Goal: Task Accomplishment & Management: Manage account settings

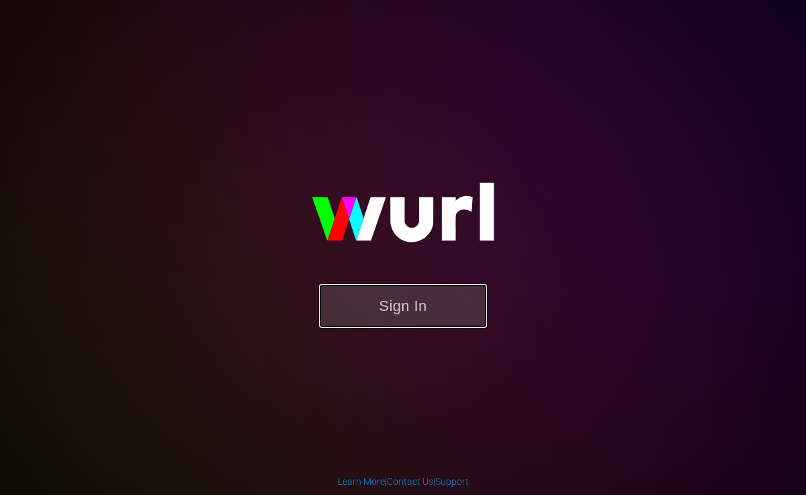
click at [394, 303] on button "Sign In" at bounding box center [403, 306] width 168 height 44
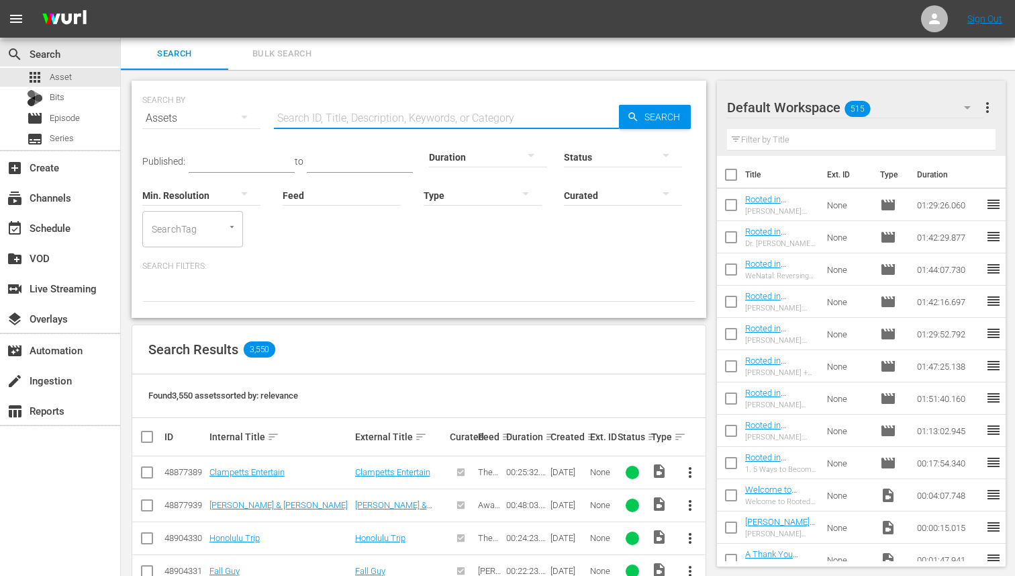
click at [300, 113] on input "text" at bounding box center [446, 118] width 345 height 32
type input "in the mood or not"
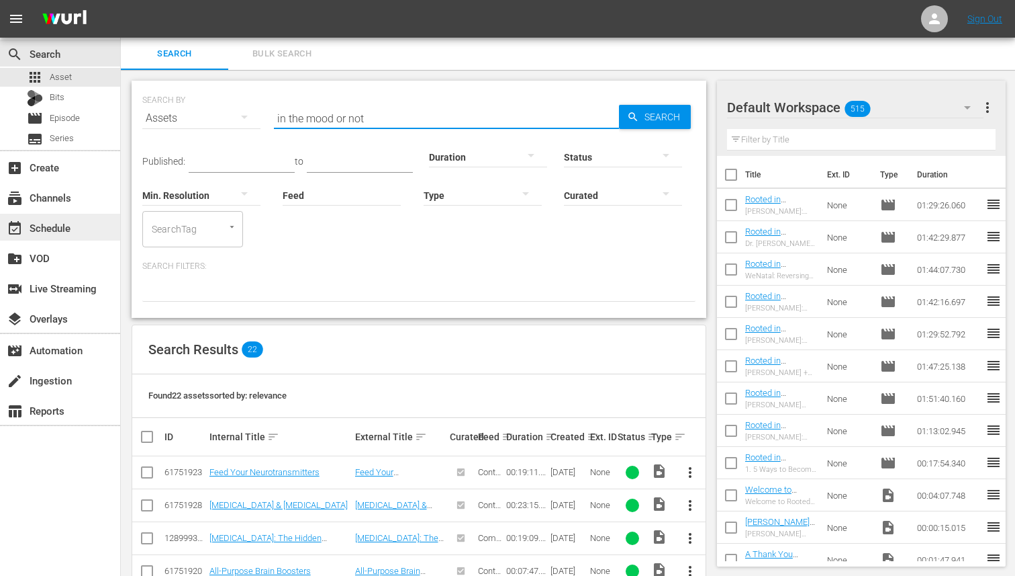
click at [50, 226] on div "event_available Schedule" at bounding box center [37, 226] width 75 height 12
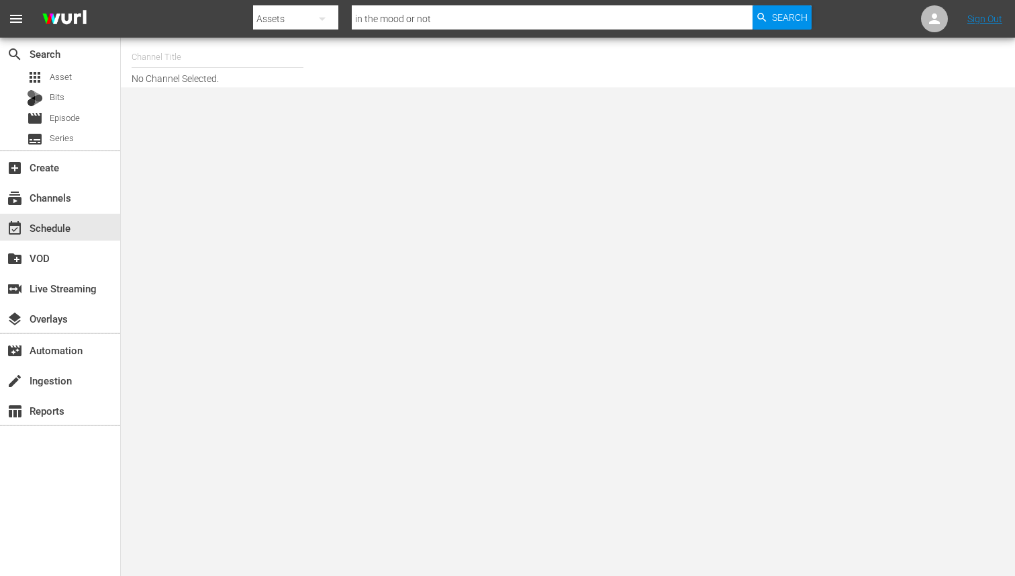
click at [180, 60] on input "text" at bounding box center [218, 57] width 172 height 32
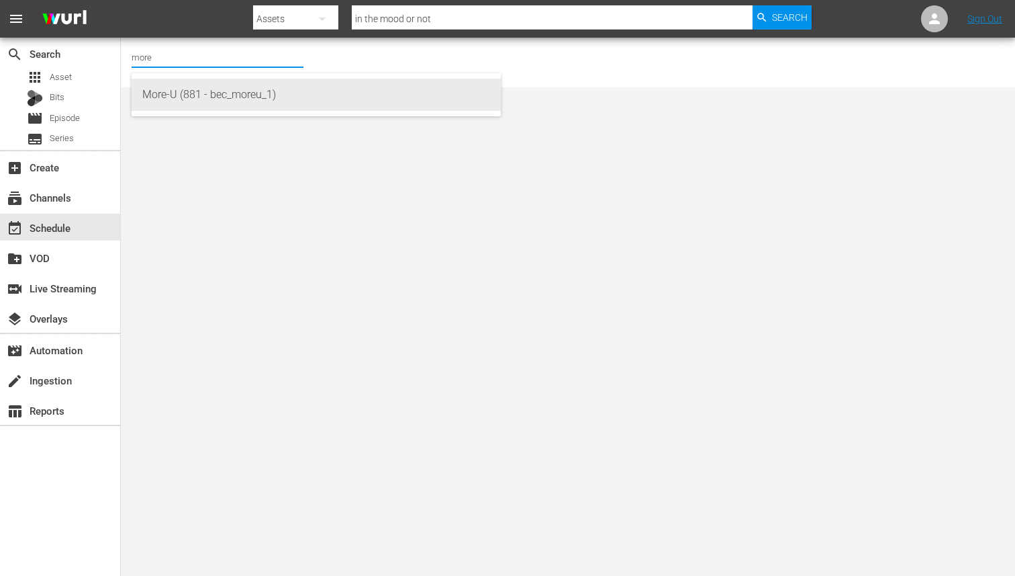
click at [183, 99] on div "More-U (881 - bec_moreu_1)" at bounding box center [316, 95] width 348 height 32
type input "More-U (881 - bec_moreu_1)"
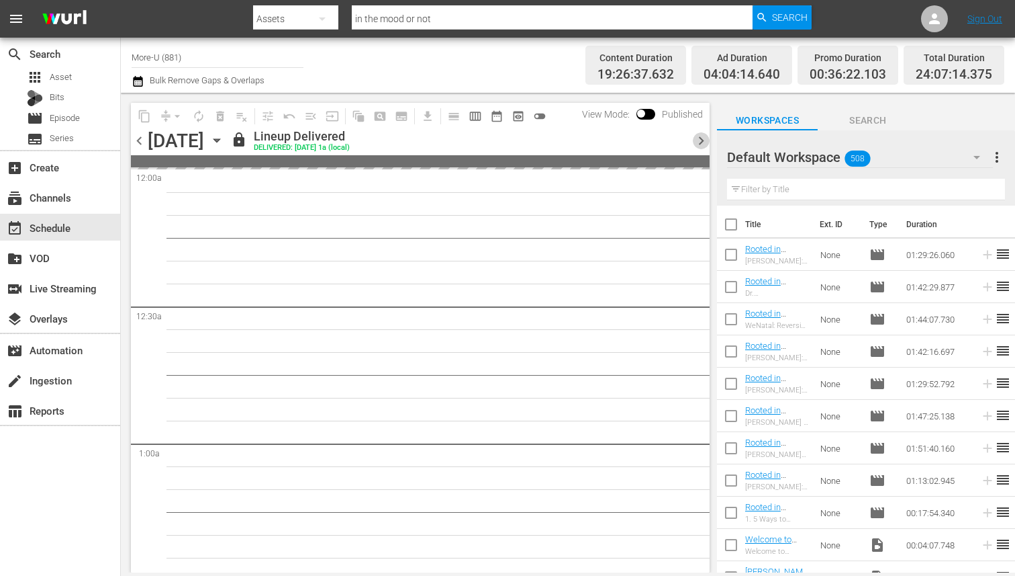
click at [702, 138] on span "chevron_right" at bounding box center [701, 140] width 17 height 17
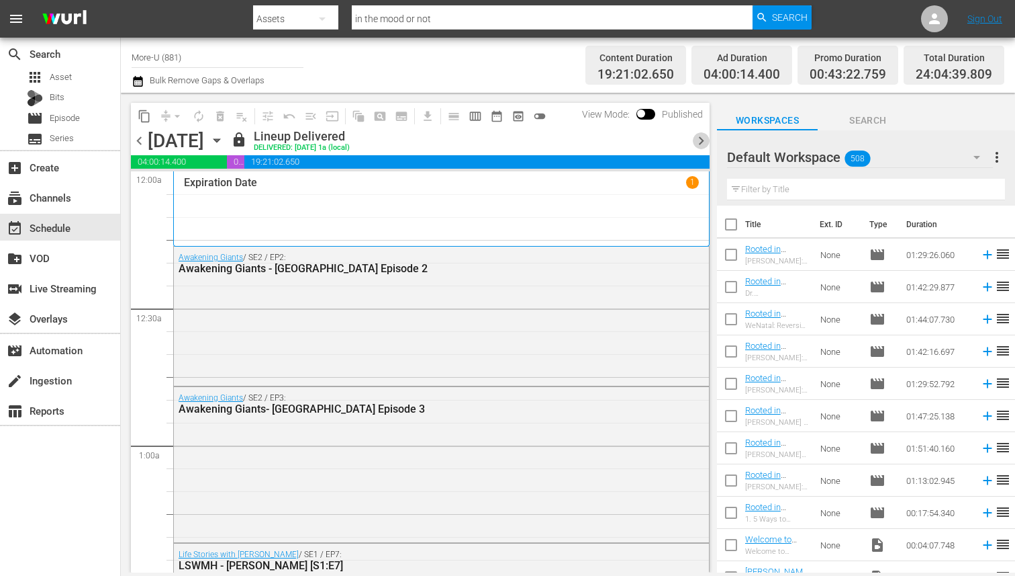
click at [702, 138] on span "chevron_right" at bounding box center [701, 140] width 17 height 17
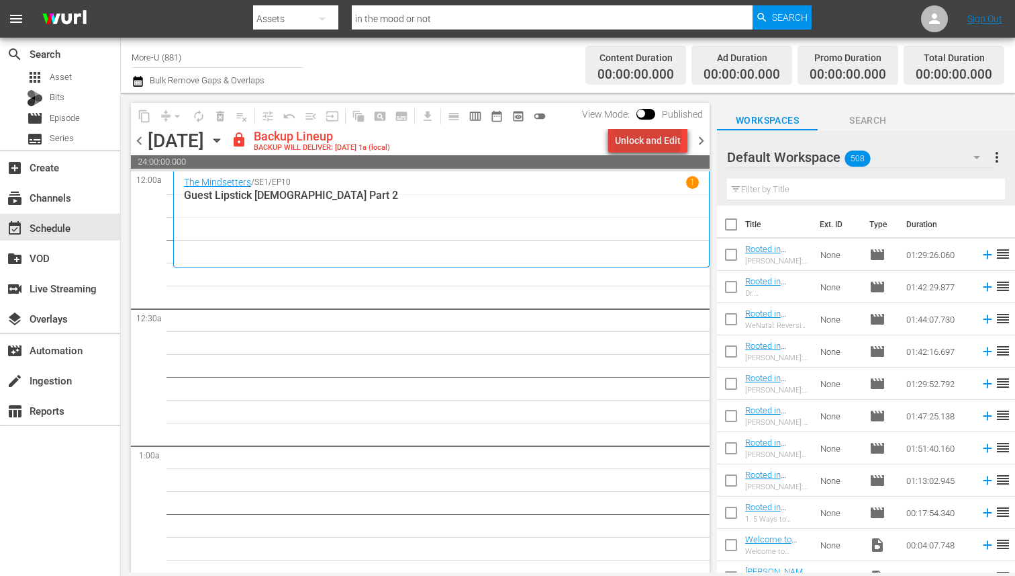
click at [650, 134] on div "Unlock and Edit" at bounding box center [648, 140] width 66 height 24
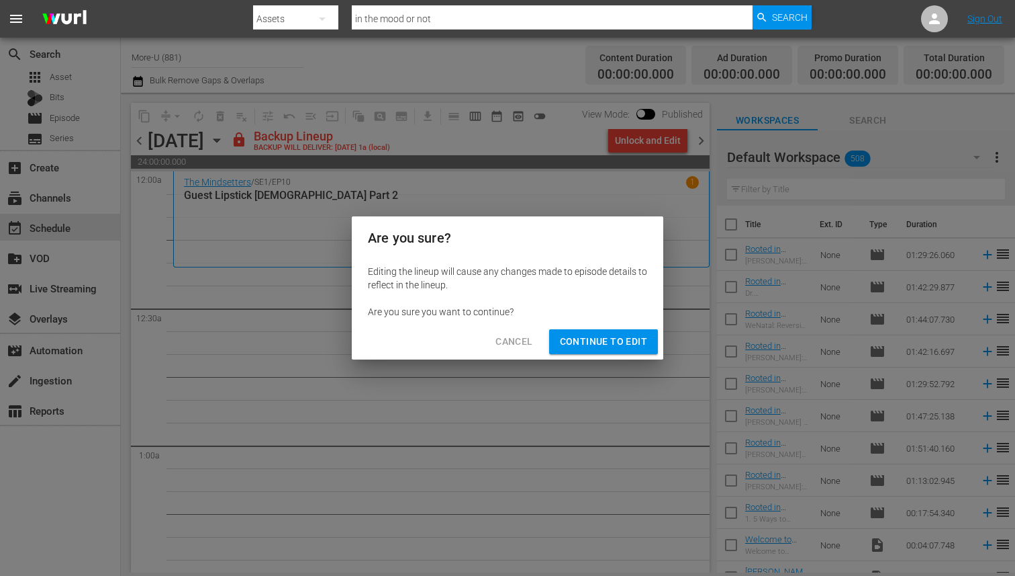
click at [598, 343] on span "Continue to Edit" at bounding box center [603, 341] width 87 height 17
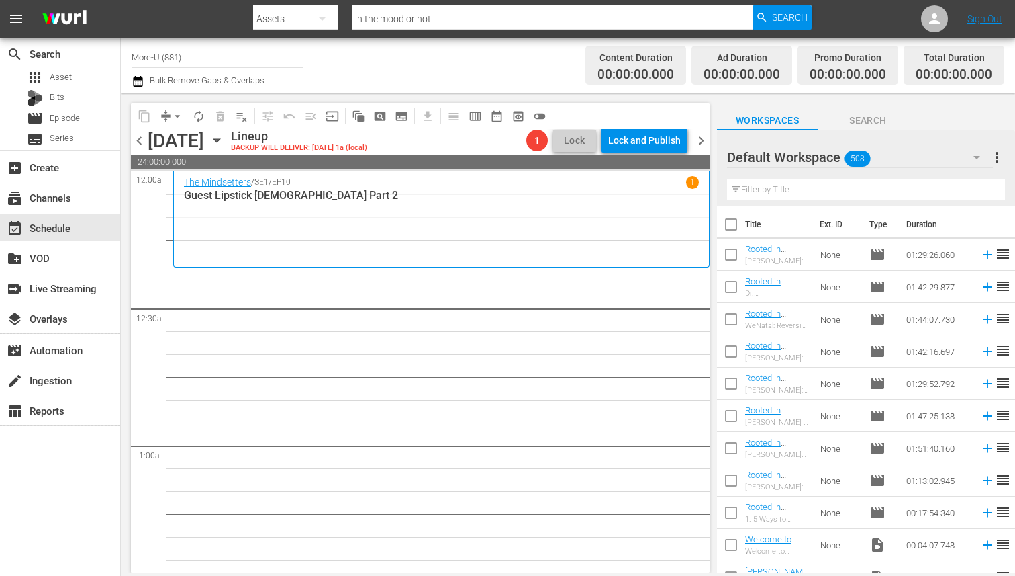
click at [780, 184] on input "text" at bounding box center [866, 189] width 278 height 21
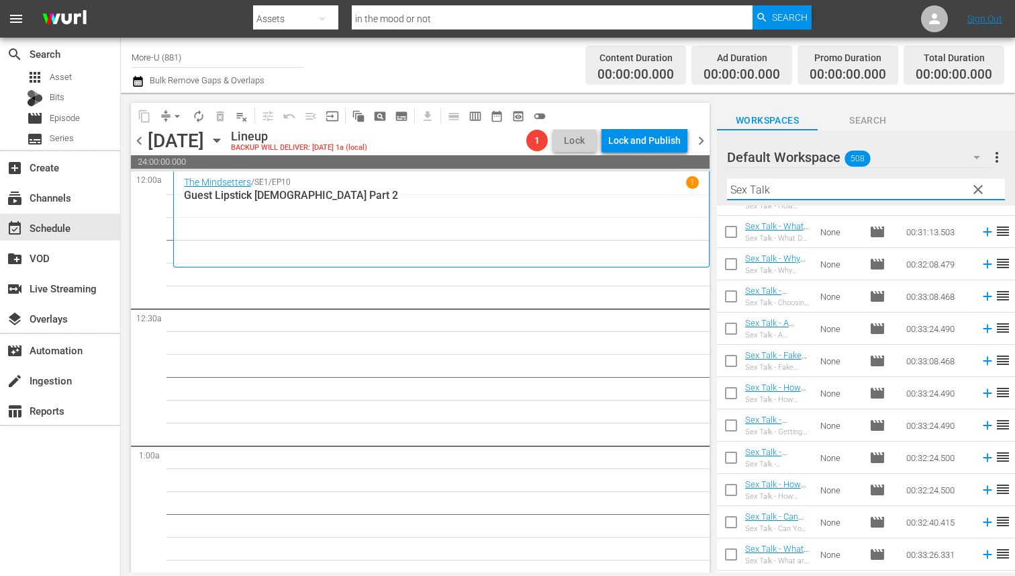
scroll to position [438, 0]
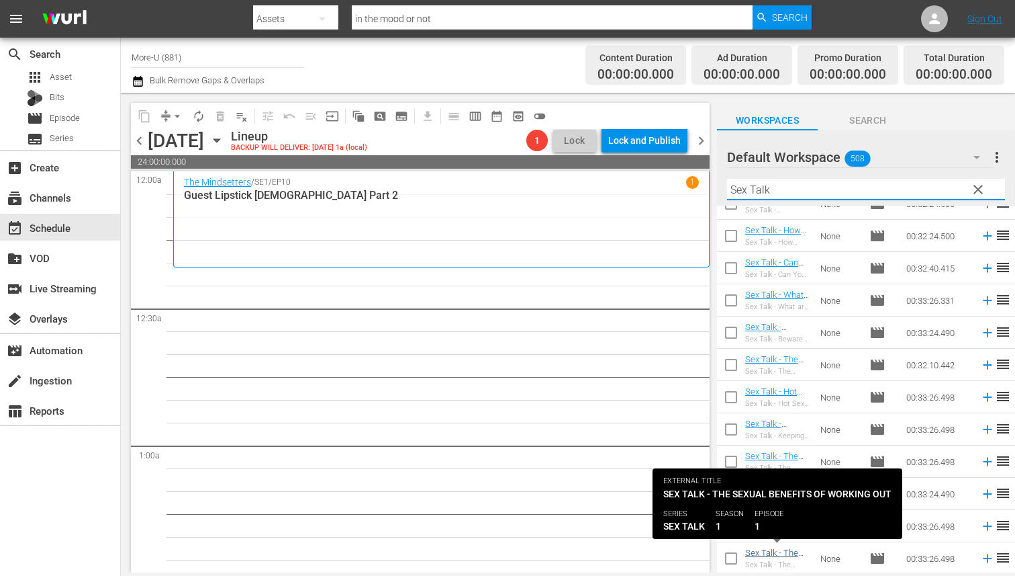
type input "Sex Talk"
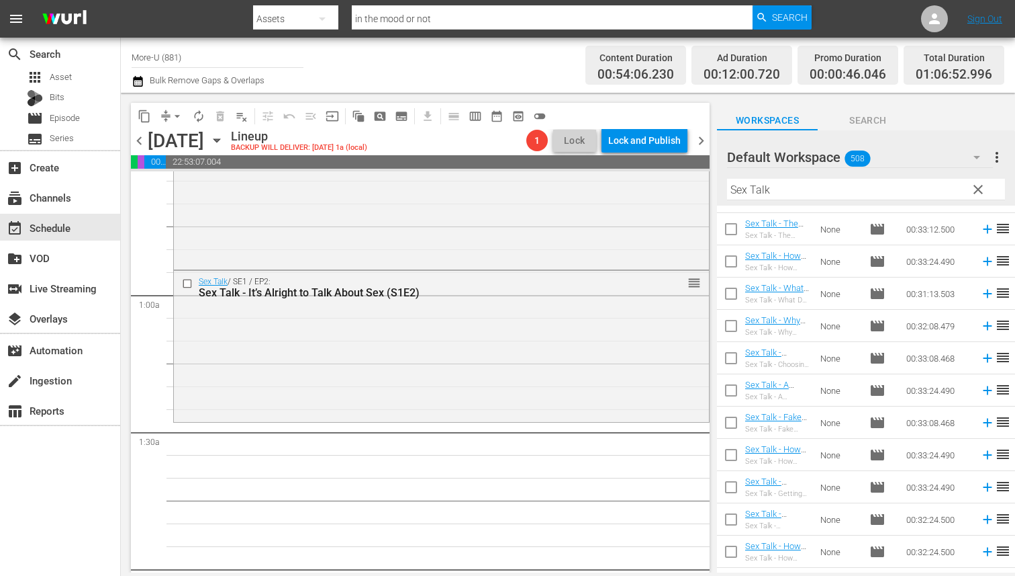
scroll to position [0, 0]
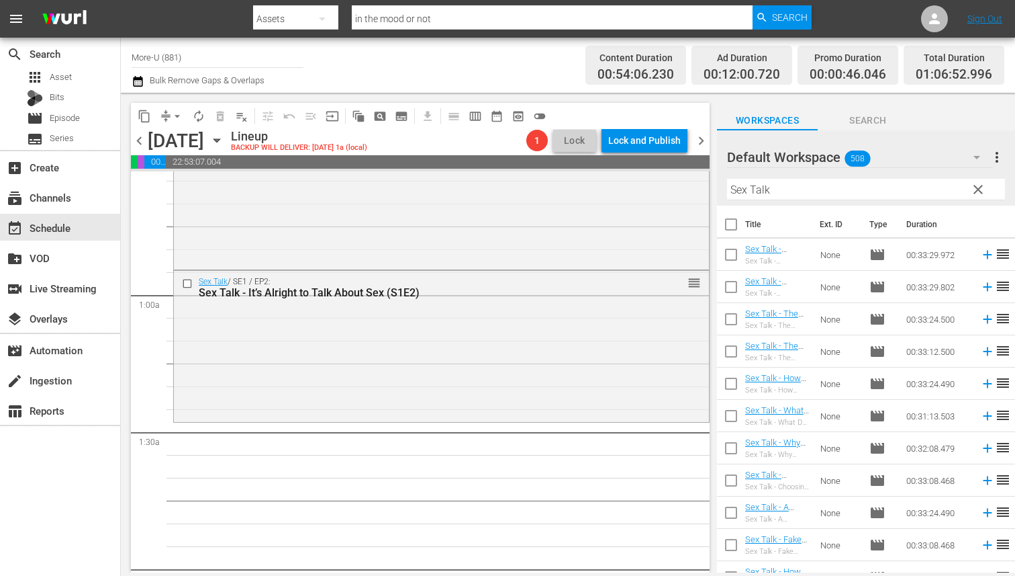
click at [805, 188] on span "clear" at bounding box center [978, 189] width 16 height 16
click at [802, 189] on input "text" at bounding box center [866, 189] width 278 height 21
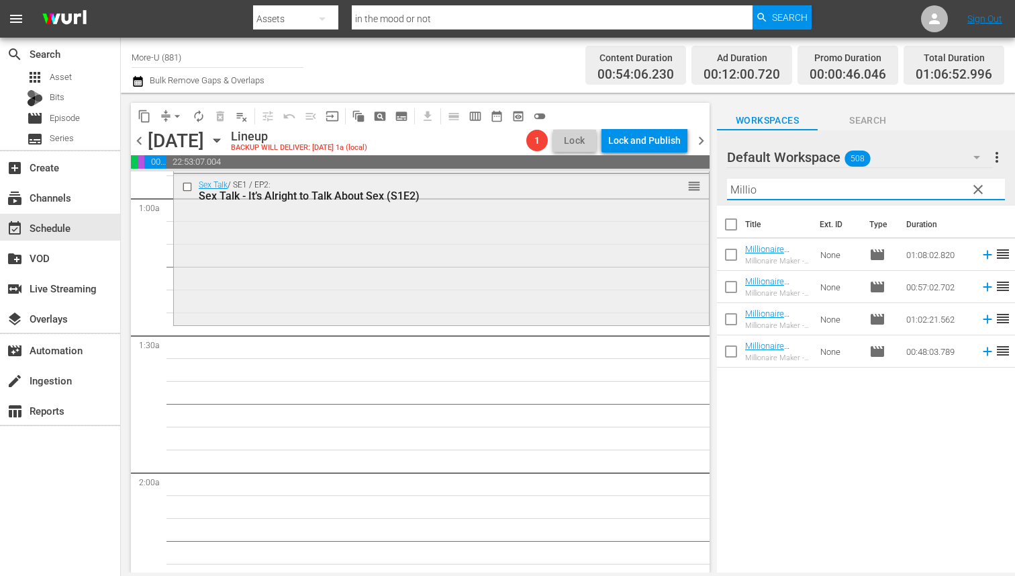
scroll to position [269, 0]
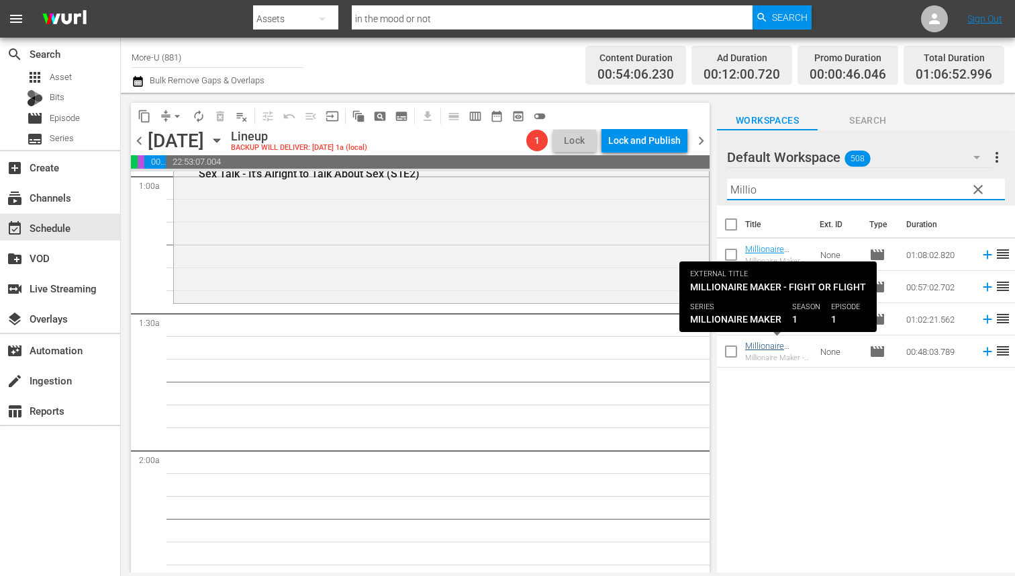
type input "Millio"
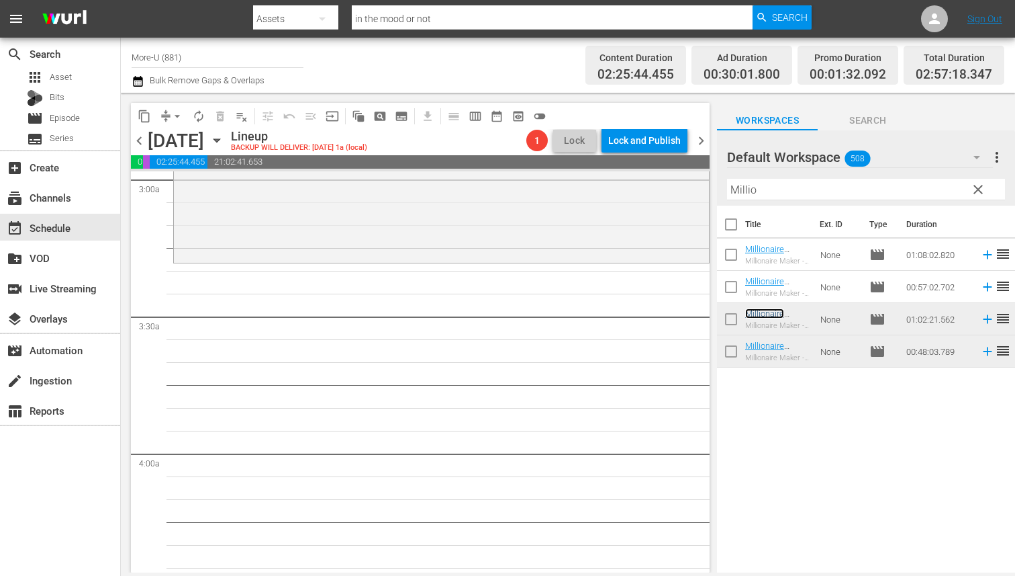
scroll to position [773, 0]
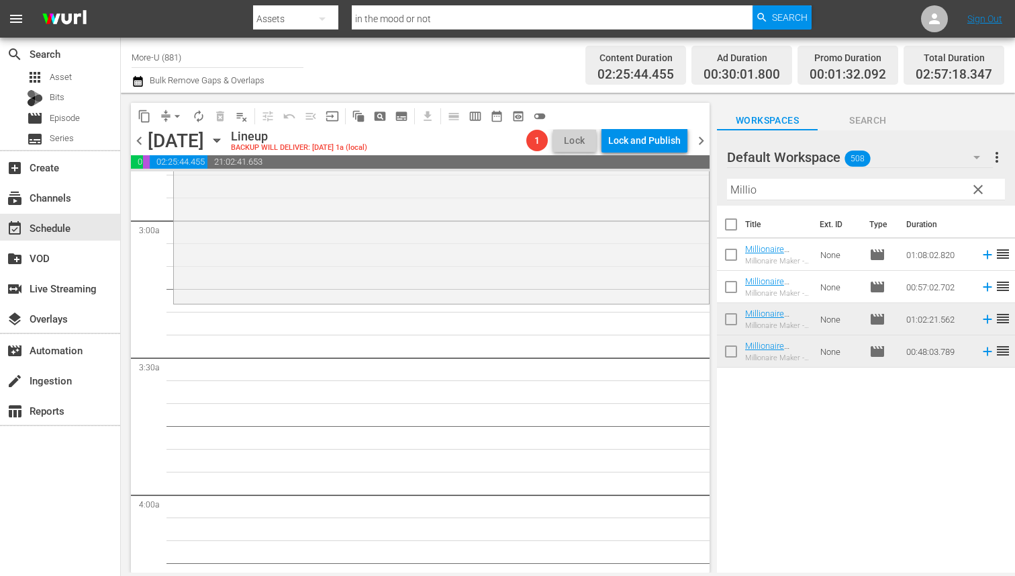
click at [805, 280] on td "None" at bounding box center [839, 287] width 49 height 32
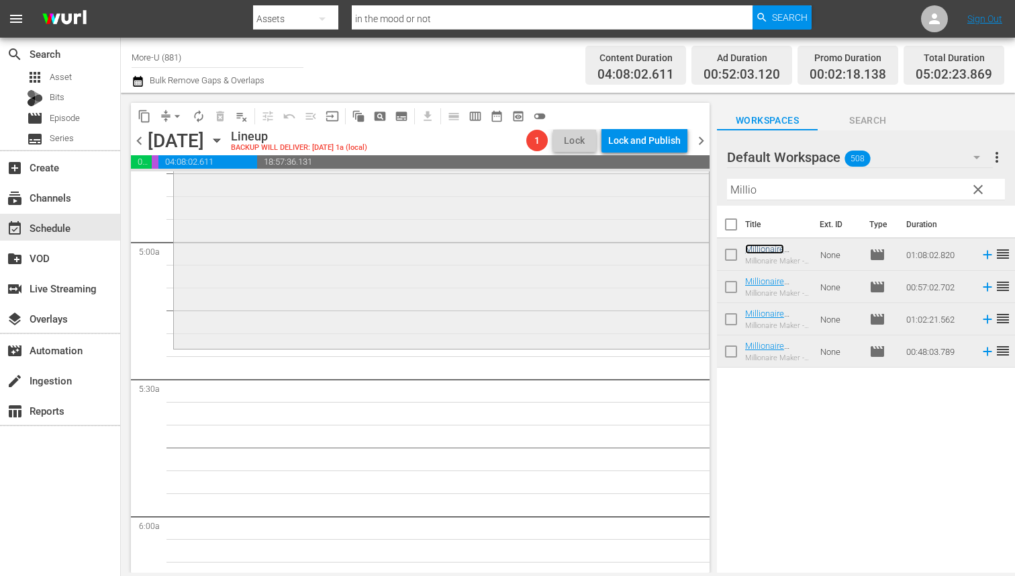
scroll to position [1300, 0]
click at [140, 136] on span "chevron_left" at bounding box center [139, 140] width 17 height 17
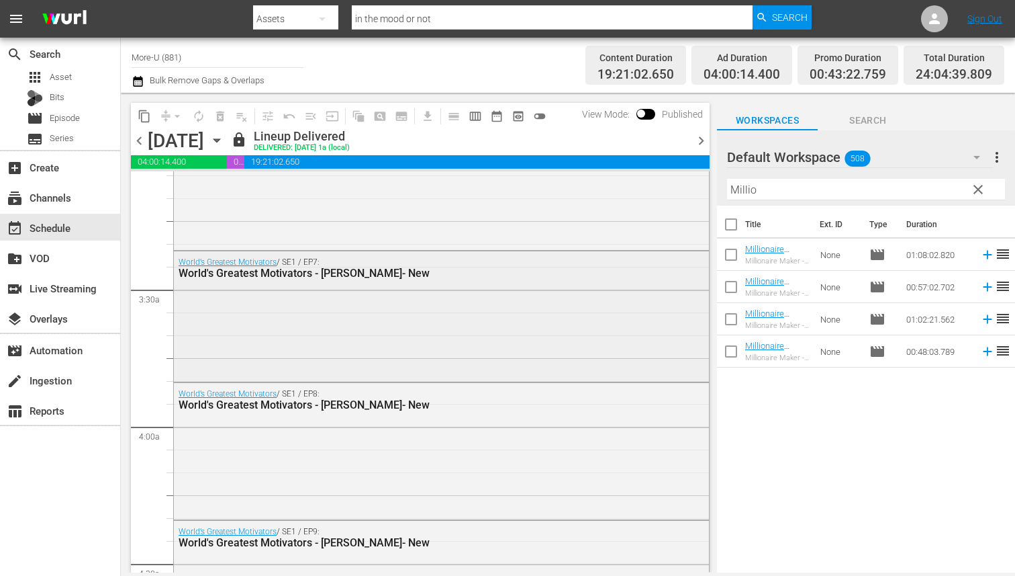
scroll to position [858, 0]
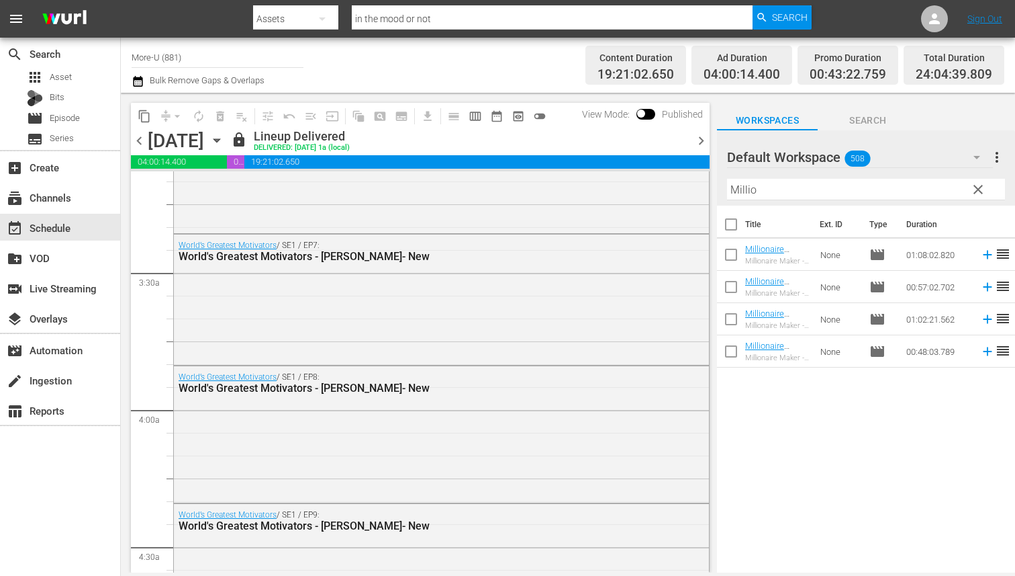
click at [140, 129] on div "chevron_left Monday, August 25th August 25th lock Lineup Delivered DELIVERED: 8…" at bounding box center [420, 142] width 579 height 26
click at [138, 137] on span "chevron_left" at bounding box center [139, 140] width 17 height 17
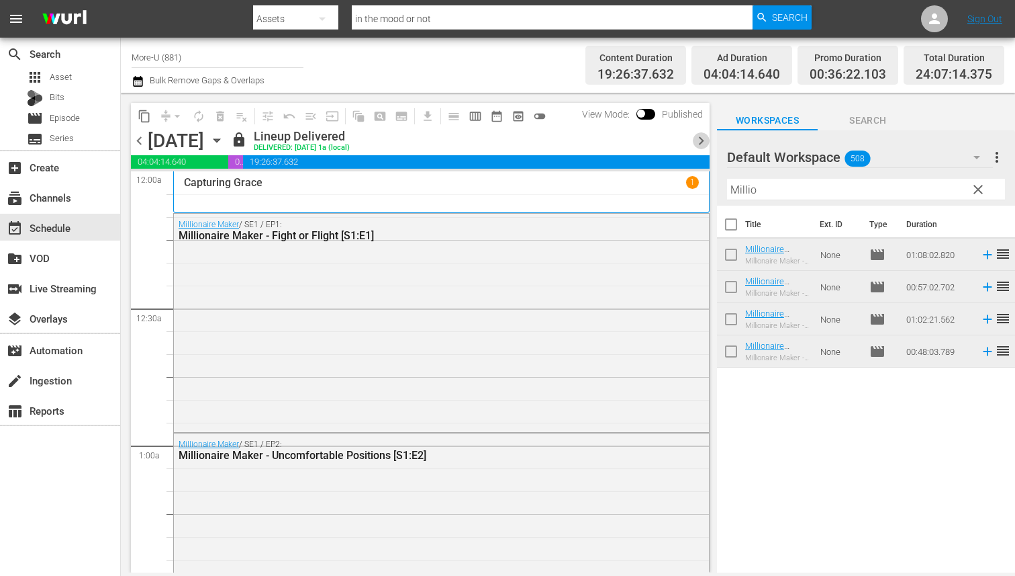
click at [704, 138] on span "chevron_right" at bounding box center [701, 140] width 17 height 17
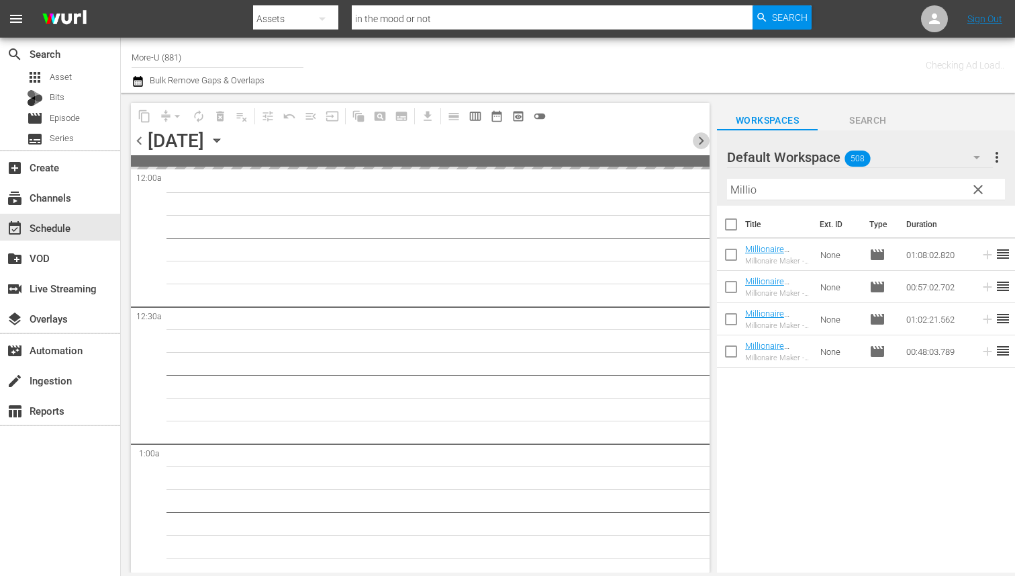
click at [704, 138] on span "chevron_right" at bounding box center [701, 140] width 17 height 17
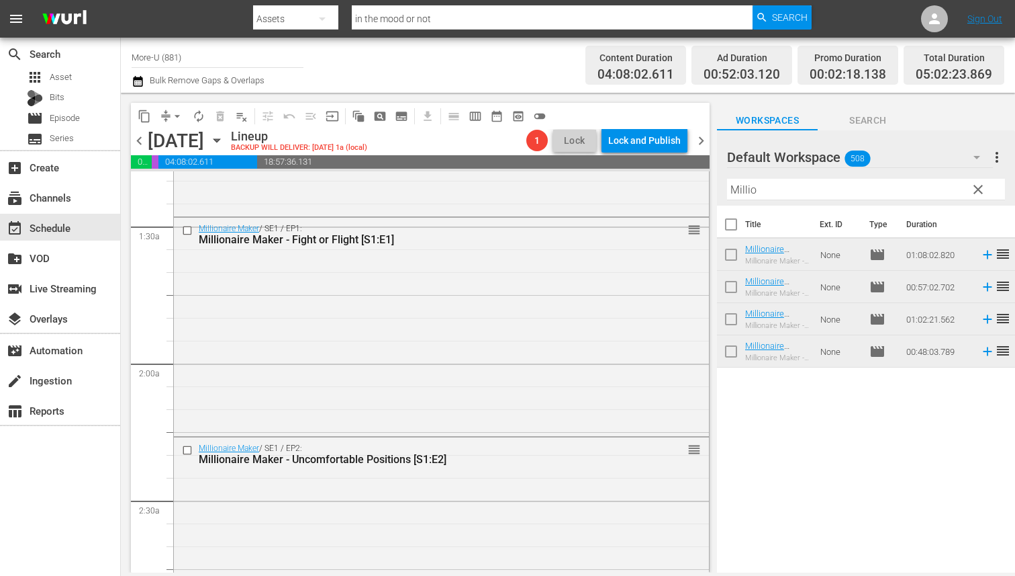
scroll to position [355, 0]
click at [190, 230] on input "checkbox" at bounding box center [189, 230] width 14 height 11
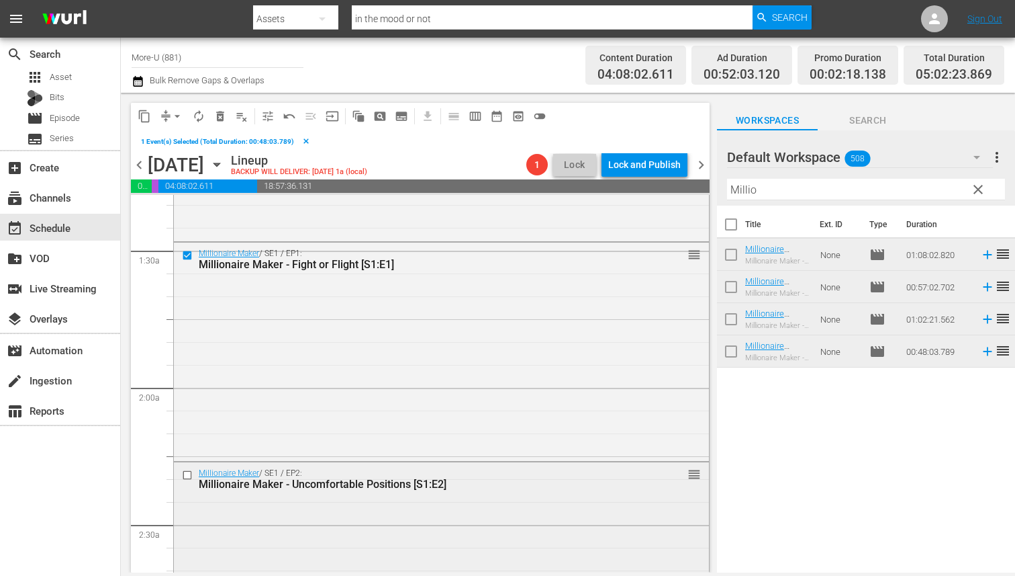
click at [188, 473] on input "checkbox" at bounding box center [189, 474] width 14 height 11
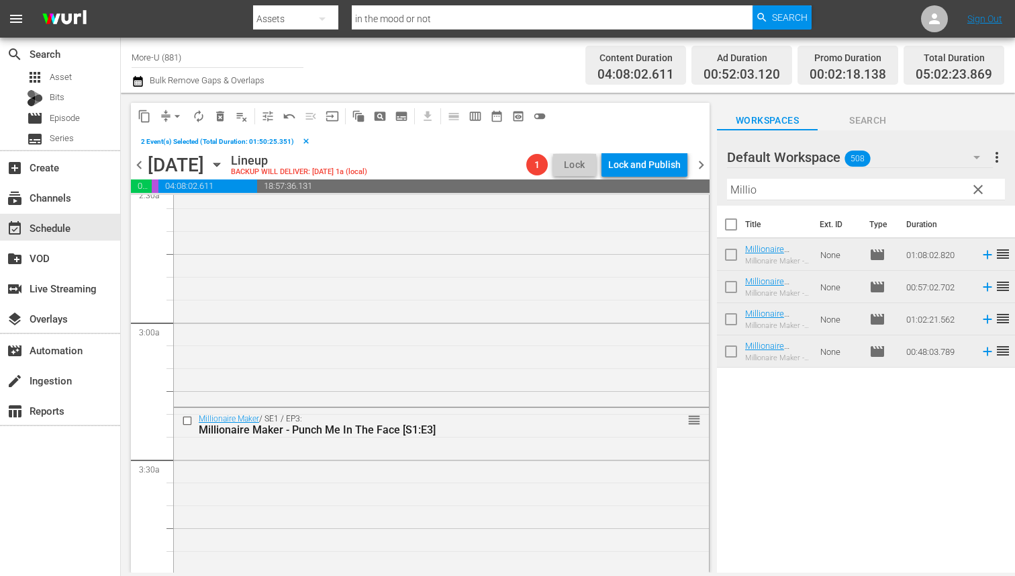
scroll to position [699, 0]
click at [187, 414] on input "checkbox" at bounding box center [189, 415] width 14 height 11
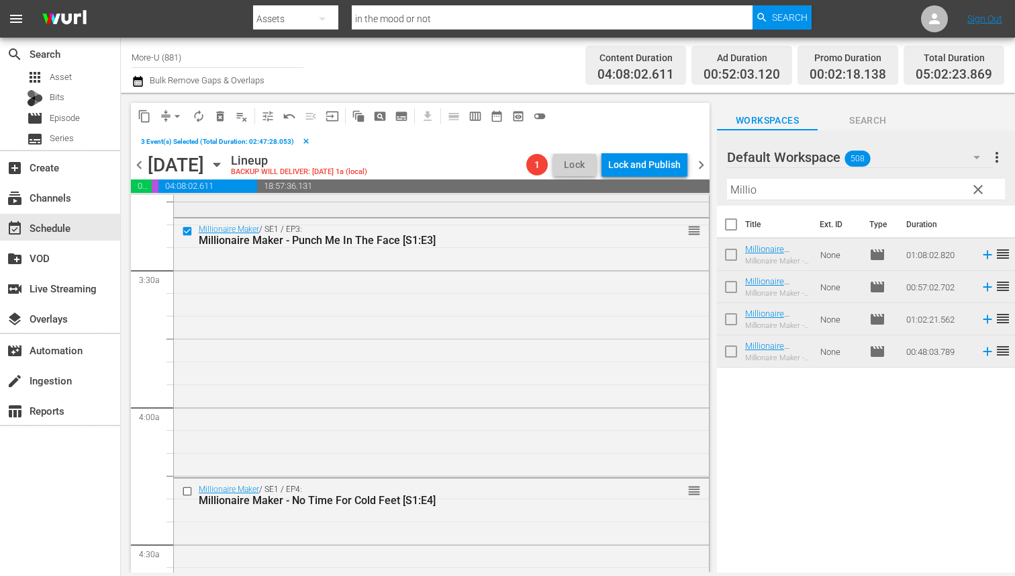
scroll to position [942, 0]
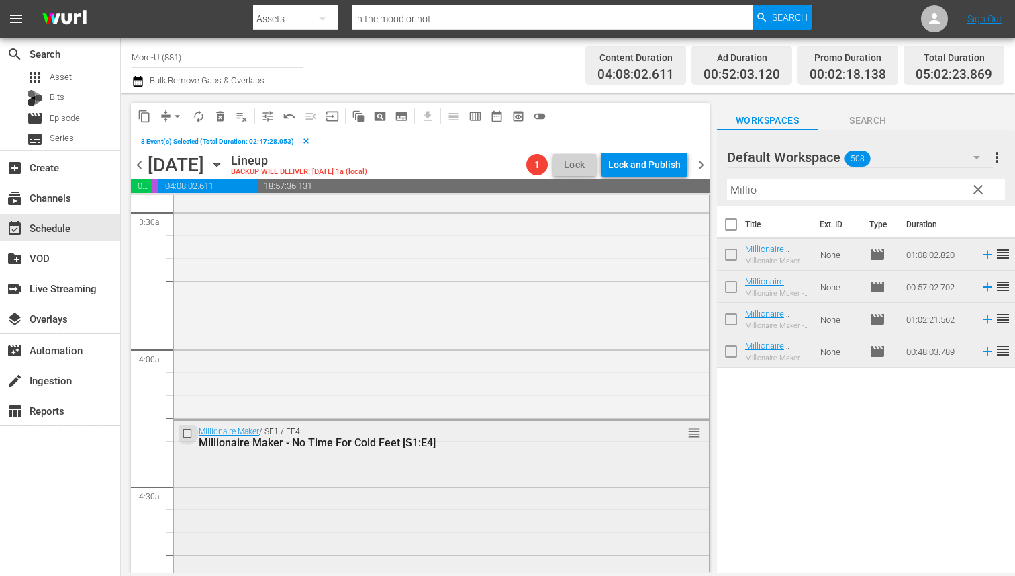
click at [187, 433] on input "checkbox" at bounding box center [189, 433] width 14 height 11
click at [218, 112] on span "delete_forever_outlined" at bounding box center [220, 115] width 13 height 13
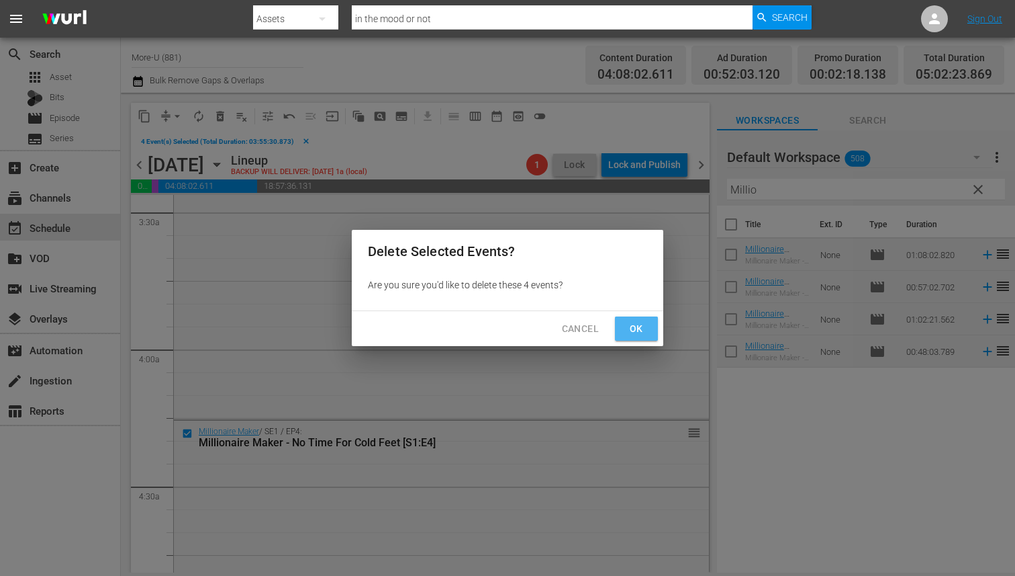
click at [647, 328] on button "Ok" at bounding box center [636, 328] width 43 height 25
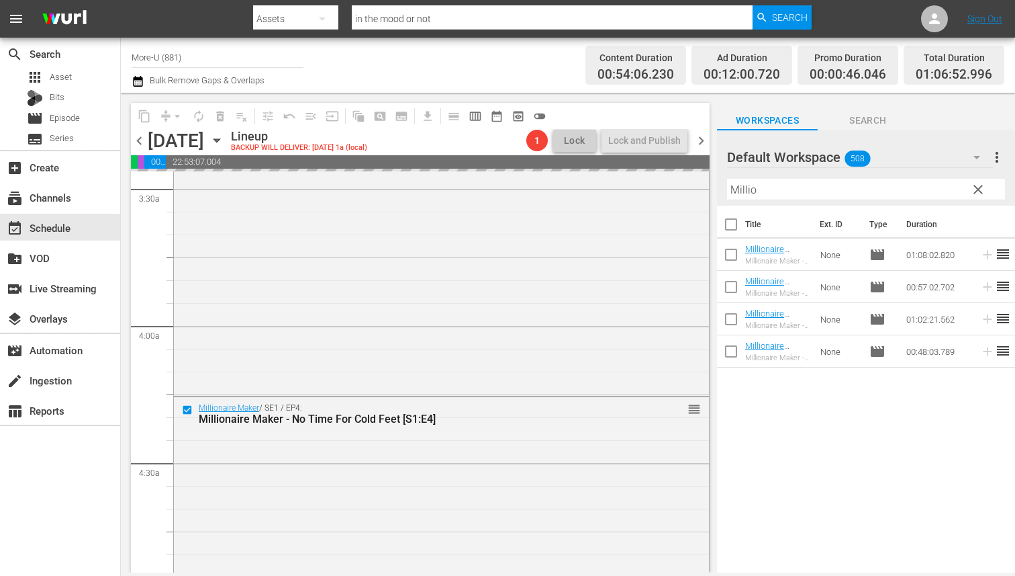
click at [805, 188] on span "clear" at bounding box center [978, 189] width 16 height 16
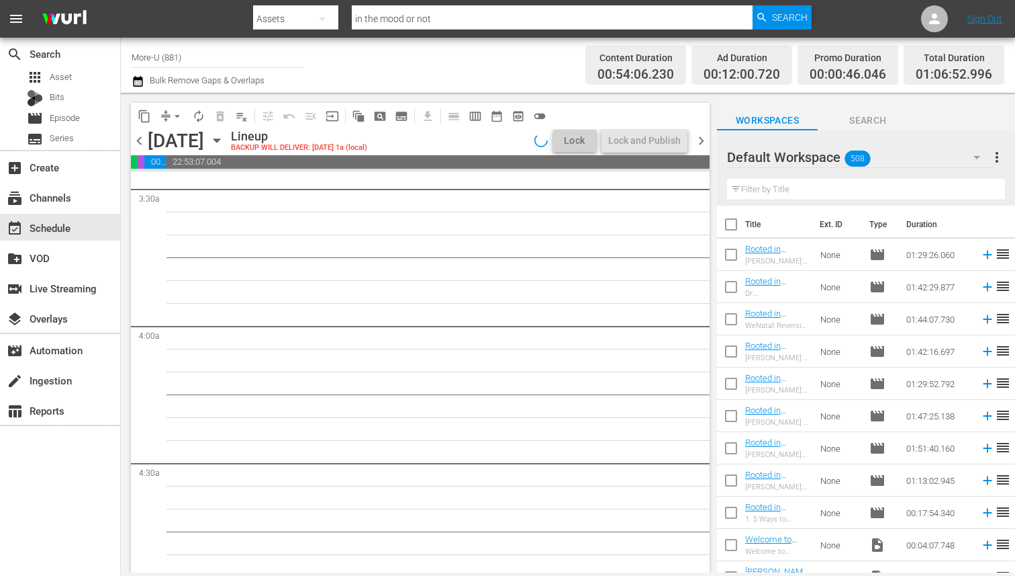
scroll to position [987, 0]
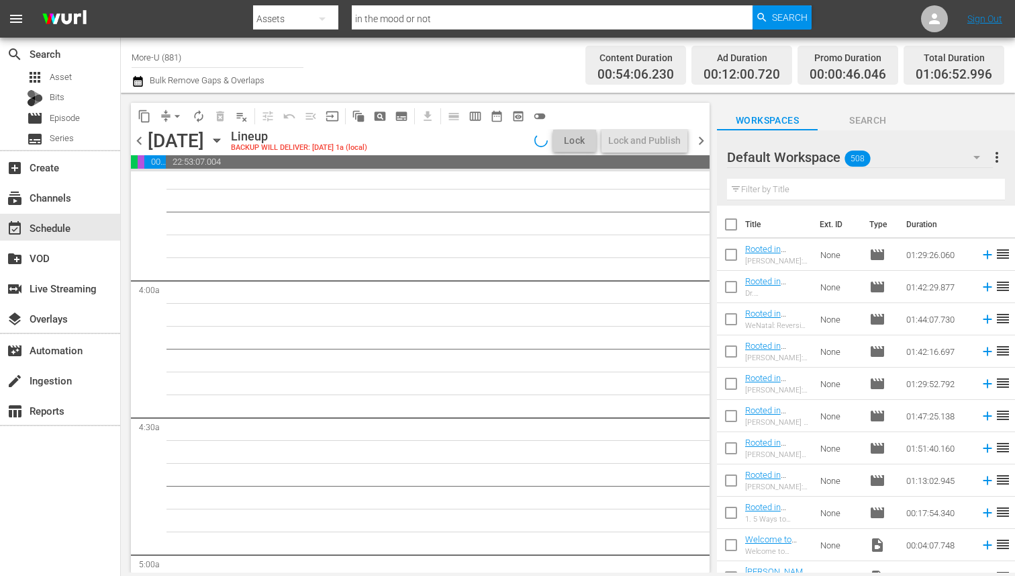
click at [805, 195] on input "text" at bounding box center [866, 189] width 278 height 21
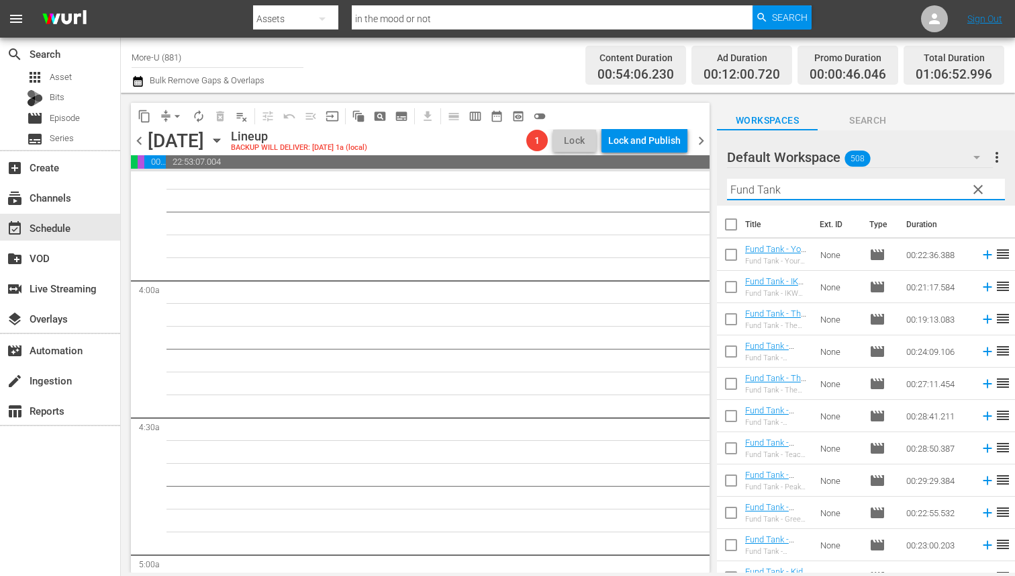
type input "Fund Tank"
click at [142, 146] on span "chevron_left" at bounding box center [139, 140] width 17 height 17
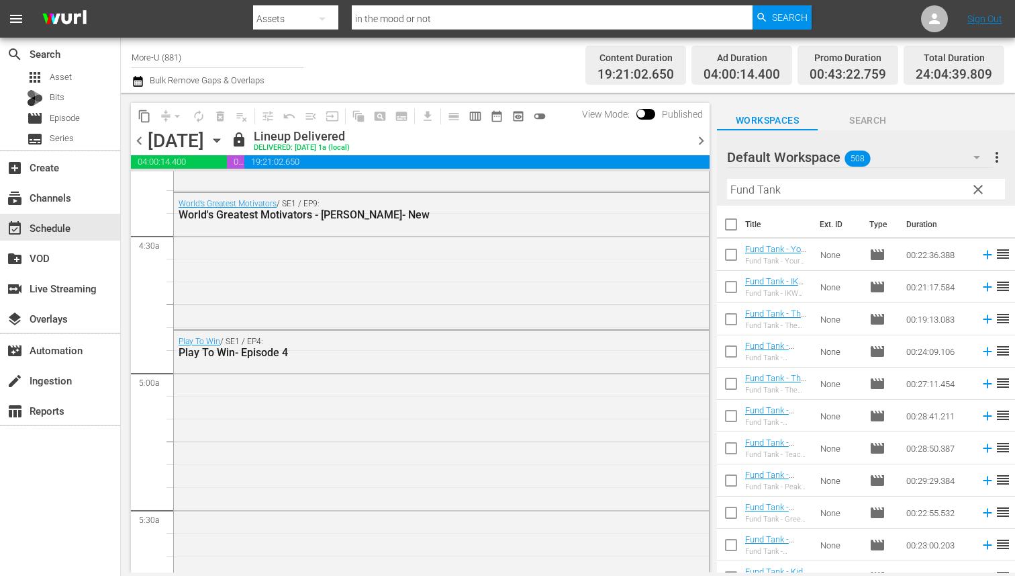
scroll to position [1170, 0]
click at [257, 343] on div "Play To Win / SE1 / EP4: Play To Win- Episode 4" at bounding box center [406, 346] width 455 height 22
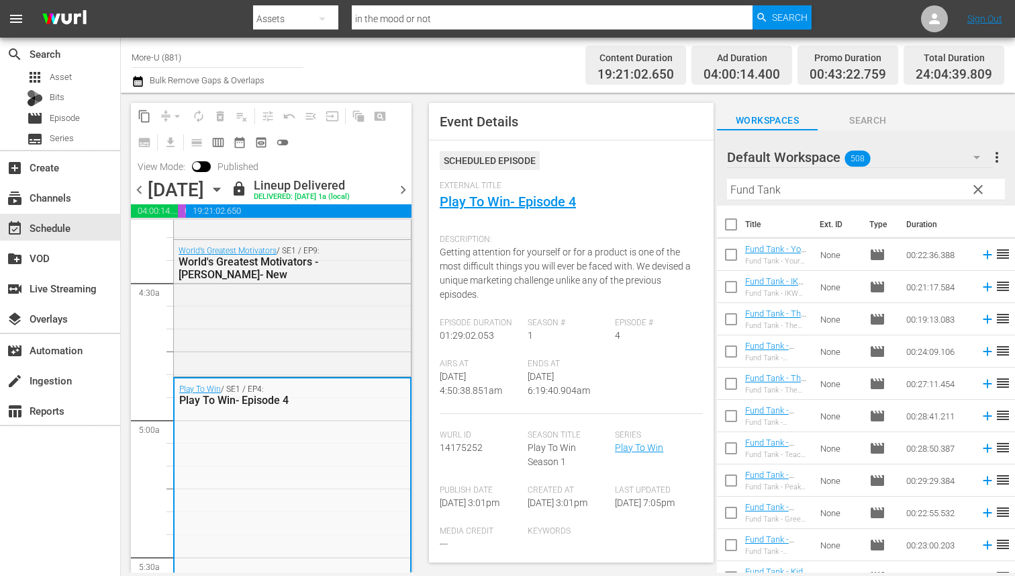
click at [408, 193] on span "chevron_right" at bounding box center [403, 189] width 17 height 17
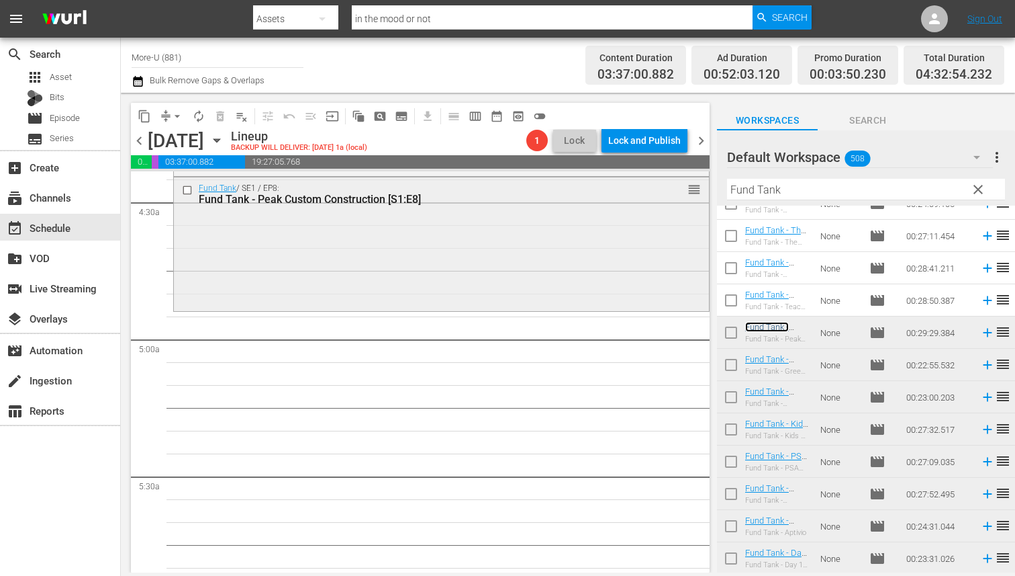
scroll to position [1204, 0]
click at [805, 187] on span "clear" at bounding box center [978, 189] width 16 height 16
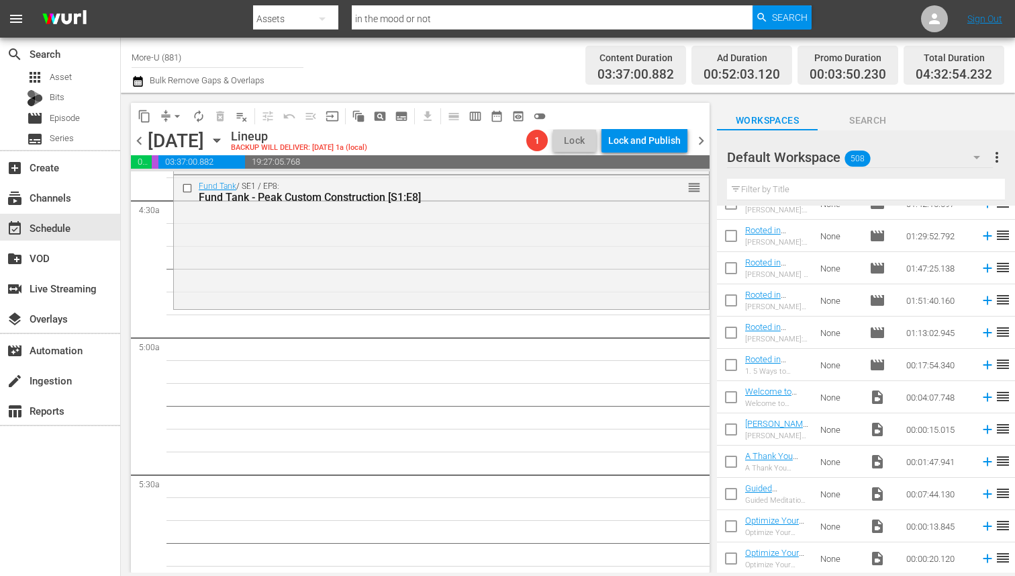
click at [805, 187] on input "text" at bounding box center [866, 189] width 278 height 21
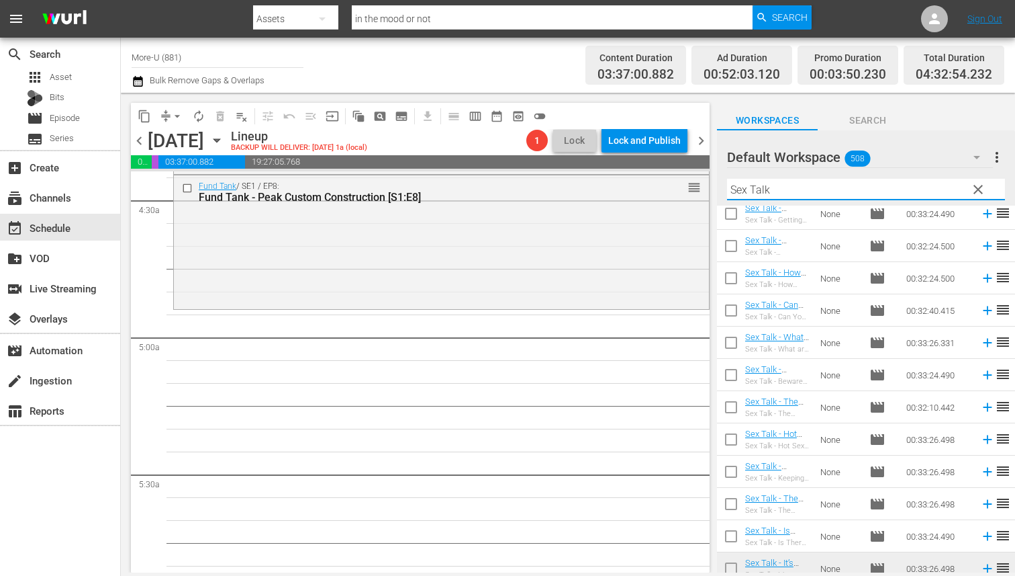
scroll to position [438, 0]
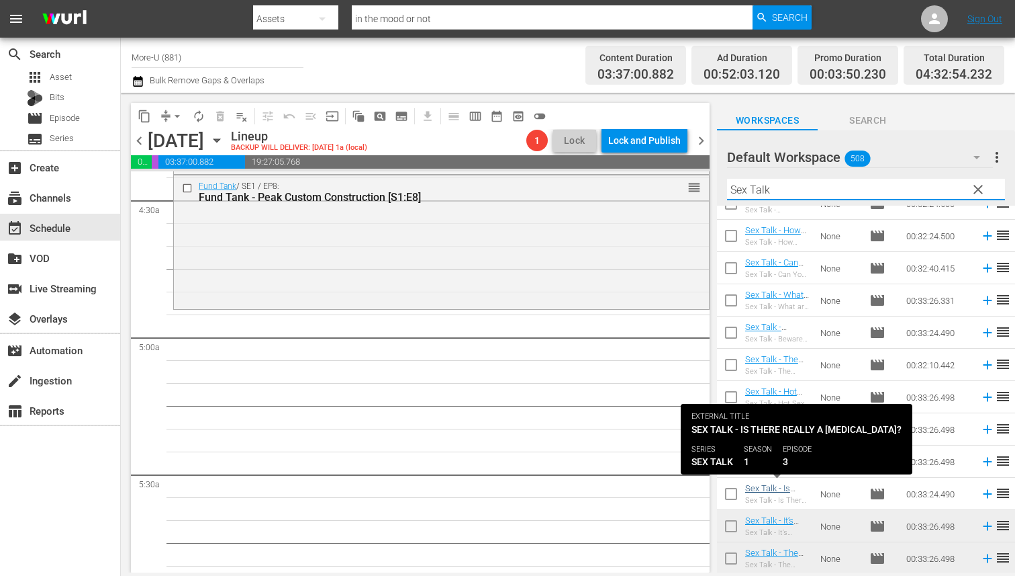
type input "Sex Talk"
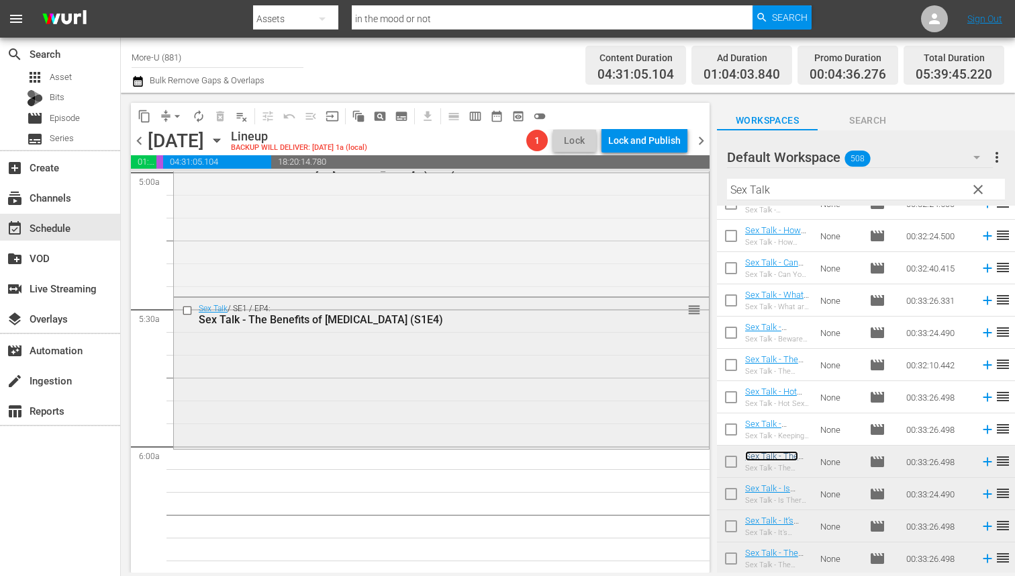
scroll to position [1379, 0]
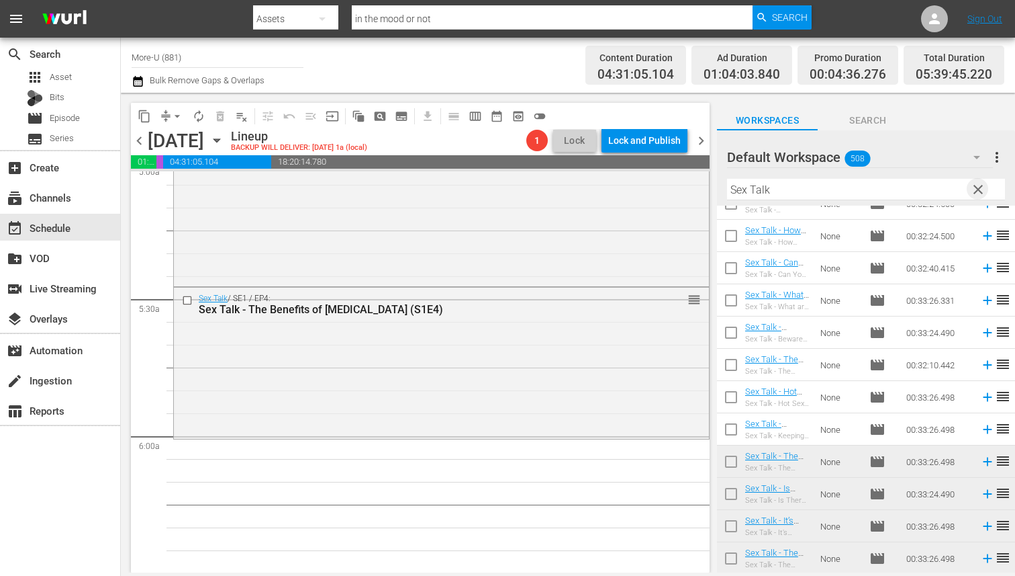
click at [805, 190] on span "clear" at bounding box center [978, 189] width 16 height 16
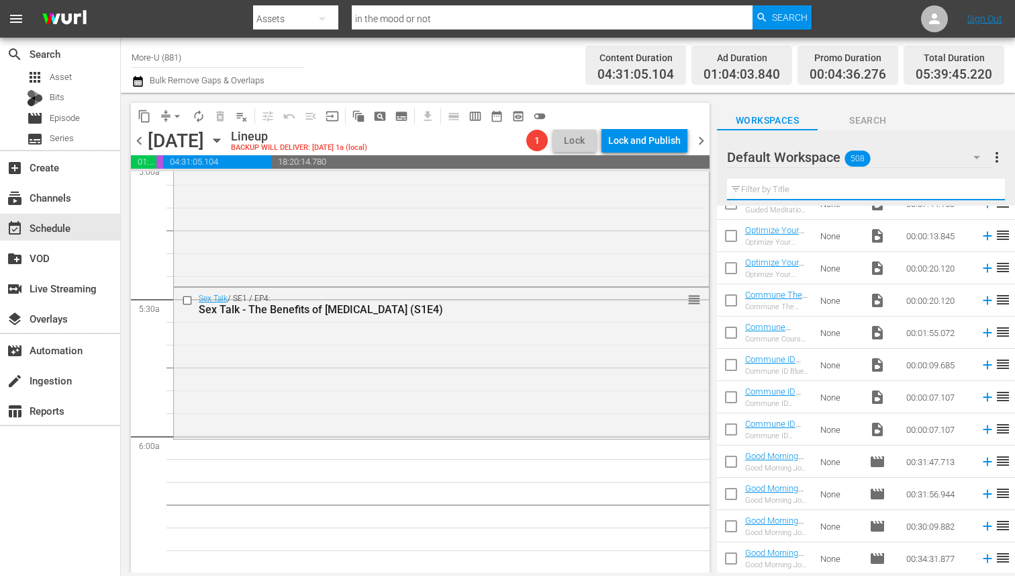
click at [805, 190] on input "text" at bounding box center [866, 189] width 278 height 21
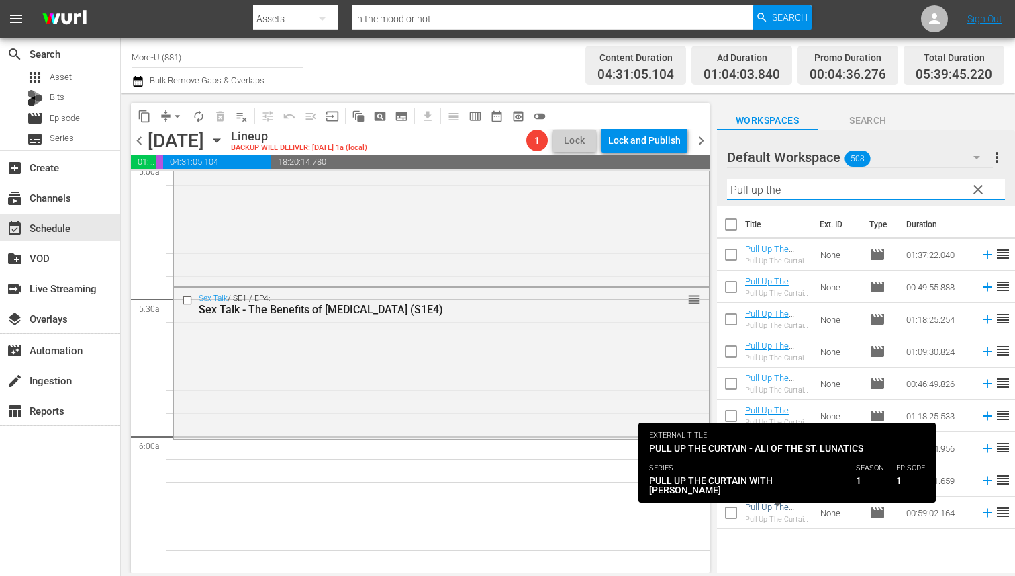
type input "Pull up the"
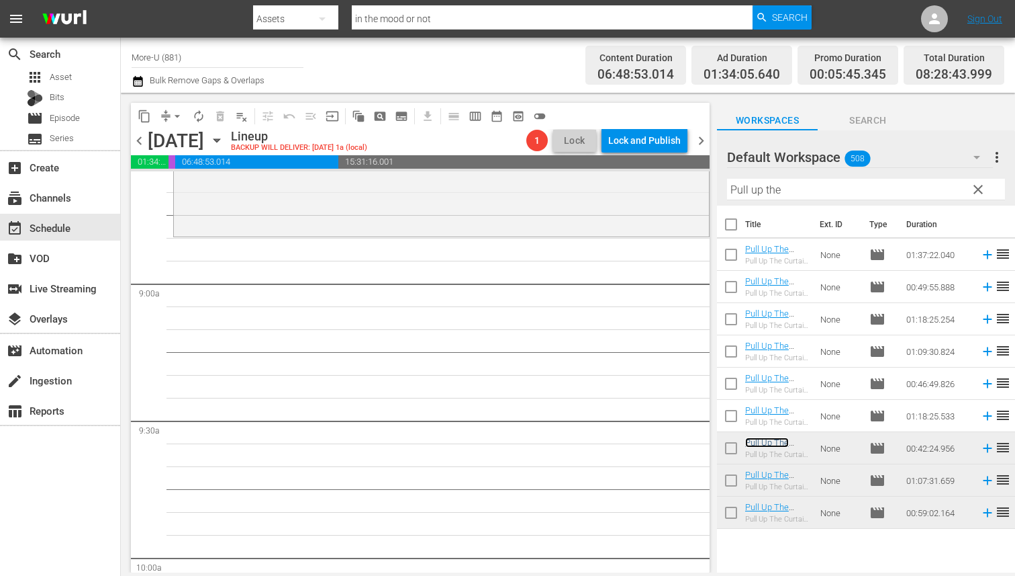
scroll to position [2336, 0]
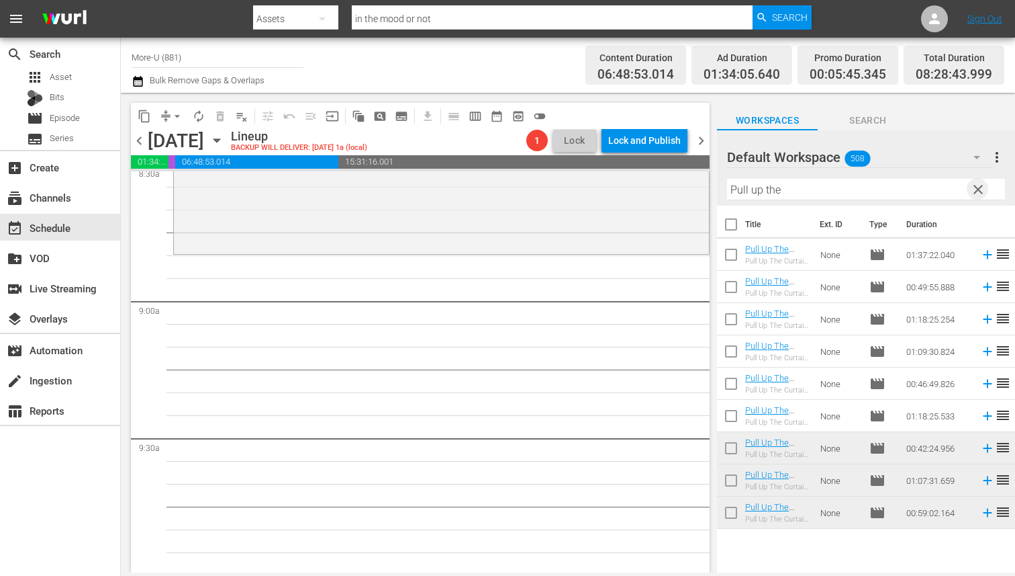
click at [805, 189] on span "clear" at bounding box center [978, 189] width 16 height 16
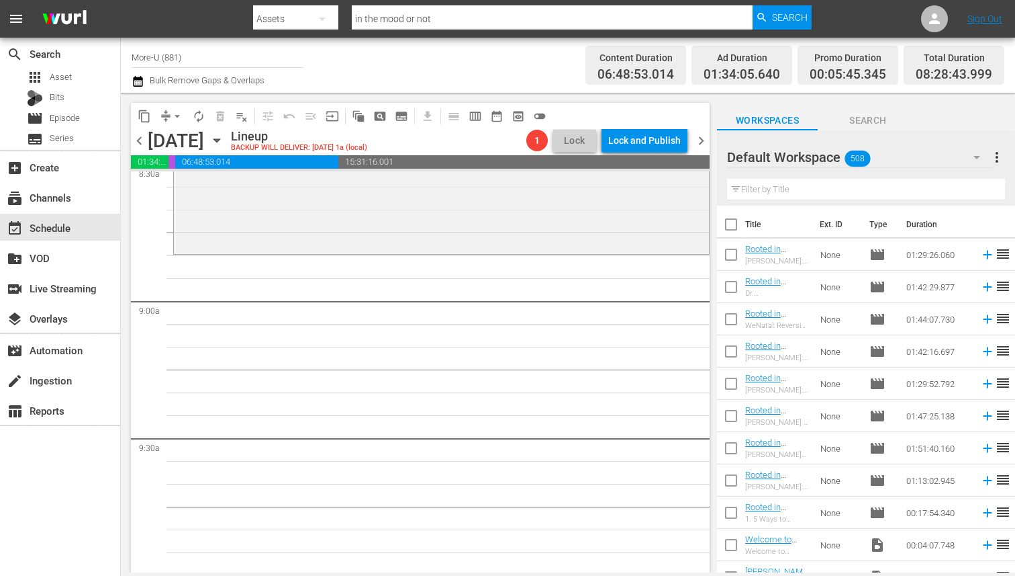
click at [805, 188] on input "text" at bounding box center [866, 189] width 278 height 21
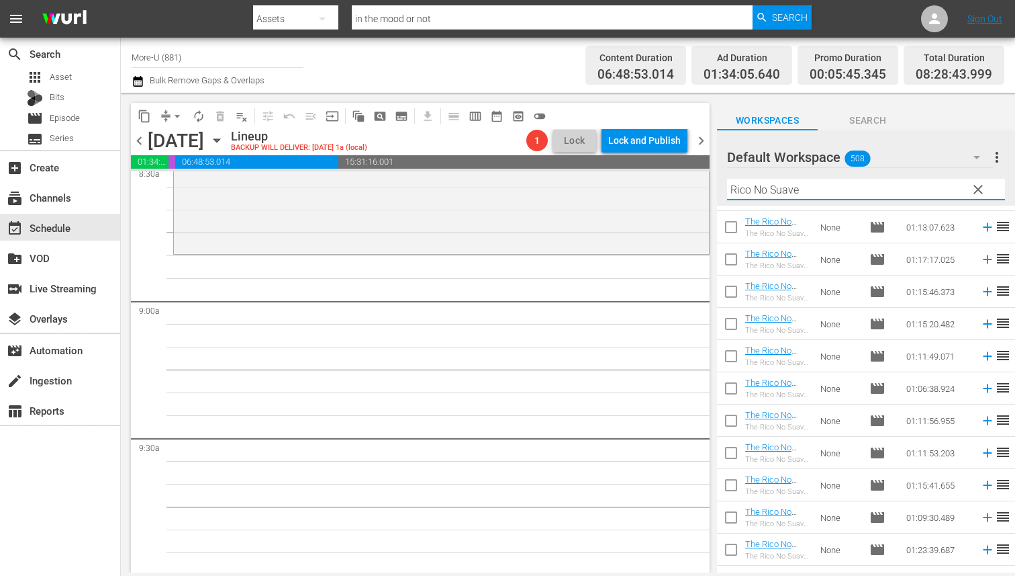
scroll to position [341, 0]
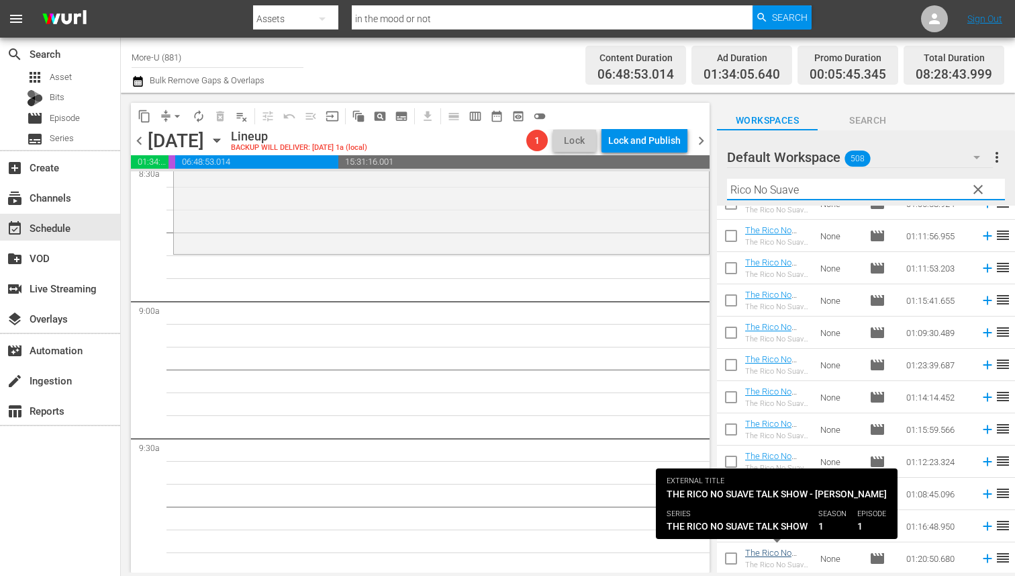
type input "Rico No Suave"
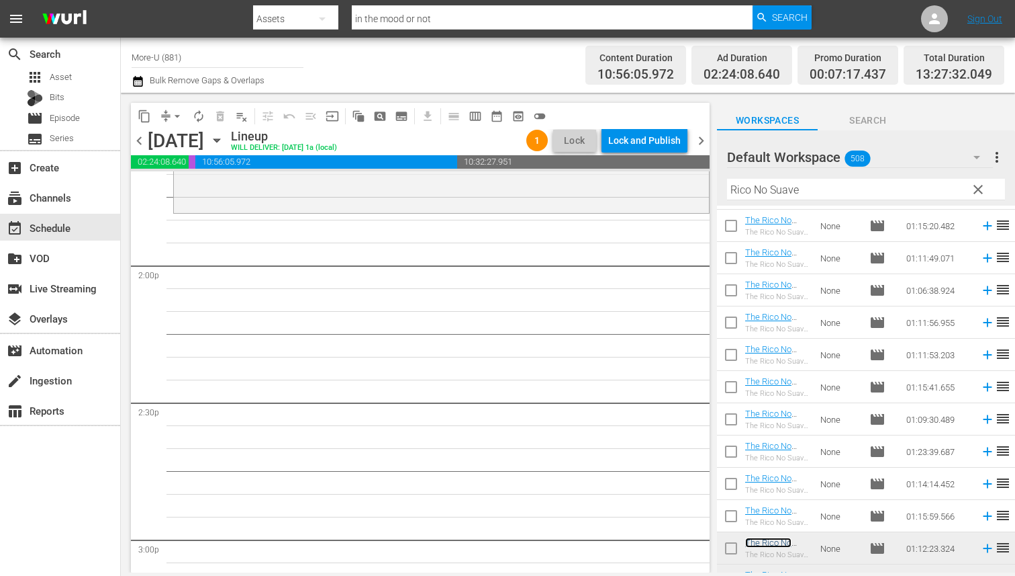
scroll to position [146, 0]
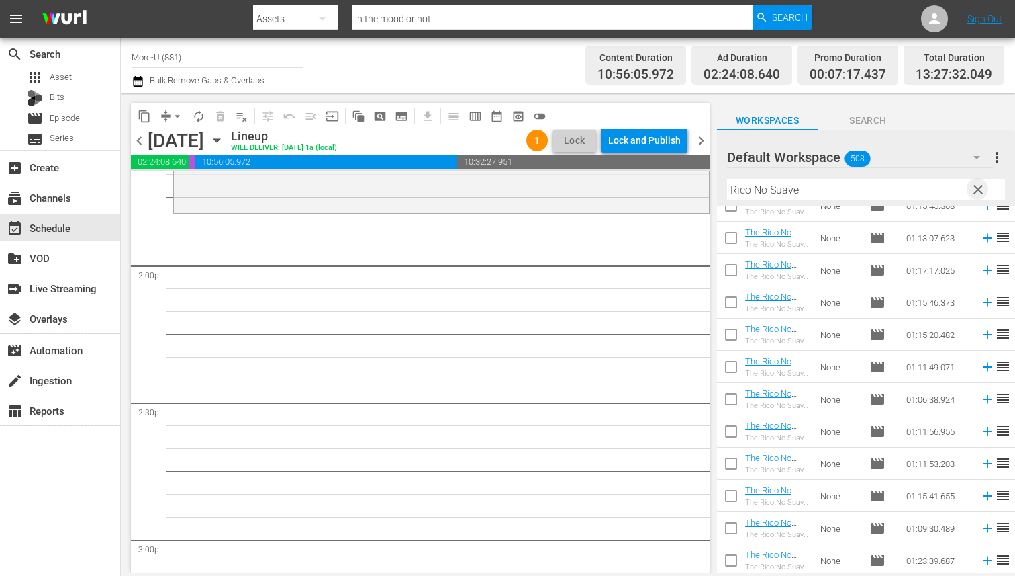
click at [805, 193] on span "clear" at bounding box center [978, 189] width 16 height 16
click at [764, 194] on input "text" at bounding box center [866, 189] width 278 height 21
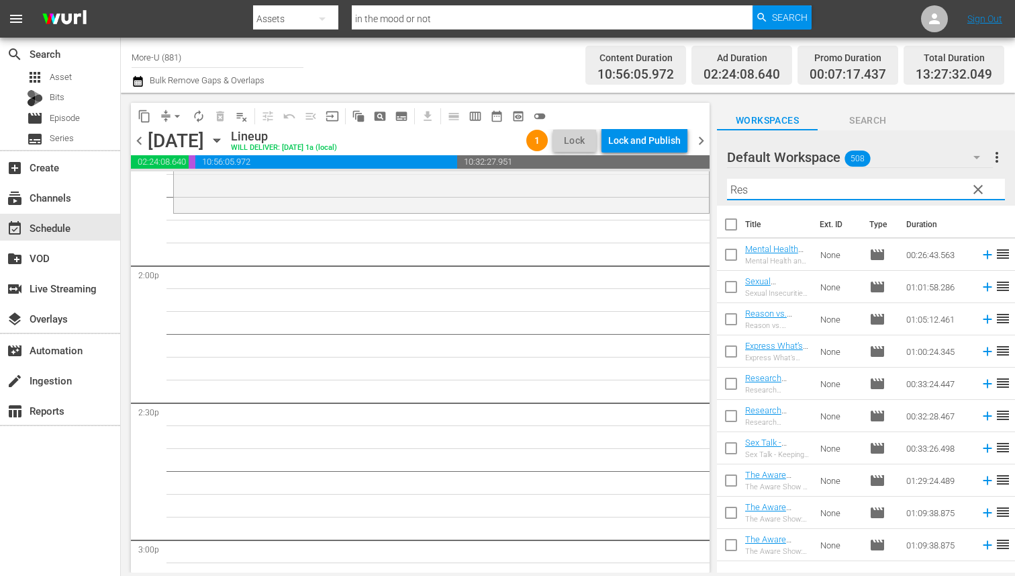
scroll to position [0, 0]
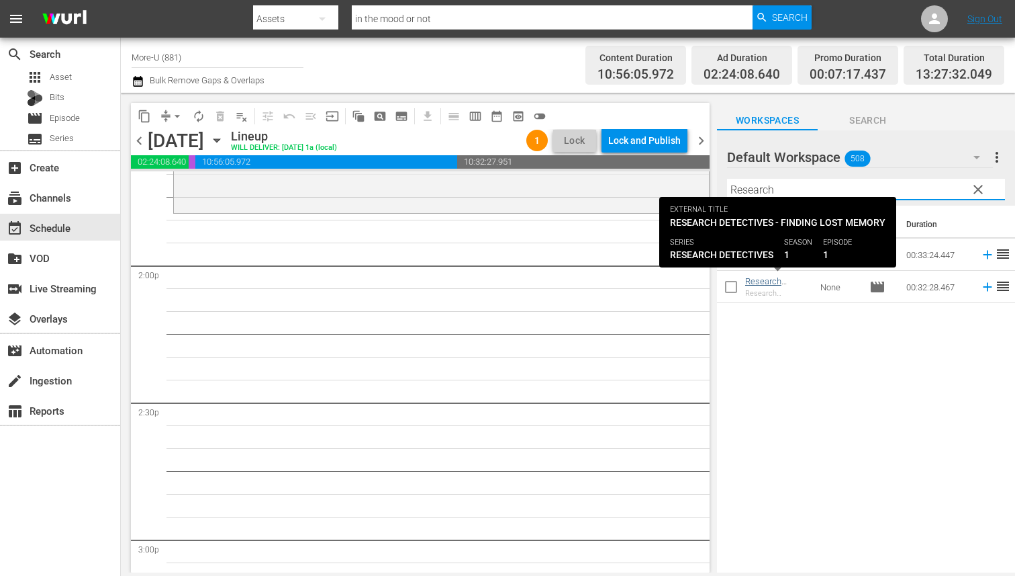
type input "Research"
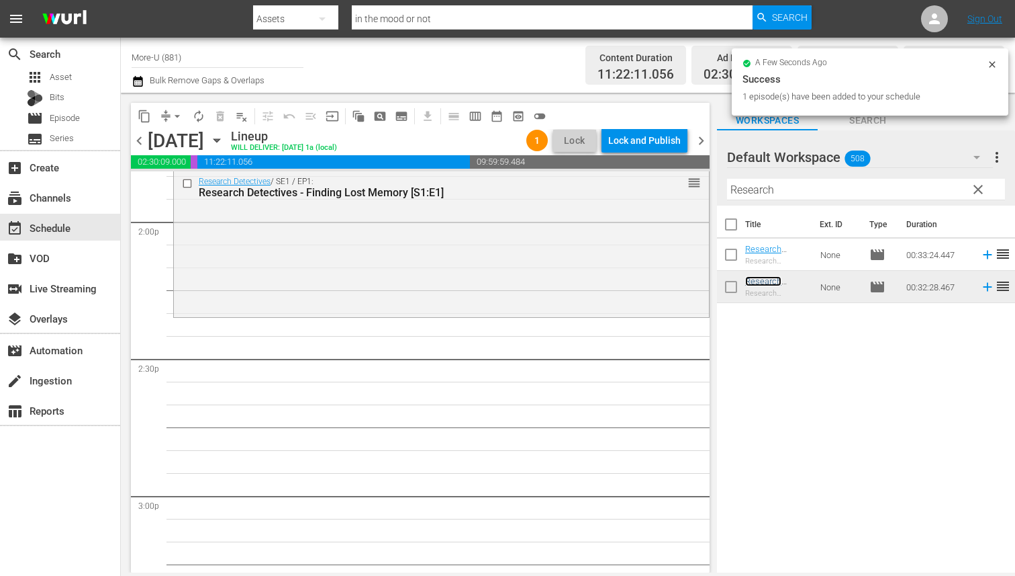
scroll to position [3809, 0]
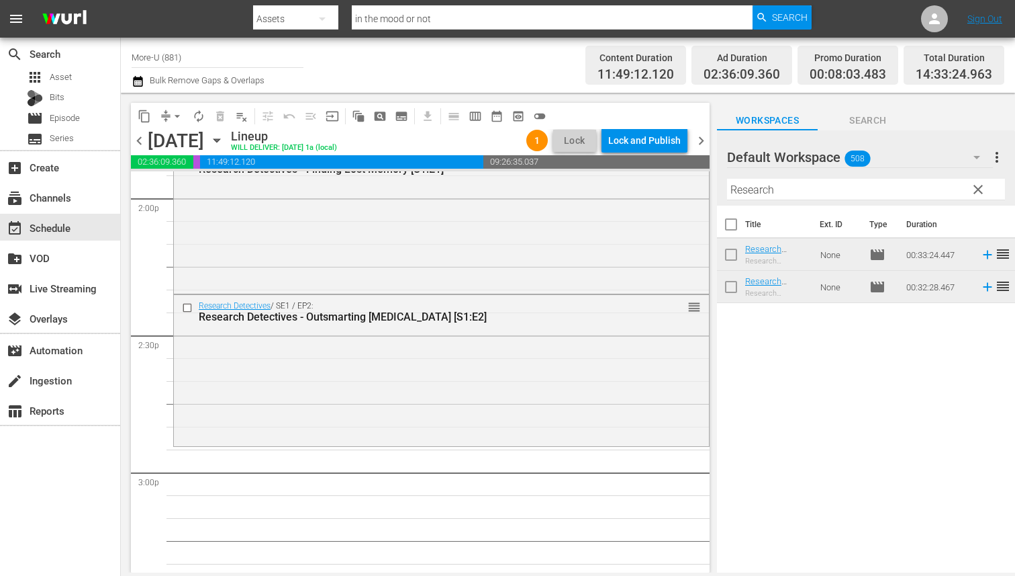
click at [805, 187] on span "clear" at bounding box center [978, 189] width 16 height 16
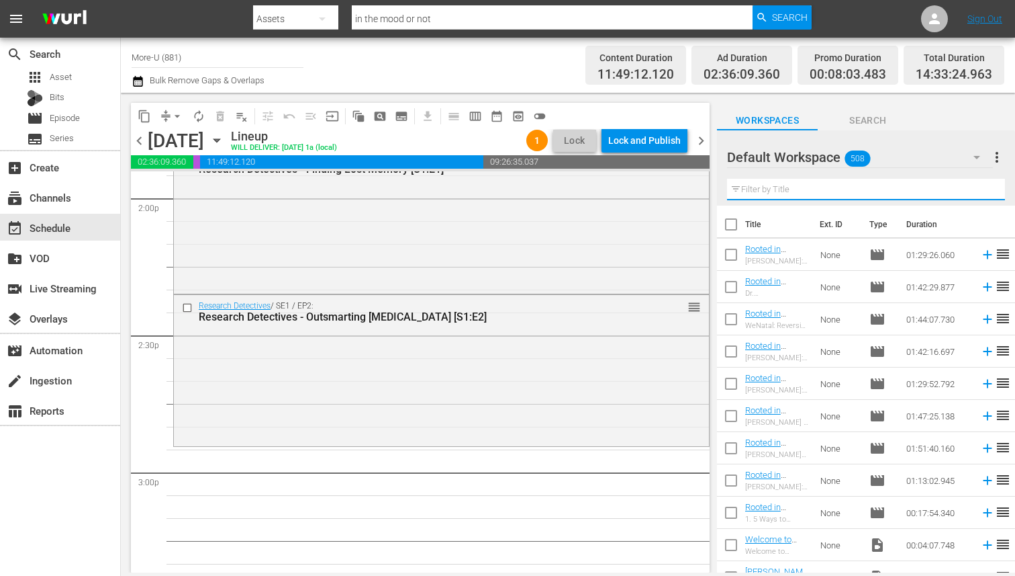
click at [805, 190] on input "text" at bounding box center [866, 189] width 278 height 21
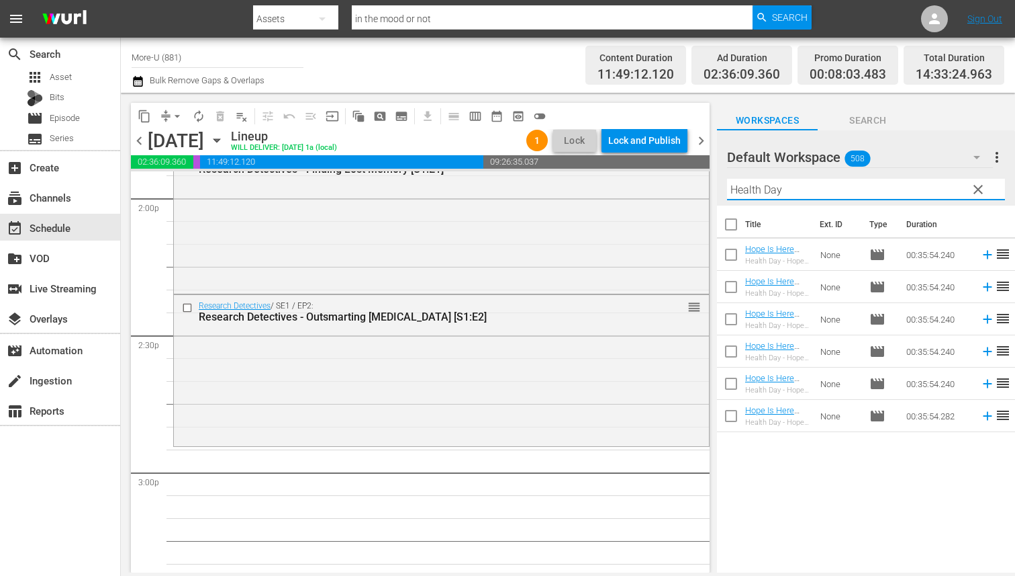
click at [763, 189] on input "Health Day" at bounding box center [866, 189] width 278 height 21
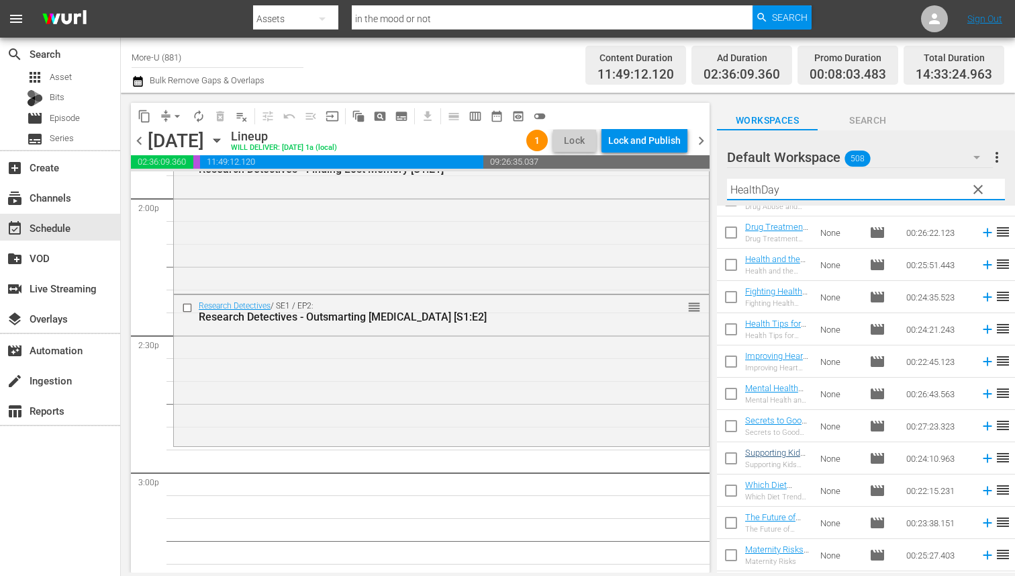
scroll to position [64, 0]
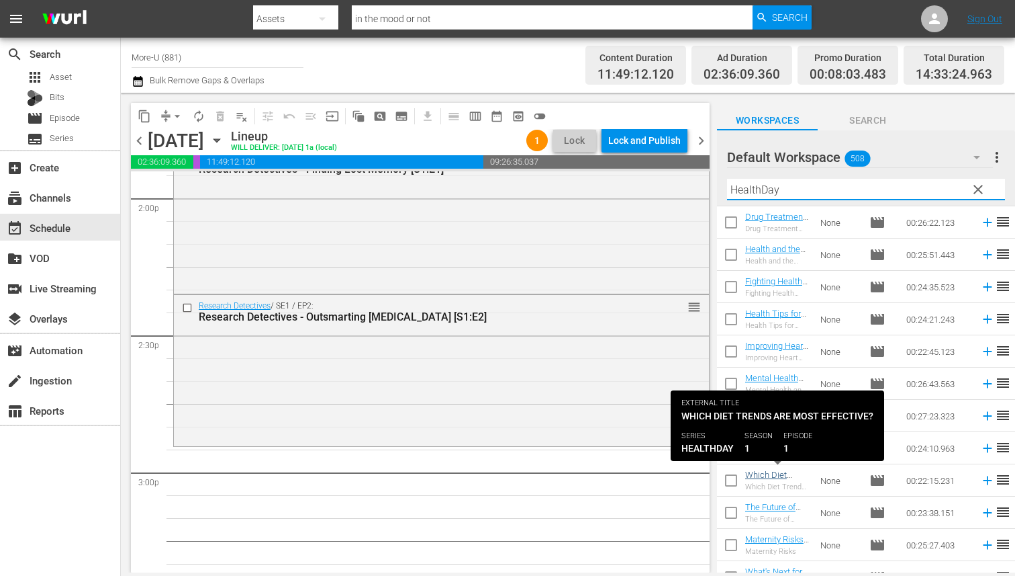
type input "HealthDay"
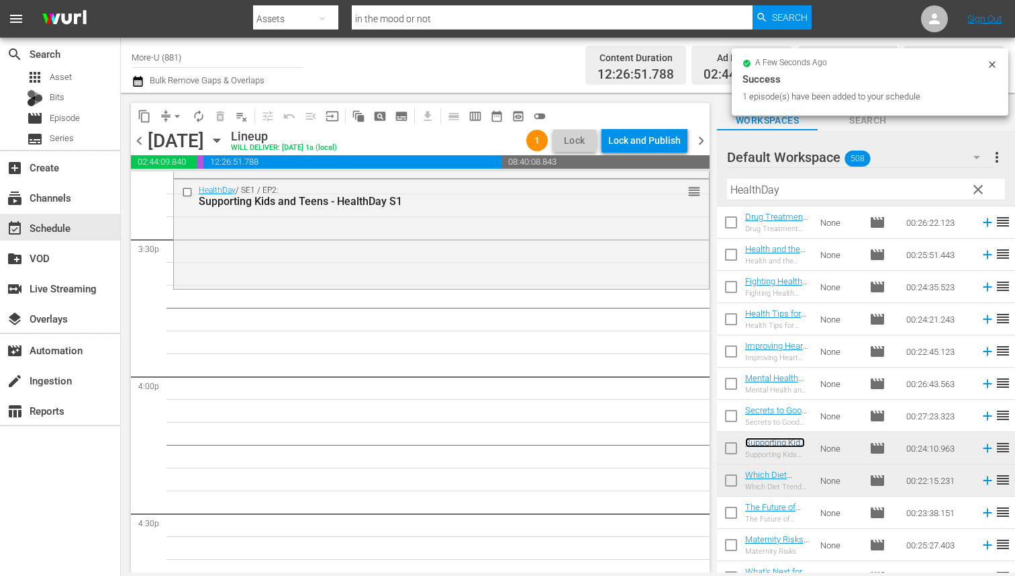
scroll to position [4197, 0]
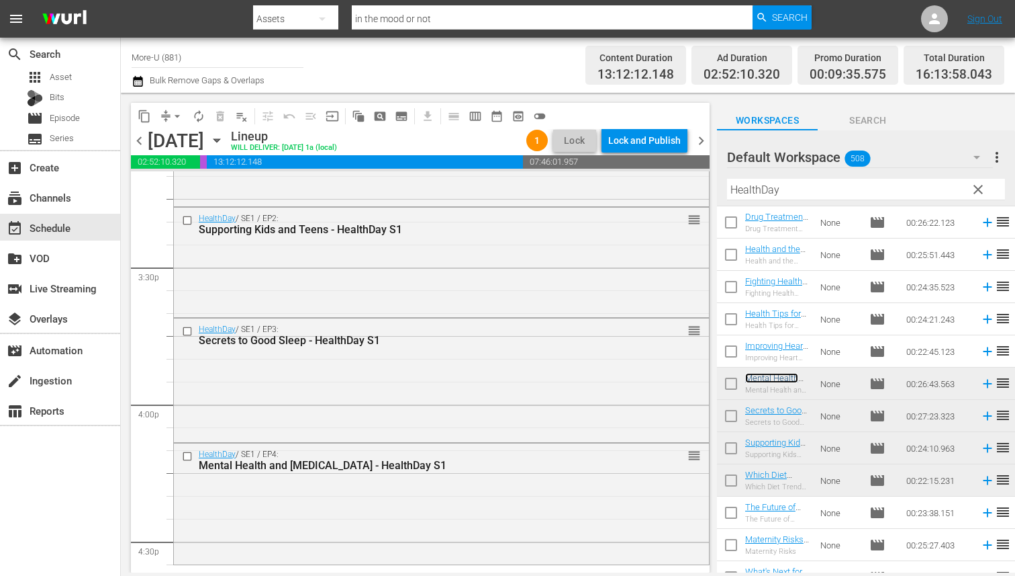
scroll to position [4118, 0]
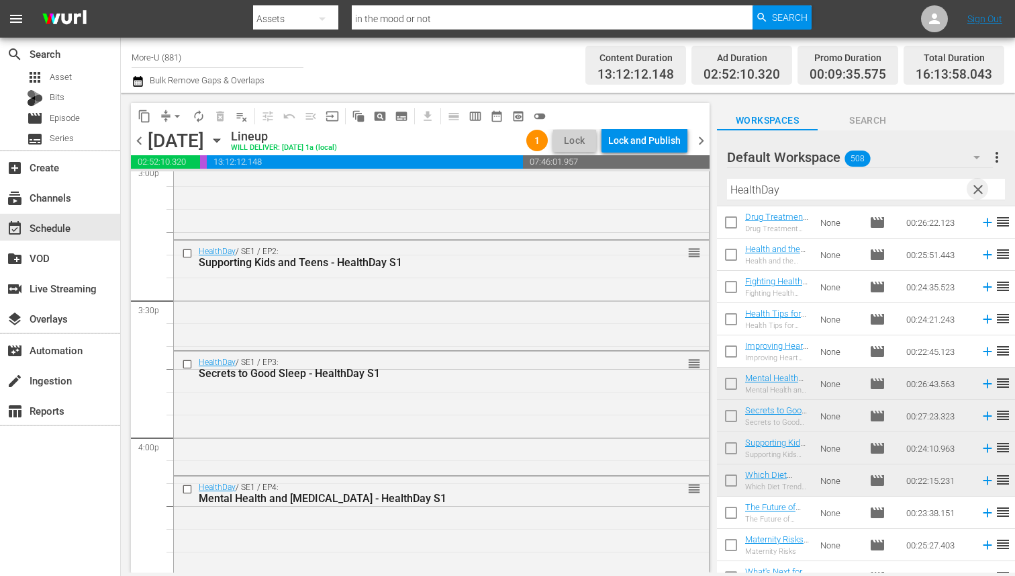
click at [975, 188] on span "clear" at bounding box center [978, 189] width 16 height 16
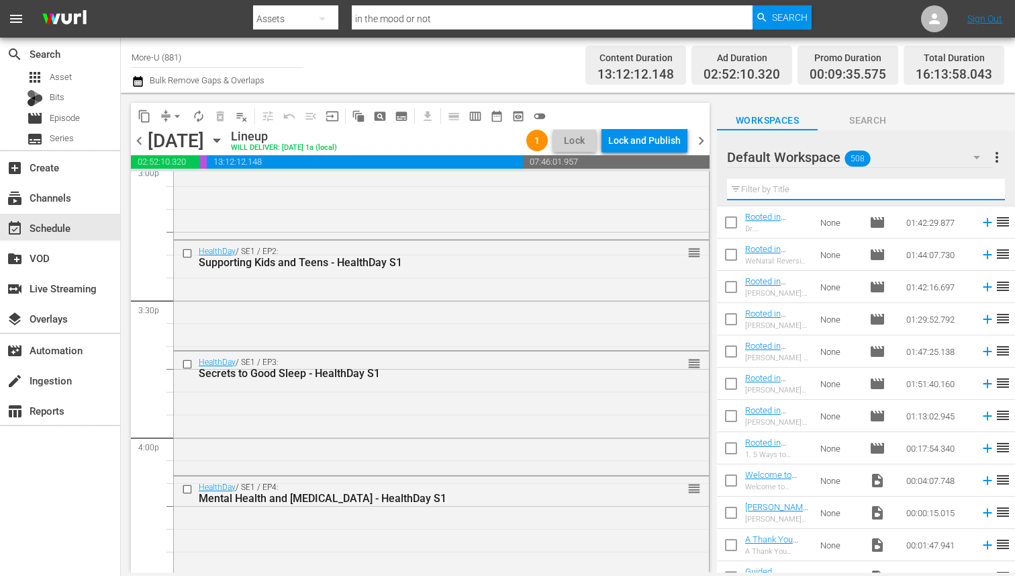
click at [821, 188] on input "text" at bounding box center [866, 189] width 278 height 21
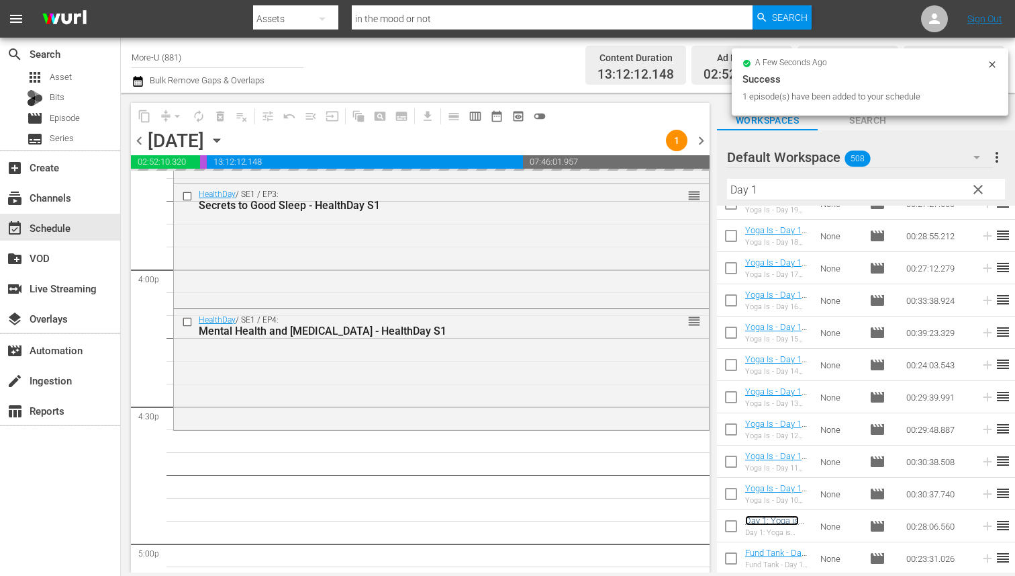
scroll to position [4426, 0]
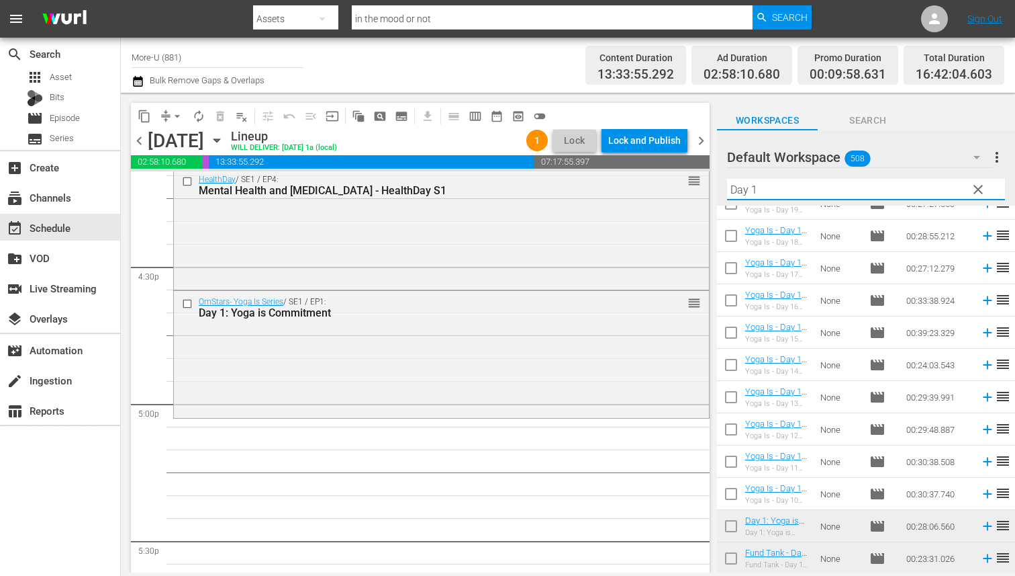
click at [764, 186] on input "Day 1" at bounding box center [866, 189] width 278 height 21
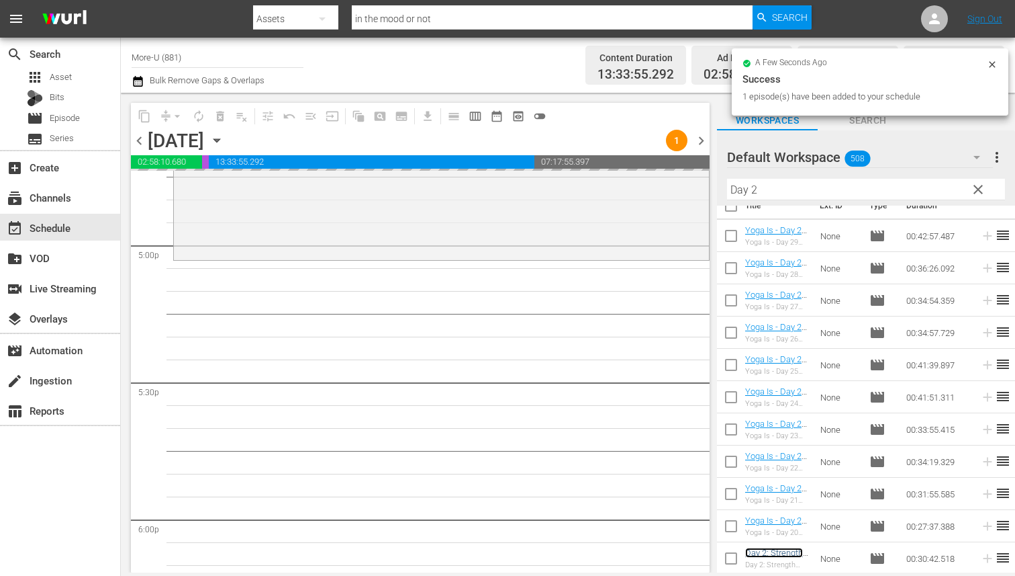
scroll to position [4594, 0]
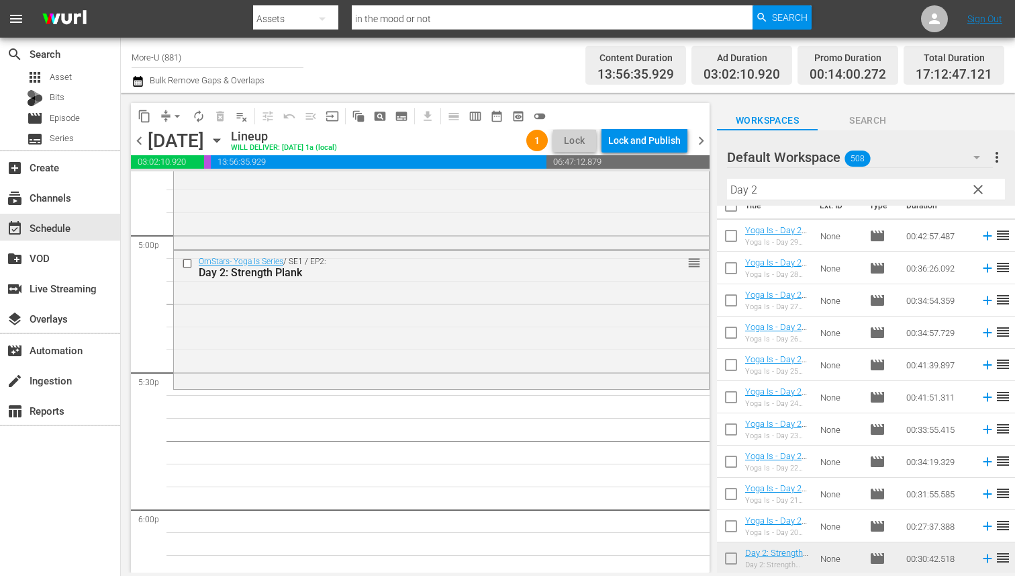
click at [776, 190] on input "Day 2" at bounding box center [866, 189] width 278 height 21
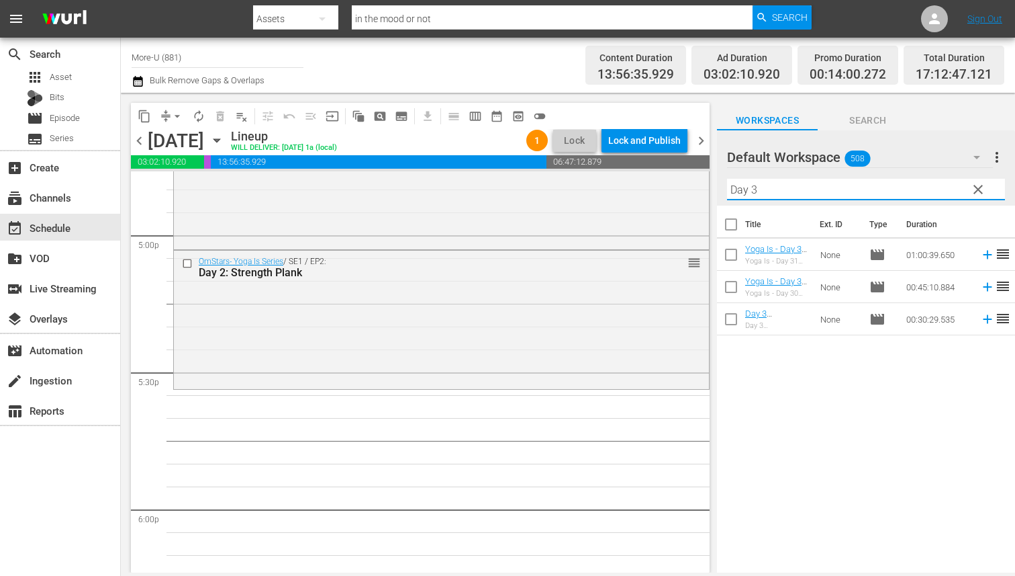
scroll to position [0, 0]
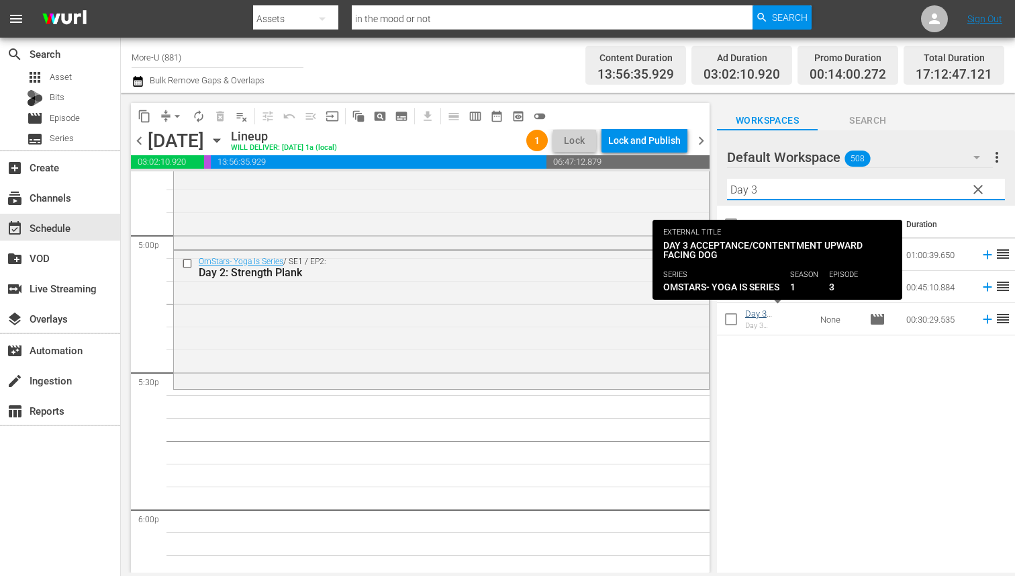
type input "Day 3"
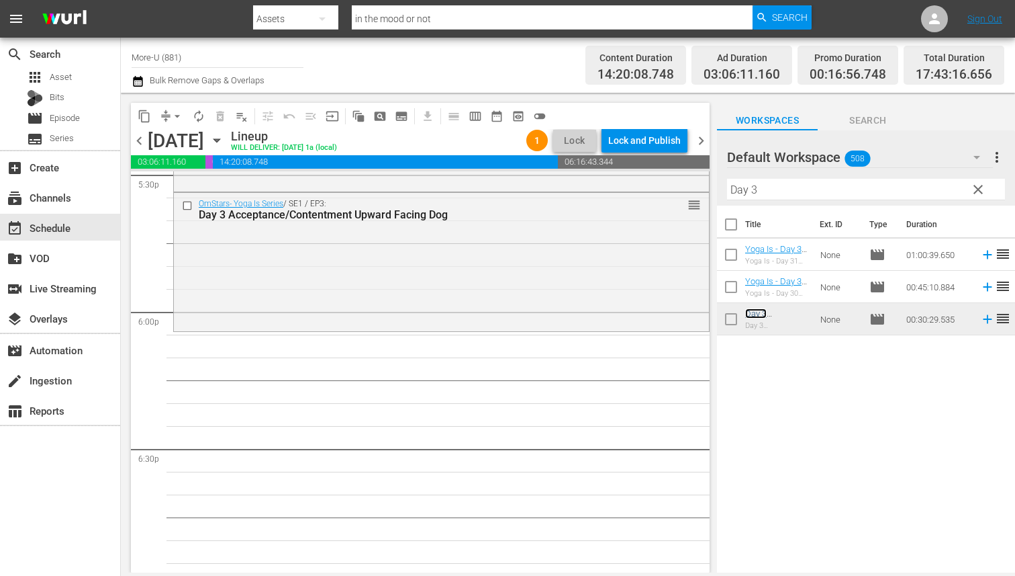
scroll to position [4740, 0]
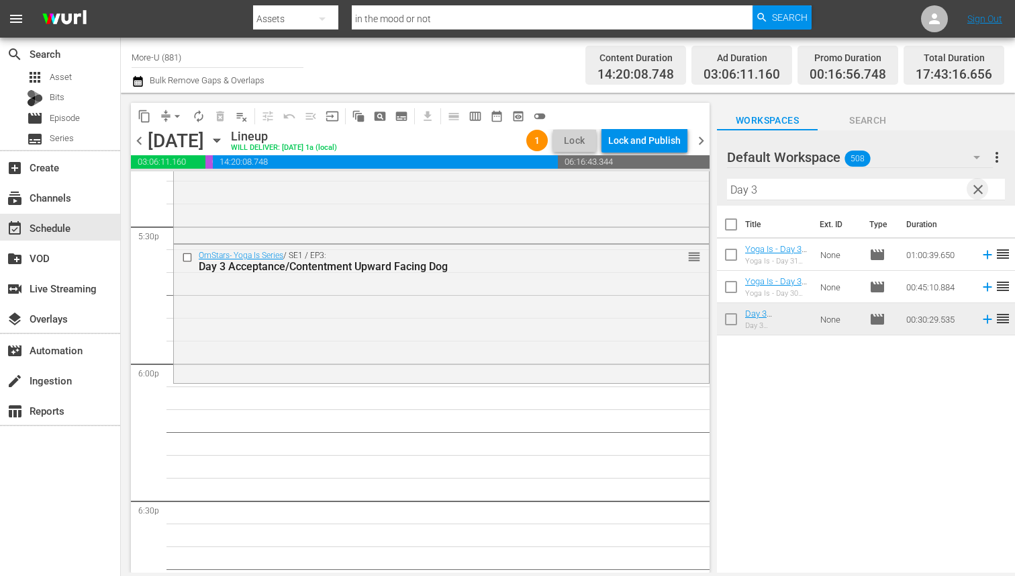
click at [976, 184] on span "clear" at bounding box center [978, 189] width 16 height 16
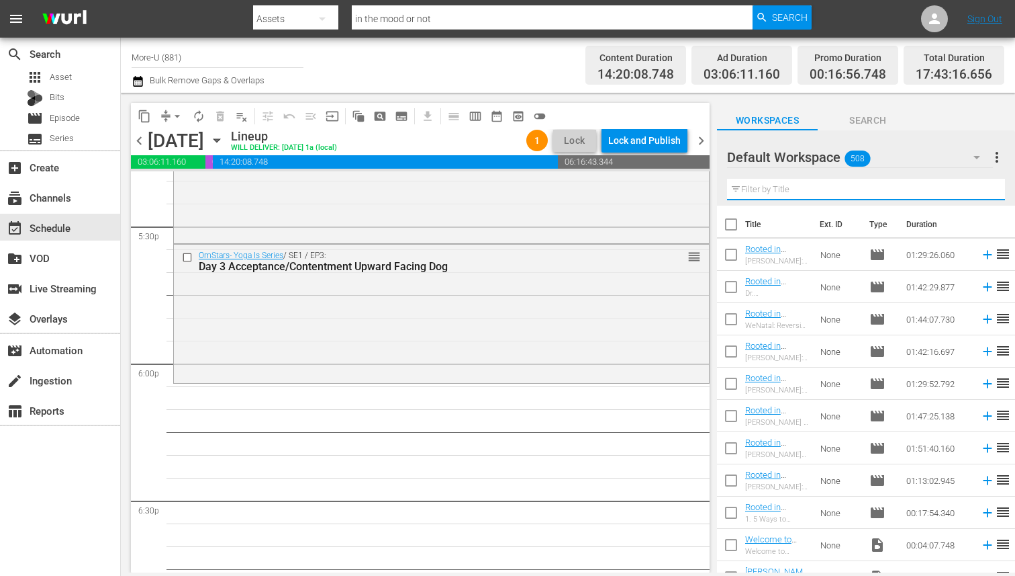
click at [897, 186] on input "text" at bounding box center [866, 189] width 278 height 21
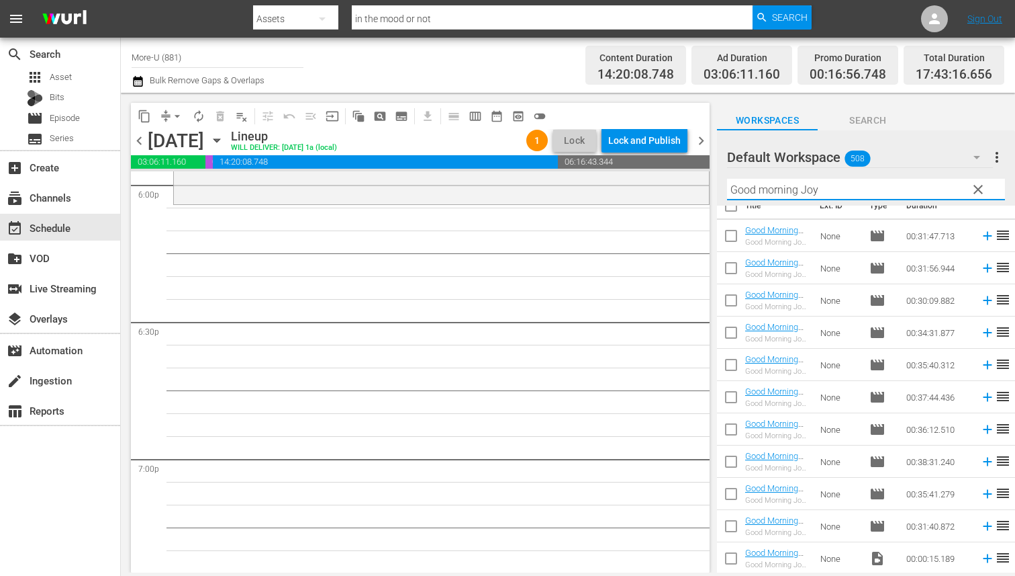
scroll to position [4905, 0]
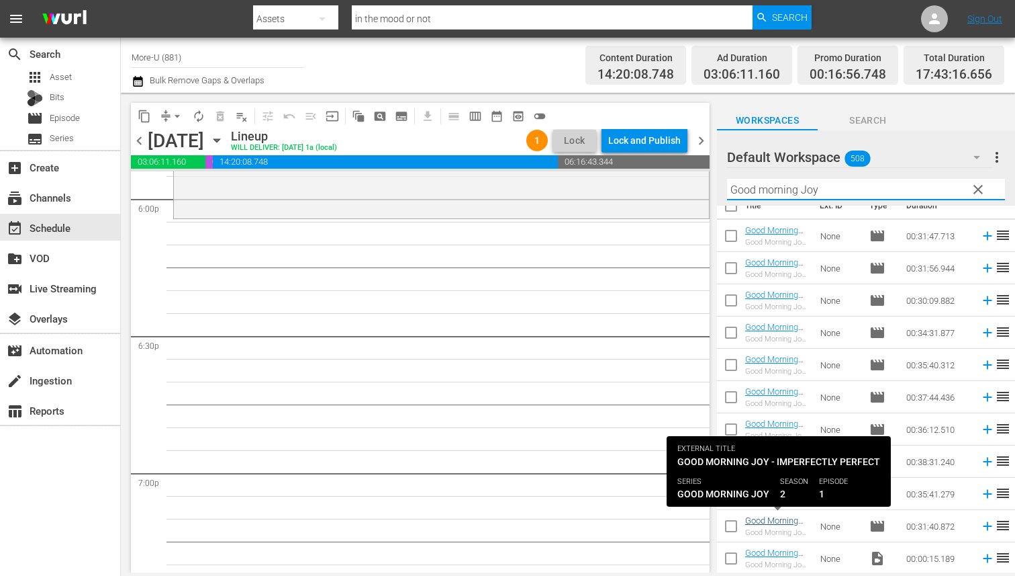
type input "Good morning Joy"
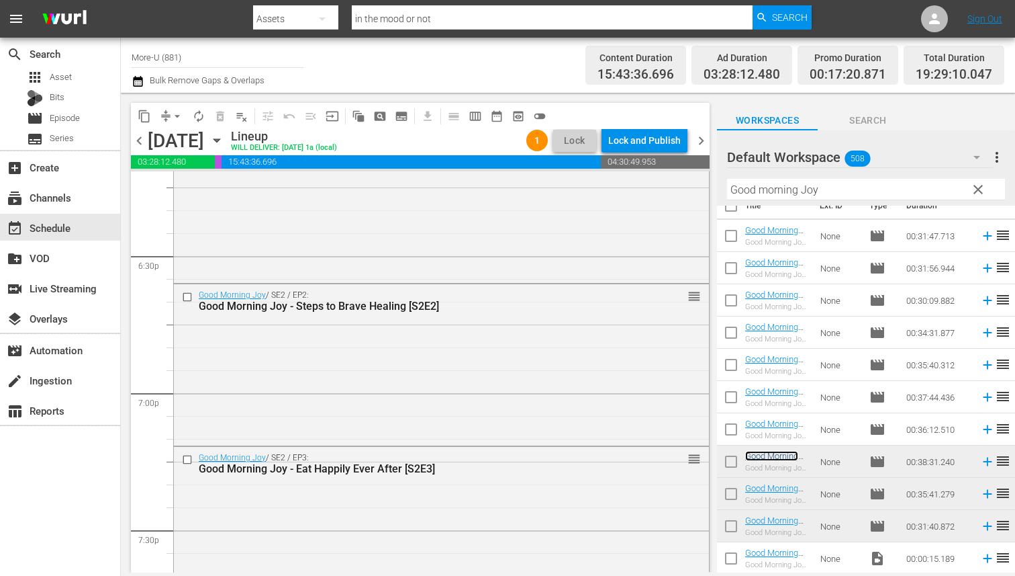
scroll to position [4990, 0]
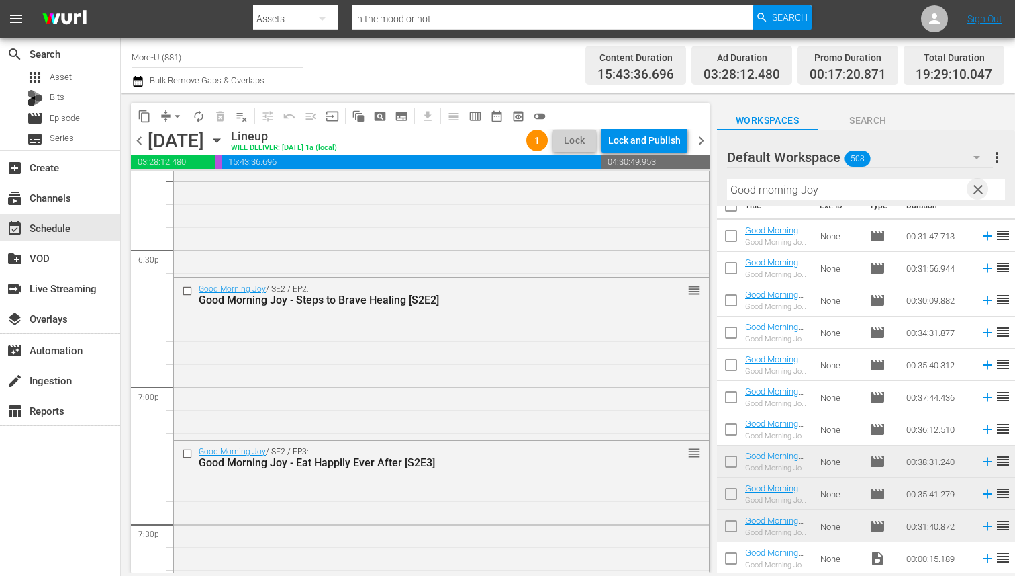
click at [982, 189] on span "clear" at bounding box center [978, 189] width 16 height 16
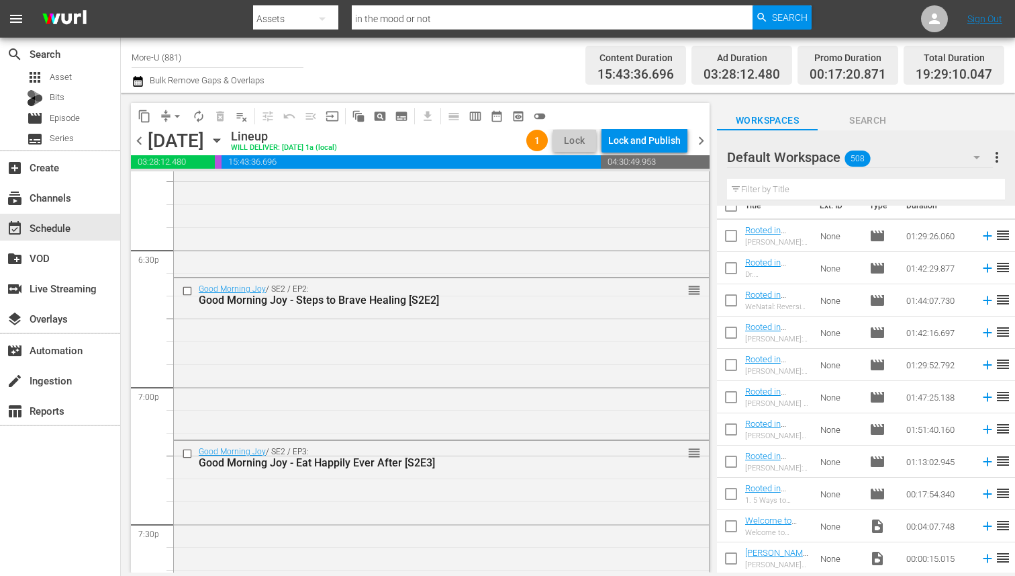
click at [833, 182] on input "text" at bounding box center [866, 189] width 278 height 21
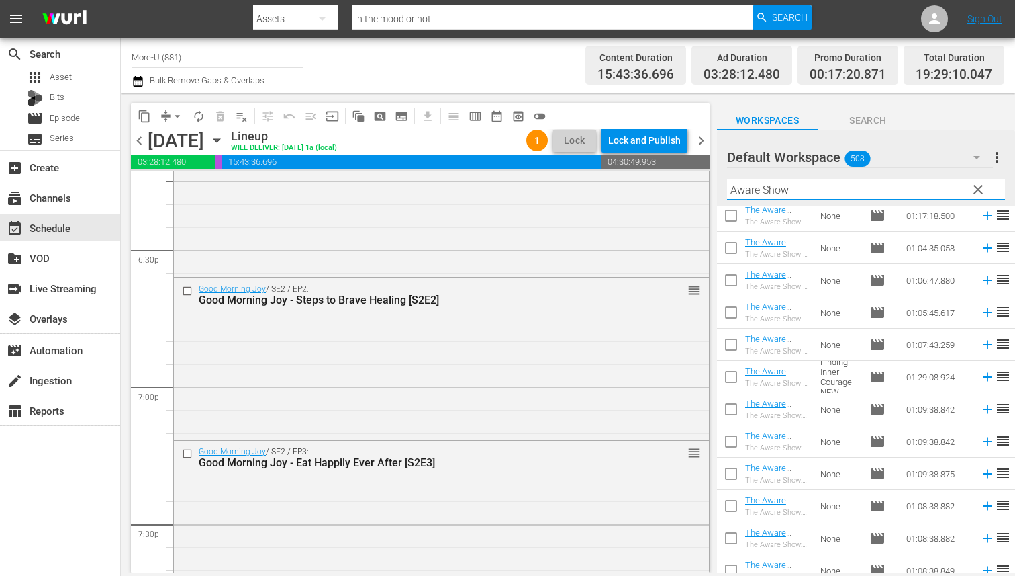
scroll to position [916, 0]
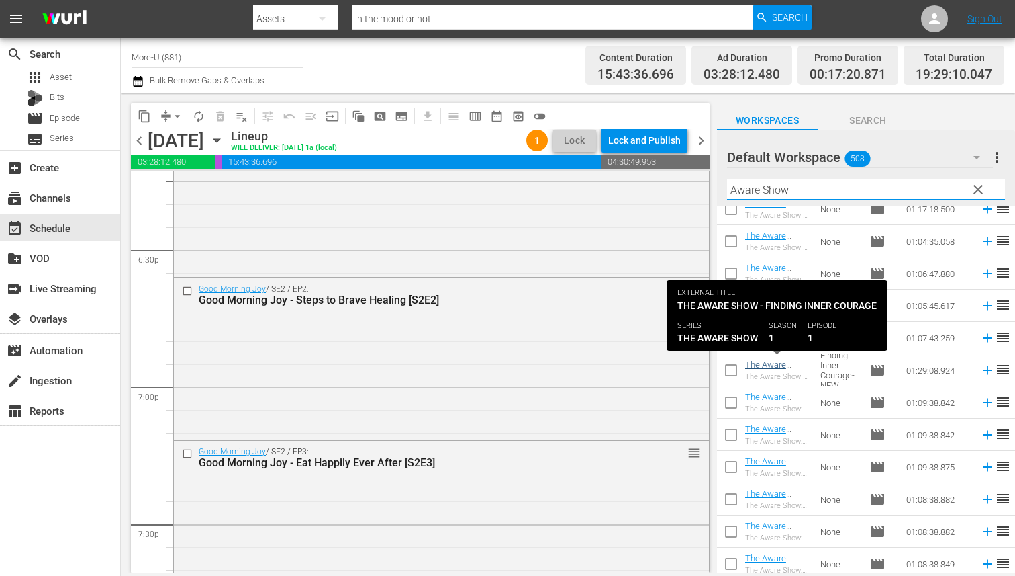
type input "Aware Show"
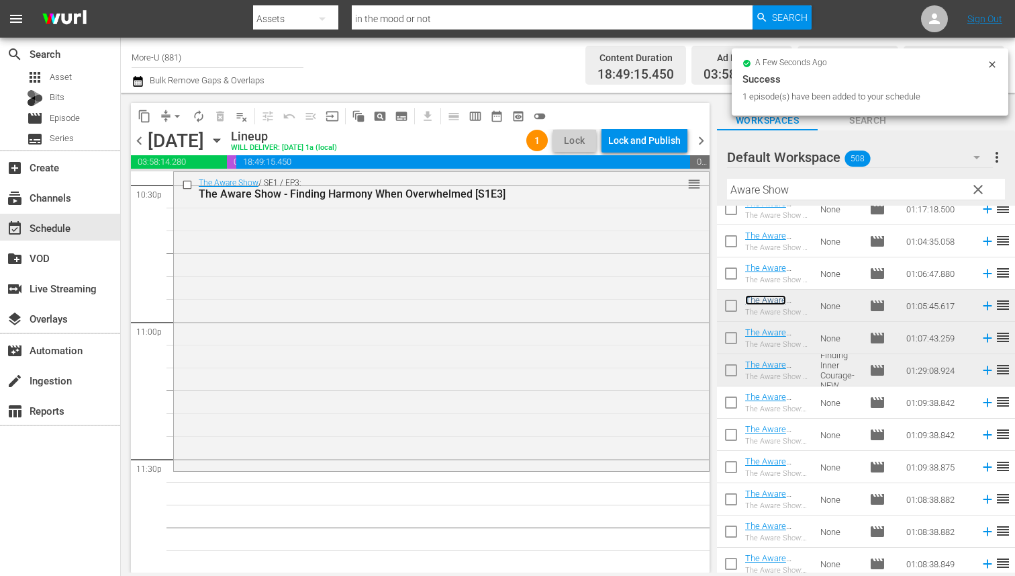
scroll to position [6174, 0]
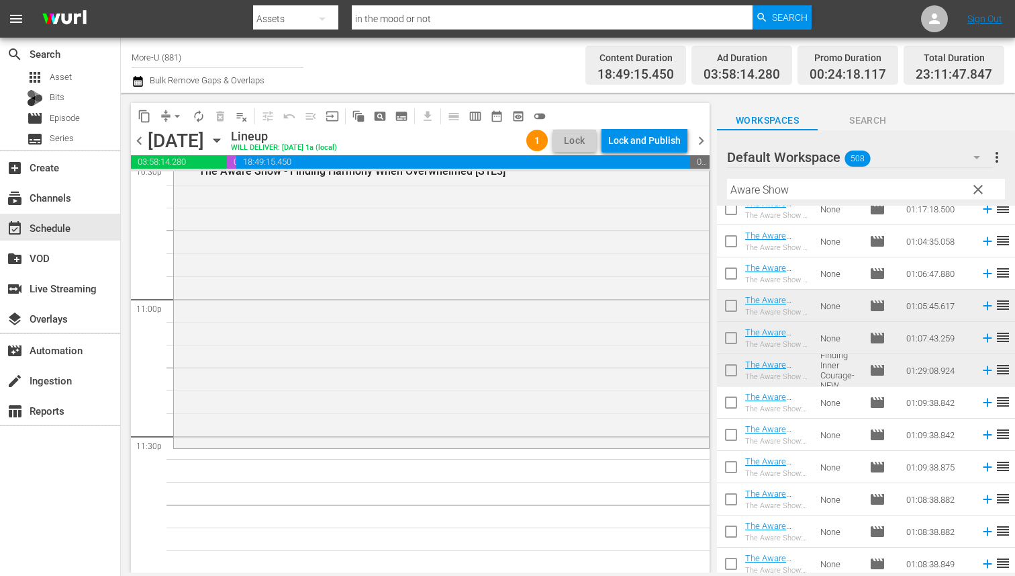
click at [978, 185] on span "clear" at bounding box center [978, 189] width 16 height 16
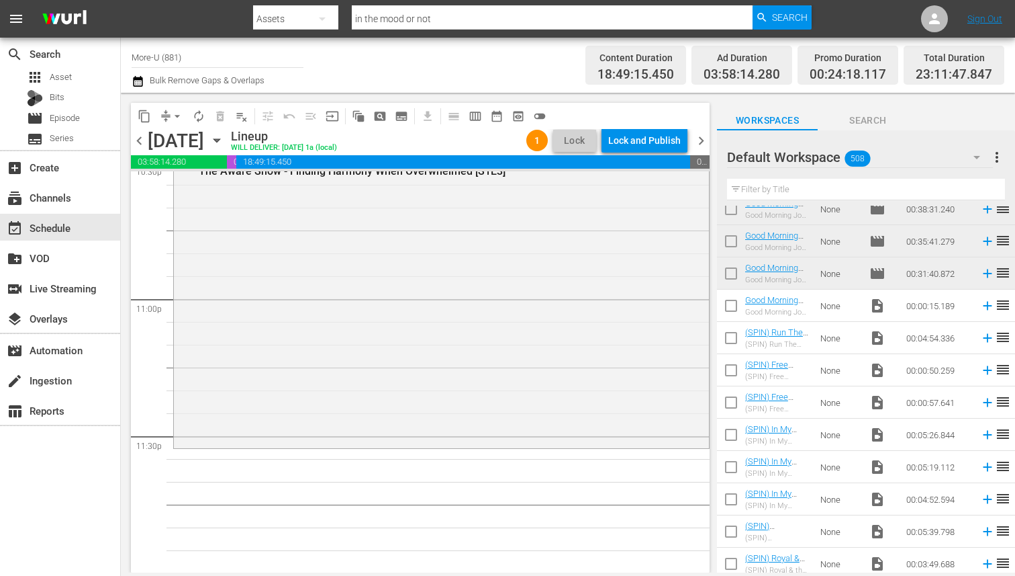
click at [837, 186] on input "text" at bounding box center [866, 189] width 278 height 21
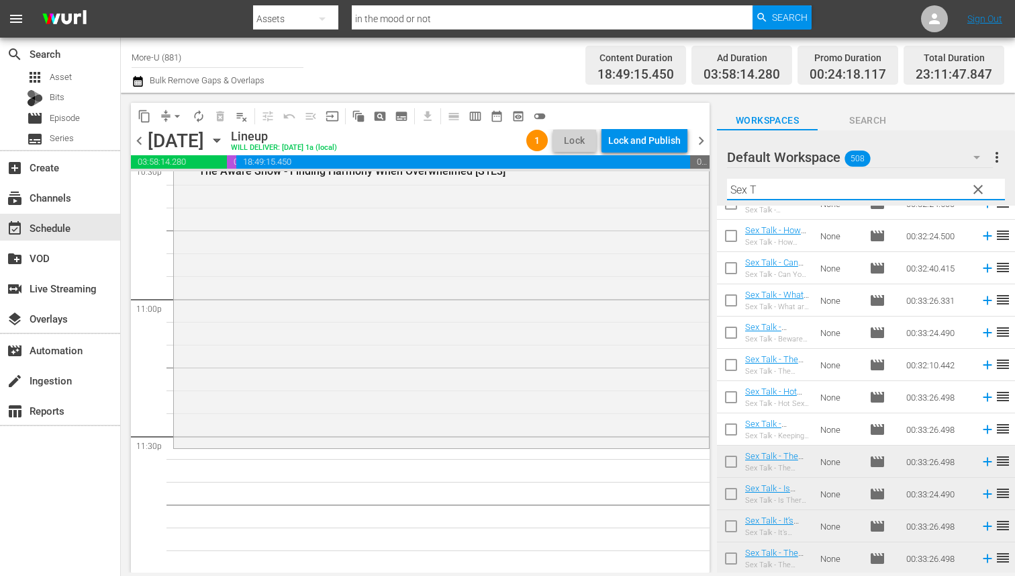
scroll to position [438, 0]
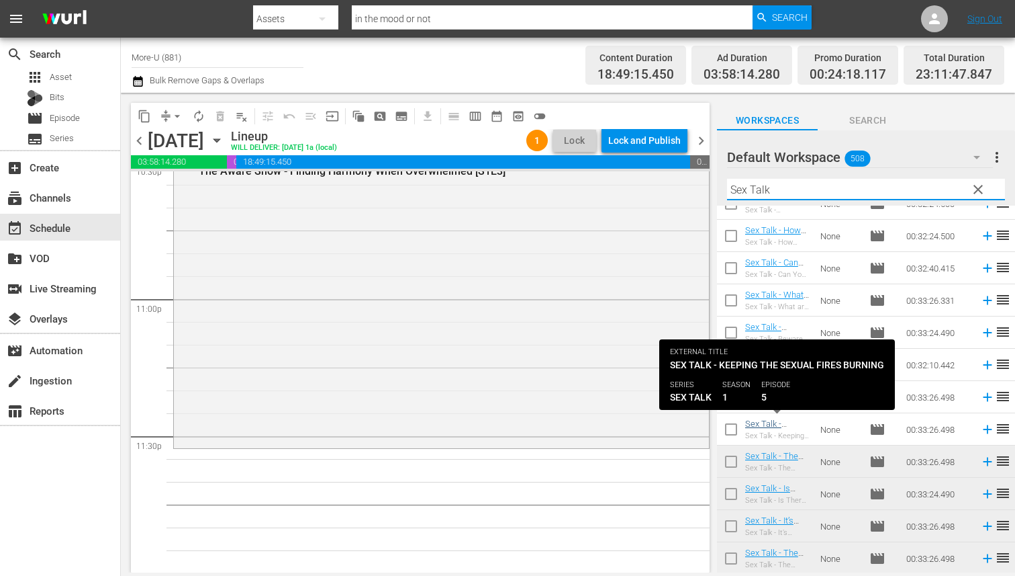
type input "Sex Talk"
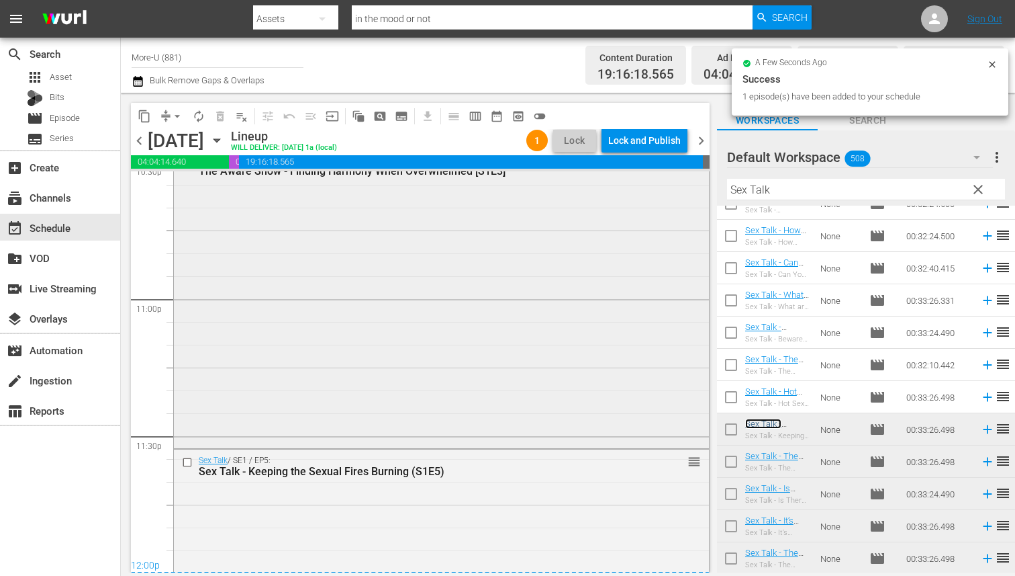
scroll to position [6203, 0]
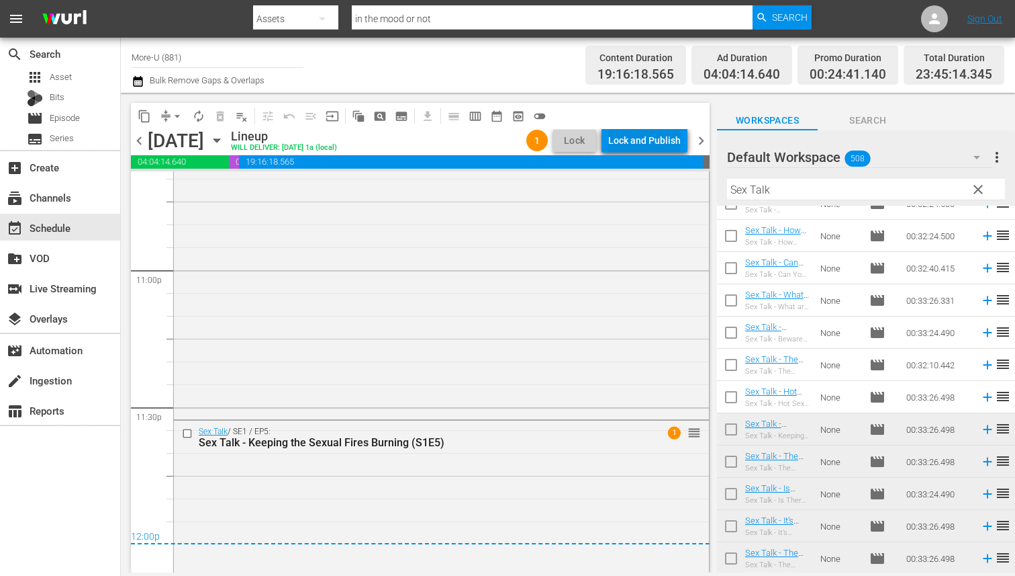
click at [653, 142] on div "Lock and Publish" at bounding box center [644, 140] width 73 height 24
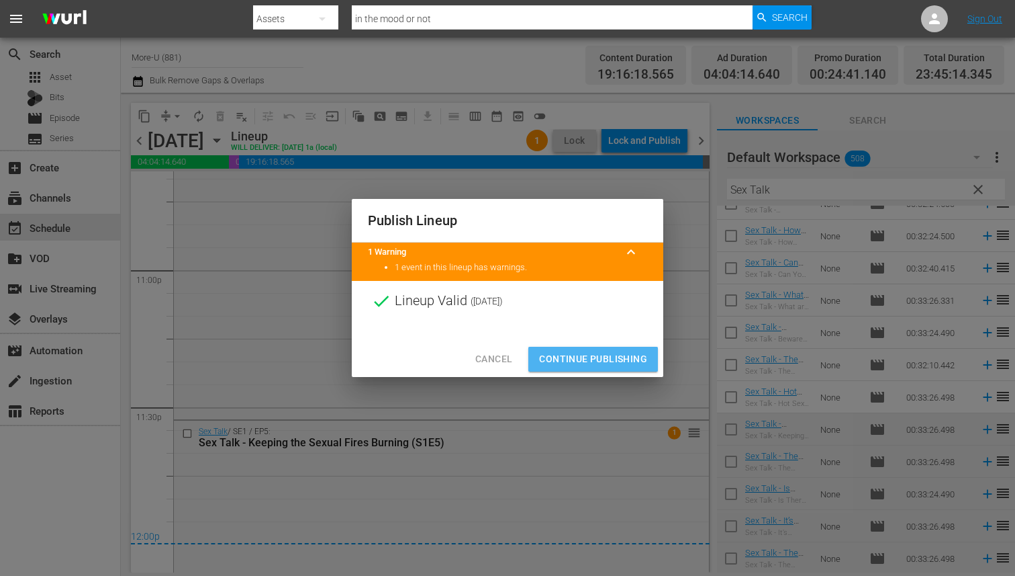
click at [589, 353] on span "Continue Publishing" at bounding box center [593, 359] width 108 height 17
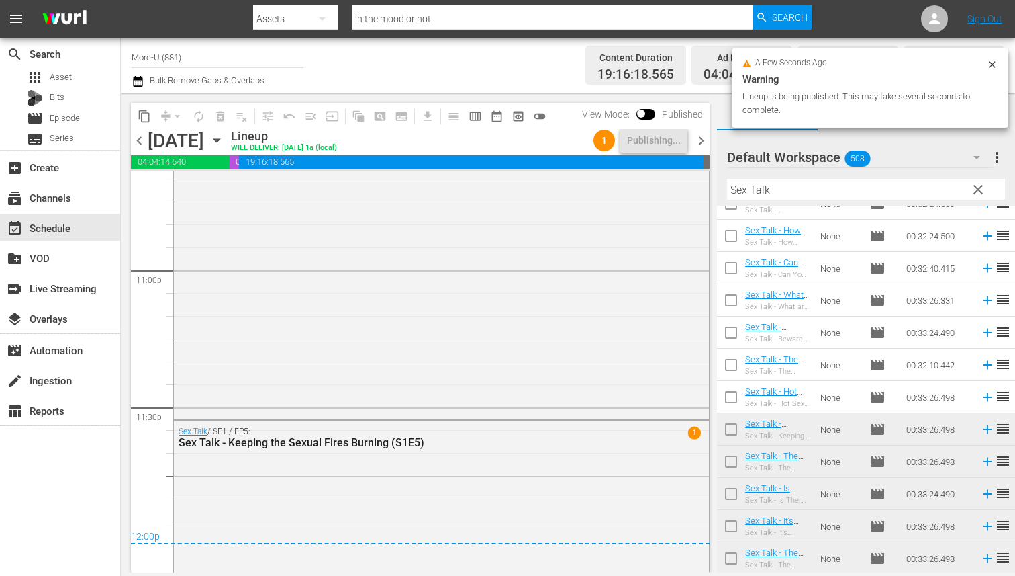
click at [706, 140] on span "chevron_right" at bounding box center [701, 140] width 17 height 17
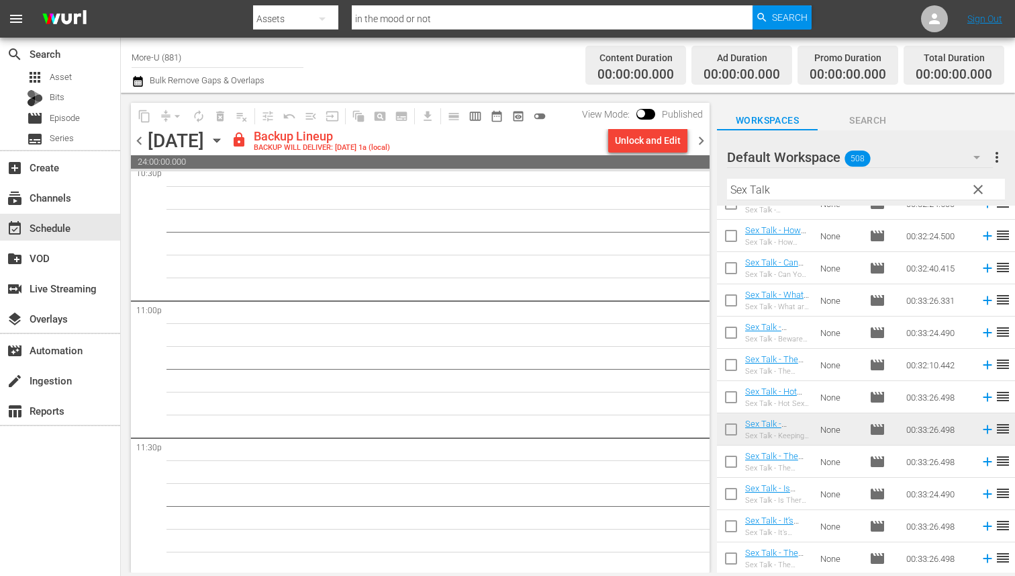
scroll to position [6174, 0]
click at [672, 140] on div "Unlock and Edit" at bounding box center [648, 140] width 66 height 24
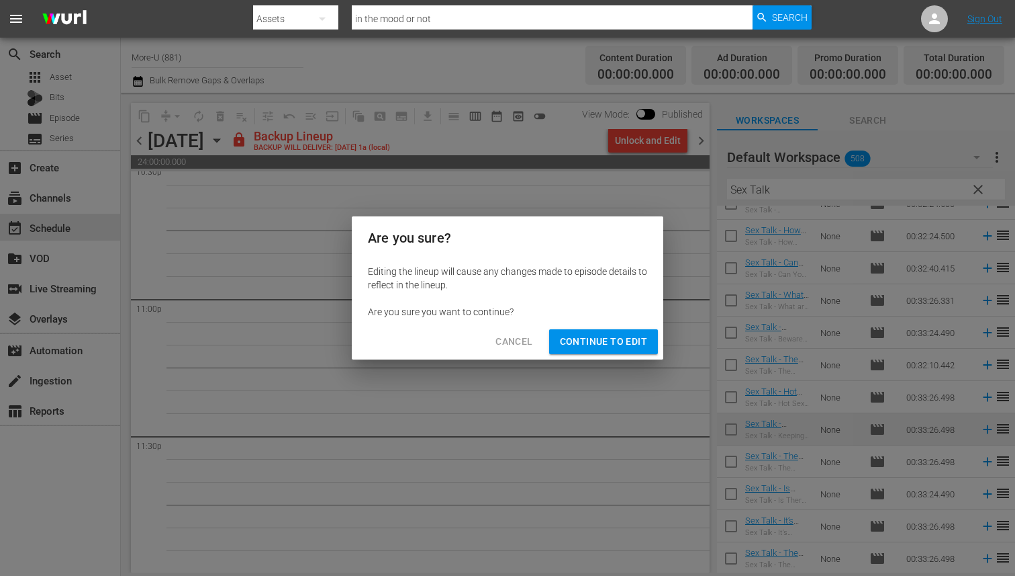
click at [578, 342] on span "Continue to Edit" at bounding box center [603, 341] width 87 height 17
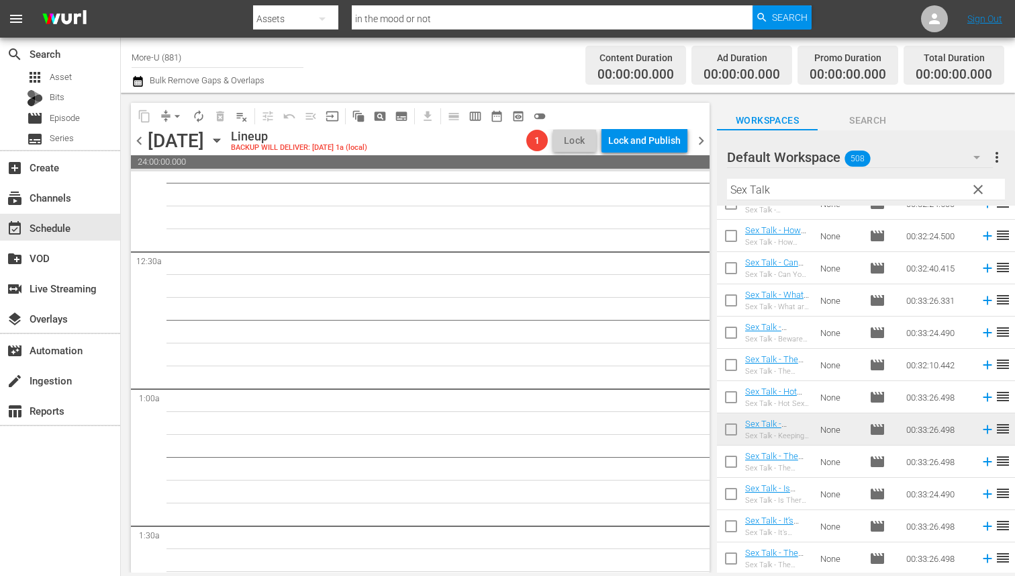
scroll to position [0, 0]
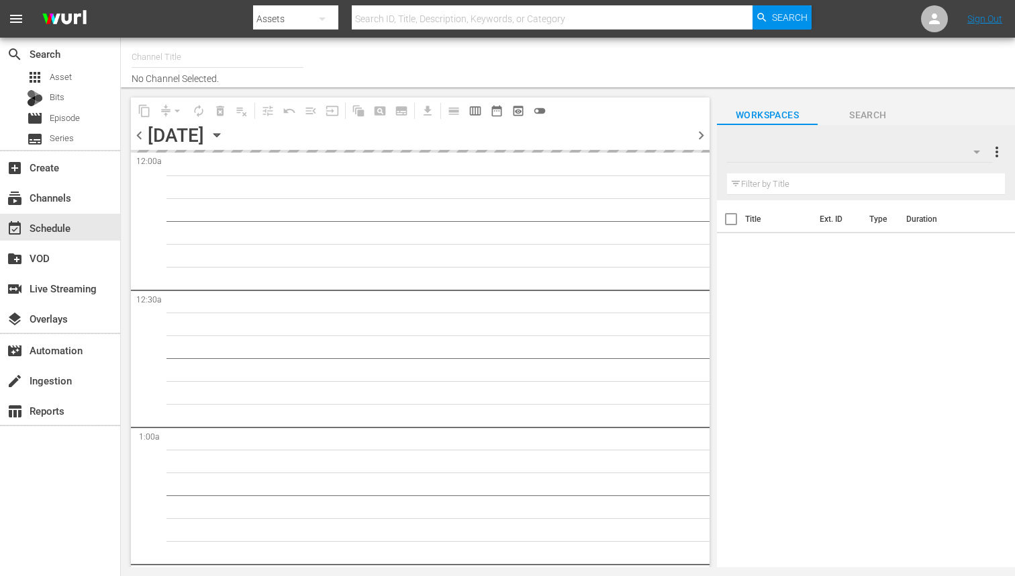
type input "More-U (881)"
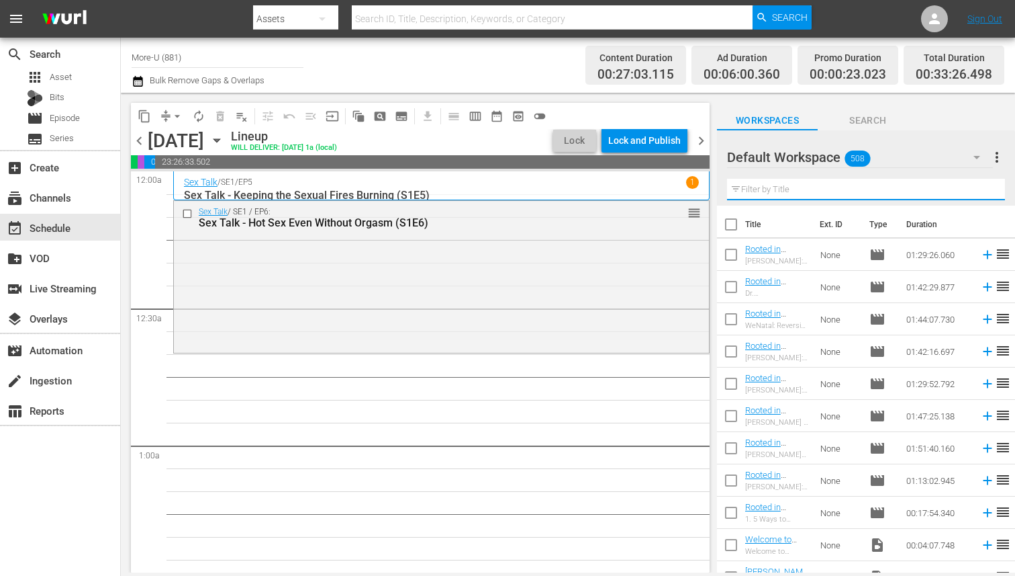
click at [784, 191] on input "text" at bounding box center [866, 189] width 278 height 21
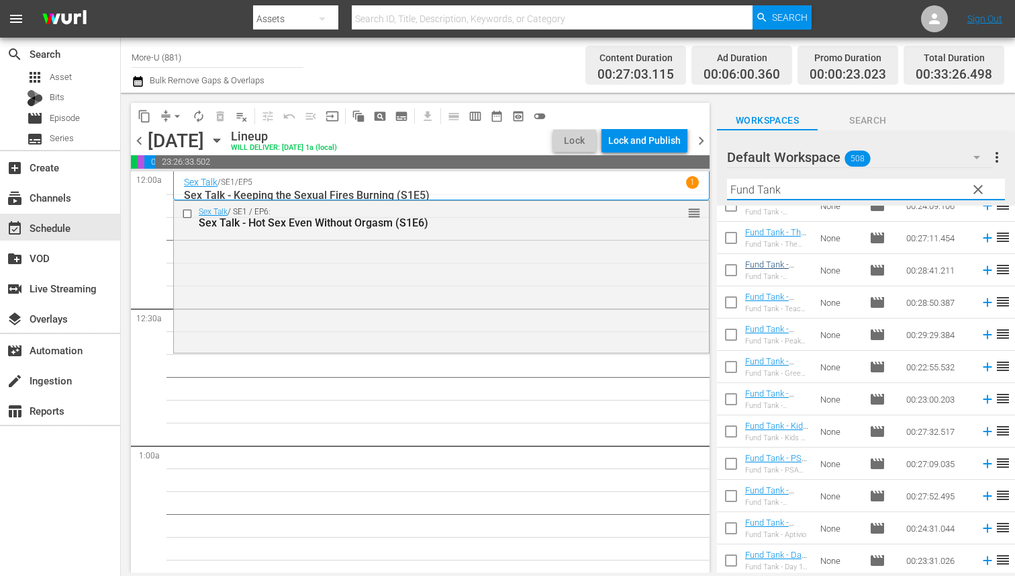
scroll to position [148, 0]
type input "Fund Tank"
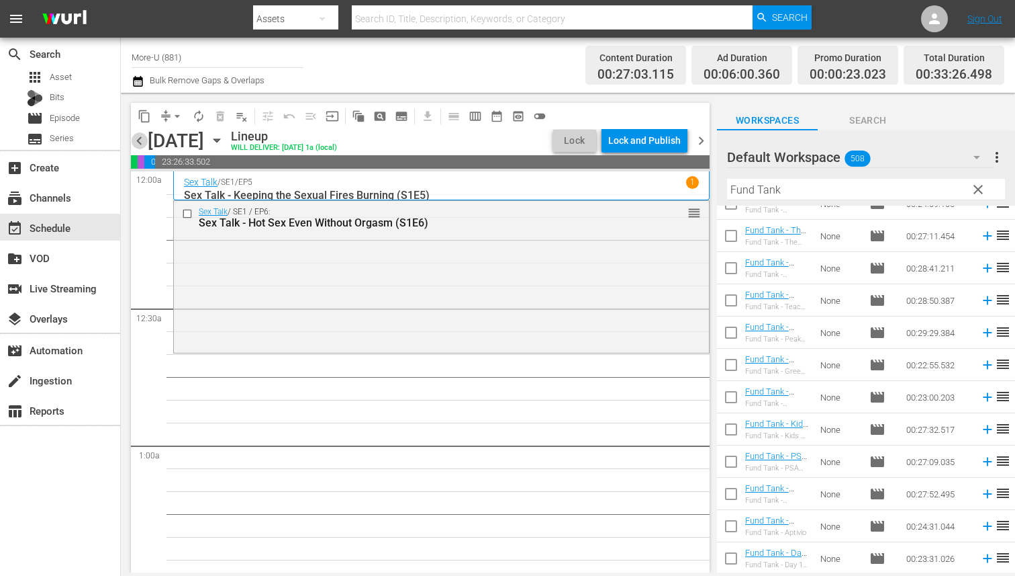
click at [142, 136] on span "chevron_left" at bounding box center [139, 140] width 17 height 17
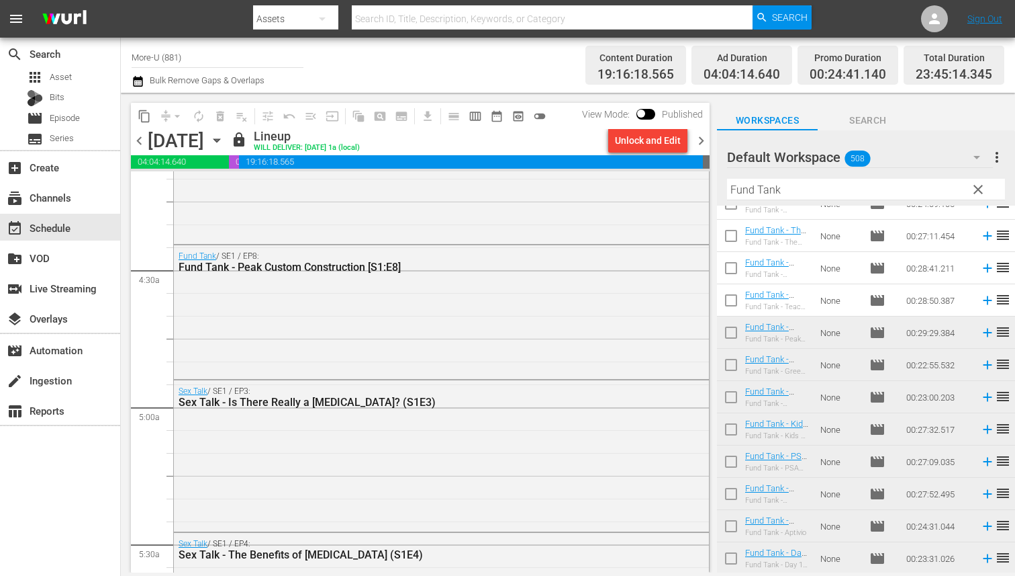
scroll to position [1122, 0]
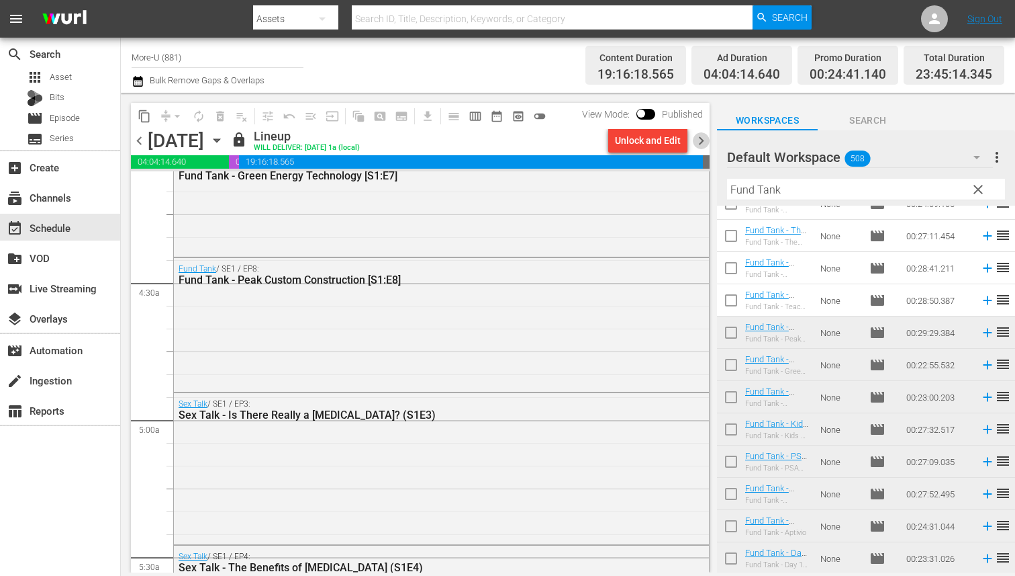
click at [696, 136] on span "chevron_right" at bounding box center [701, 140] width 17 height 17
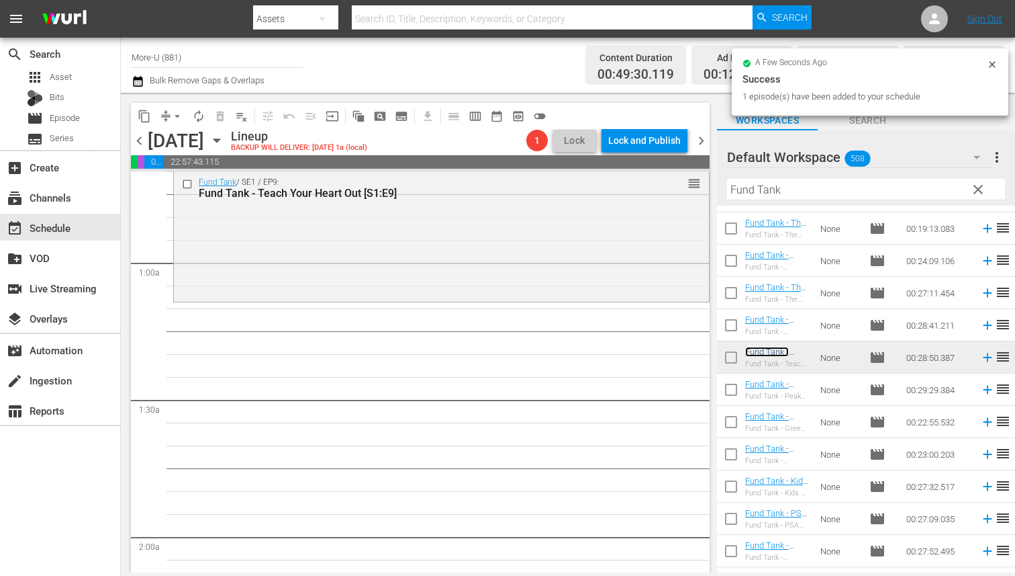
scroll to position [199, 0]
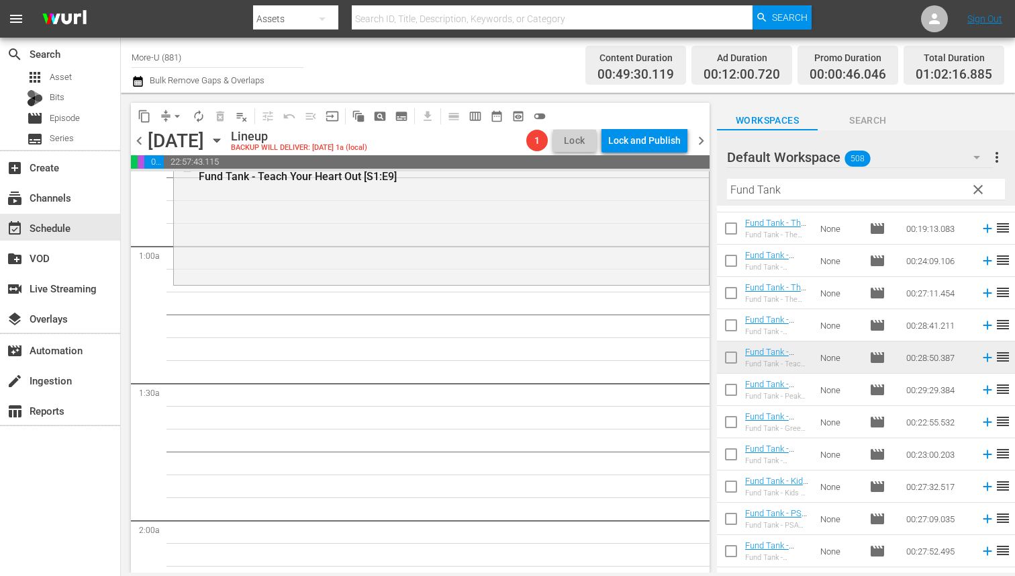
drag, startPoint x: 709, startPoint y: 319, endPoint x: 637, endPoint y: 348, distance: 78.1
click at [637, 348] on div "content_copy compress arrow_drop_down autorenew_outlined delete_forever_outline…" at bounding box center [419, 333] width 596 height 480
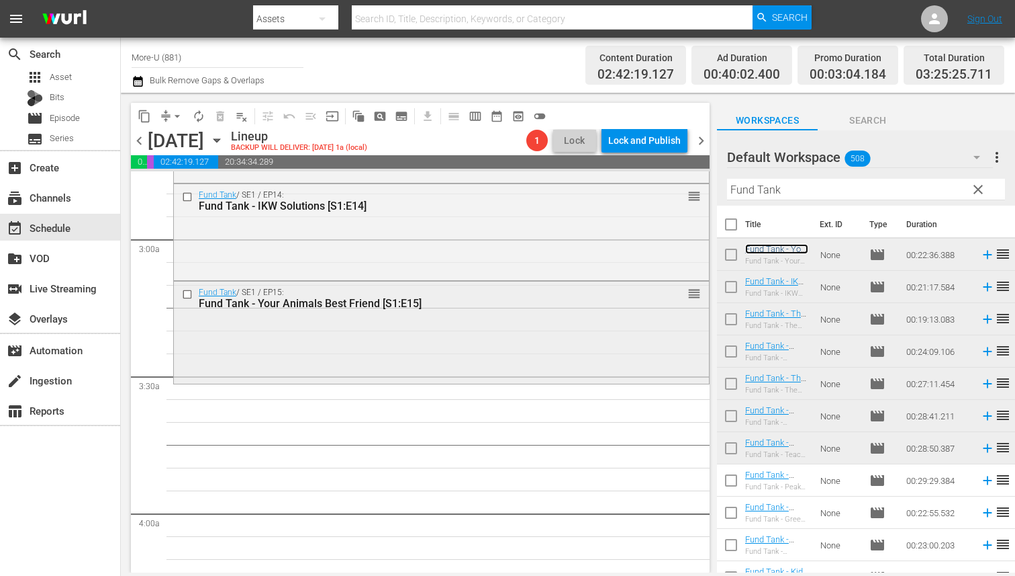
scroll to position [744, 0]
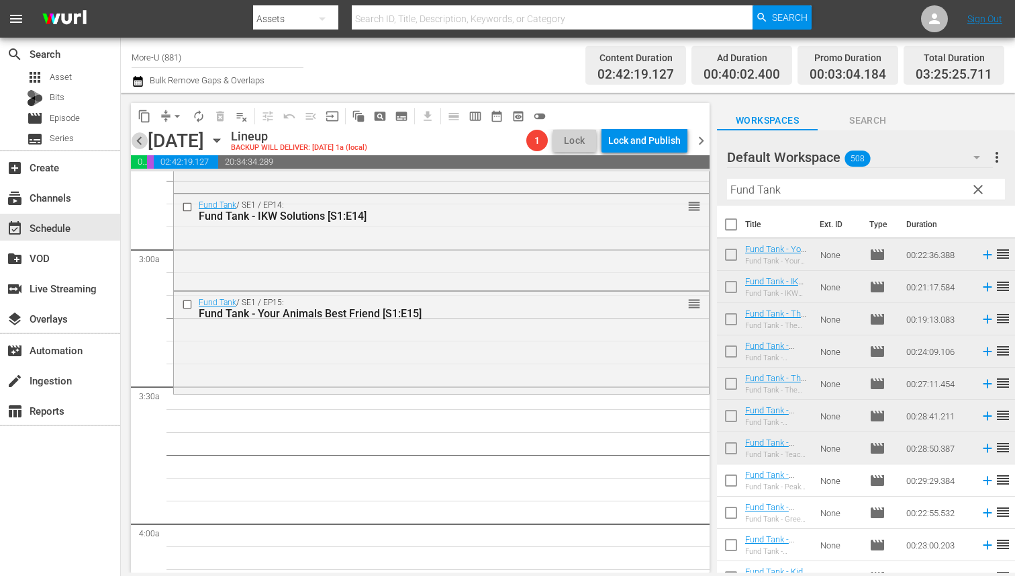
click at [142, 140] on span "chevron_left" at bounding box center [139, 140] width 17 height 17
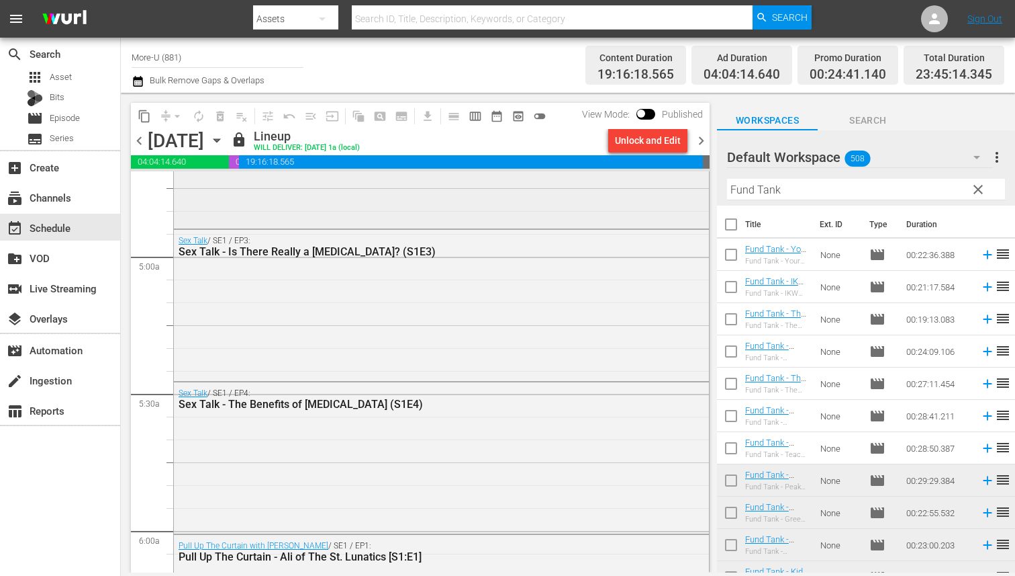
scroll to position [1281, 0]
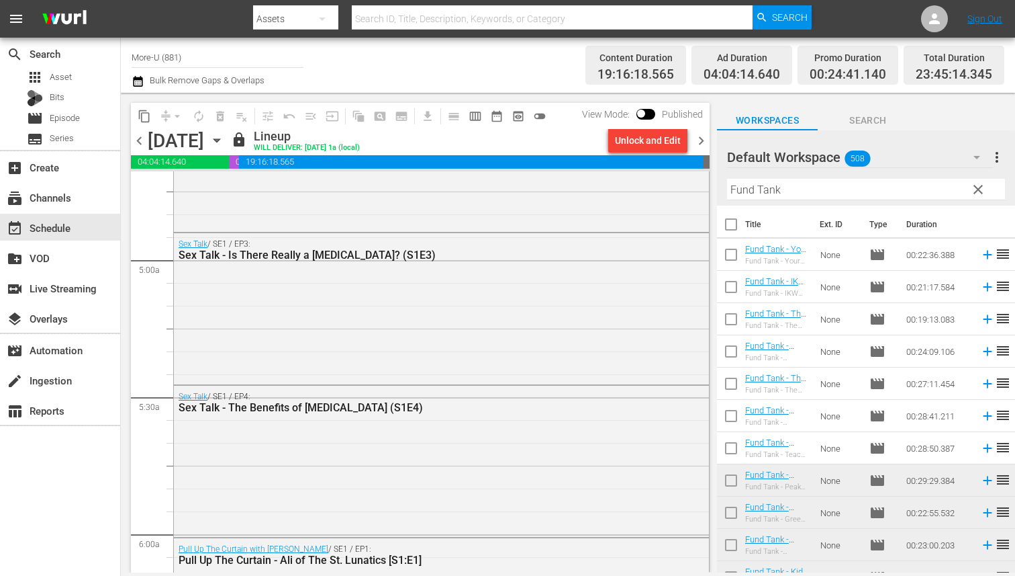
click at [703, 138] on span "chevron_right" at bounding box center [701, 140] width 17 height 17
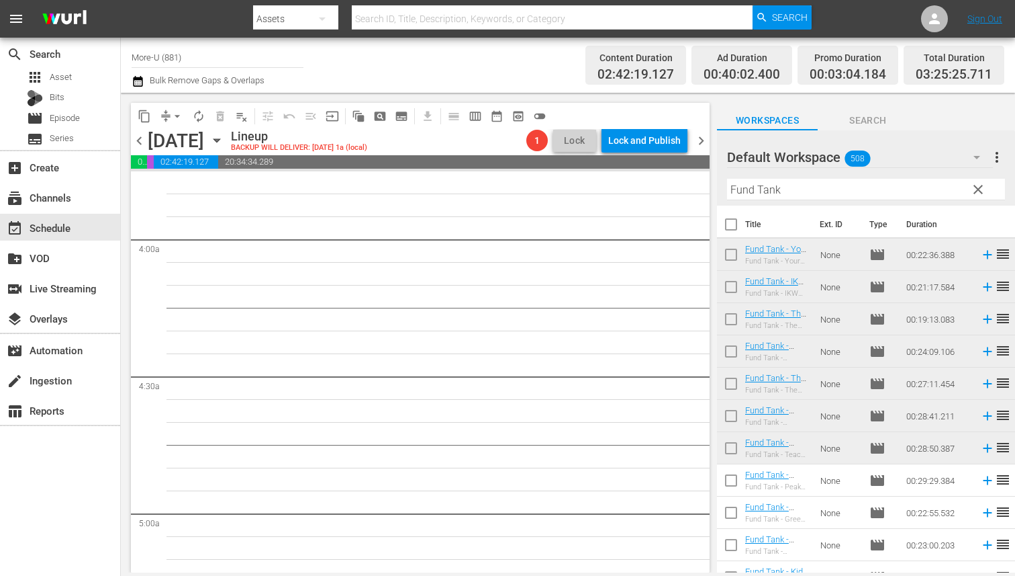
scroll to position [1046, 0]
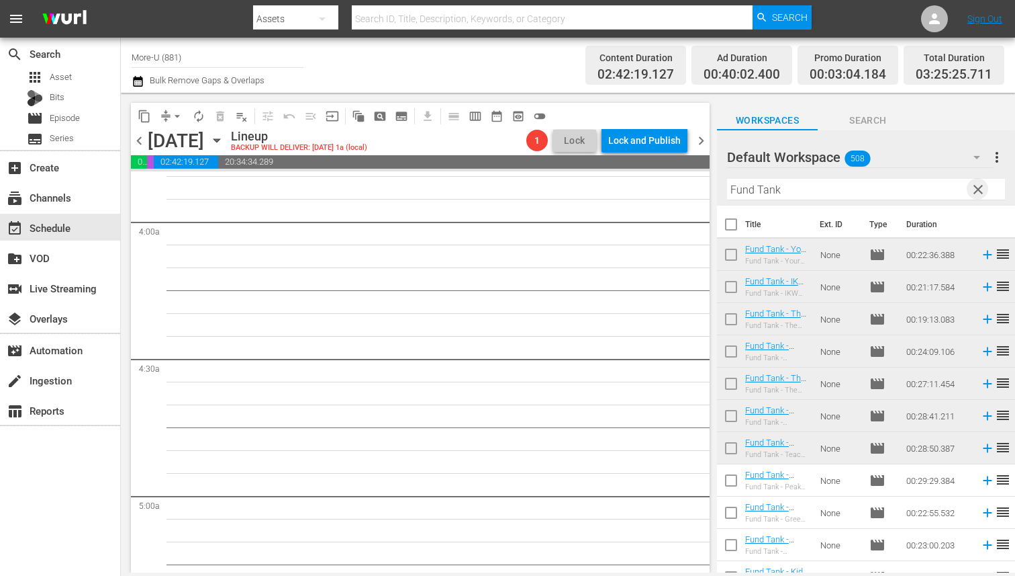
click at [980, 183] on span "clear" at bounding box center [978, 189] width 16 height 16
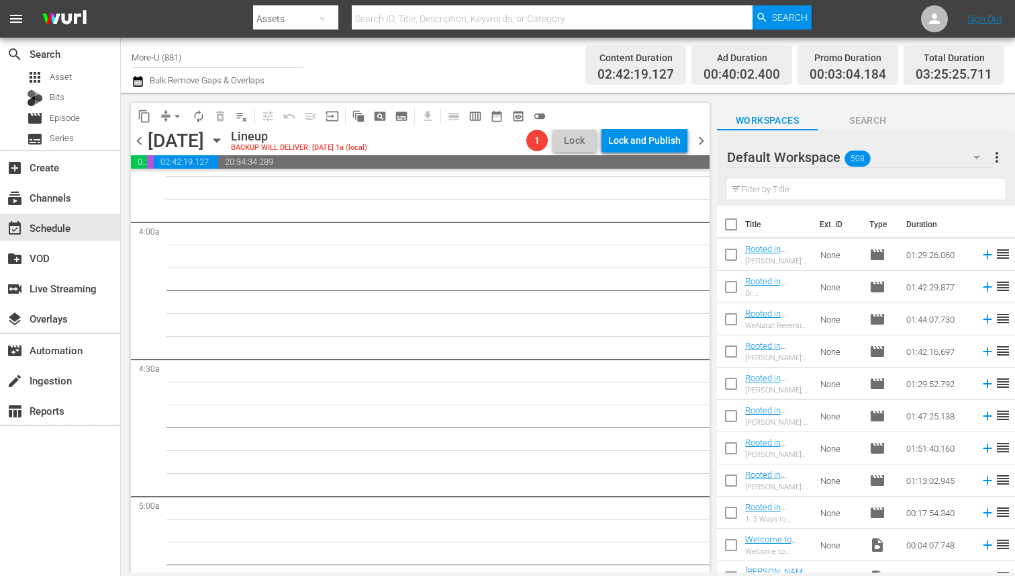
click at [824, 197] on input "text" at bounding box center [866, 189] width 278 height 21
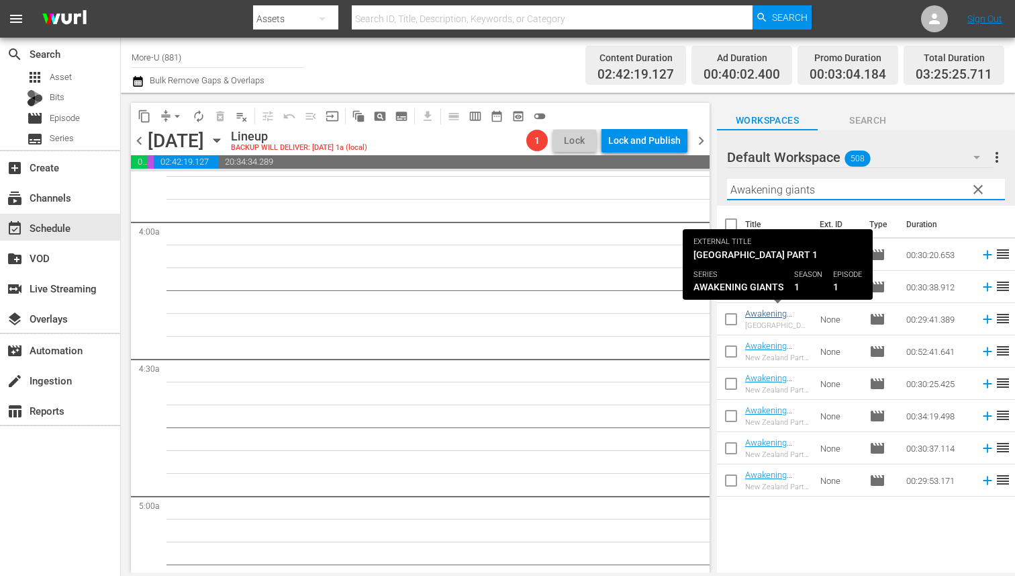
type input "Awakening giants"
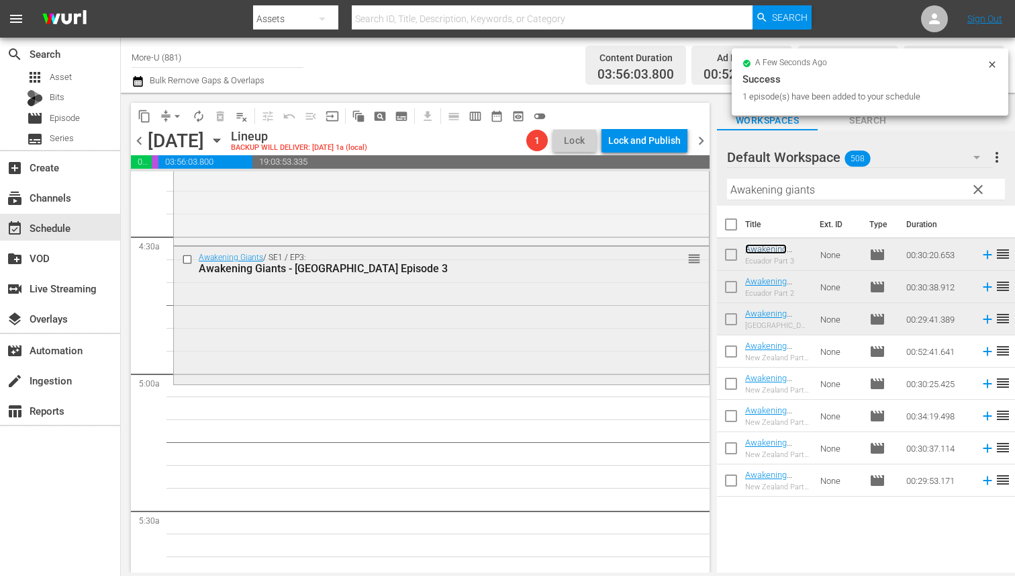
scroll to position [1192, 0]
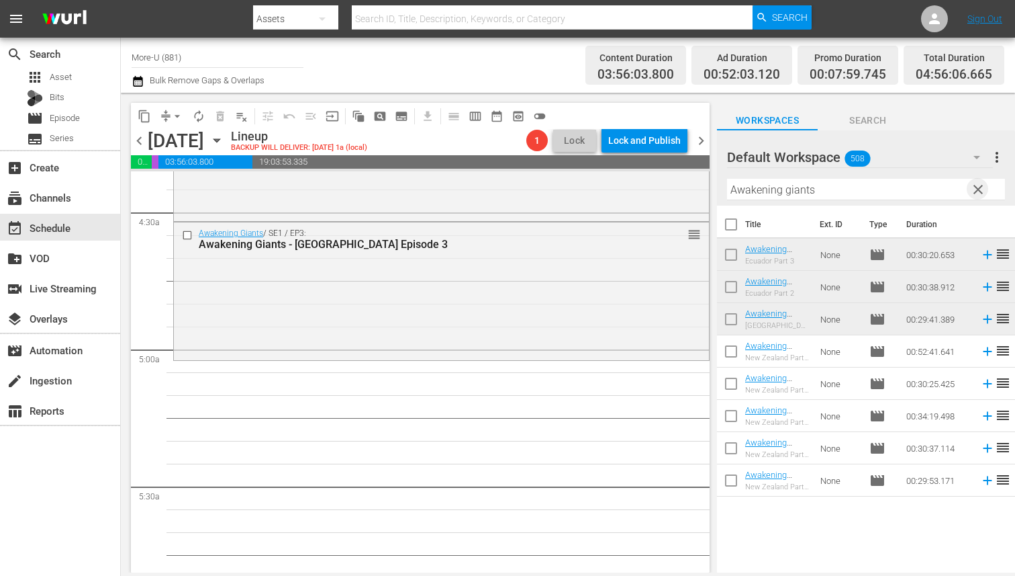
click at [979, 191] on span "clear" at bounding box center [978, 189] width 16 height 16
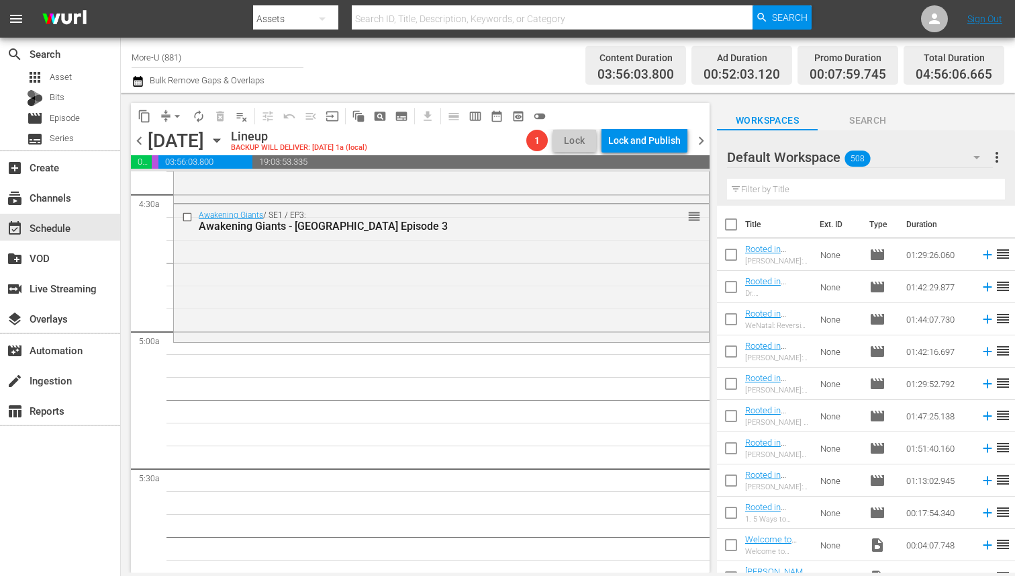
scroll to position [1181, 0]
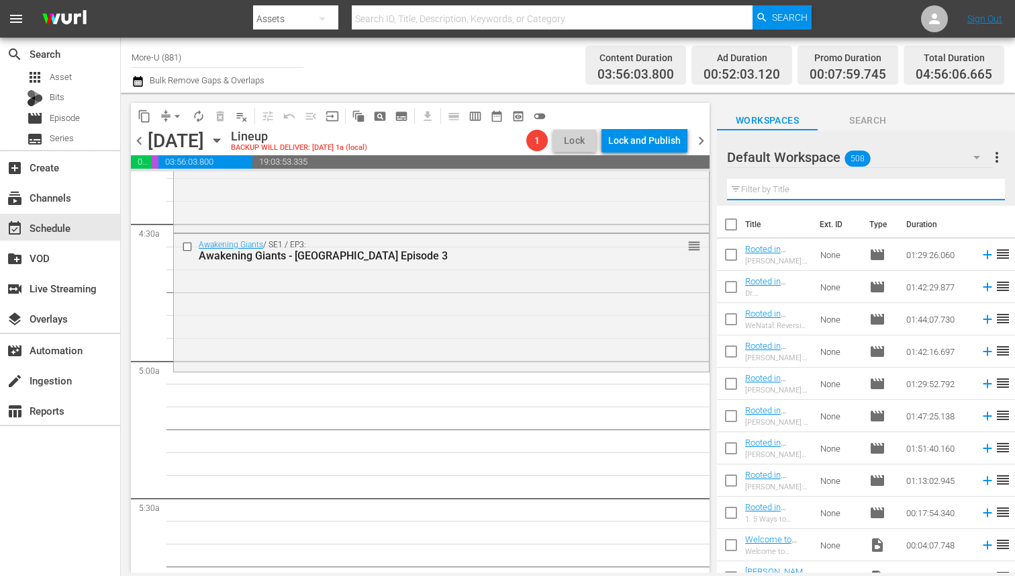
click at [856, 185] on input "text" at bounding box center [866, 189] width 278 height 21
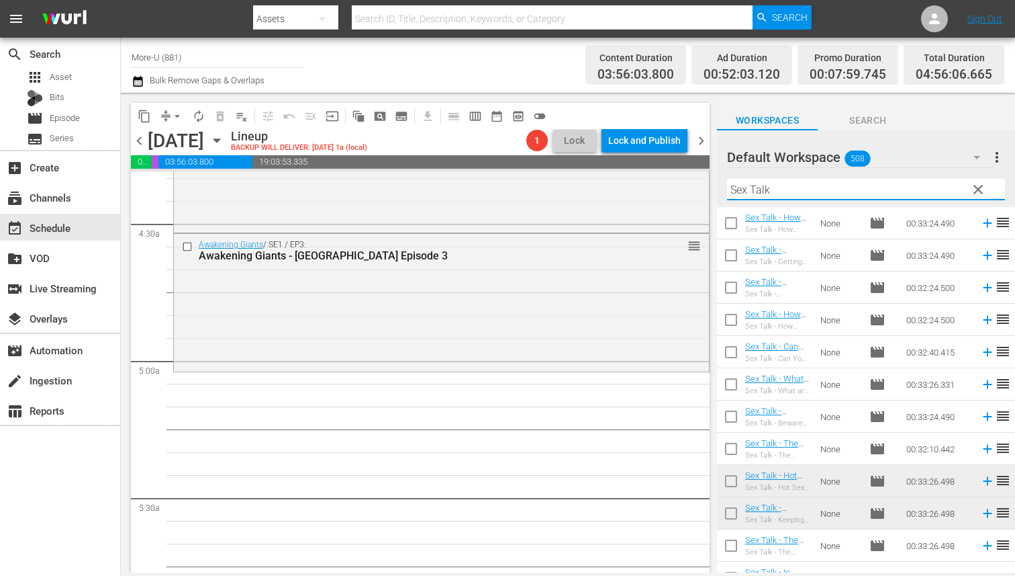
scroll to position [438, 0]
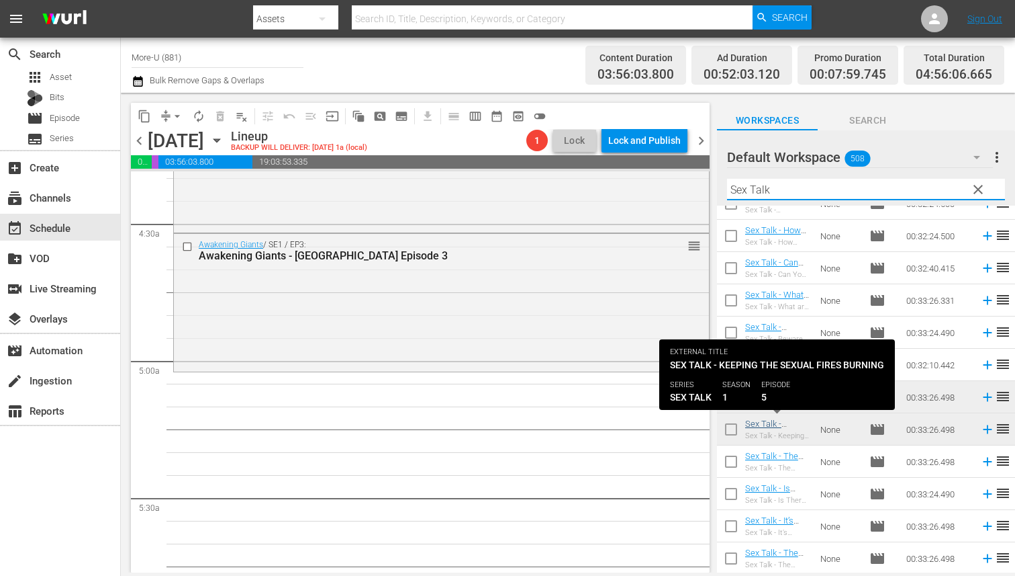
type input "Sex Talk"
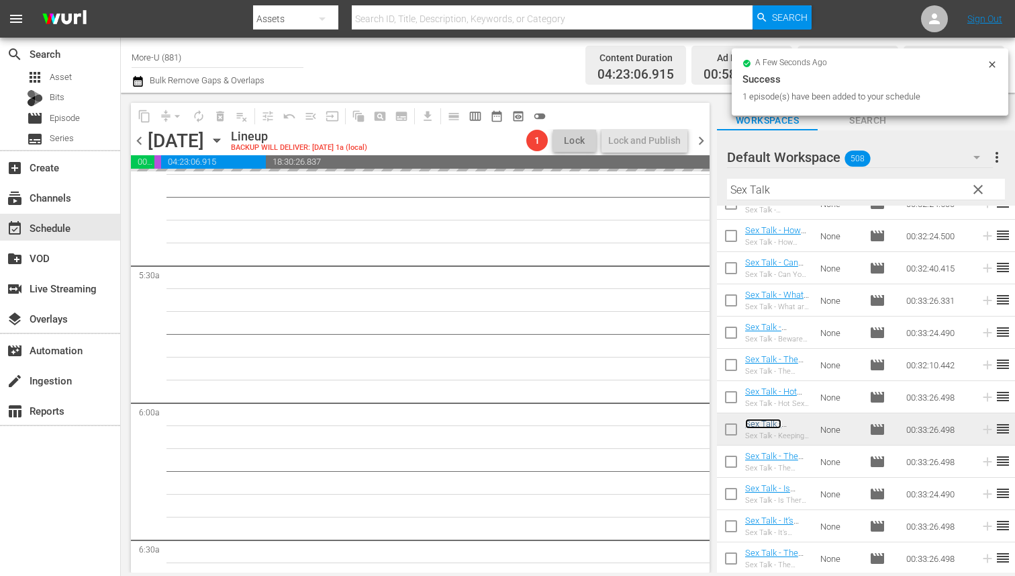
scroll to position [1421, 0]
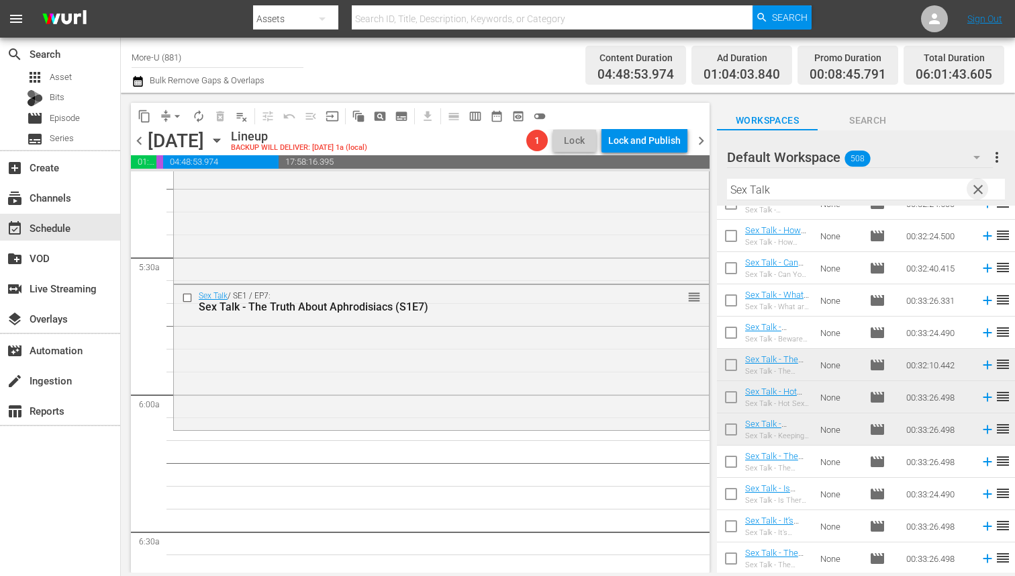
click at [980, 187] on span "clear" at bounding box center [978, 189] width 16 height 16
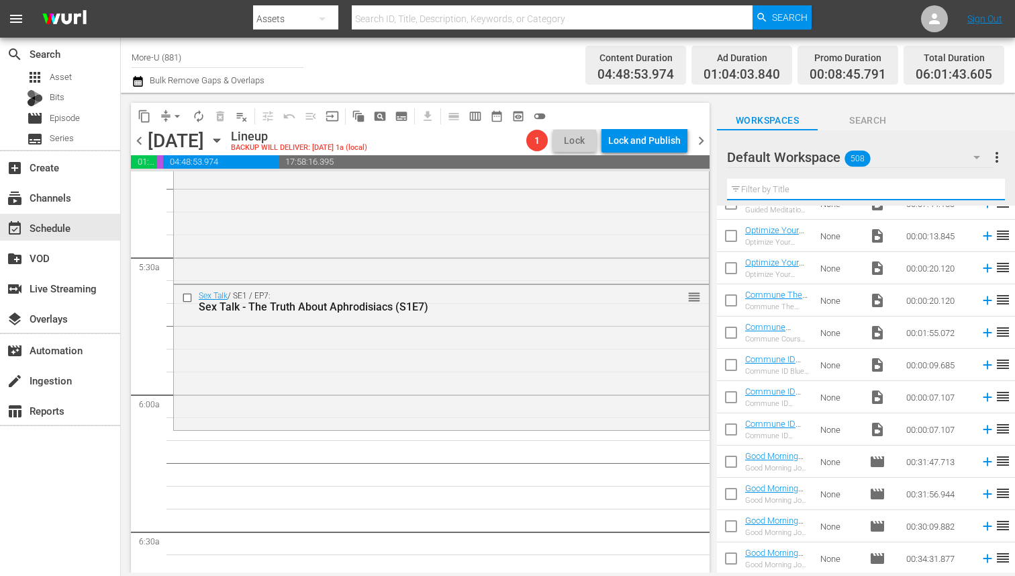
click at [866, 189] on input "text" at bounding box center [866, 189] width 278 height 21
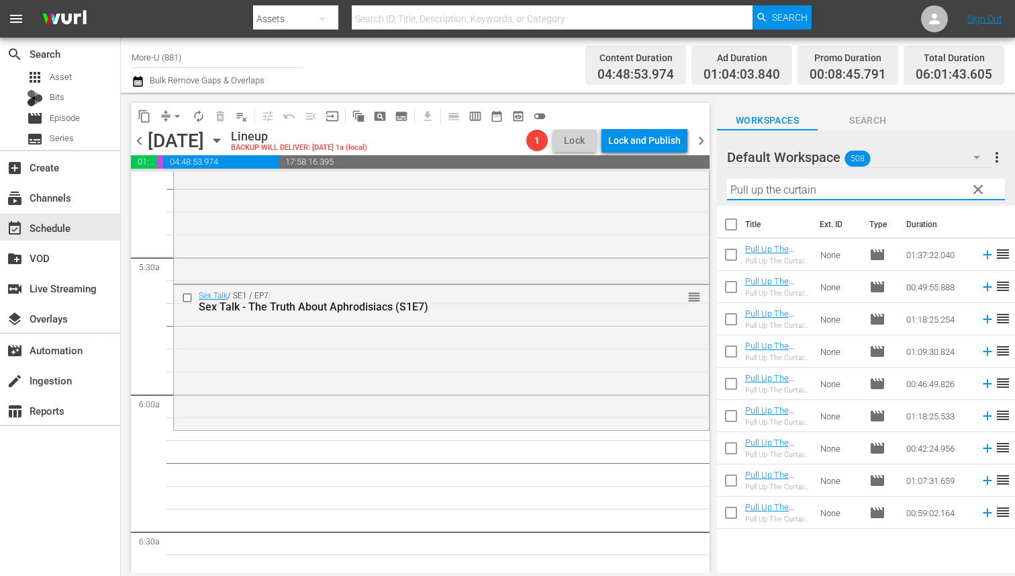
type input "Pull up the curtain"
click at [135, 140] on span "chevron_left" at bounding box center [139, 140] width 17 height 17
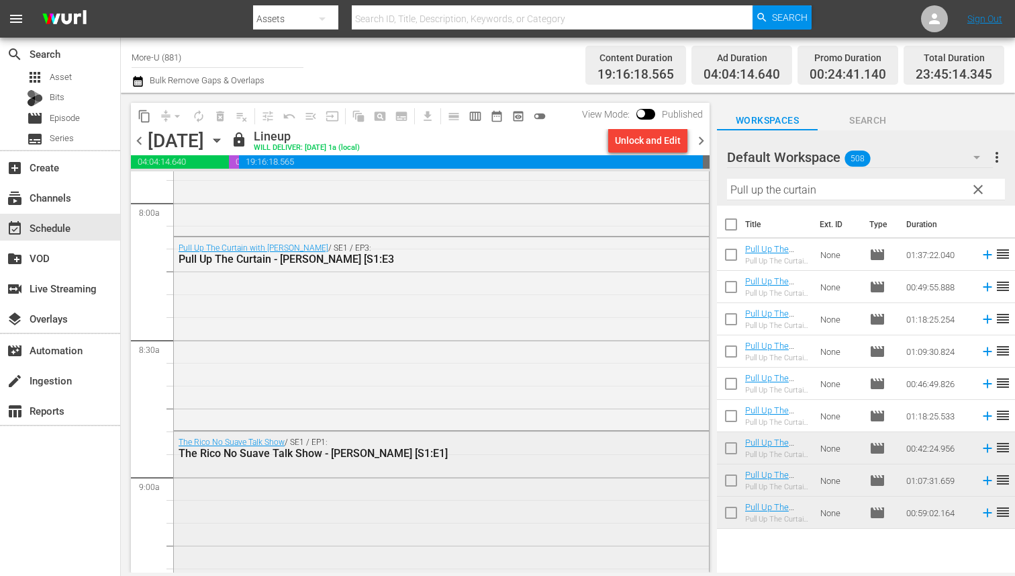
scroll to position [2158, 0]
click at [696, 136] on span "chevron_right" at bounding box center [701, 140] width 17 height 17
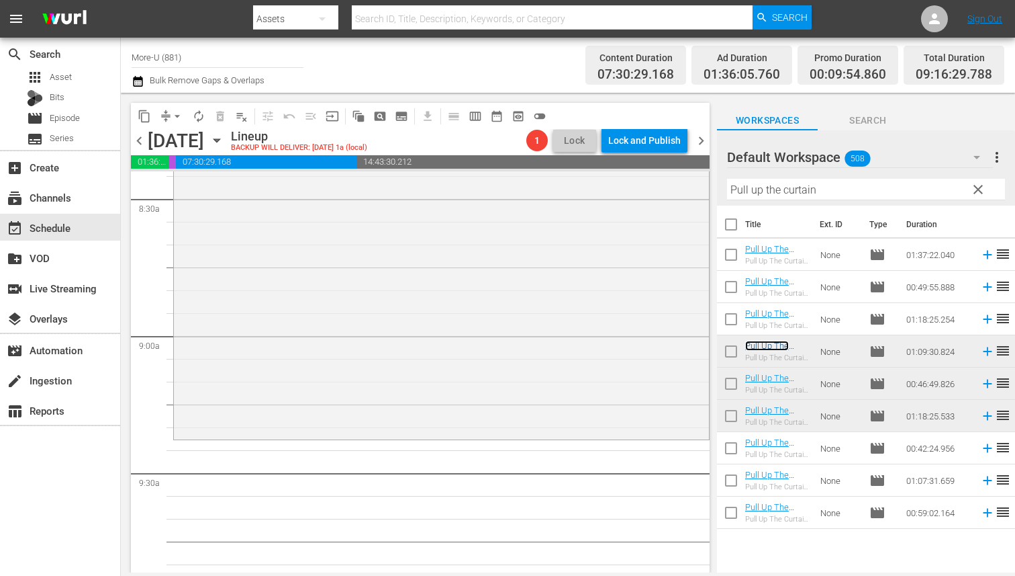
scroll to position [2303, 0]
click at [137, 138] on span "chevron_left" at bounding box center [139, 140] width 17 height 17
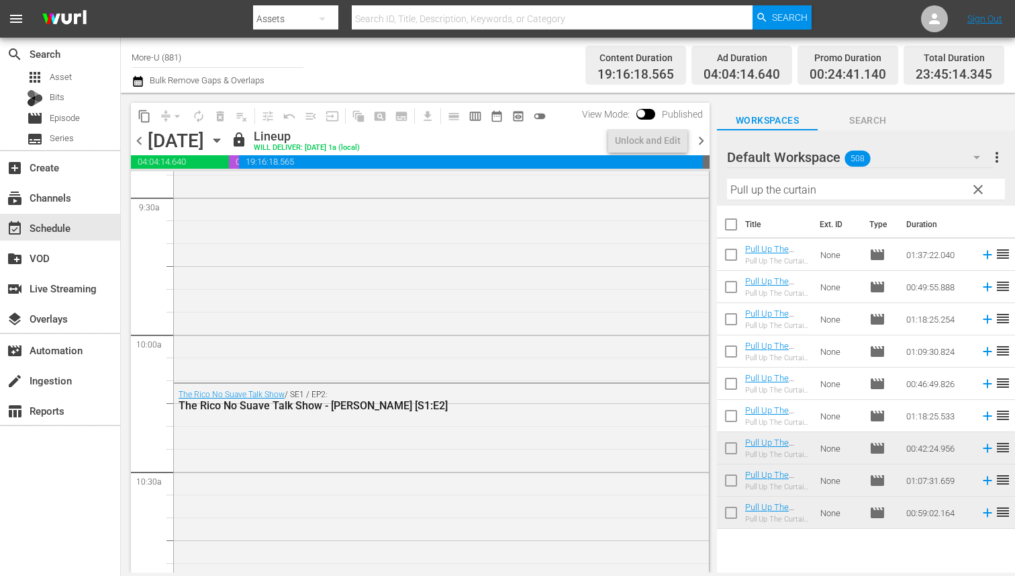
scroll to position [2348, 0]
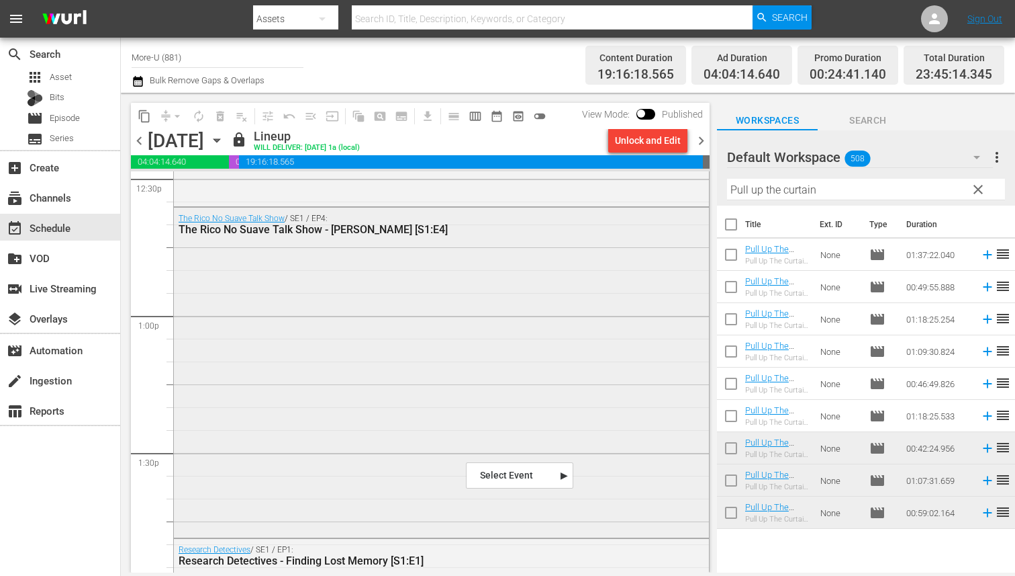
drag, startPoint x: 466, startPoint y: 461, endPoint x: 496, endPoint y: 398, distance: 69.7
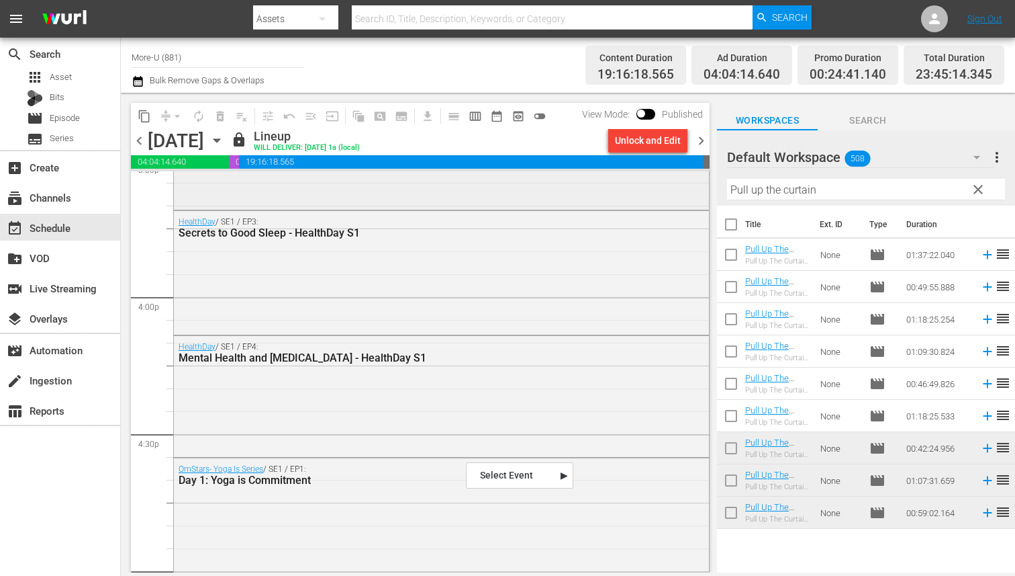
scroll to position [4265, 0]
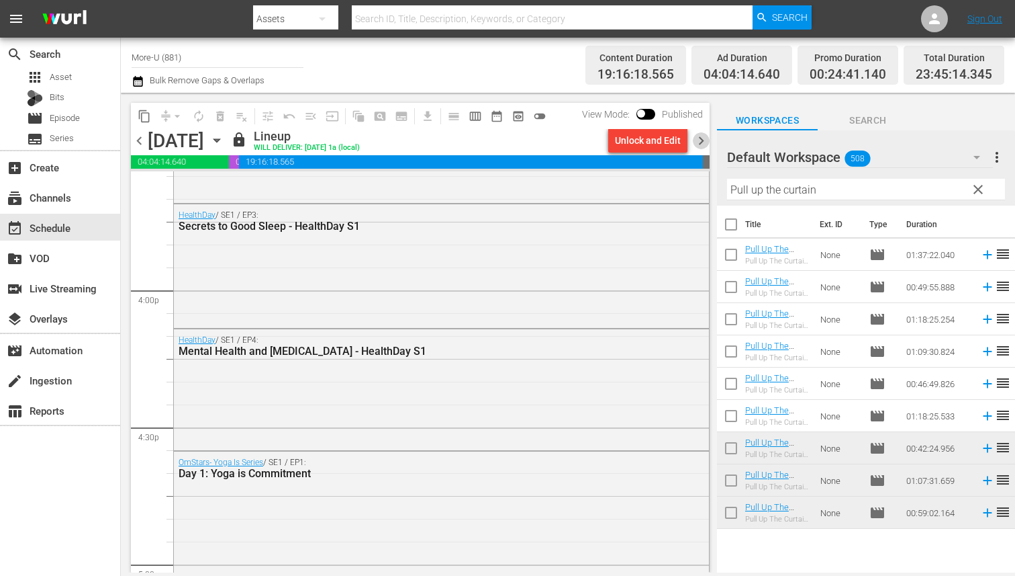
click at [699, 144] on span "chevron_right" at bounding box center [701, 140] width 17 height 17
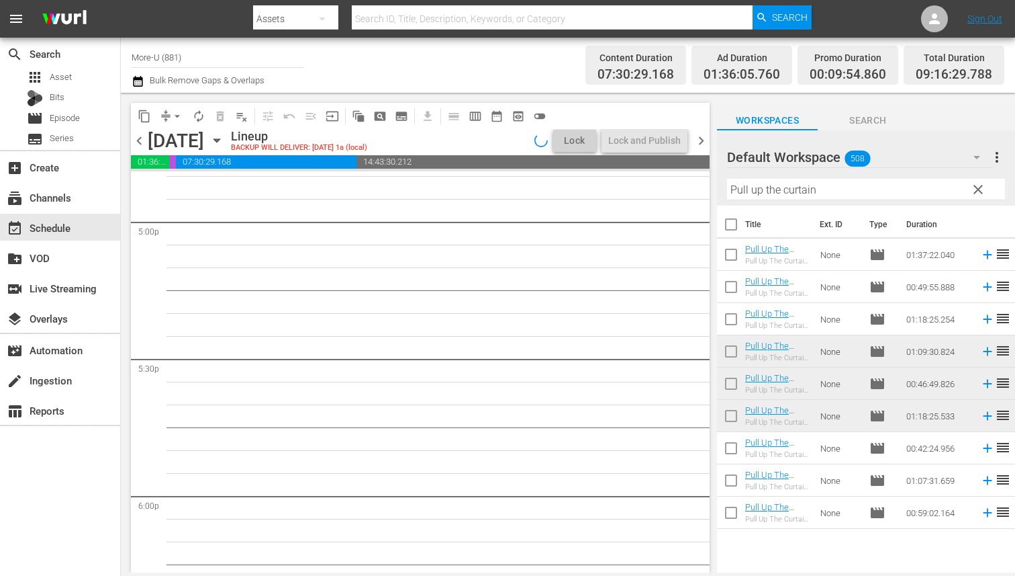
scroll to position [4311, 0]
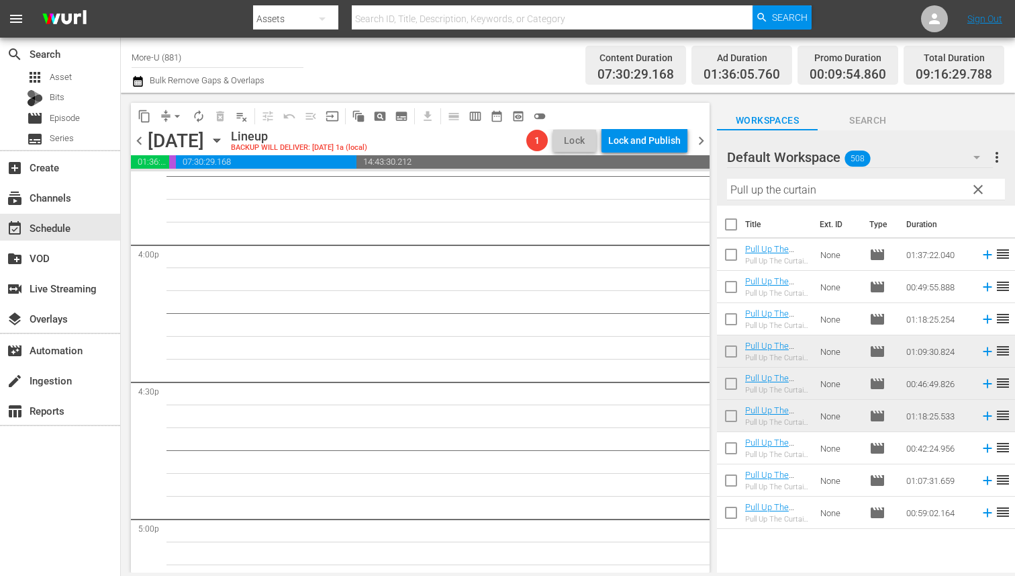
click at [982, 194] on span "clear" at bounding box center [978, 189] width 16 height 16
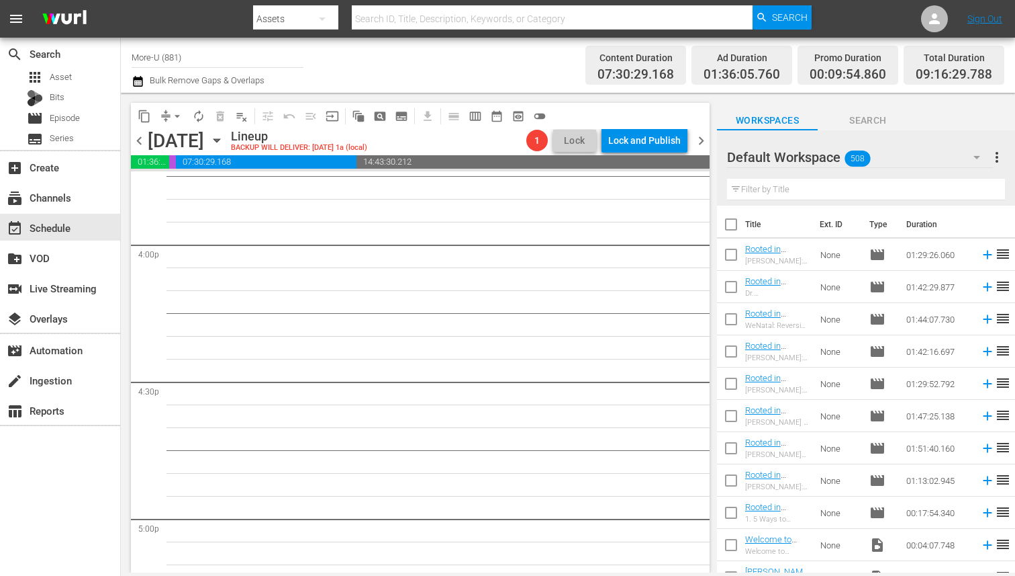
click at [870, 185] on input "text" at bounding box center [866, 189] width 278 height 21
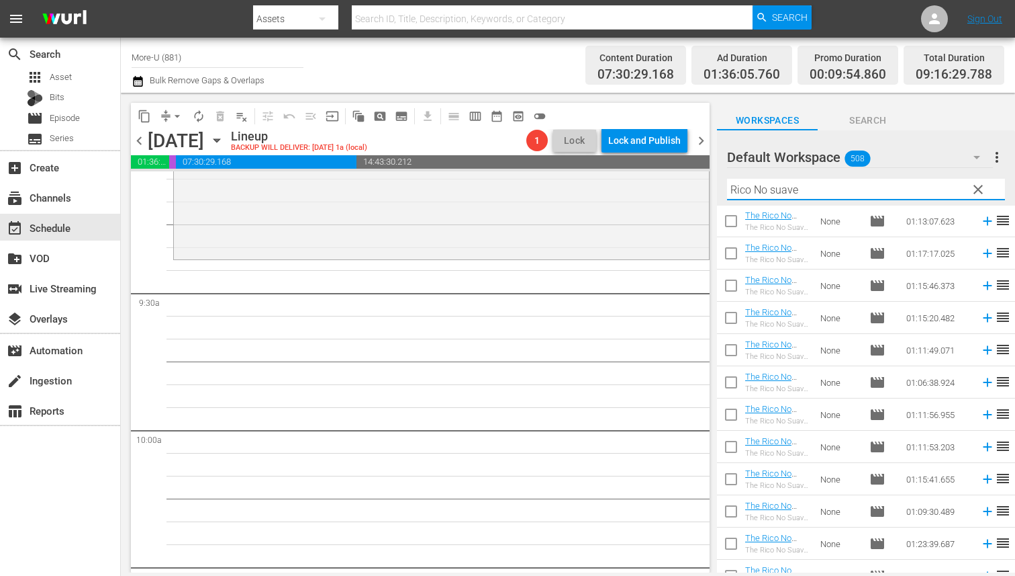
scroll to position [341, 0]
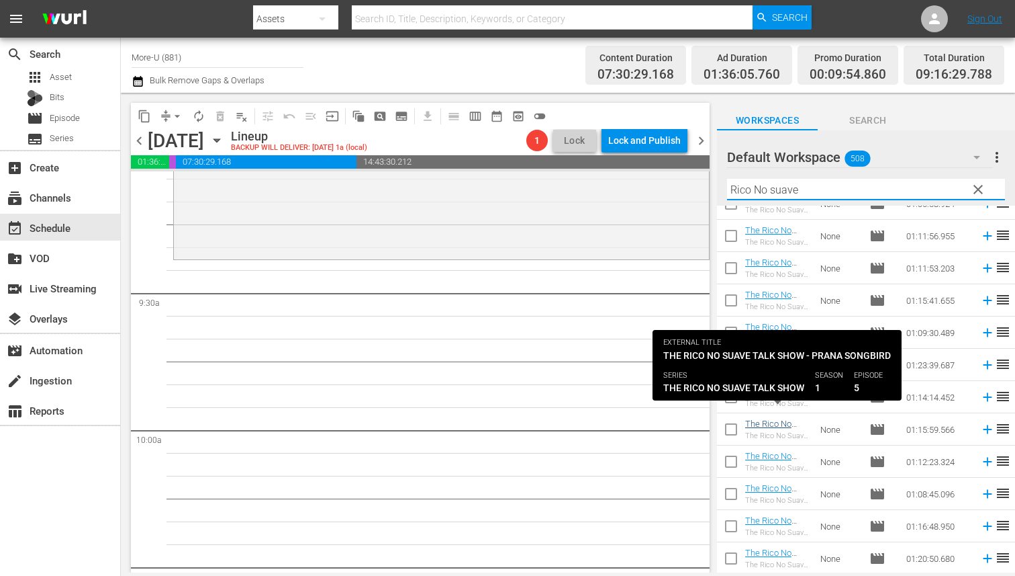
type input "Rico No suave"
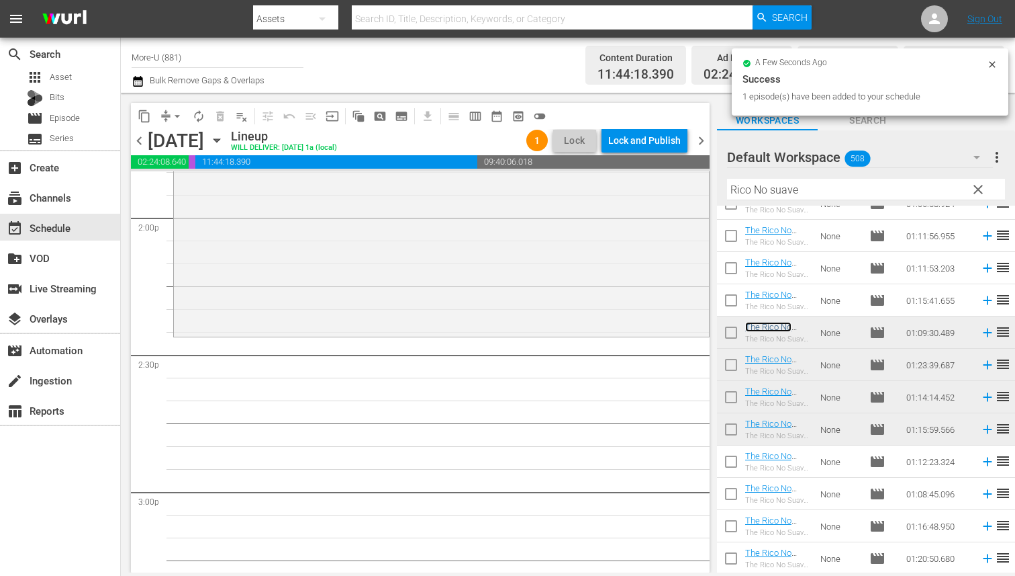
scroll to position [3817, 0]
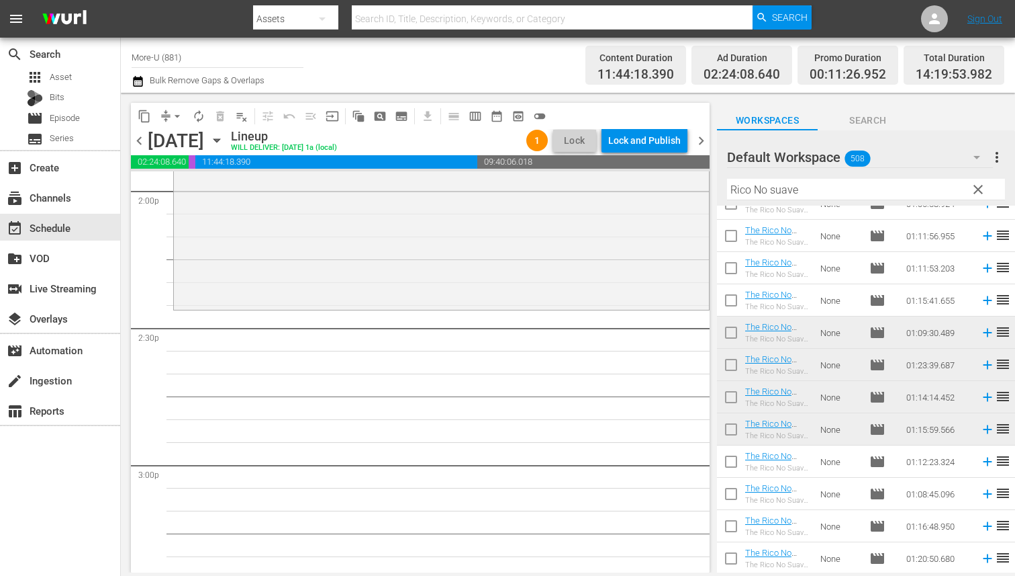
click at [978, 186] on span "clear" at bounding box center [978, 189] width 16 height 16
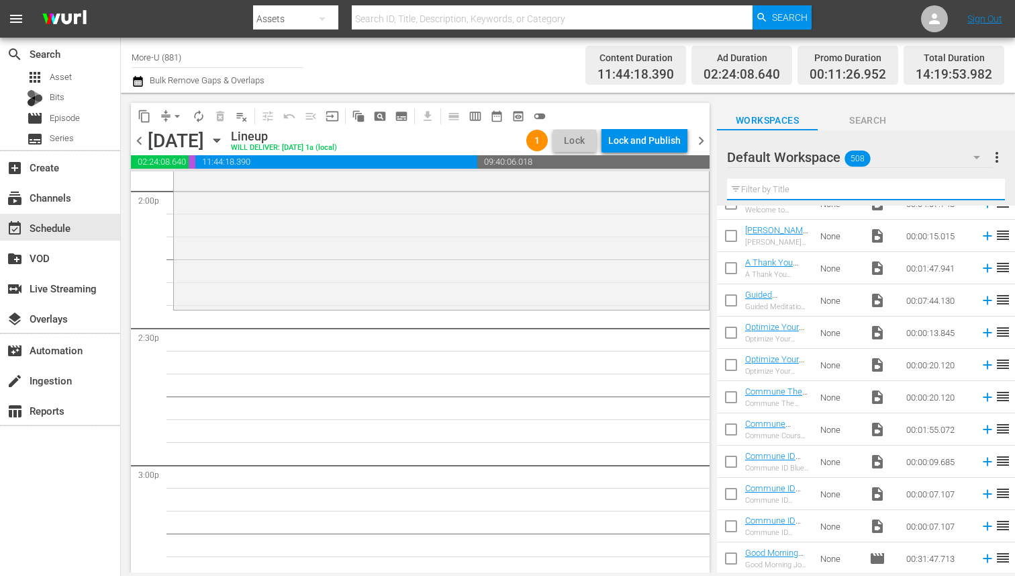
click at [776, 195] on input "text" at bounding box center [866, 189] width 278 height 21
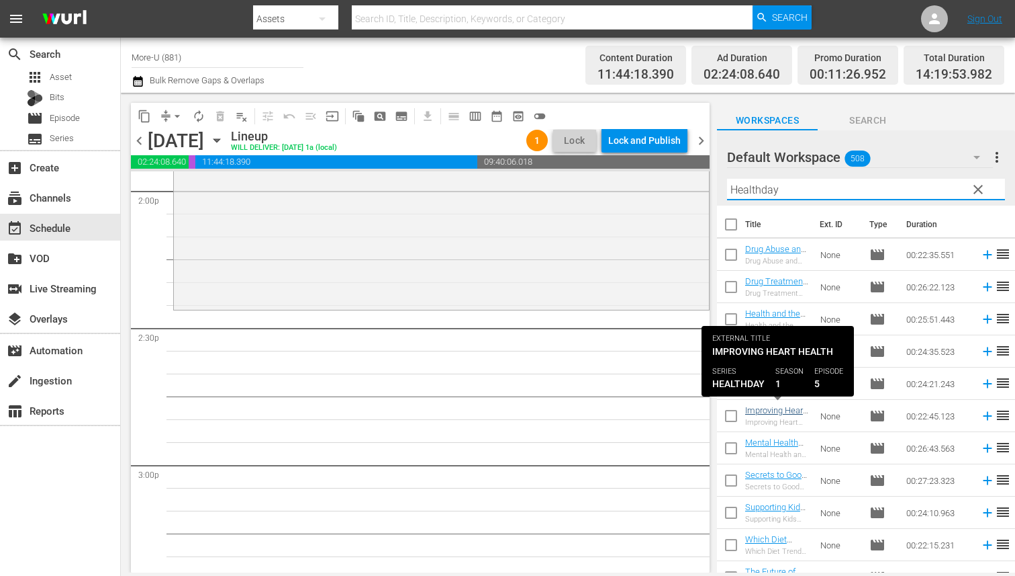
type input "Healthday"
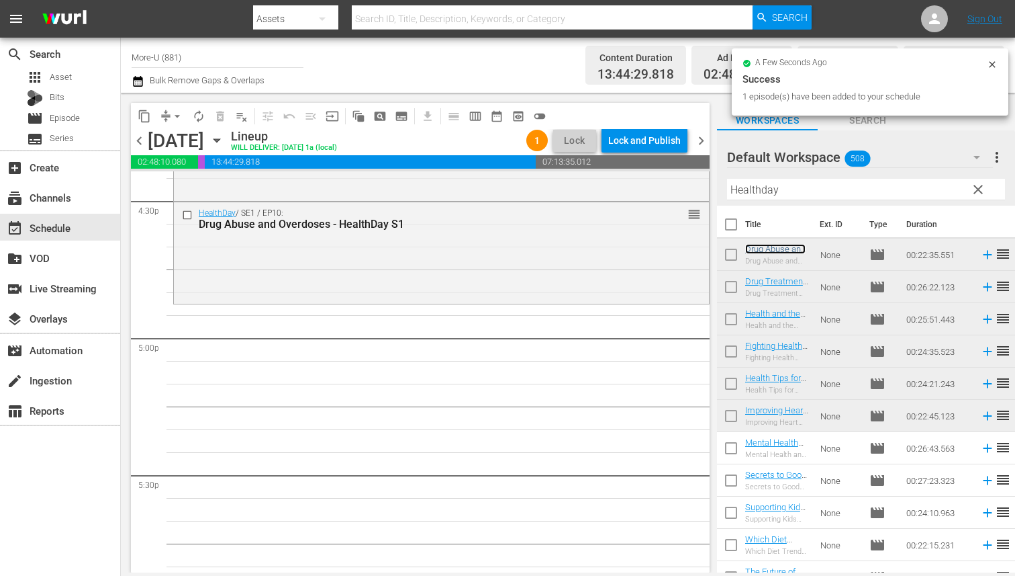
scroll to position [4493, 0]
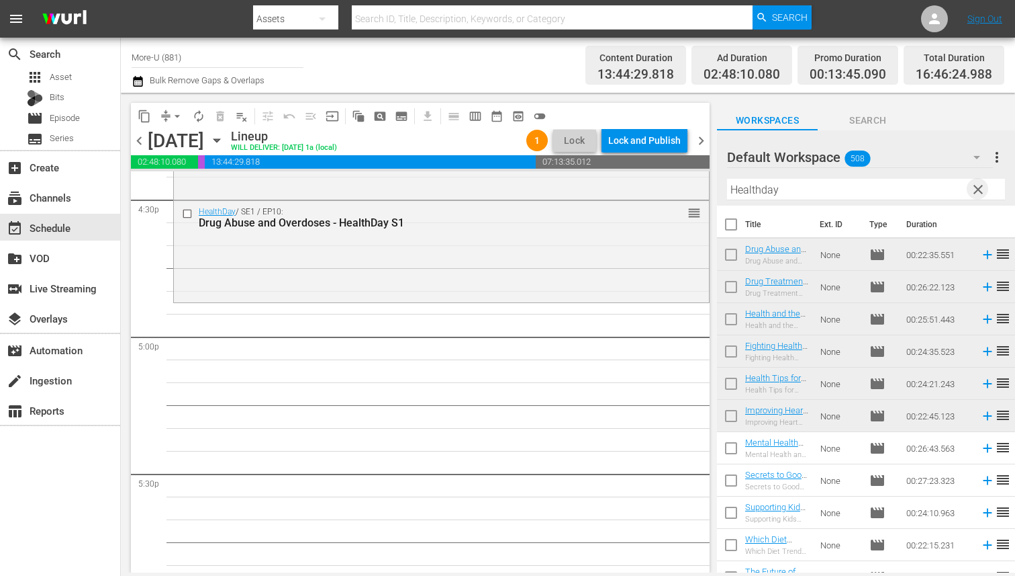
click at [977, 188] on span "clear" at bounding box center [978, 189] width 16 height 16
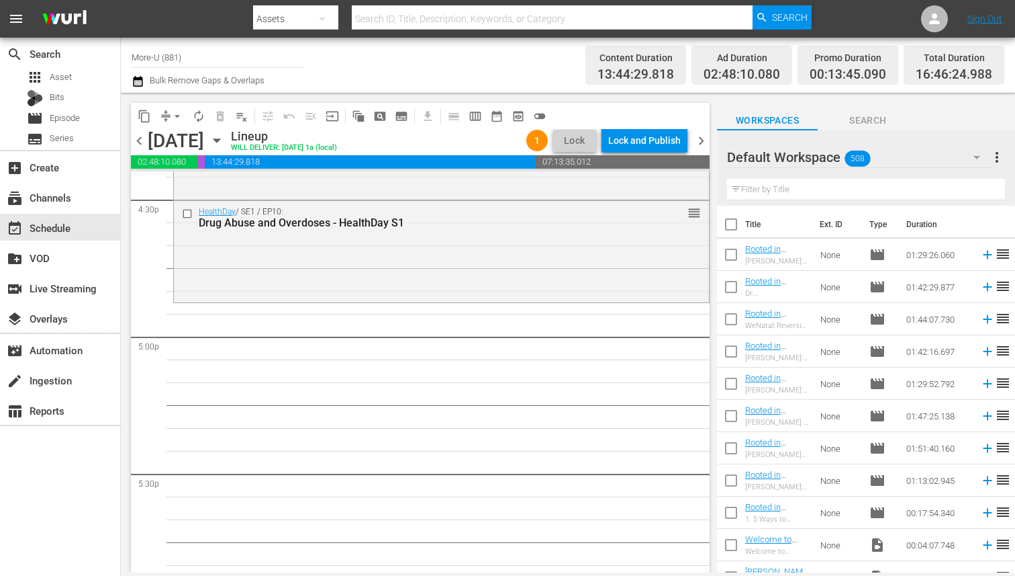
click at [145, 142] on span "chevron_left" at bounding box center [139, 140] width 17 height 17
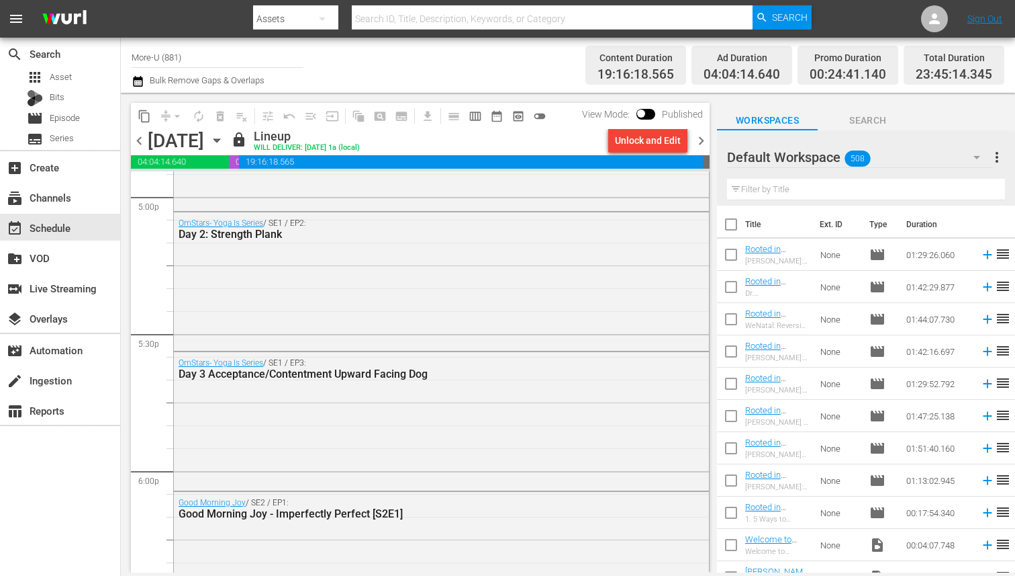
scroll to position [4644, 0]
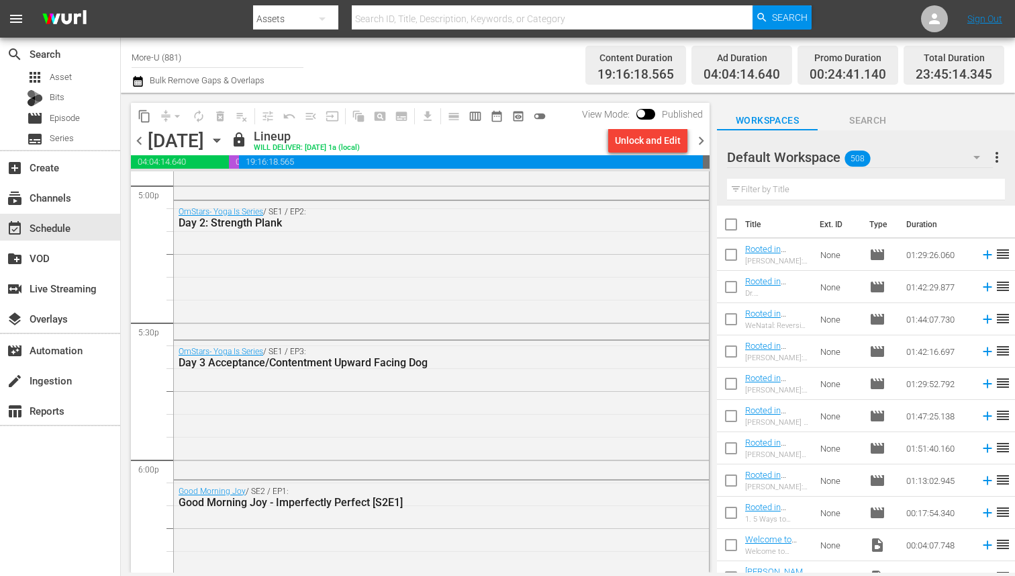
click at [702, 140] on span "chevron_right" at bounding box center [701, 140] width 17 height 17
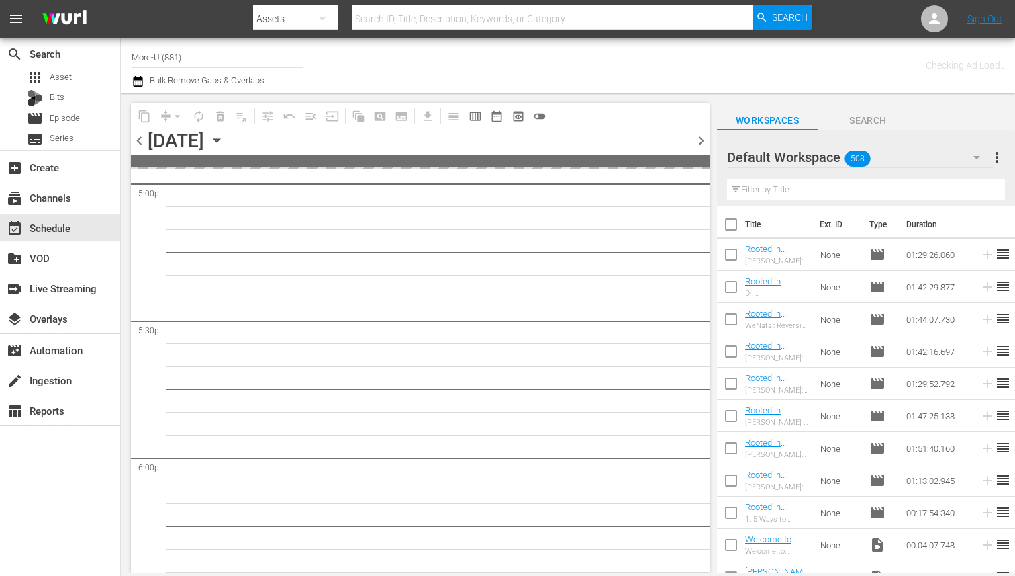
scroll to position [5032, 0]
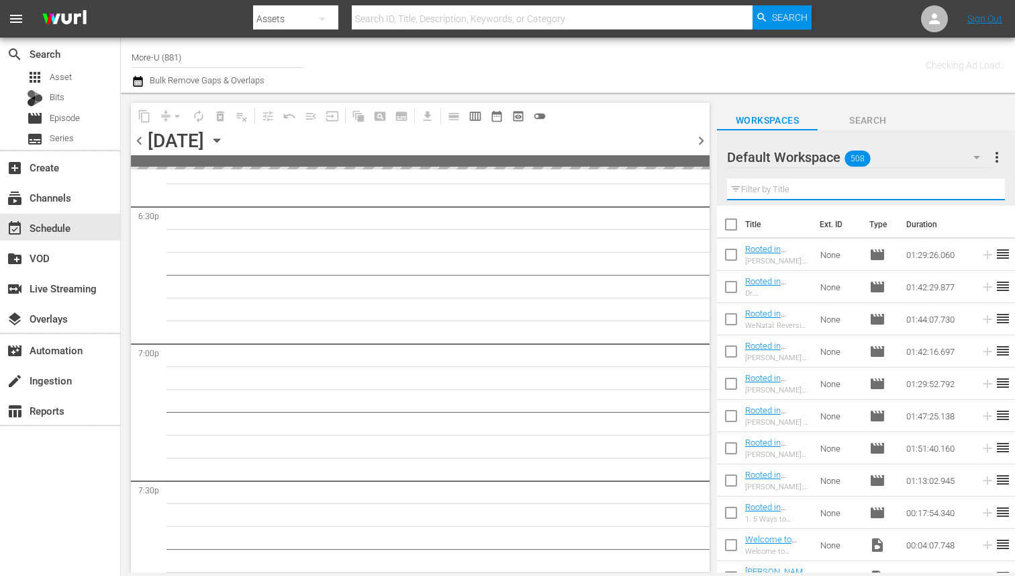
click at [814, 185] on input "text" at bounding box center [866, 189] width 278 height 21
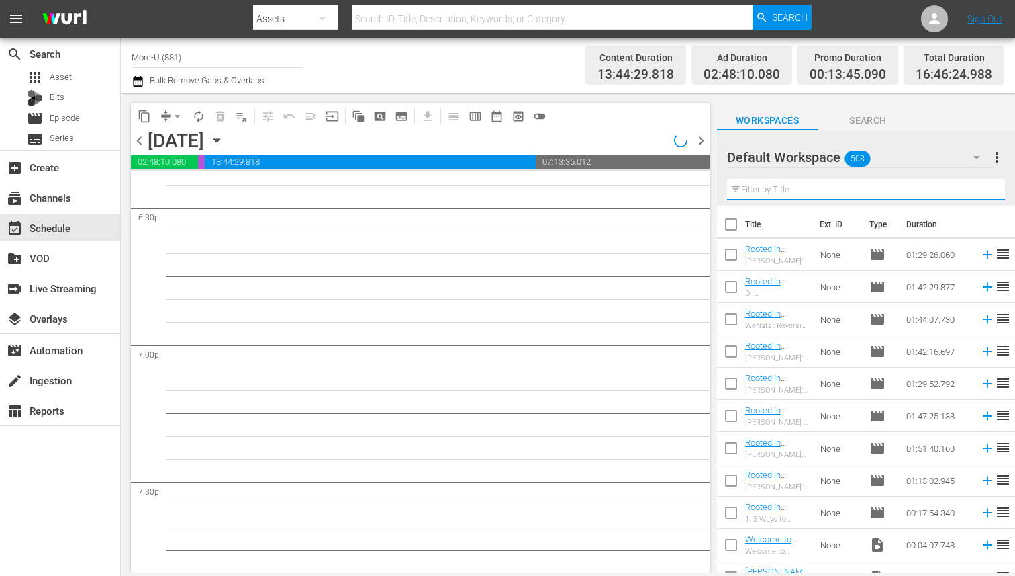
scroll to position [4575, 0]
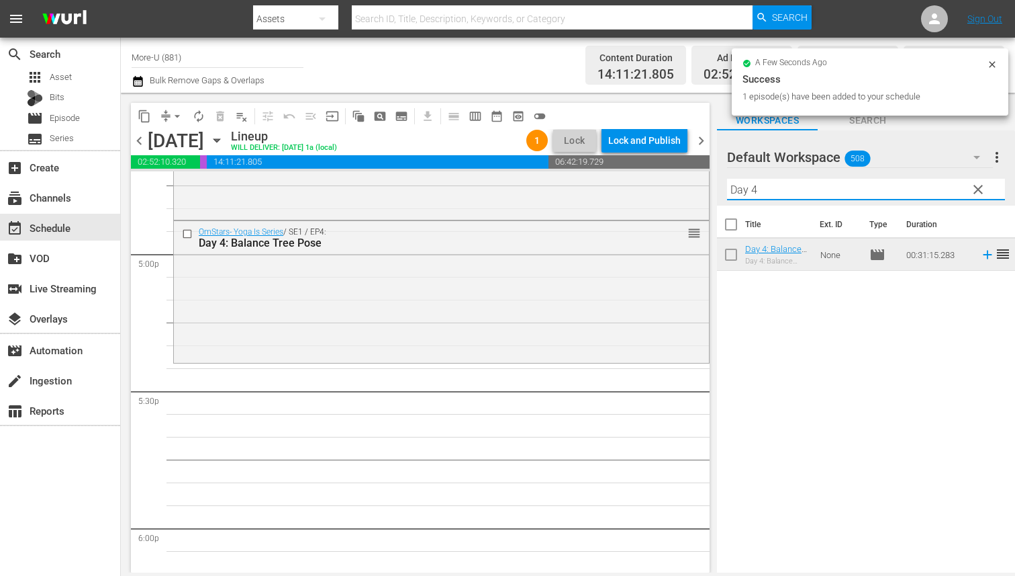
click at [768, 188] on input "Day 4" at bounding box center [866, 189] width 278 height 21
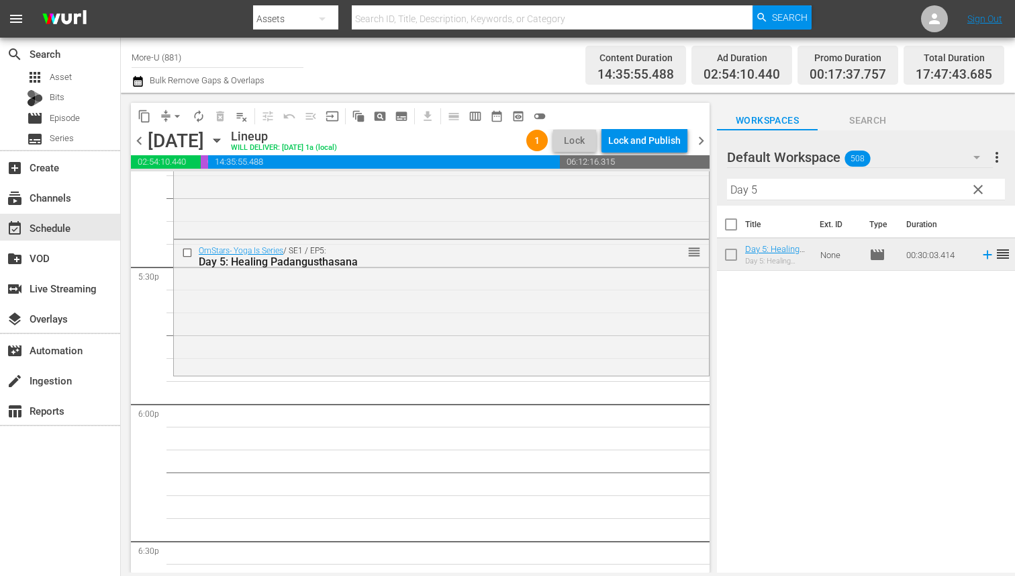
scroll to position [4694, 0]
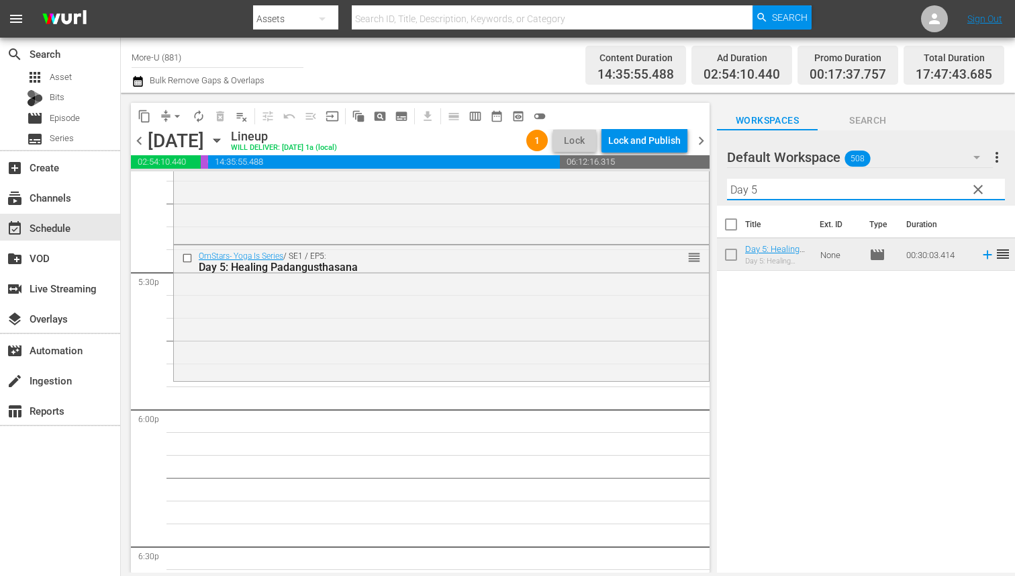
click at [772, 190] on input "Day 5" at bounding box center [866, 189] width 278 height 21
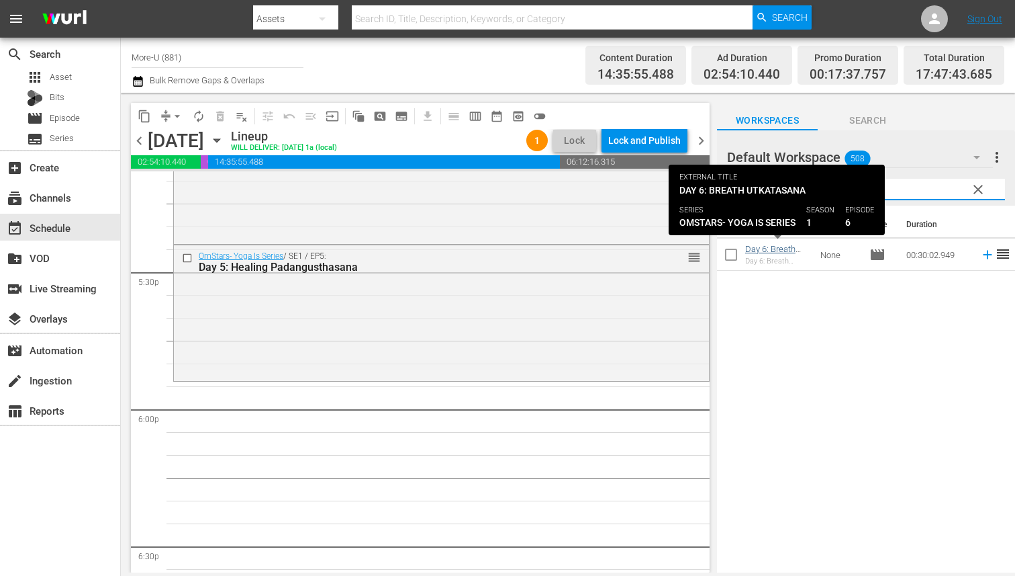
type input "Day 6"
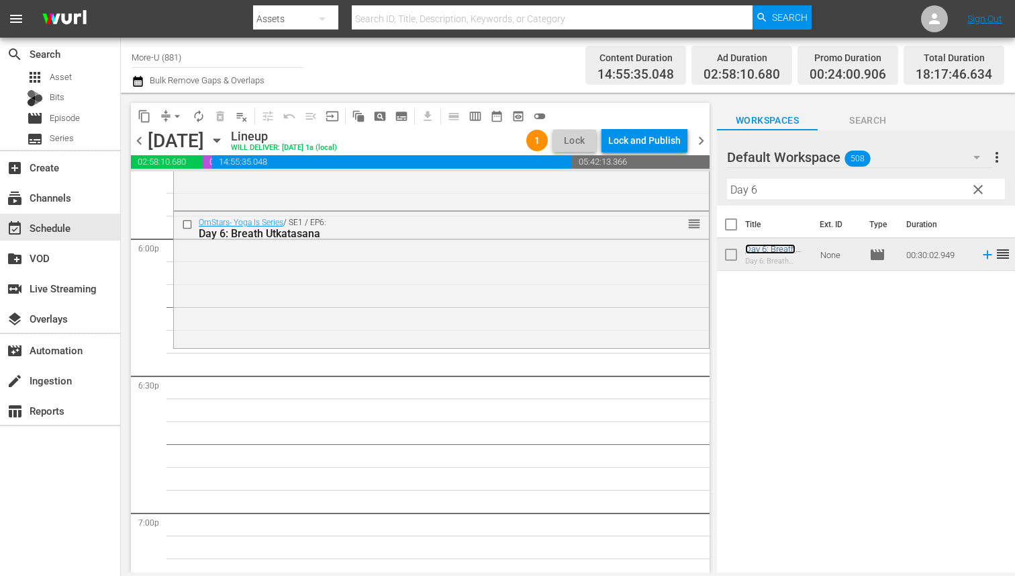
scroll to position [4898, 0]
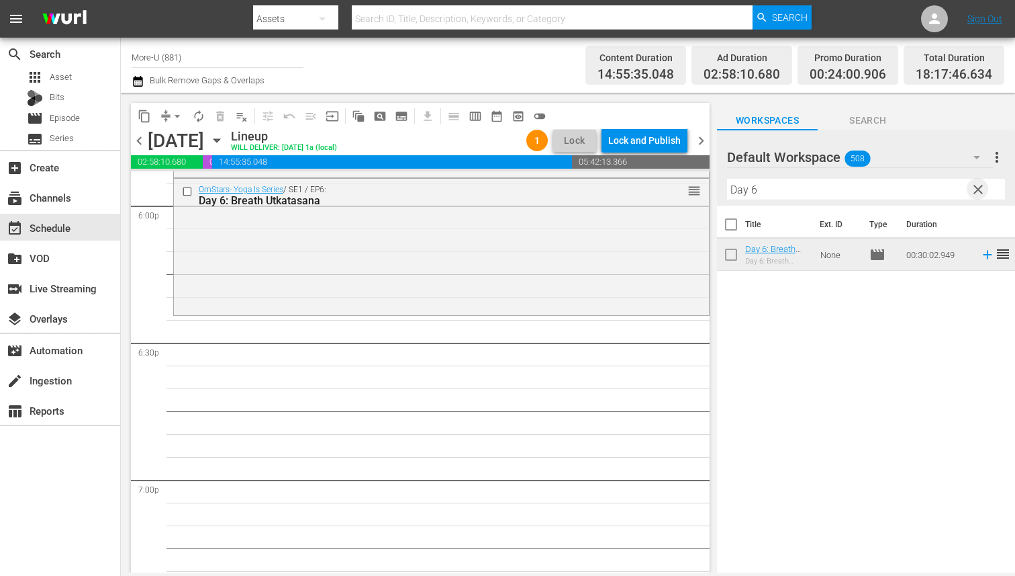
click at [976, 187] on span "clear" at bounding box center [978, 189] width 16 height 16
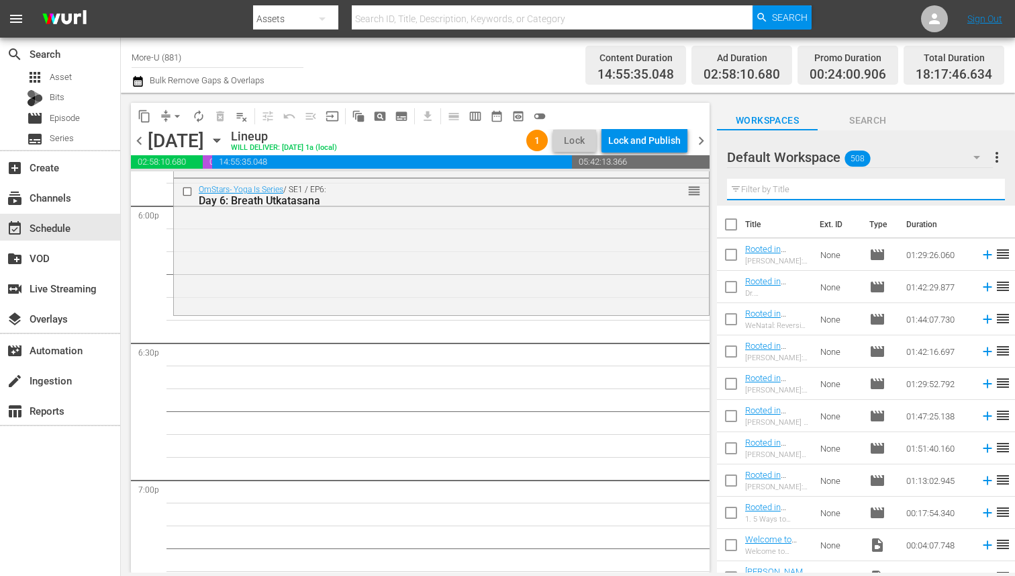
click at [976, 187] on input "text" at bounding box center [866, 189] width 278 height 21
type input "Good Morning Joy"
click at [137, 144] on span "chevron_left" at bounding box center [139, 140] width 17 height 17
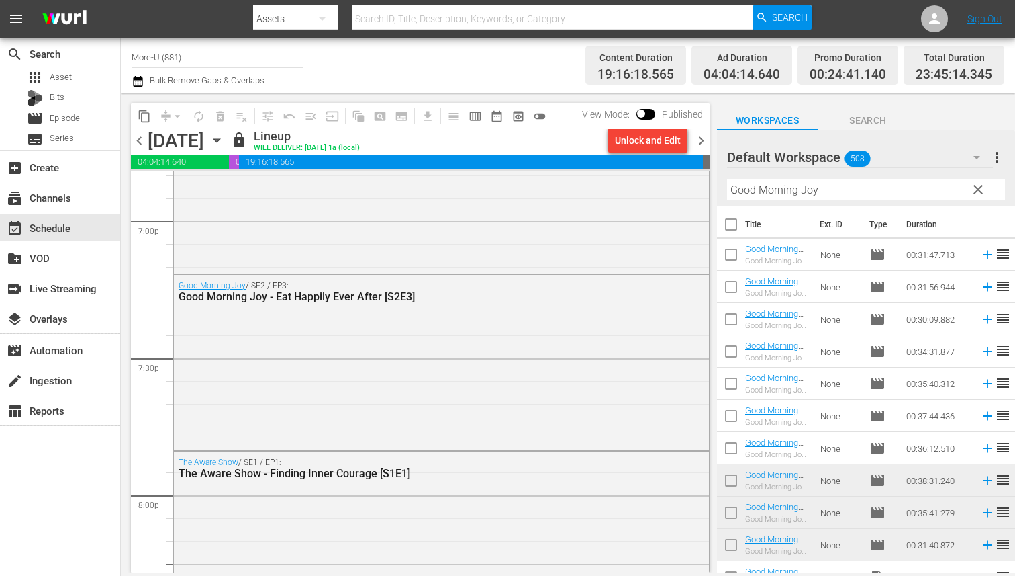
scroll to position [5144, 0]
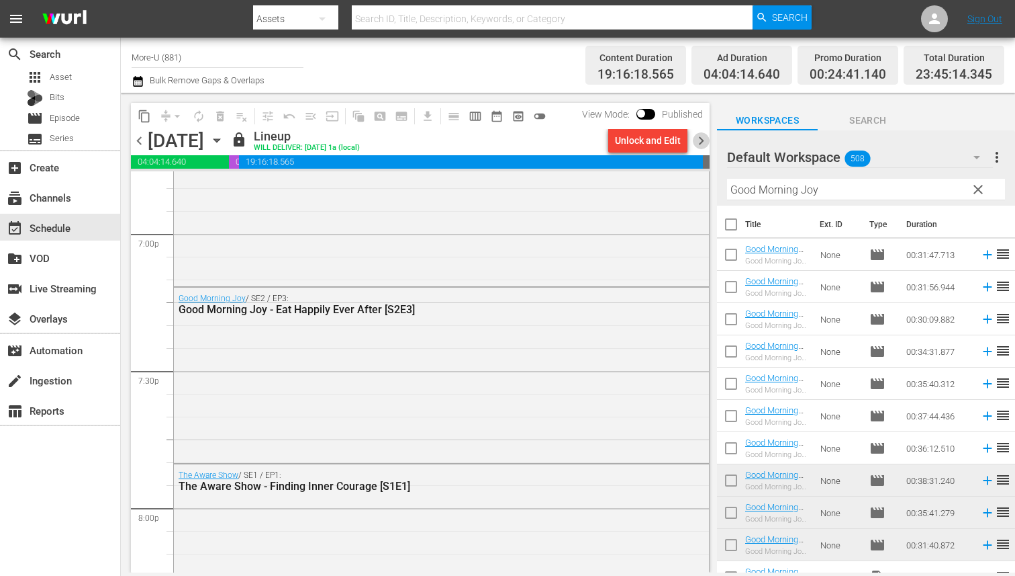
click at [704, 144] on span "chevron_right" at bounding box center [701, 140] width 17 height 17
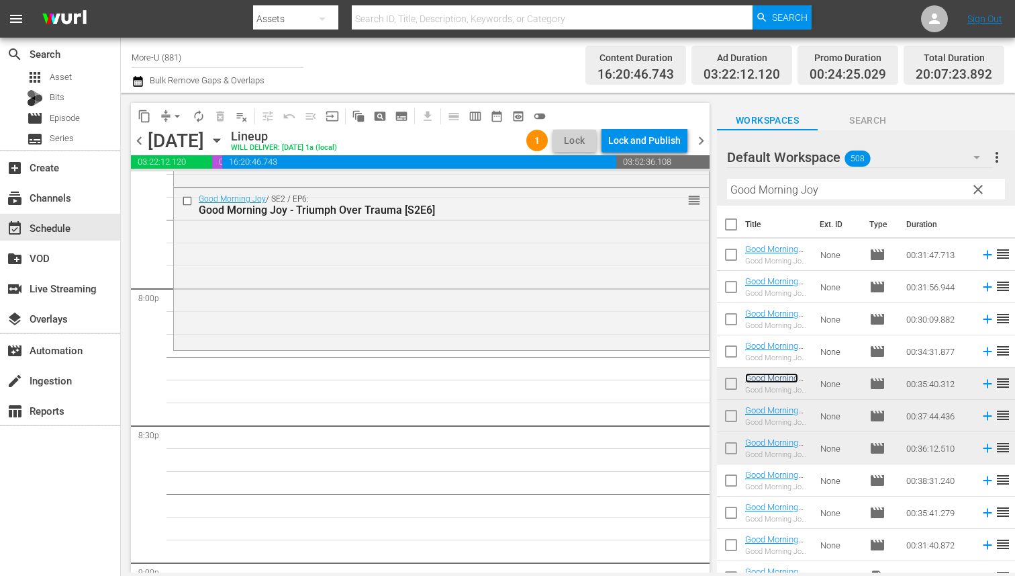
scroll to position [5328, 0]
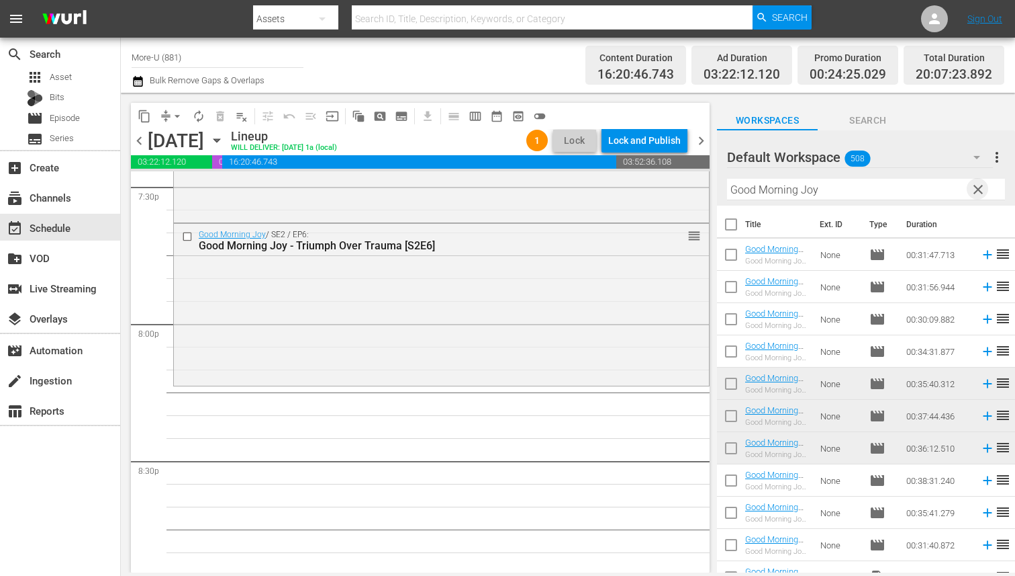
click at [980, 188] on span "clear" at bounding box center [978, 189] width 16 height 16
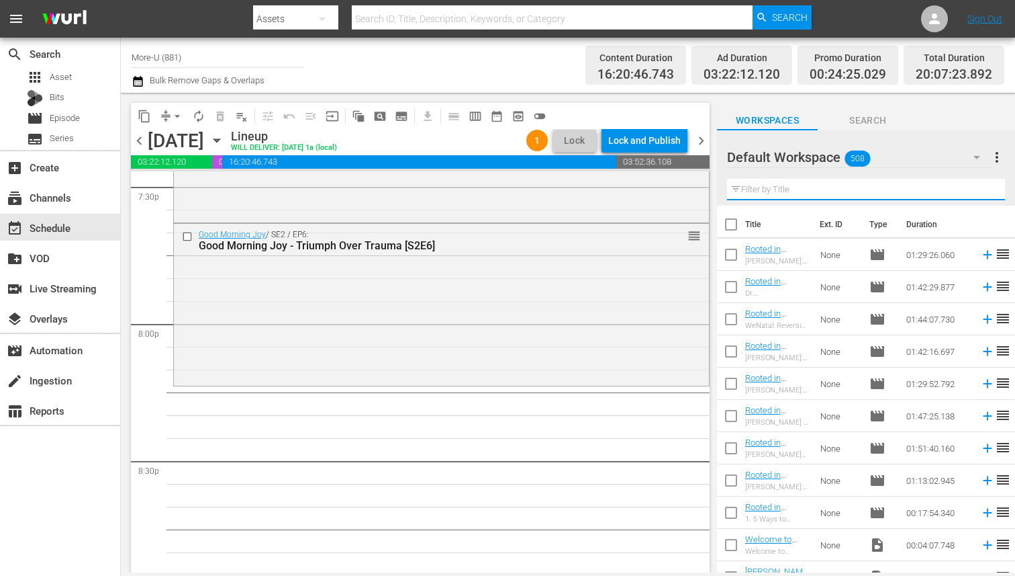
click at [897, 187] on input "text" at bounding box center [866, 189] width 278 height 21
type input "Aware Show"
click at [141, 138] on span "chevron_left" at bounding box center [139, 140] width 17 height 17
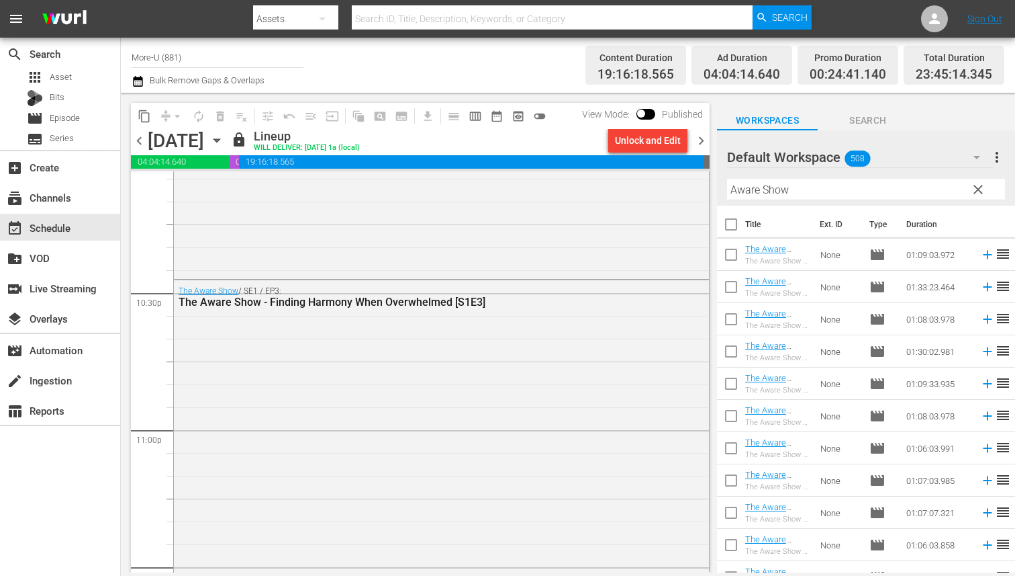
scroll to position [6203, 0]
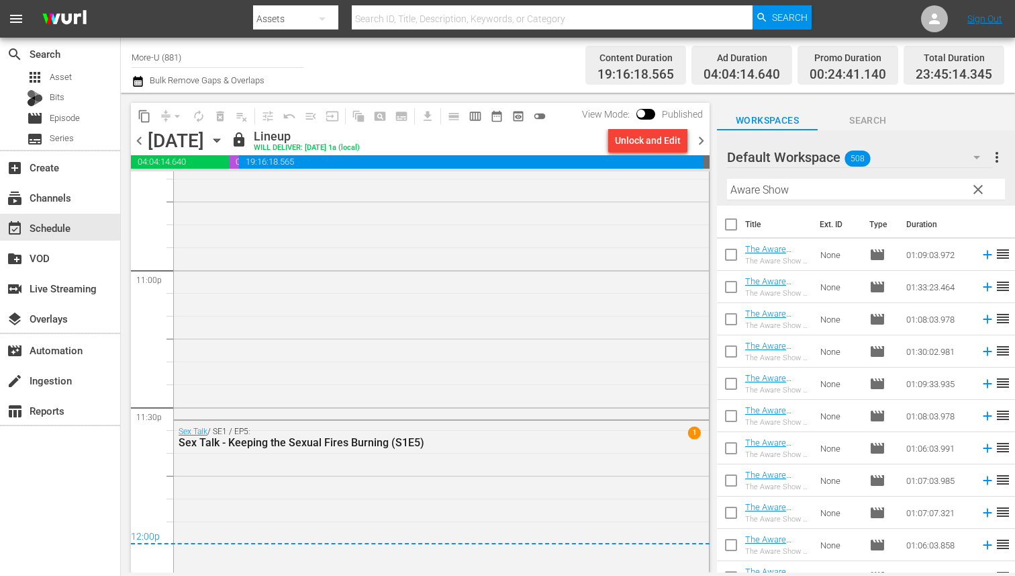
click at [702, 142] on span "chevron_right" at bounding box center [701, 140] width 17 height 17
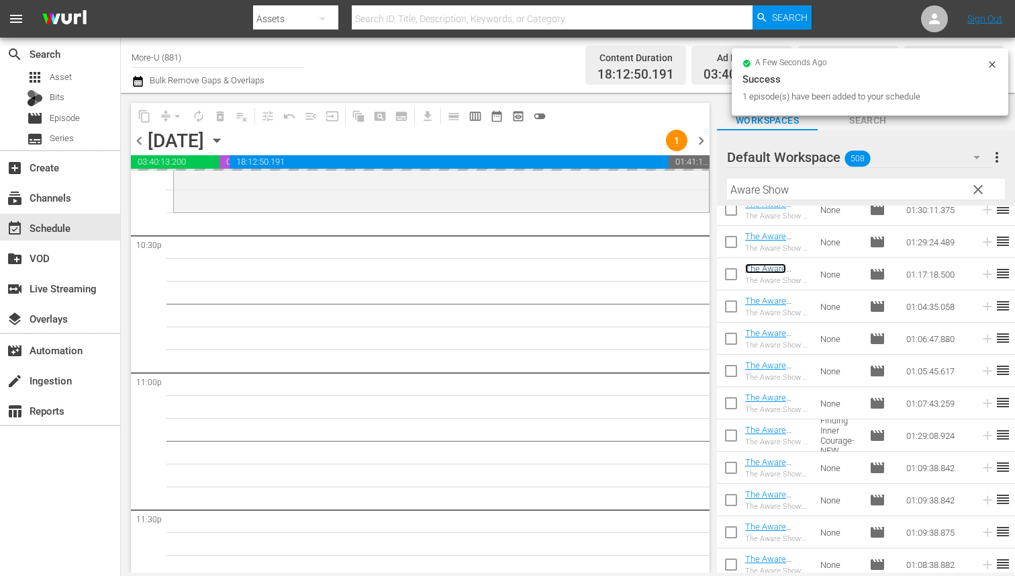
scroll to position [6174, 0]
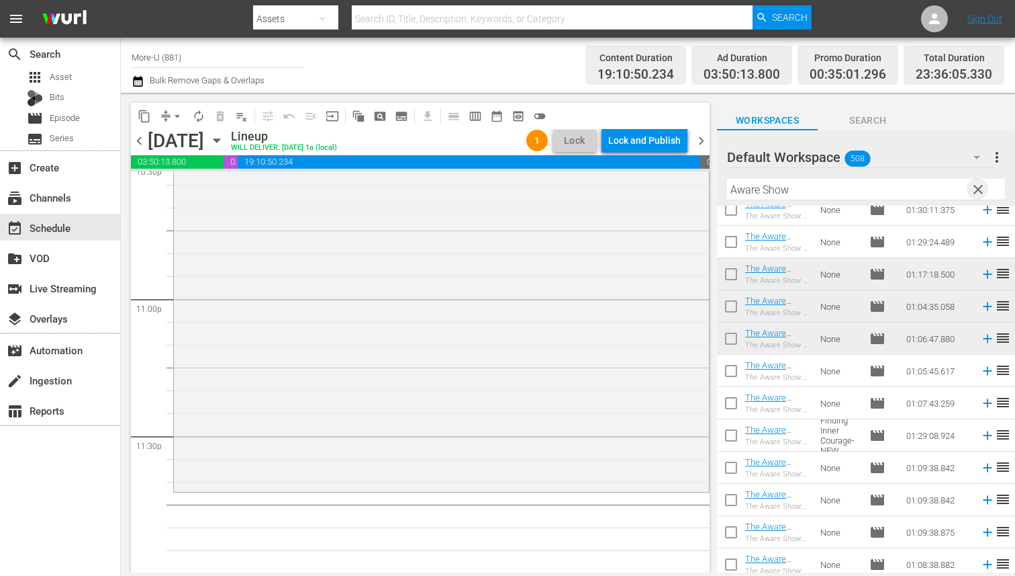
click at [978, 186] on span "clear" at bounding box center [978, 189] width 16 height 16
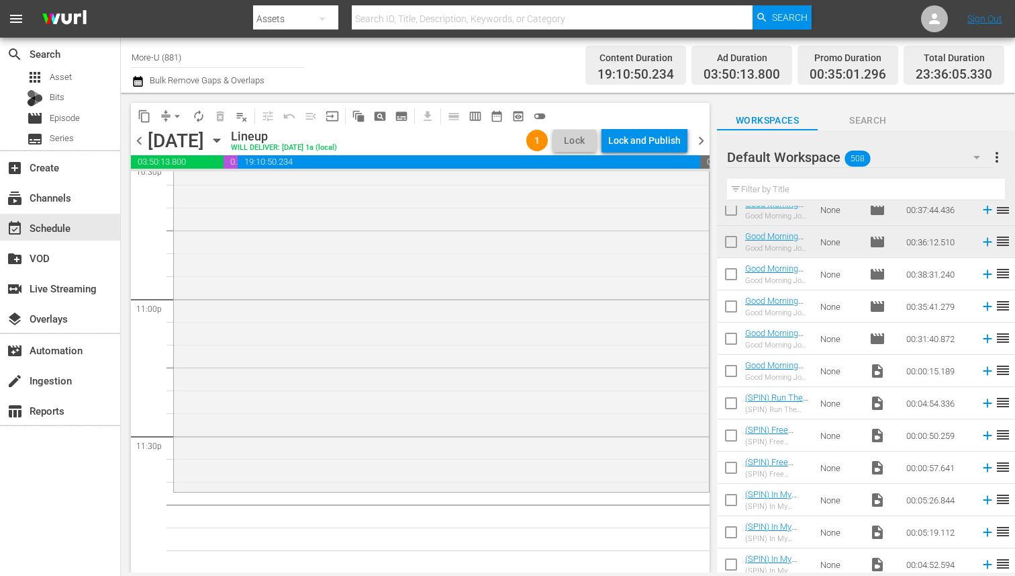
click at [857, 186] on input "text" at bounding box center [866, 189] width 278 height 21
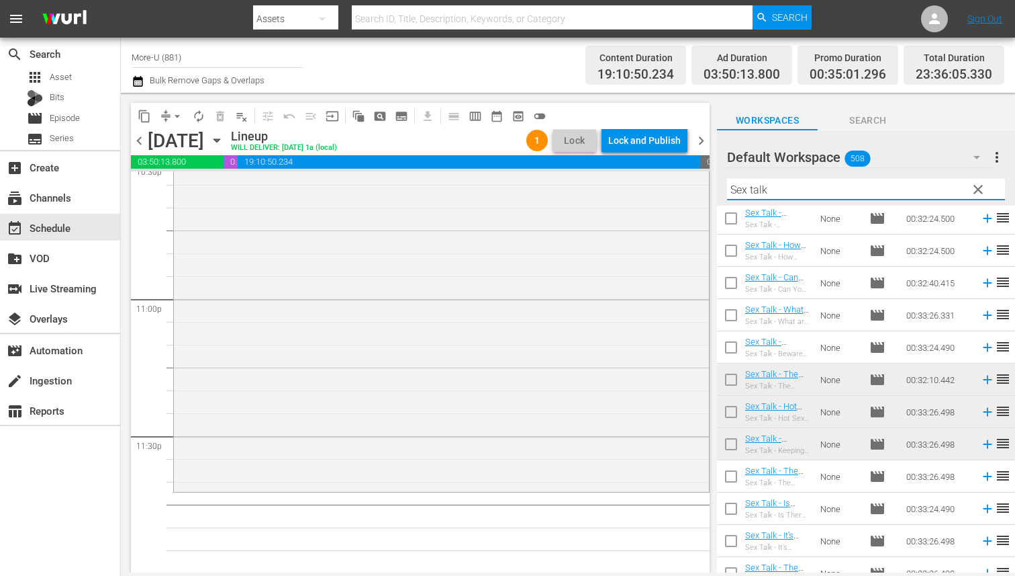
scroll to position [438, 0]
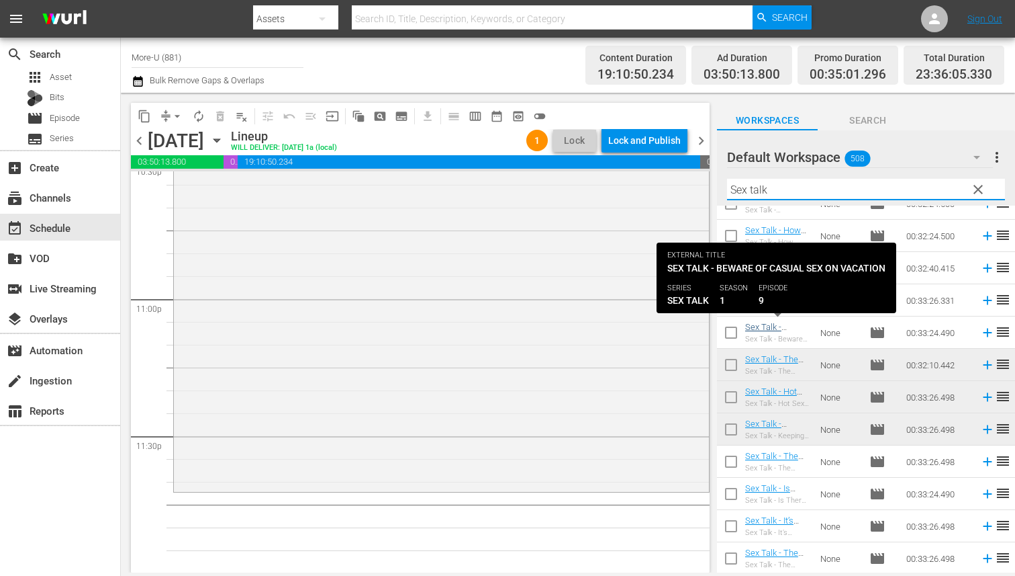
type input "Sex talk"
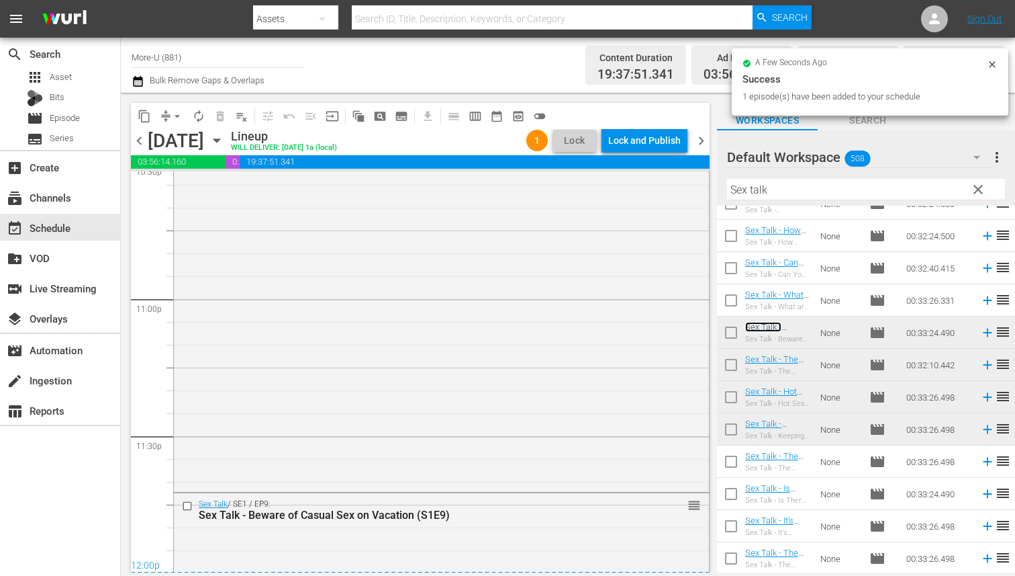
scroll to position [6247, 0]
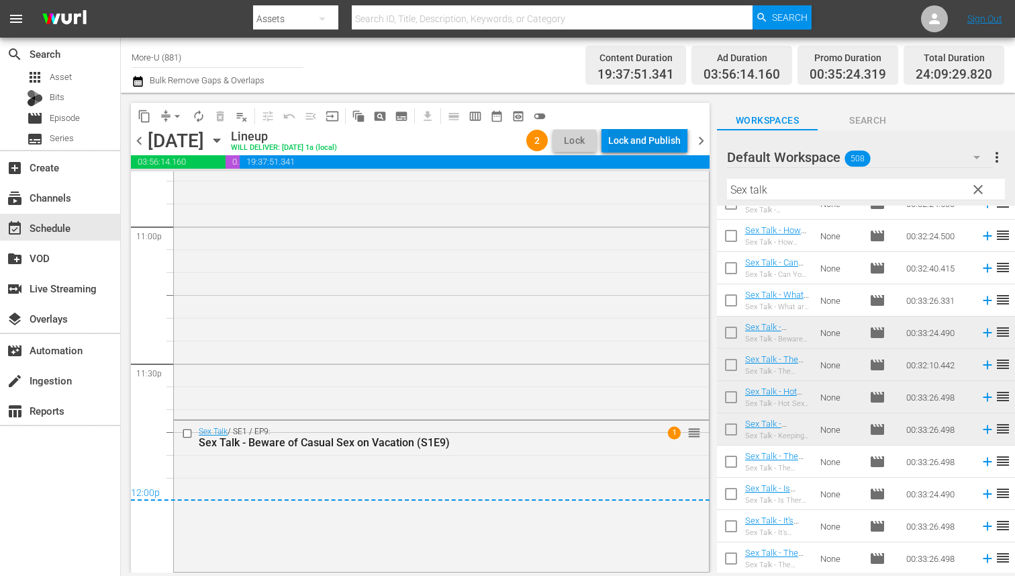
click at [653, 129] on div "Lock and Publish" at bounding box center [644, 140] width 73 height 24
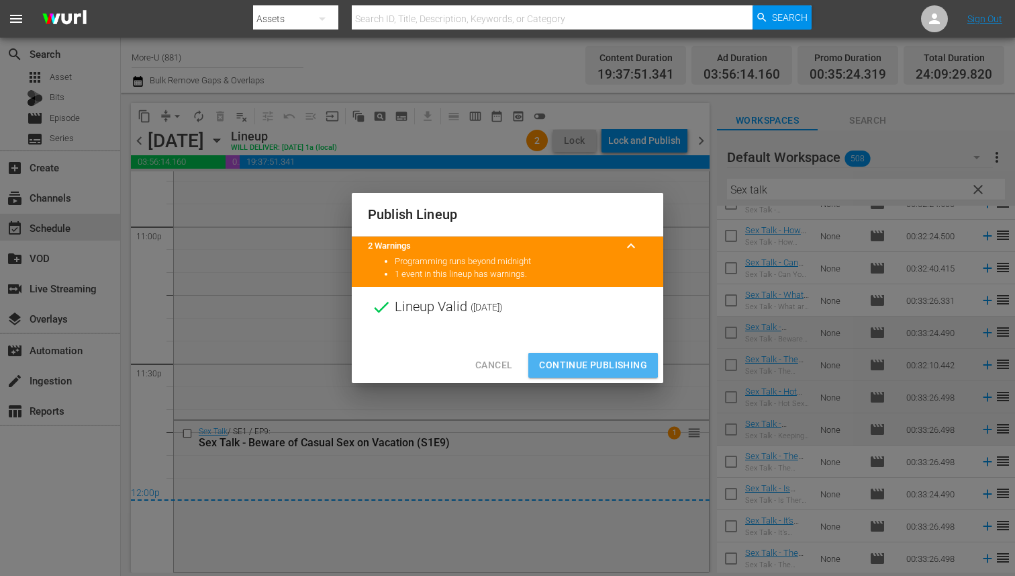
click at [576, 360] on span "Continue Publishing" at bounding box center [593, 365] width 108 height 17
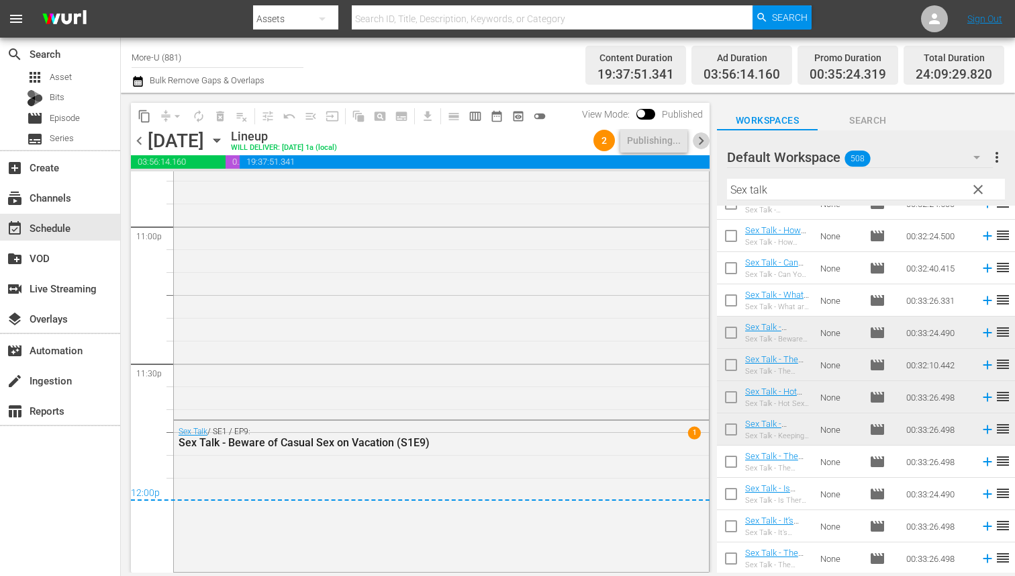
click at [701, 138] on span "chevron_right" at bounding box center [701, 140] width 17 height 17
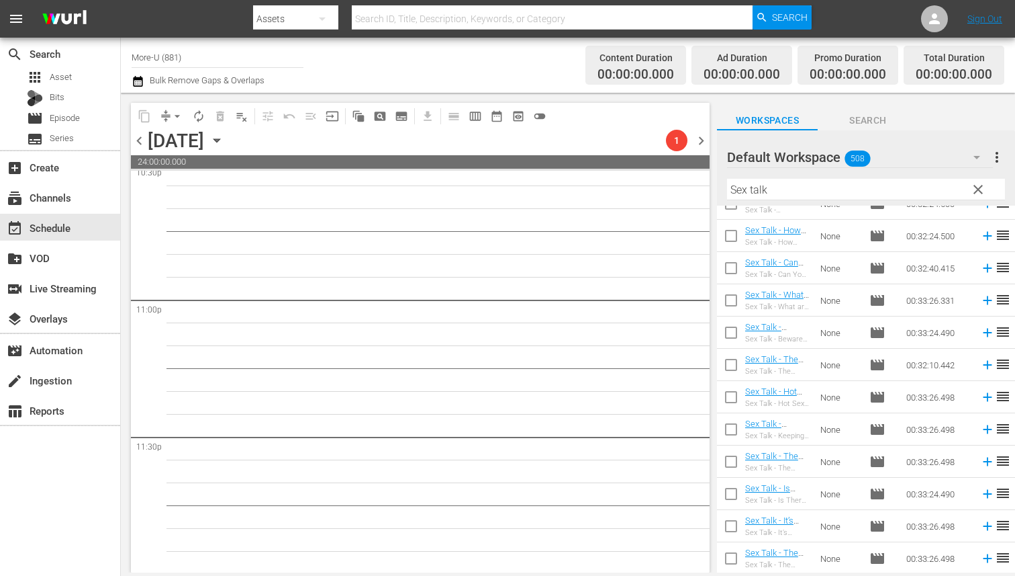
scroll to position [6174, 0]
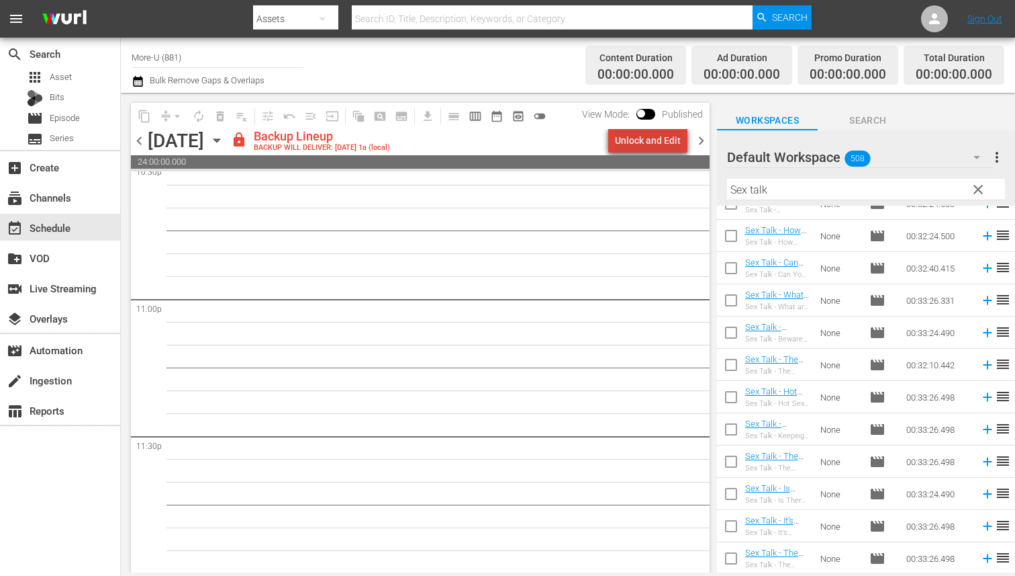
click at [672, 142] on div "Unlock and Edit" at bounding box center [648, 140] width 66 height 24
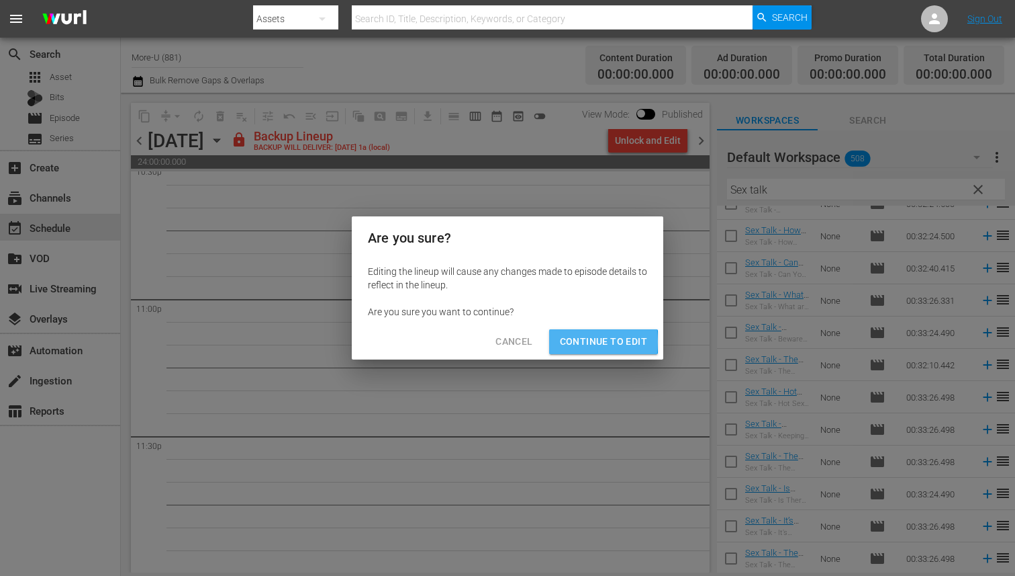
click at [565, 341] on span "Continue to Edit" at bounding box center [603, 341] width 87 height 17
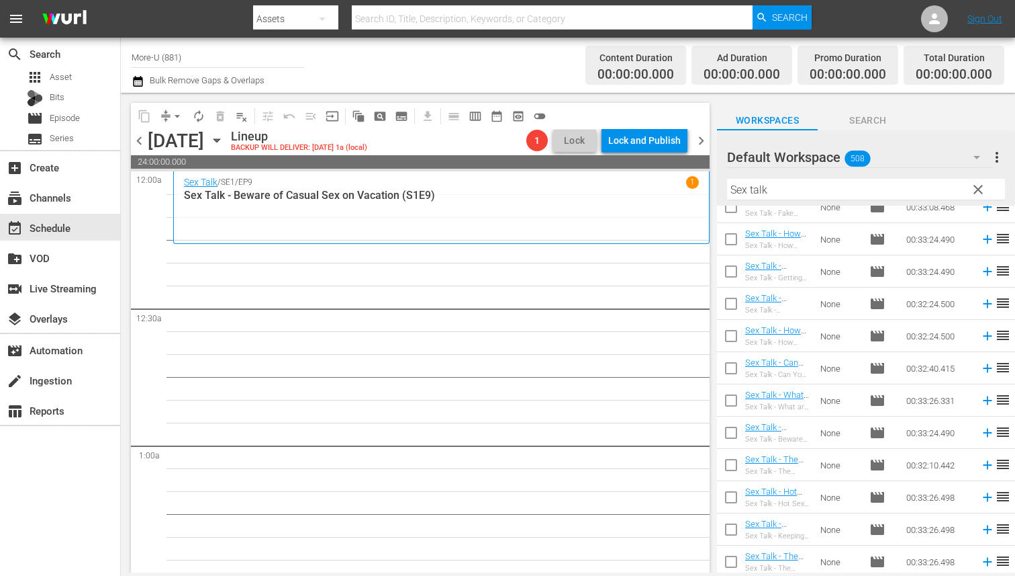
scroll to position [333, 0]
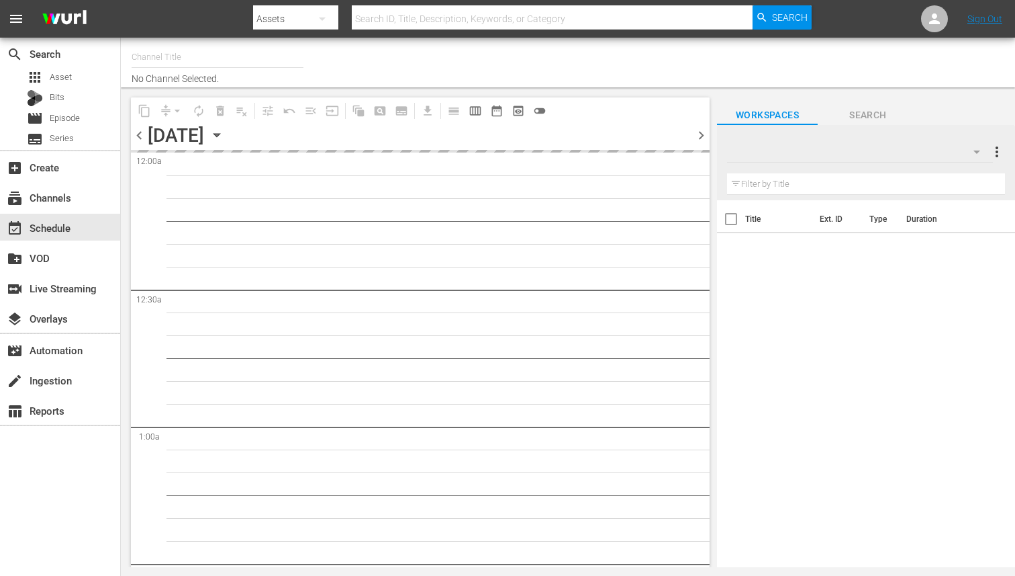
type input "More-U (881)"
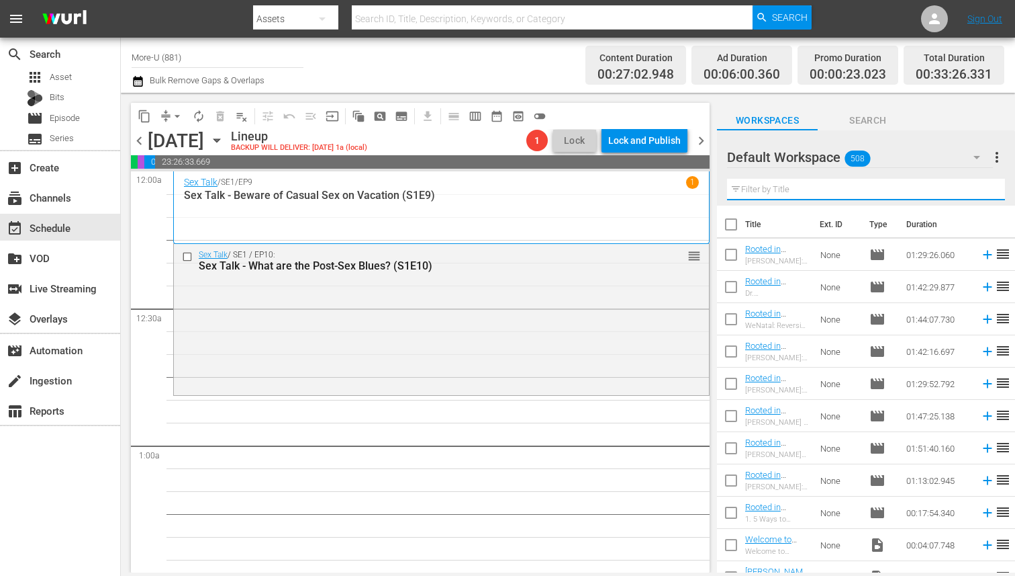
click at [801, 191] on input "text" at bounding box center [866, 189] width 278 height 21
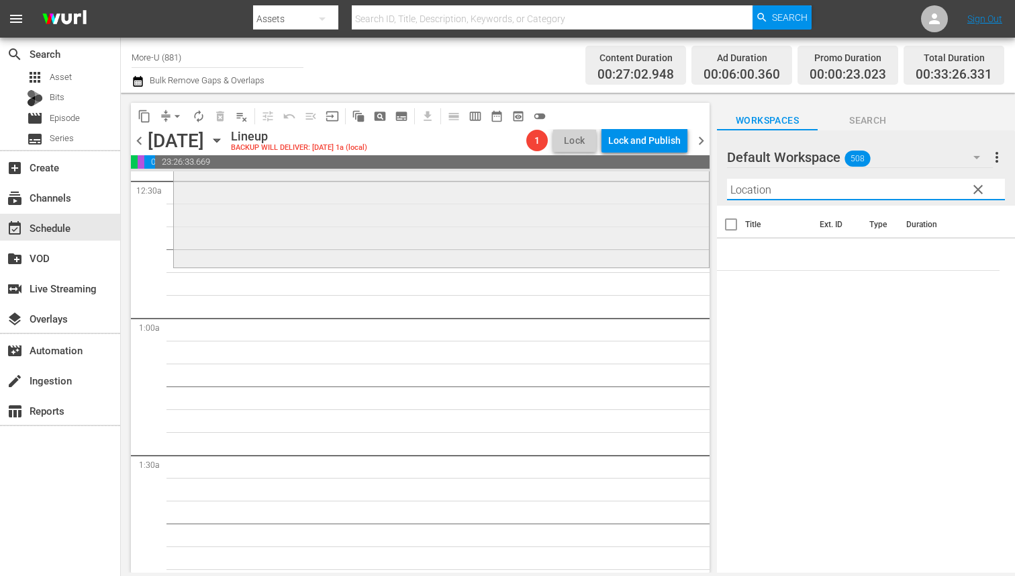
scroll to position [128, 0]
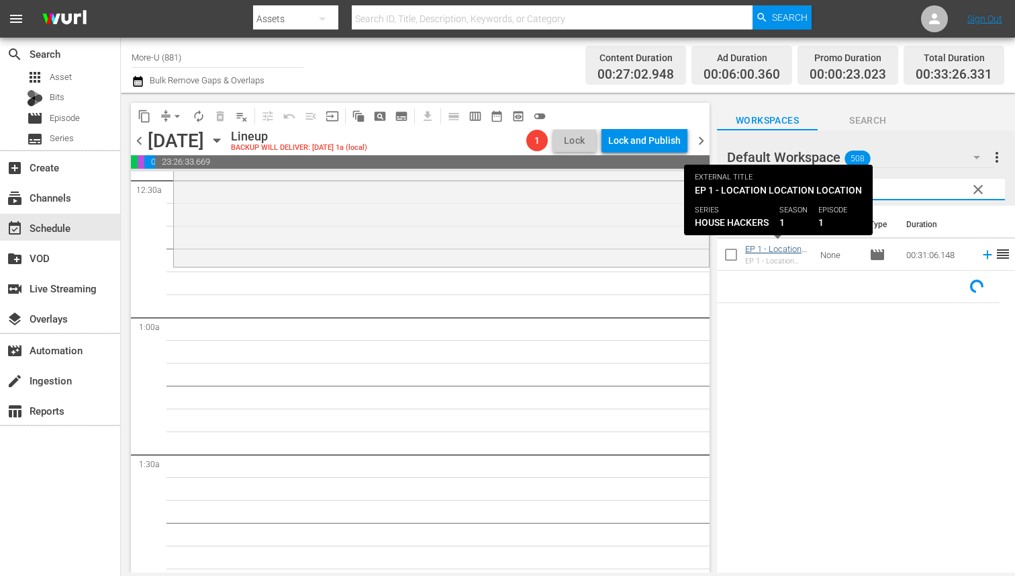
type input "Location"
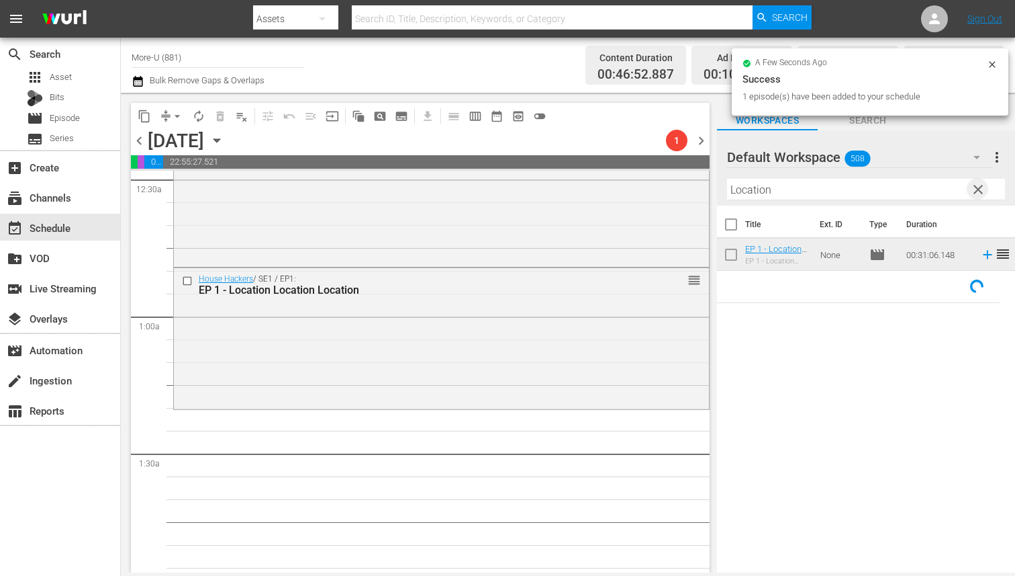
click at [978, 192] on span "clear" at bounding box center [978, 189] width 16 height 16
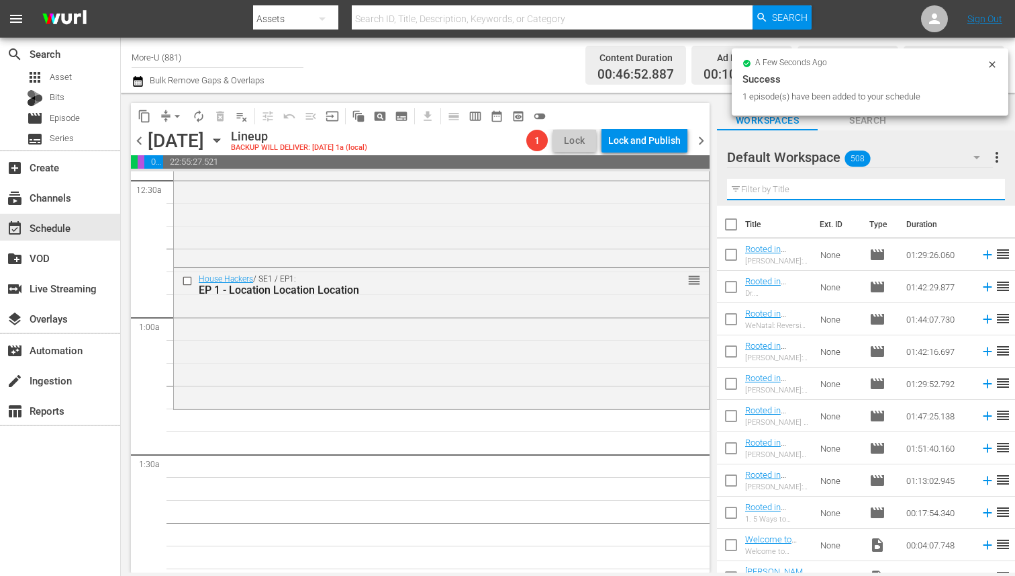
click at [823, 192] on input "text" at bounding box center [866, 189] width 278 height 21
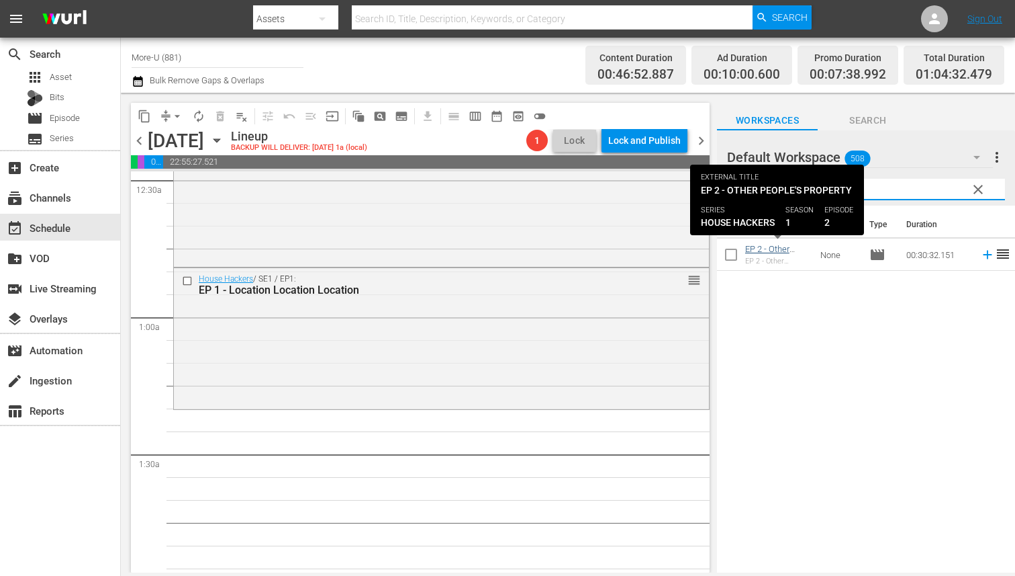
type input "Other Peop"
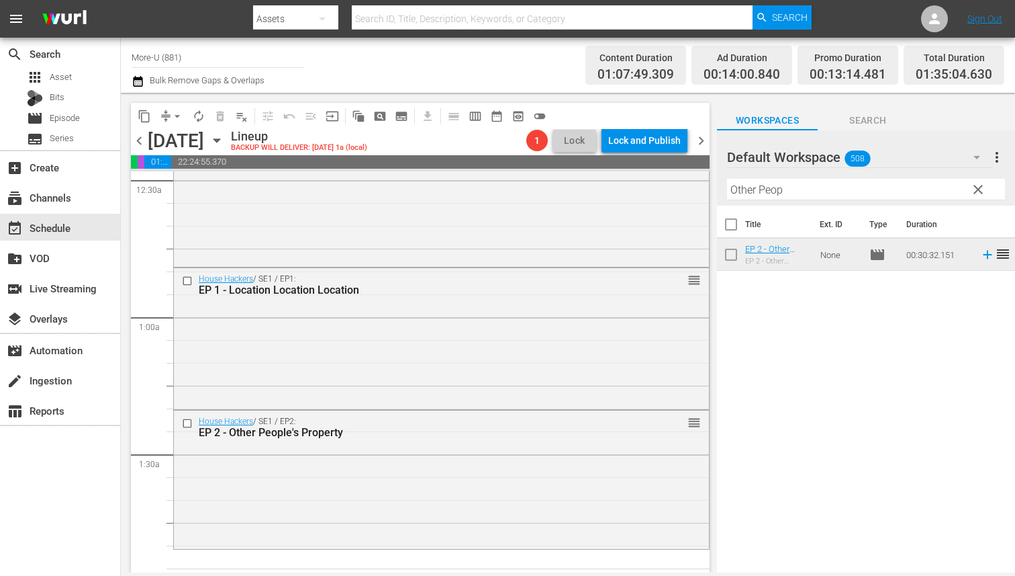
click at [974, 185] on span "clear" at bounding box center [978, 189] width 16 height 16
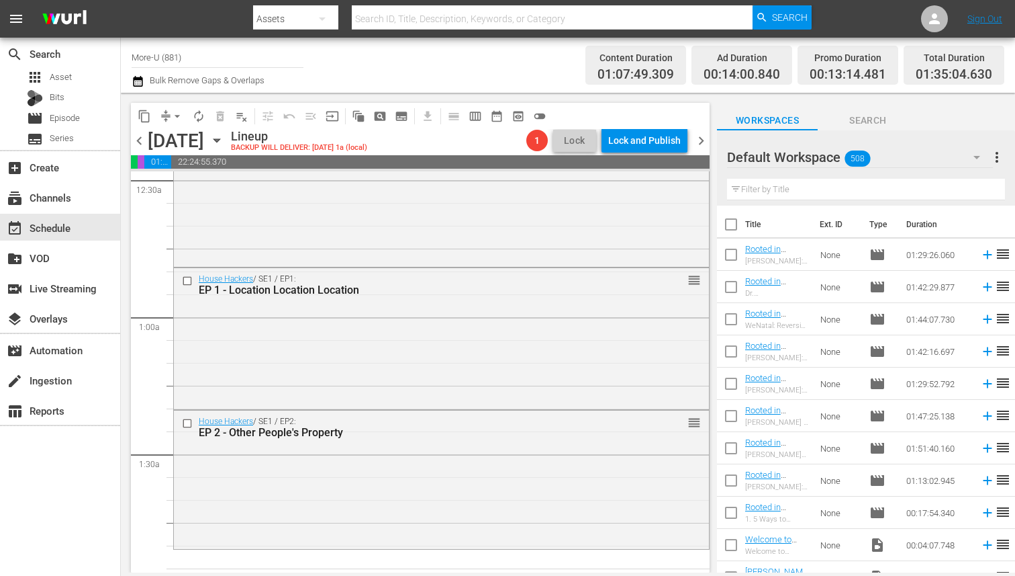
click at [833, 189] on input "text" at bounding box center [866, 189] width 278 height 21
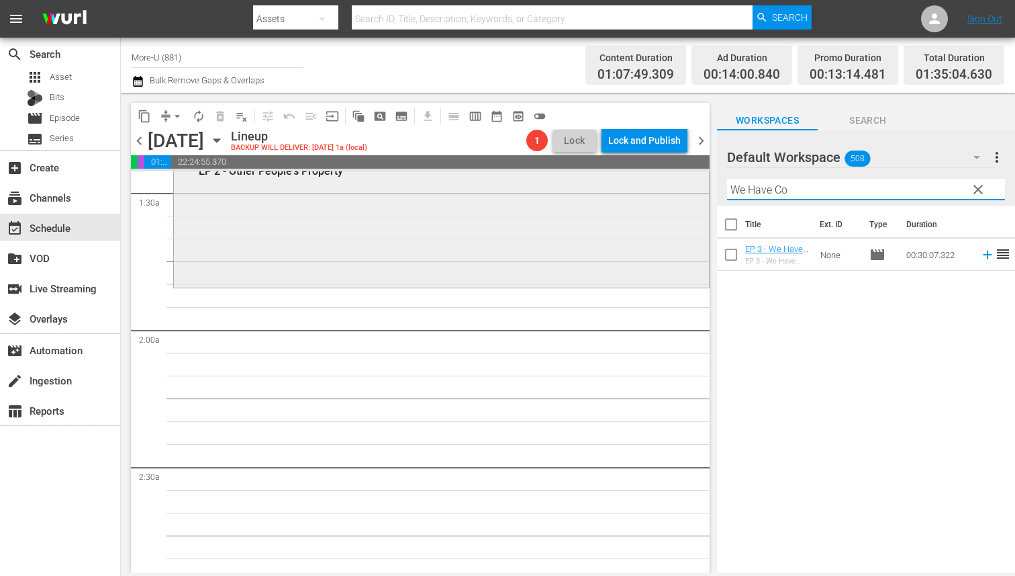
scroll to position [400, 0]
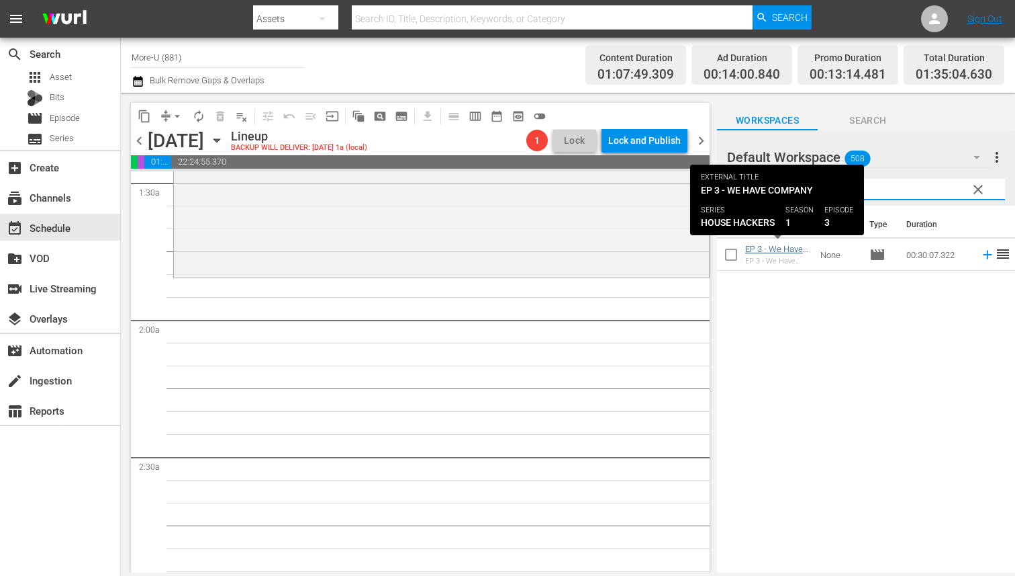
type input "We Have Co"
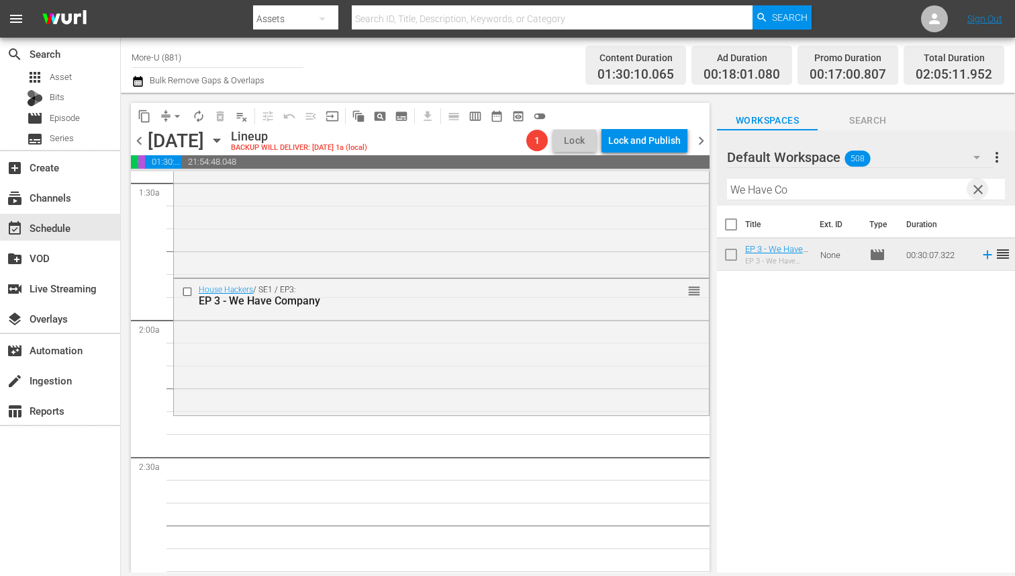
click at [982, 185] on span "clear" at bounding box center [978, 189] width 16 height 16
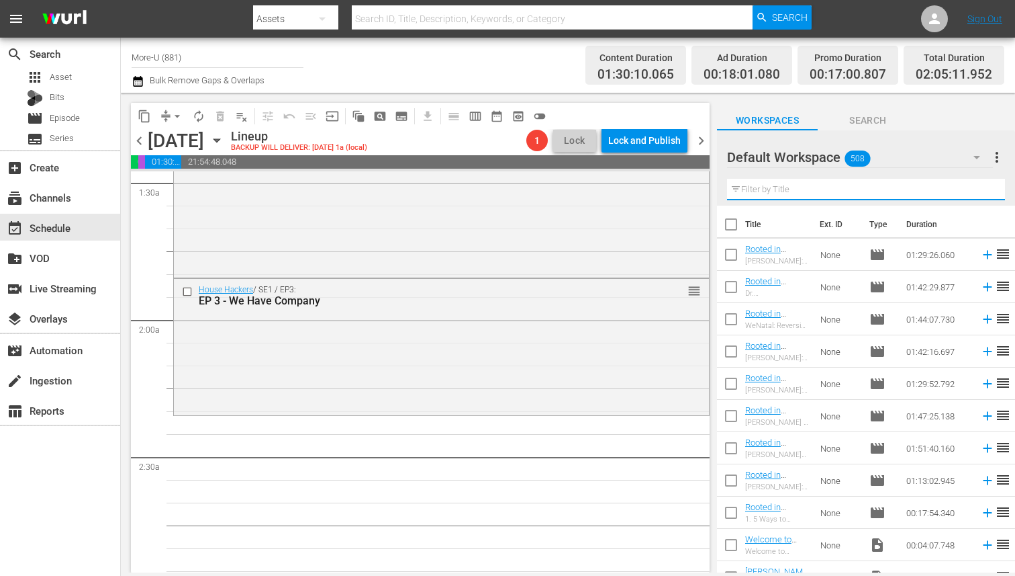
click at [829, 193] on input "text" at bounding box center [866, 189] width 278 height 21
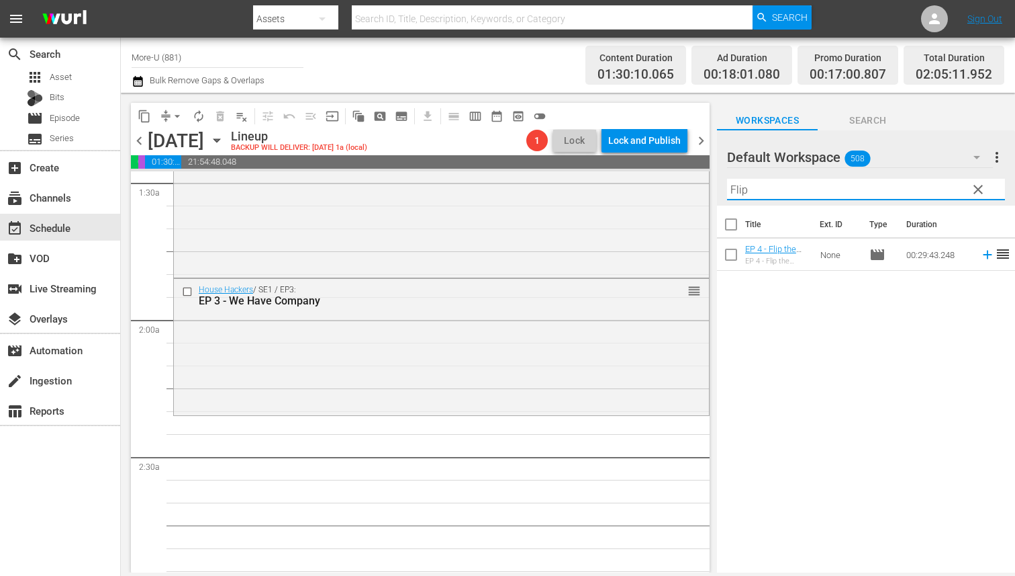
type input "Flip"
click at [803, 257] on div "EP 4 - Flip the Switch" at bounding box center [777, 261] width 64 height 9
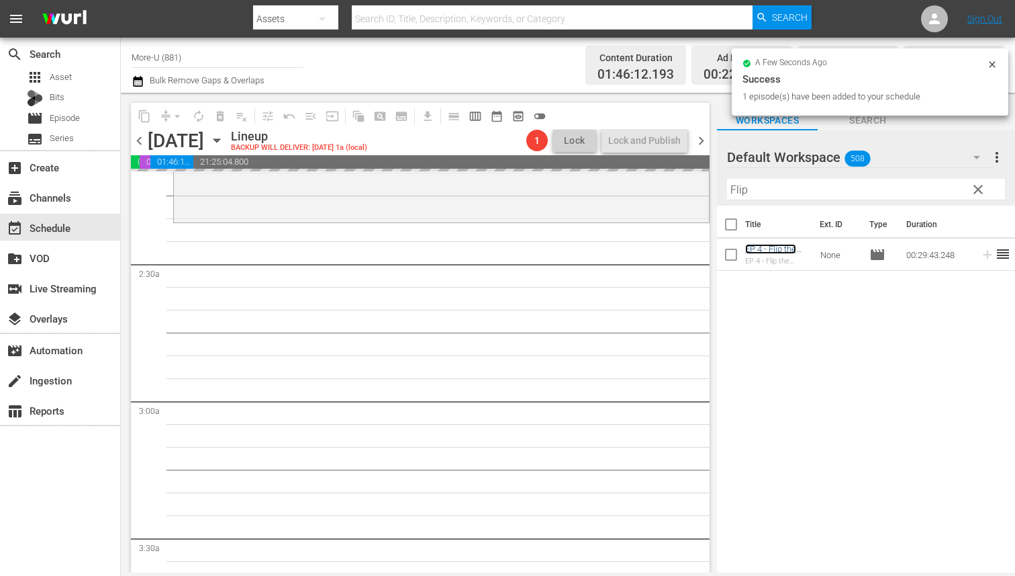
scroll to position [607, 0]
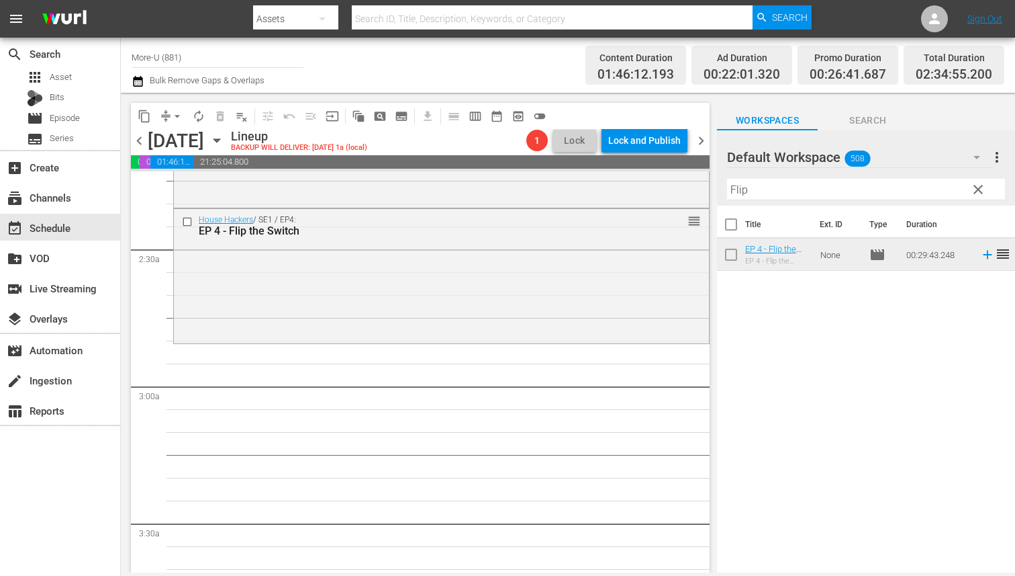
click at [974, 191] on span "clear" at bounding box center [978, 189] width 16 height 16
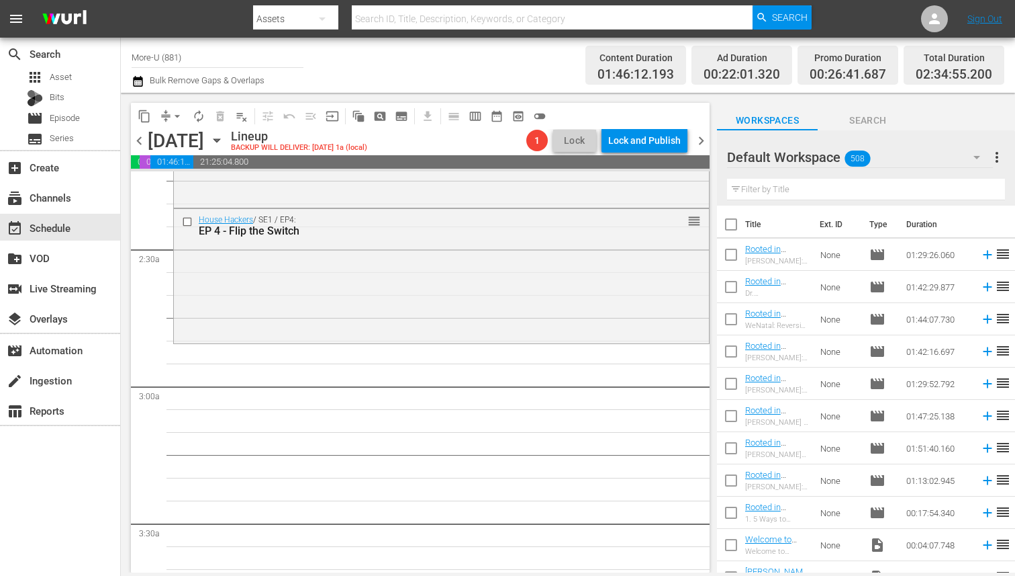
click at [813, 181] on input "text" at bounding box center [866, 189] width 278 height 21
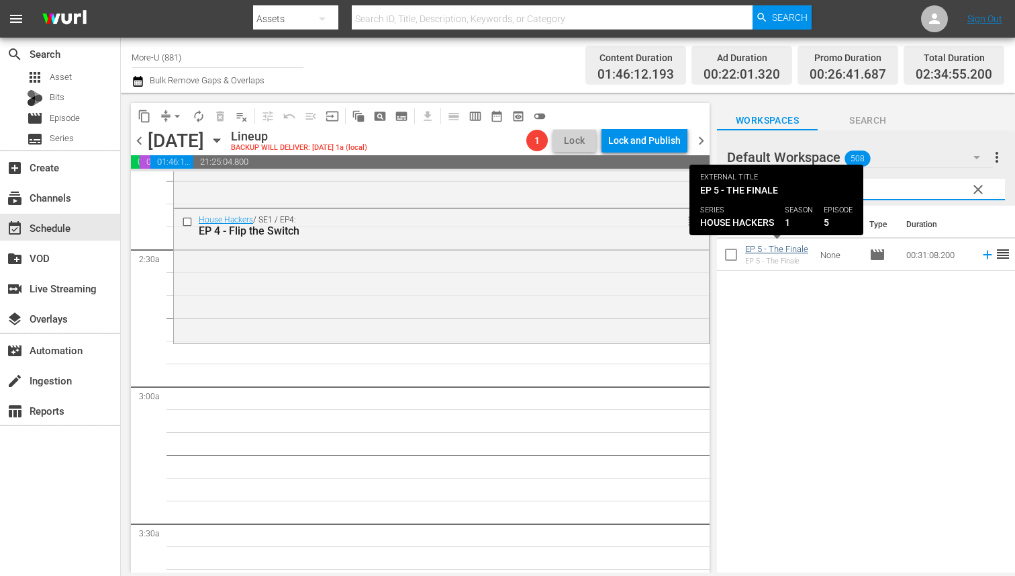
type input "The Final"
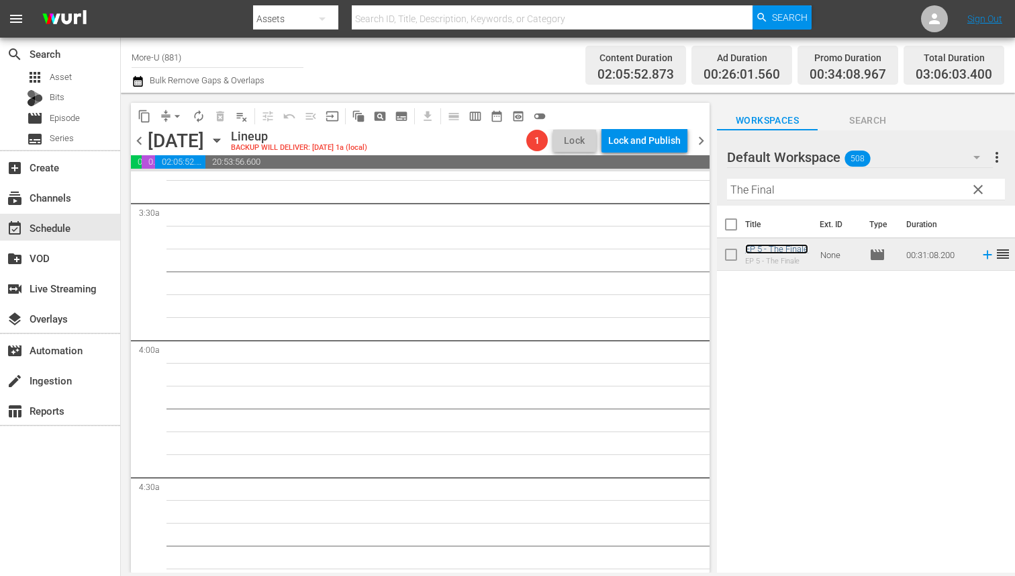
scroll to position [911, 0]
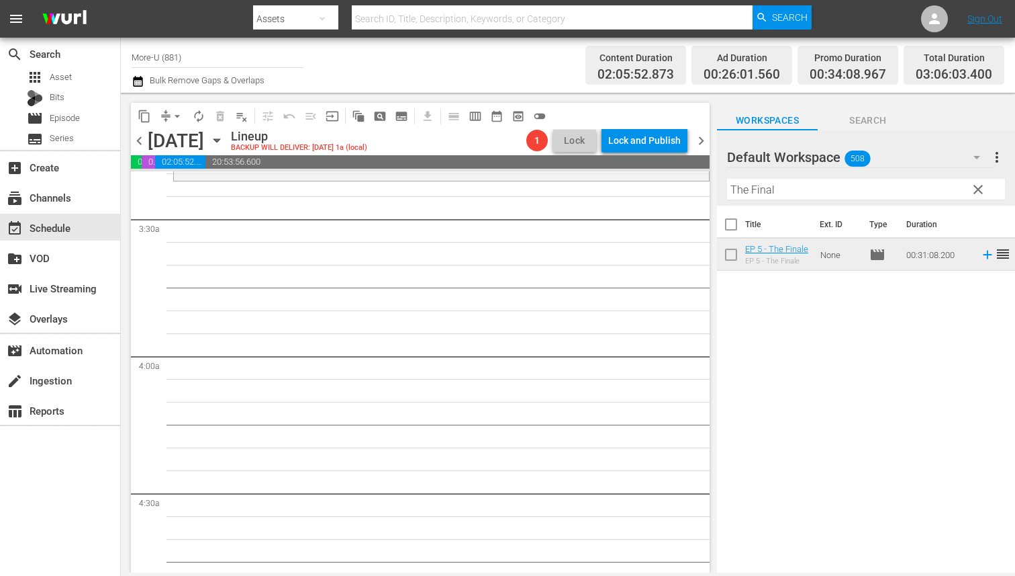
drag, startPoint x: 782, startPoint y: 247, endPoint x: 48, endPoint y: 1, distance: 774.3
click at [978, 193] on span "clear" at bounding box center [978, 189] width 16 height 16
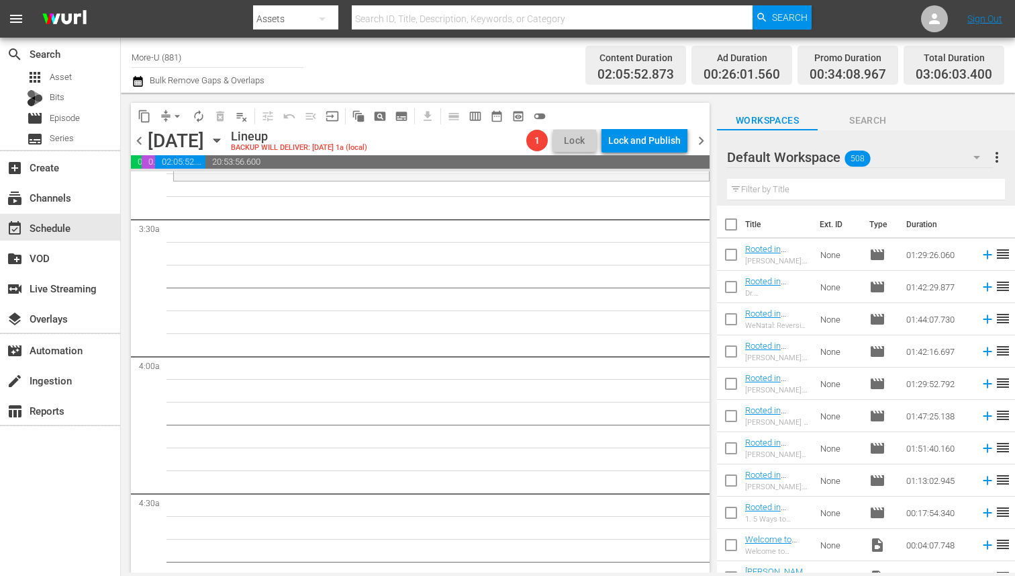
click at [806, 177] on div "Filter by Title" at bounding box center [866, 189] width 278 height 32
click at [799, 196] on input "text" at bounding box center [866, 189] width 278 height 21
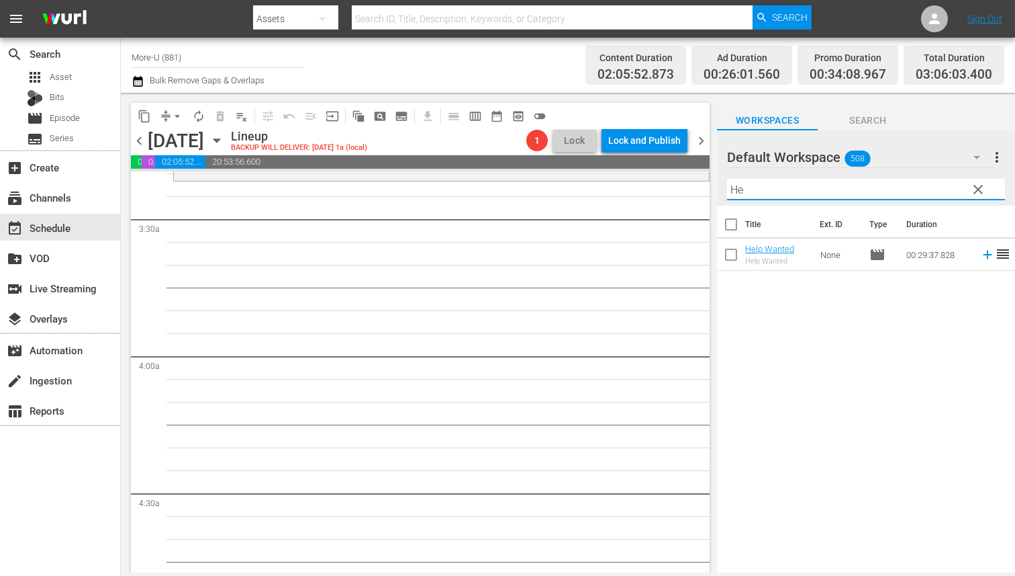
type input "H"
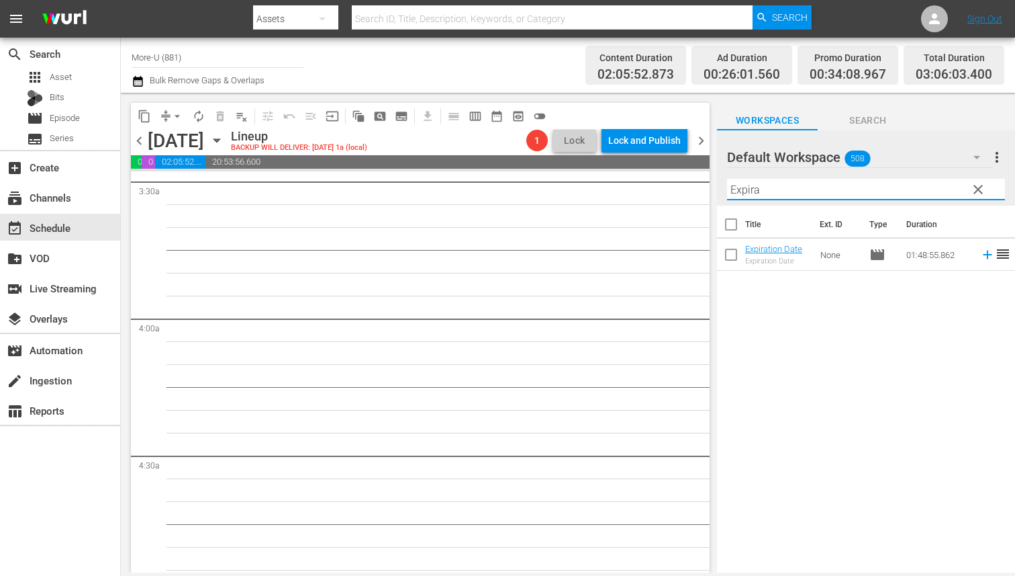
scroll to position [969, 0]
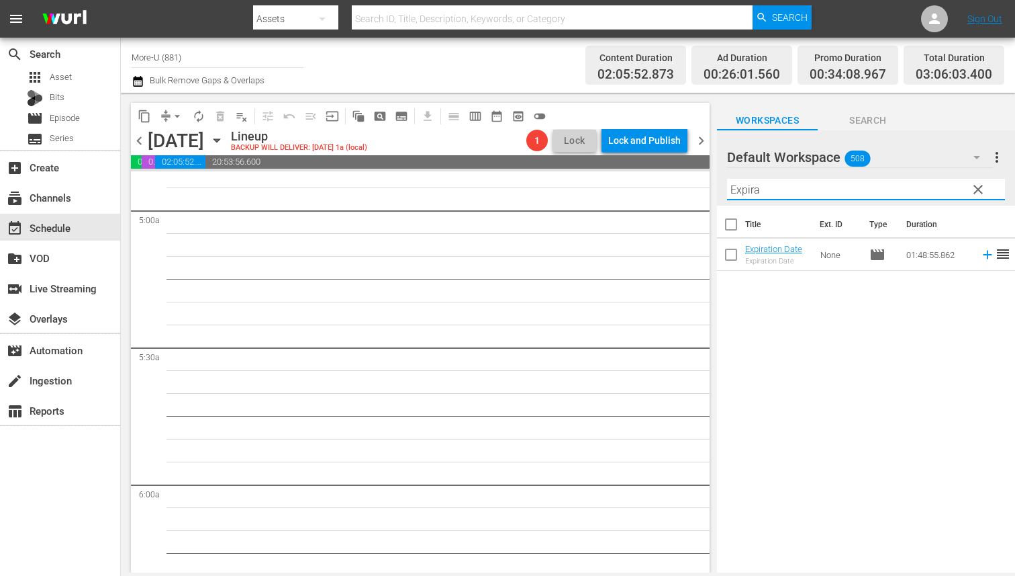
type input "Expira"
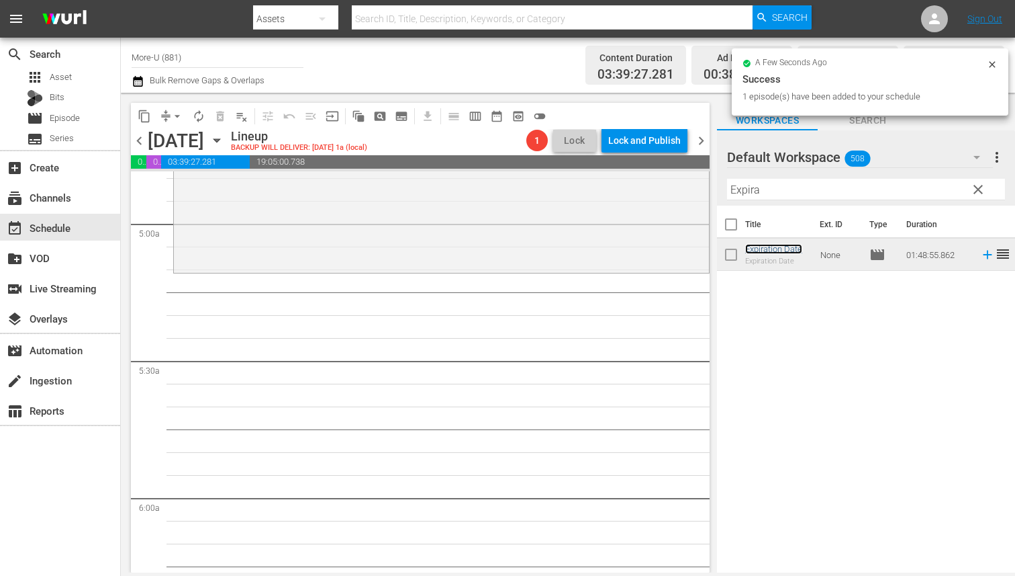
scroll to position [1325, 0]
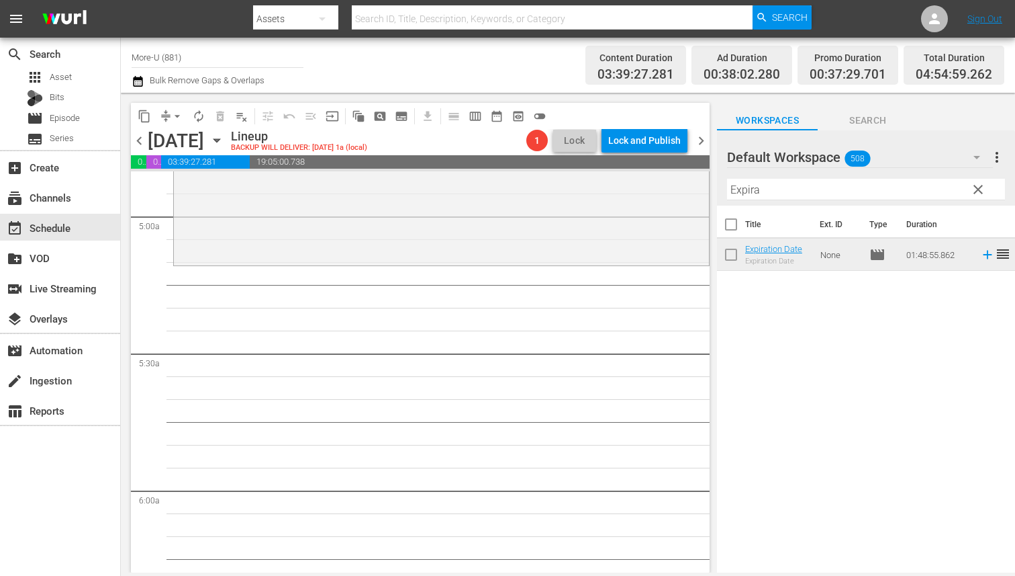
click at [981, 188] on span "clear" at bounding box center [978, 189] width 16 height 16
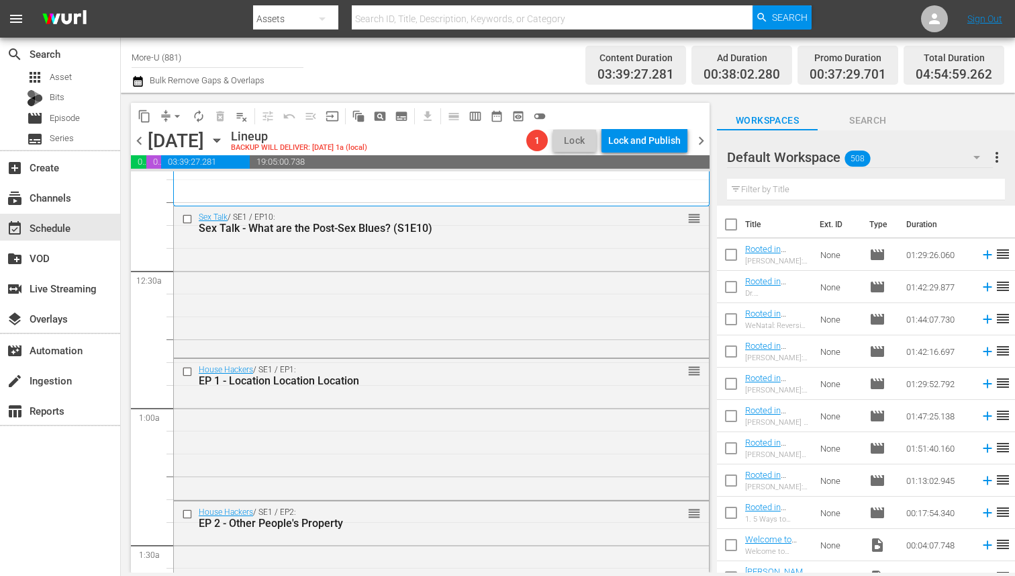
scroll to position [50, 0]
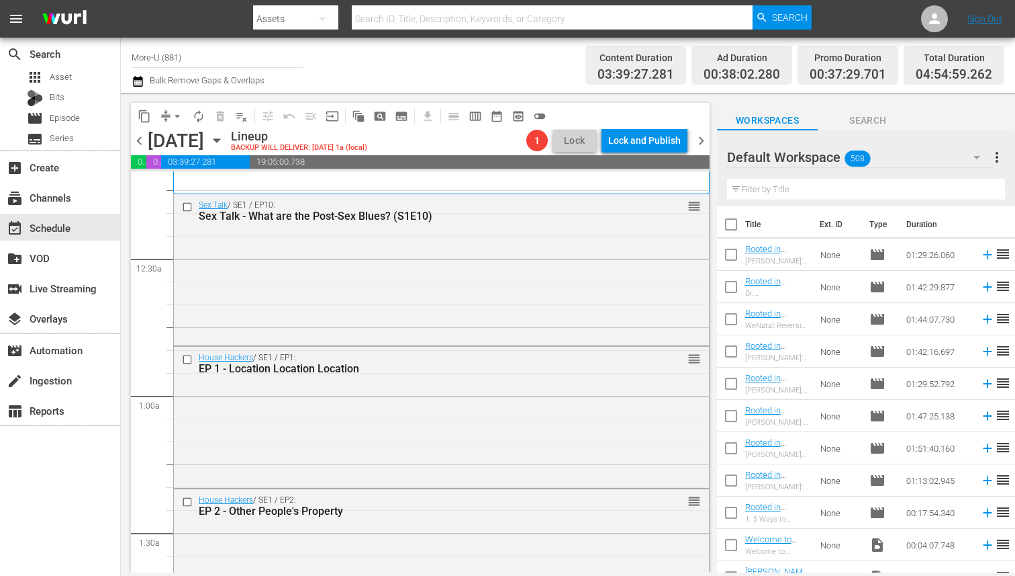
click at [807, 188] on input "text" at bounding box center [866, 189] width 278 height 21
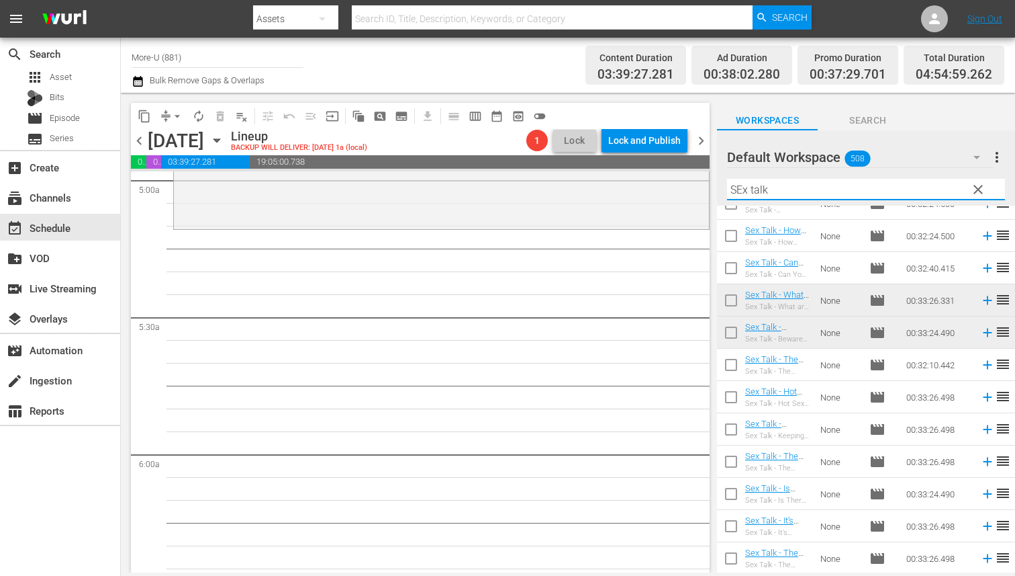
scroll to position [1362, 0]
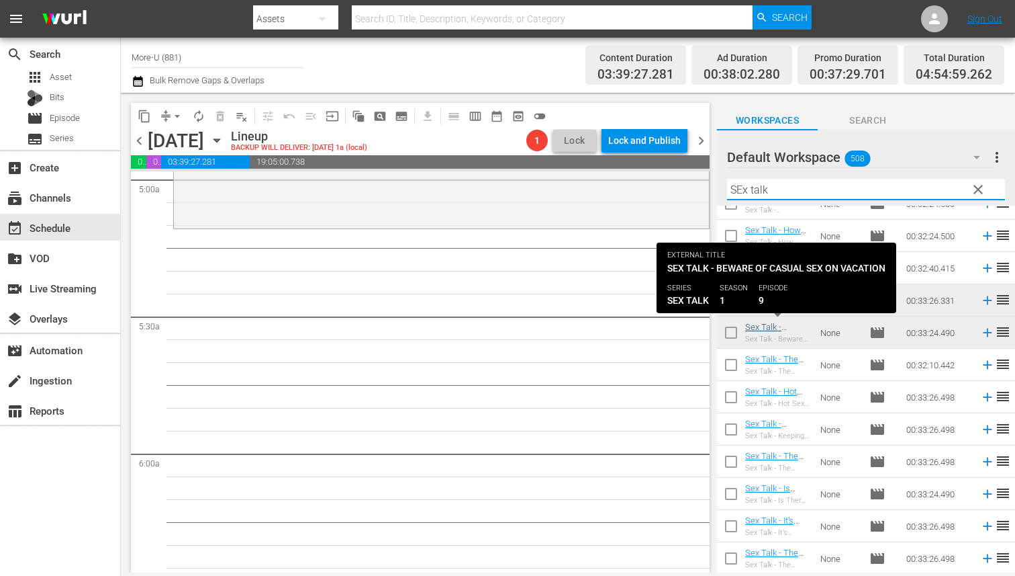
type input "SEx talk"
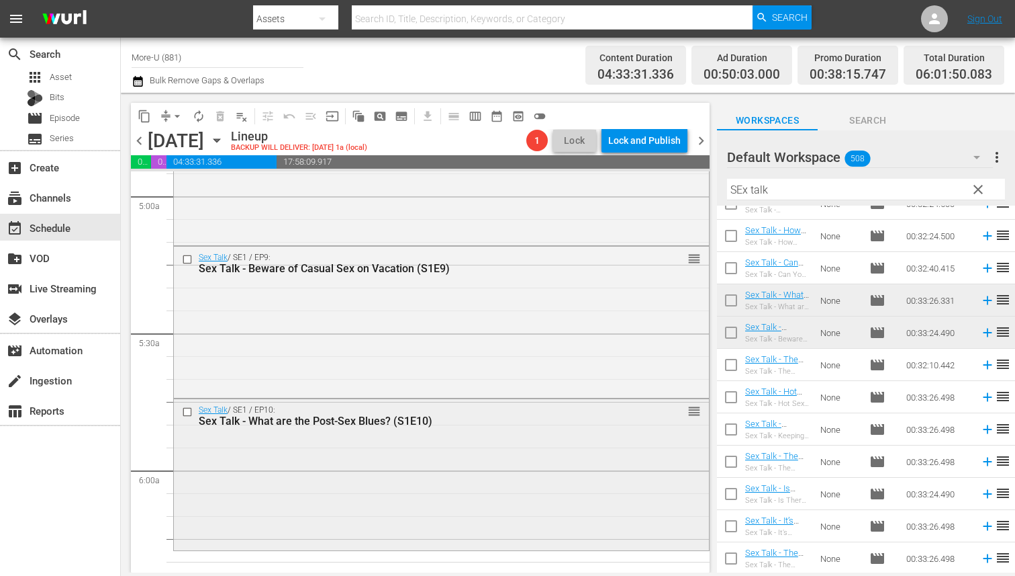
scroll to position [1331, 0]
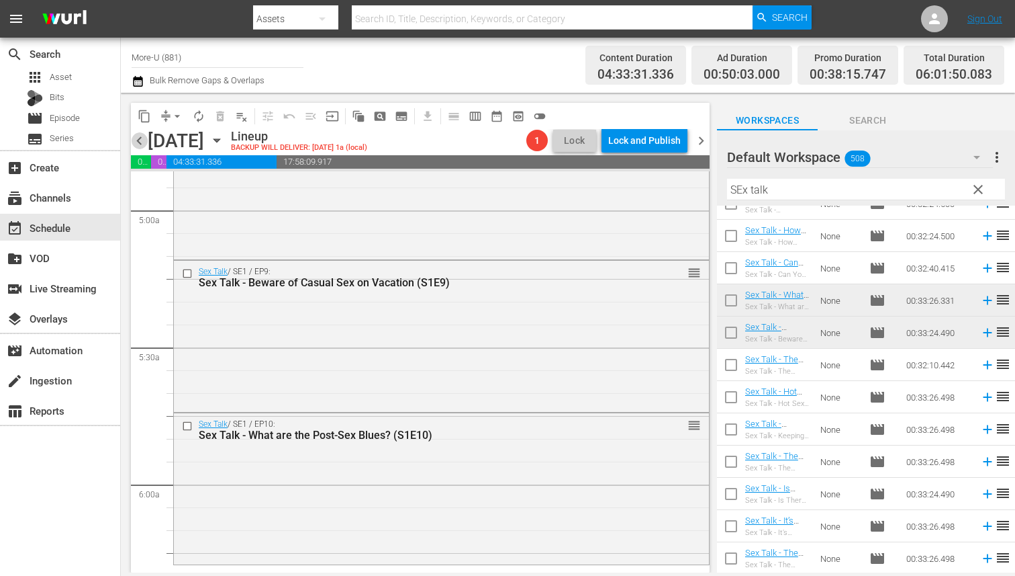
click at [144, 140] on span "chevron_left" at bounding box center [139, 140] width 17 height 17
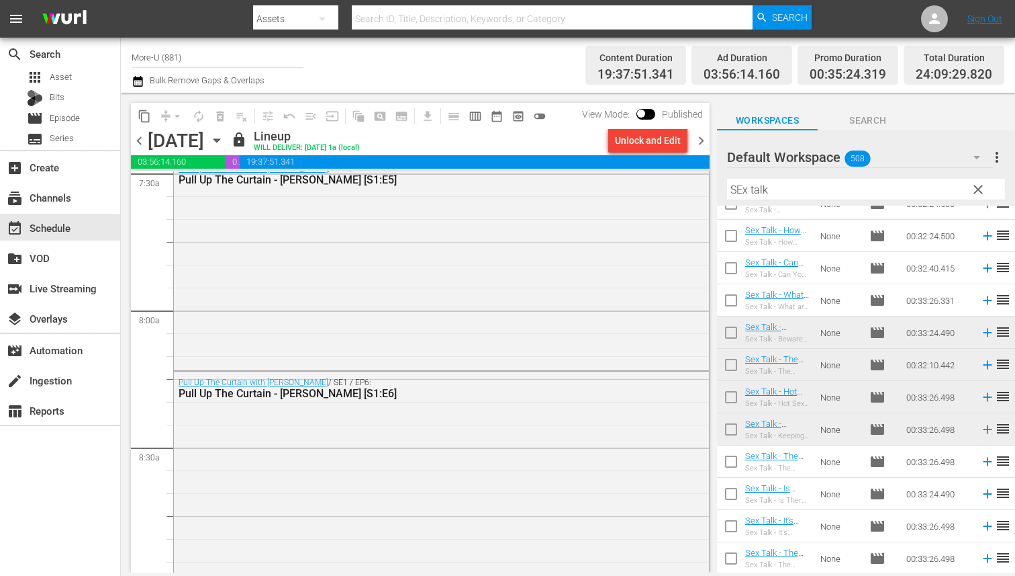
scroll to position [2062, 0]
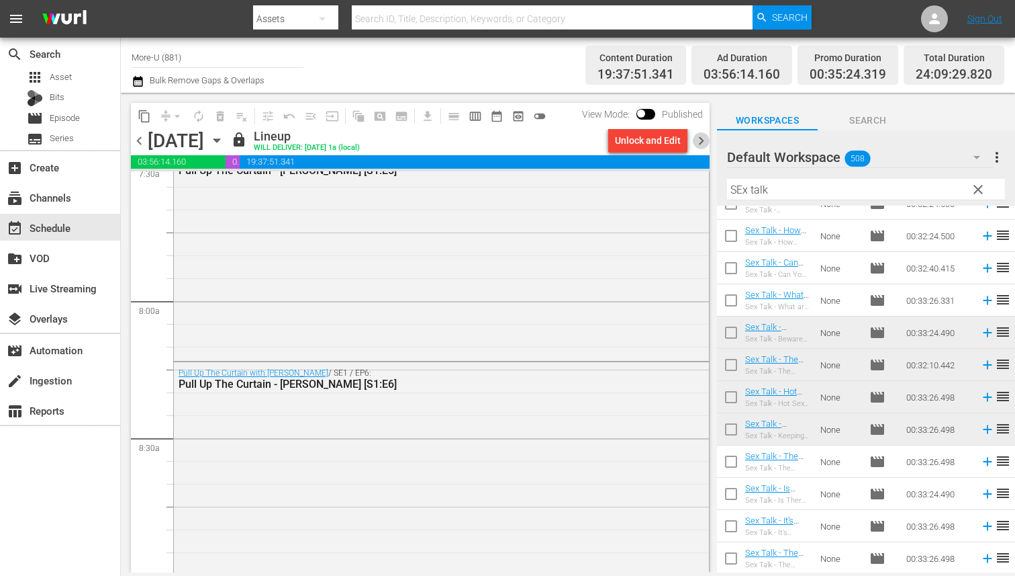
click at [702, 134] on span "chevron_right" at bounding box center [701, 140] width 17 height 17
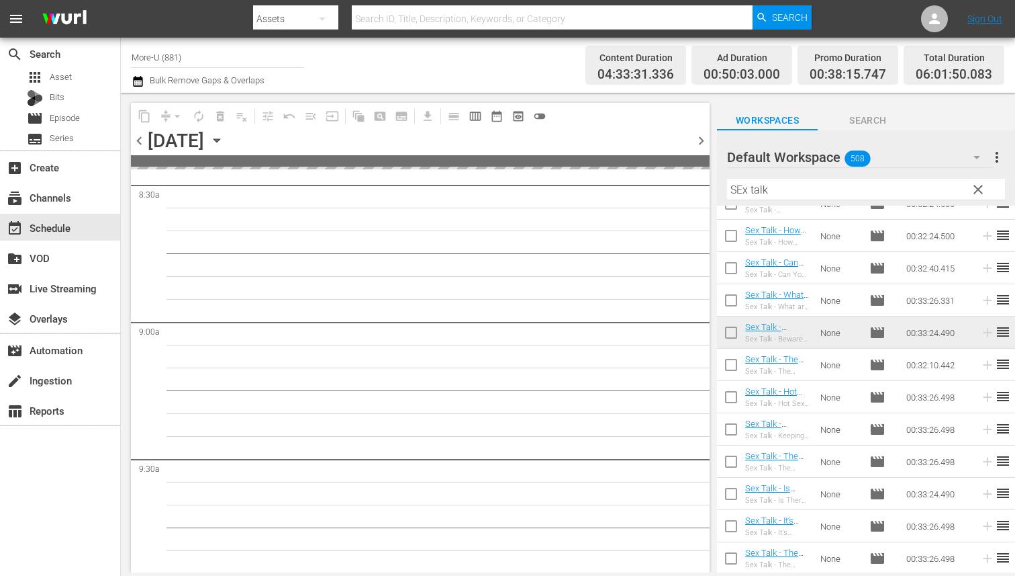
scroll to position [2245, 0]
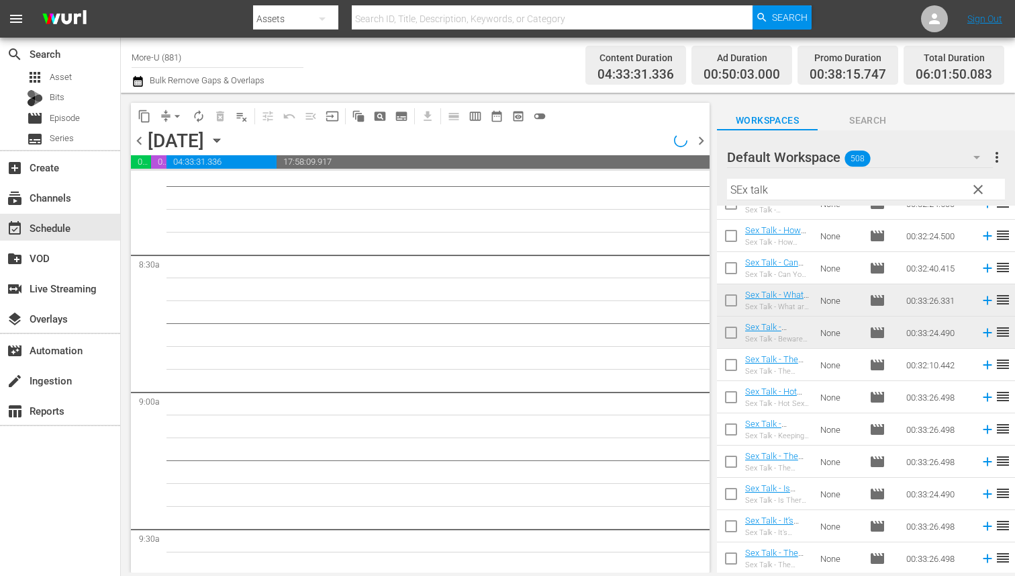
click at [980, 189] on span "clear" at bounding box center [978, 189] width 16 height 16
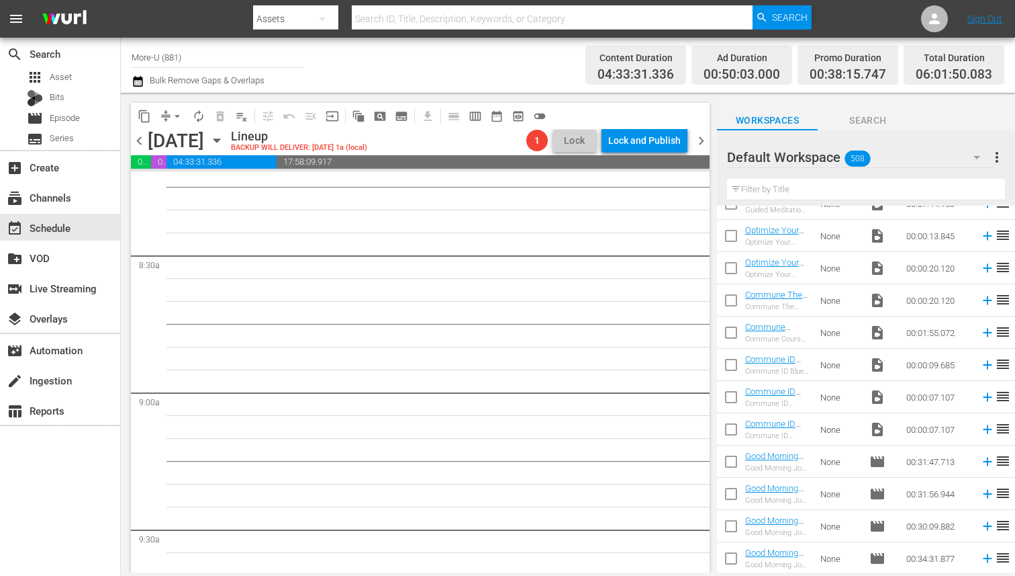
click at [876, 189] on input "text" at bounding box center [866, 189] width 278 height 21
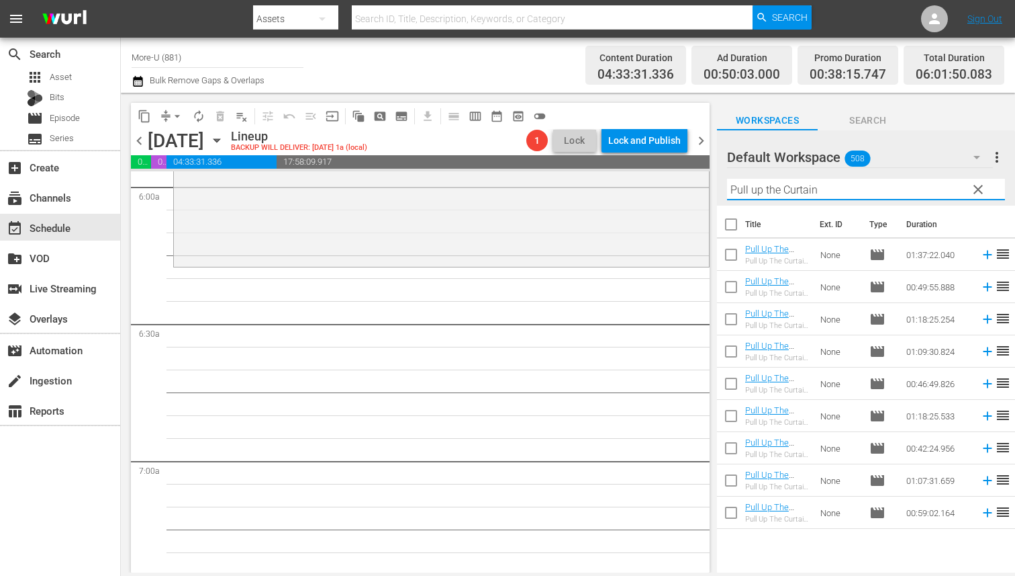
scroll to position [1640, 0]
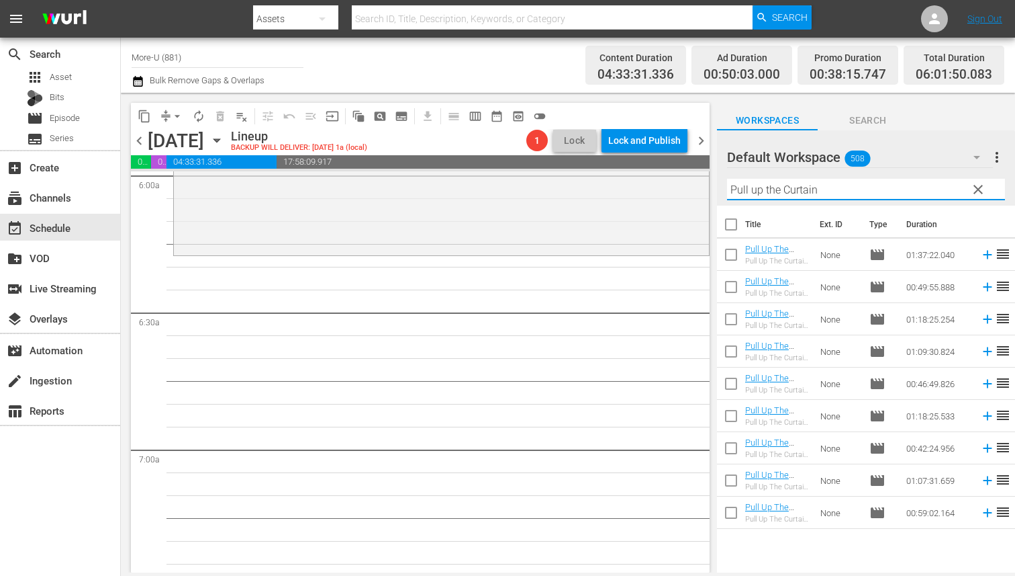
type input "Pull up the Curtain"
click at [141, 144] on span "chevron_left" at bounding box center [139, 140] width 17 height 17
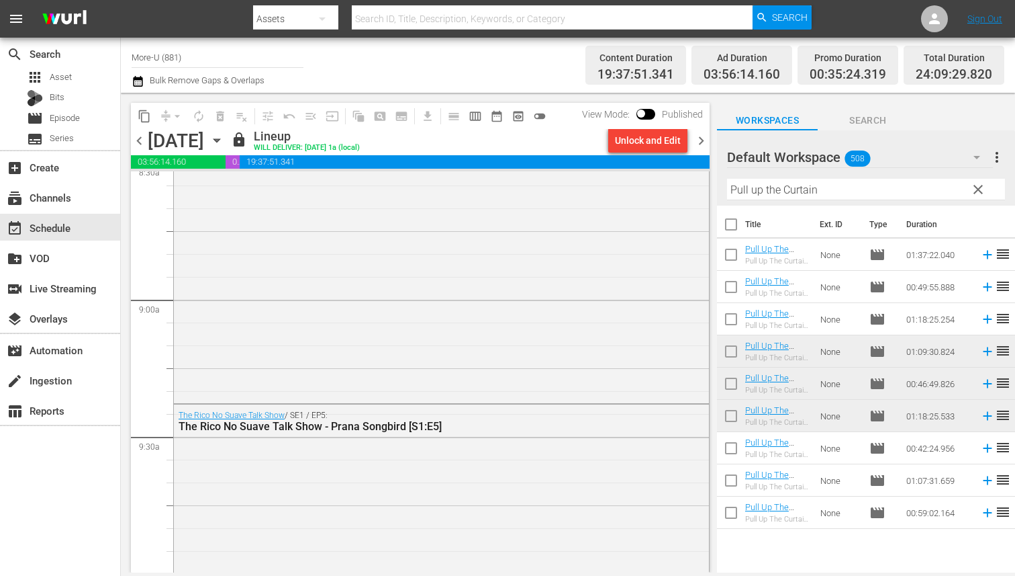
scroll to position [2185, 0]
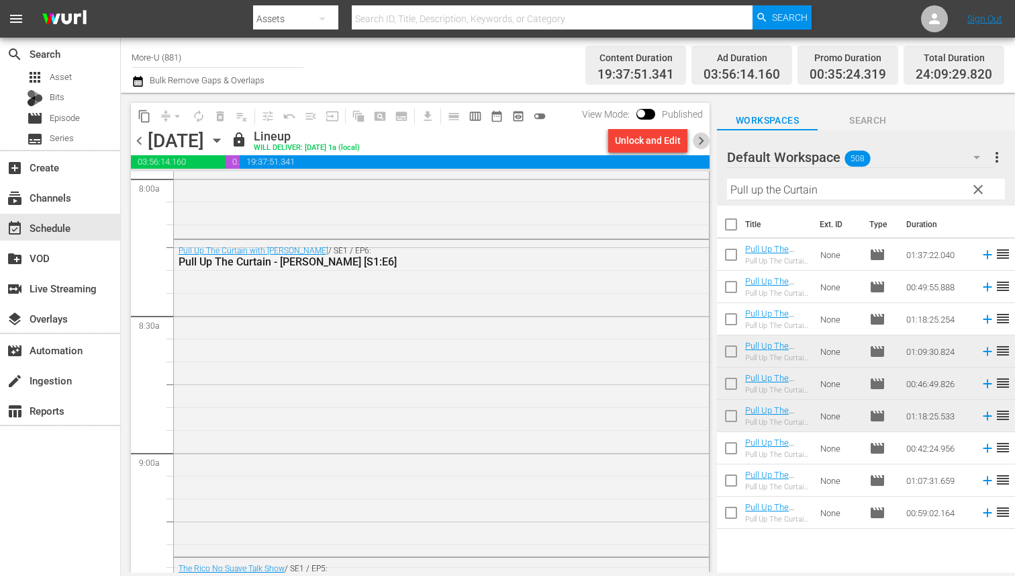
click at [703, 136] on span "chevron_right" at bounding box center [701, 140] width 17 height 17
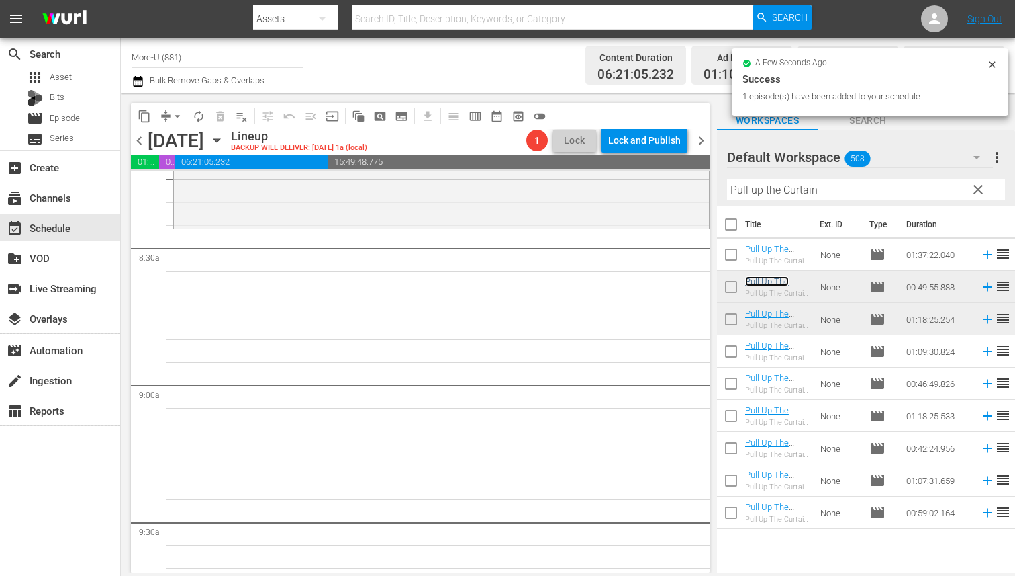
scroll to position [2259, 0]
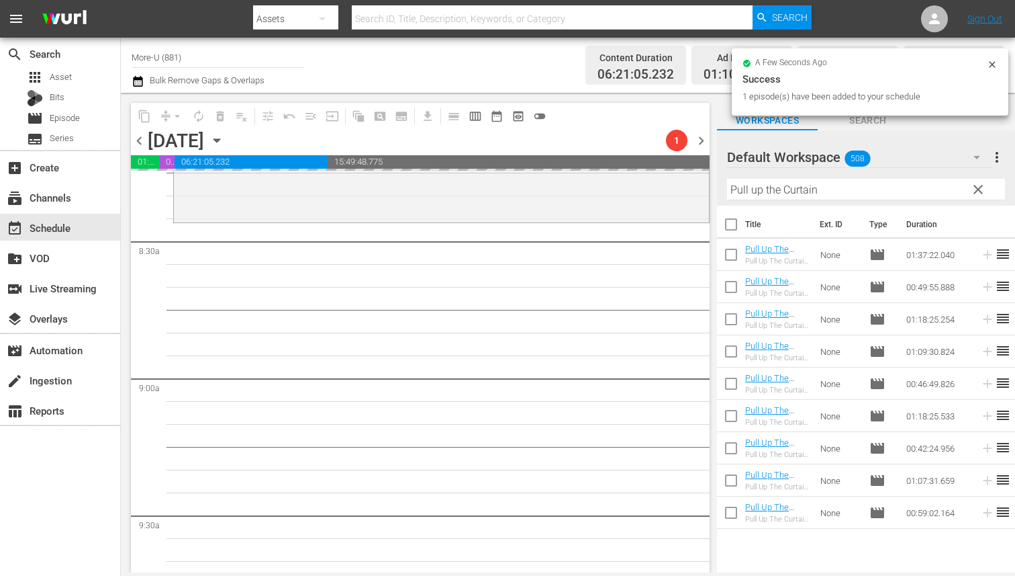
click at [981, 187] on span "clear" at bounding box center [978, 189] width 16 height 16
click at [841, 182] on input "text" at bounding box center [866, 189] width 278 height 21
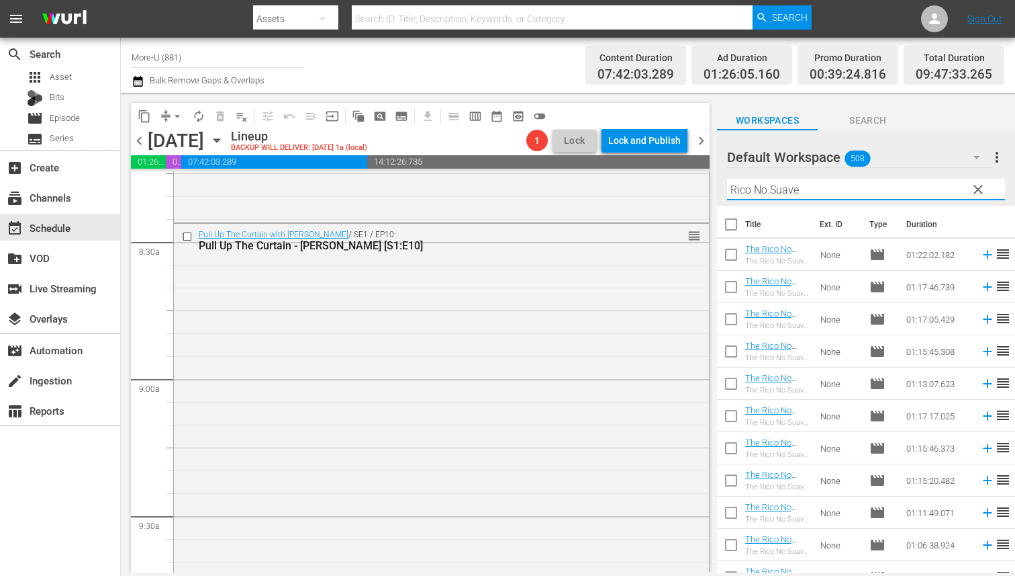
type input "Rico No Suave"
click at [140, 144] on span "chevron_left" at bounding box center [139, 140] width 17 height 17
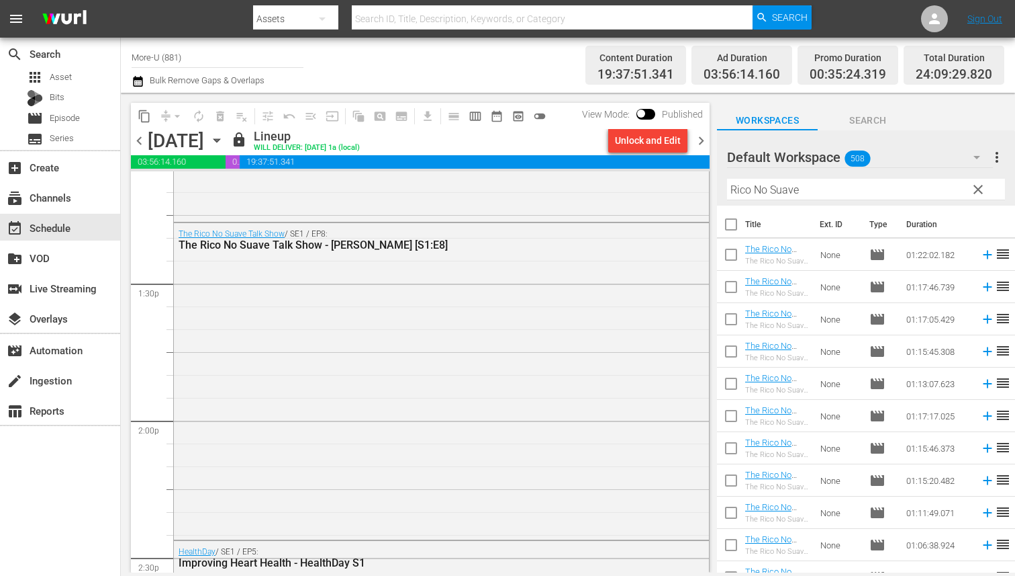
scroll to position [3568, 0]
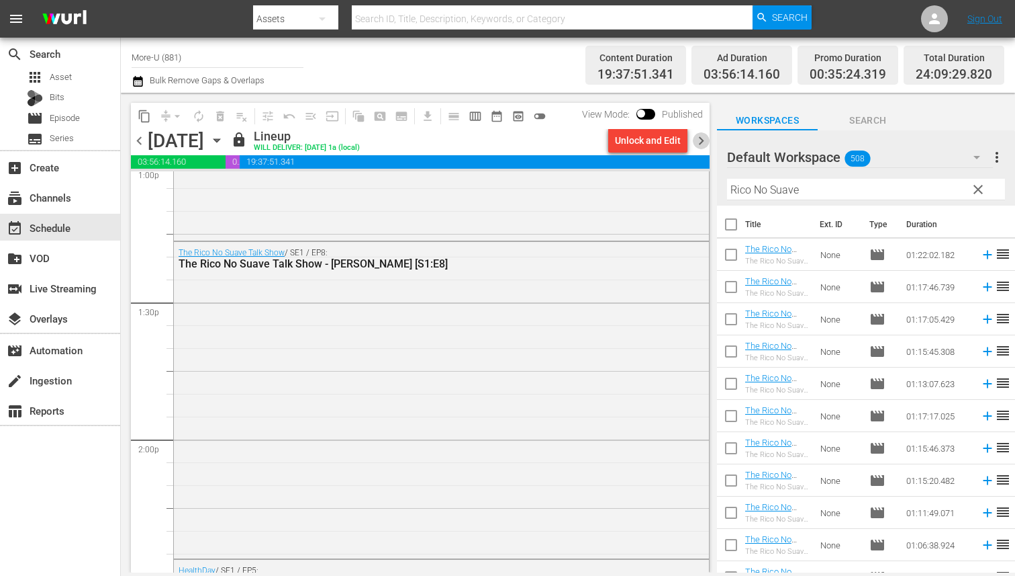
click at [705, 138] on span "chevron_right" at bounding box center [701, 140] width 17 height 17
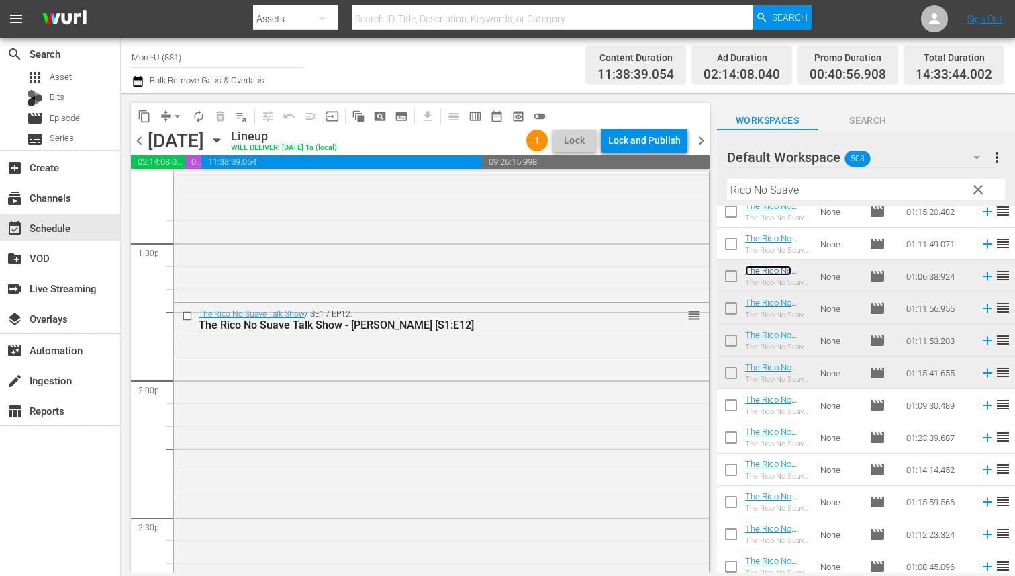
scroll to position [3605, 0]
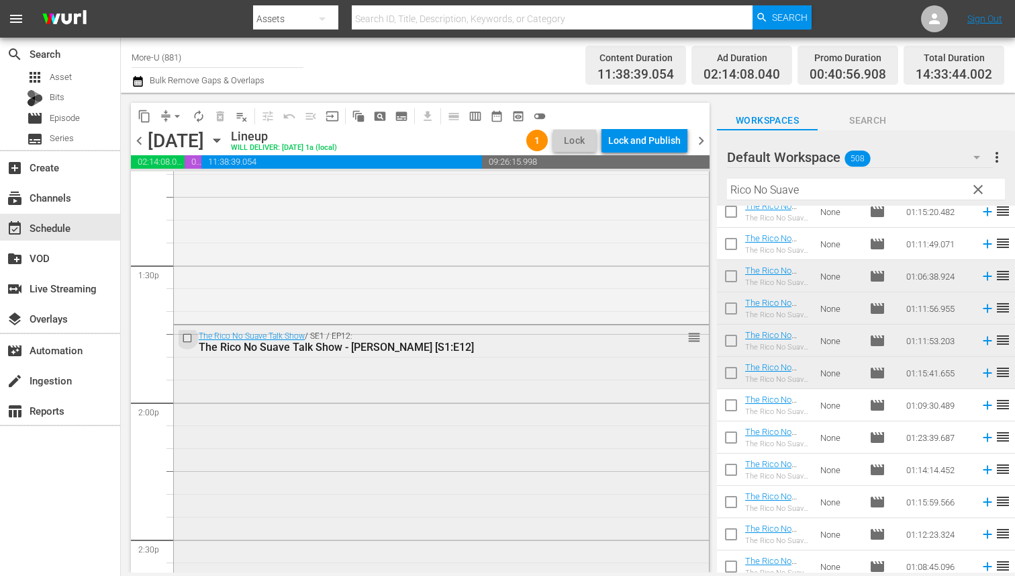
click at [189, 334] on input "checkbox" at bounding box center [189, 337] width 14 height 11
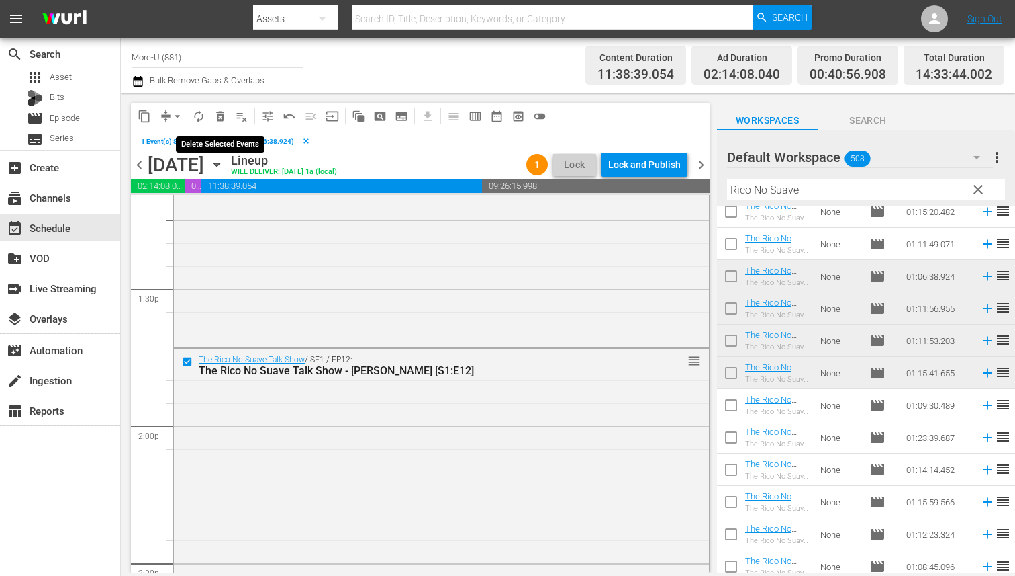
click at [218, 120] on span "delete_forever_outlined" at bounding box center [220, 115] width 13 height 13
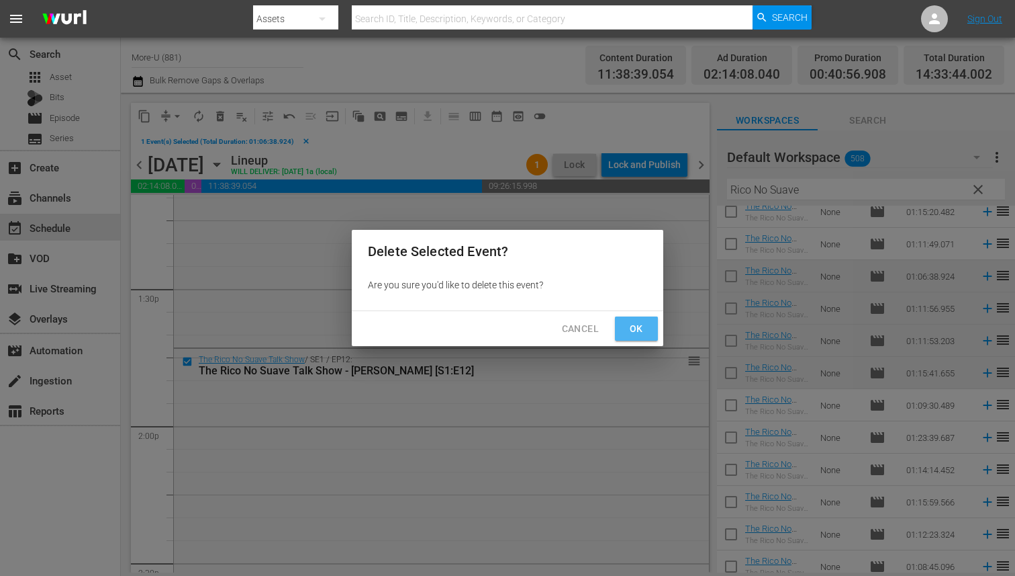
click at [657, 327] on button "Ok" at bounding box center [636, 328] width 43 height 25
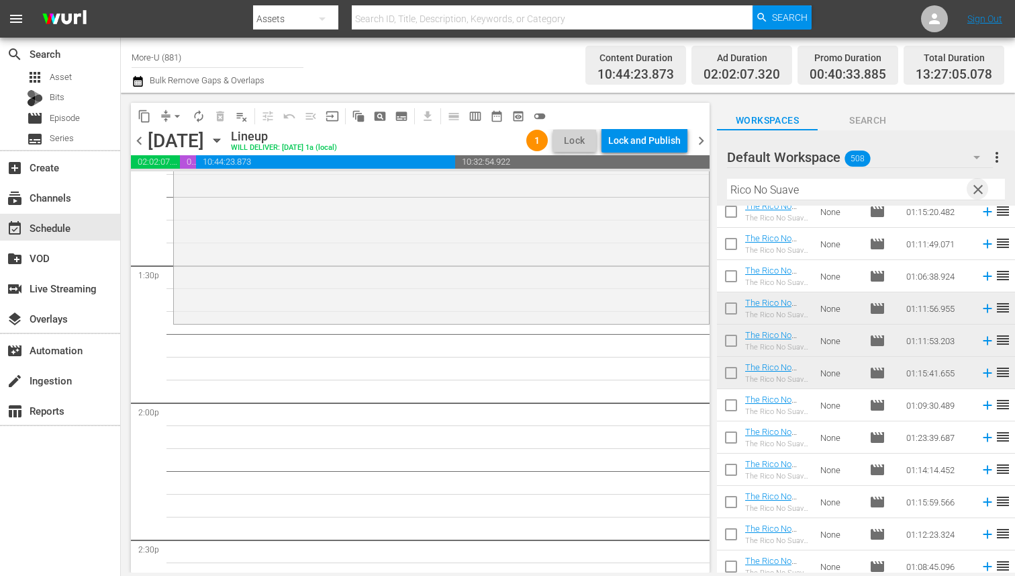
click at [976, 193] on span "clear" at bounding box center [978, 189] width 16 height 16
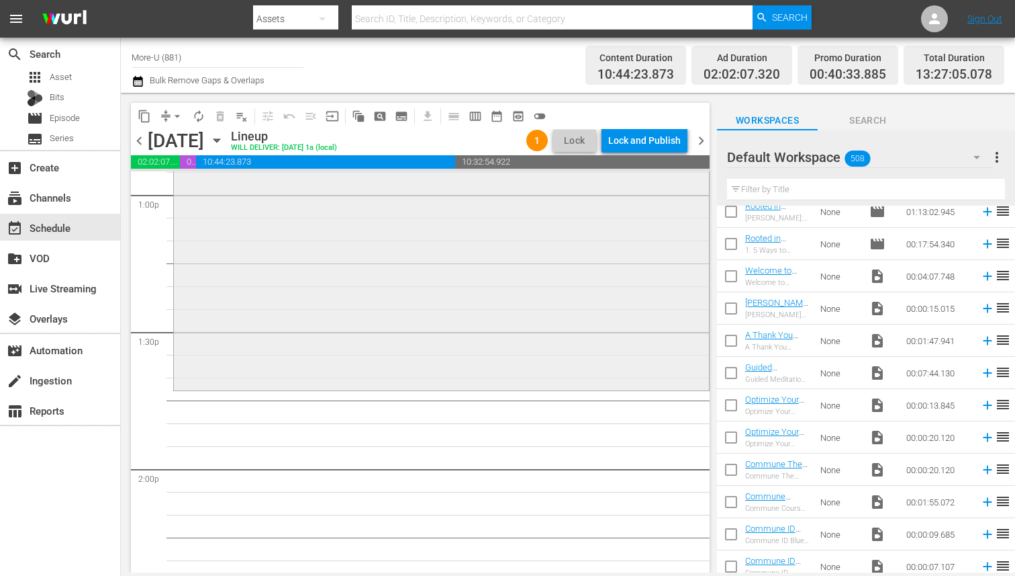
scroll to position [3539, 0]
click at [711, 486] on div "content_copy compress arrow_drop_down autorenew_outlined delete_forever_outline…" at bounding box center [417, 333] width 592 height 480
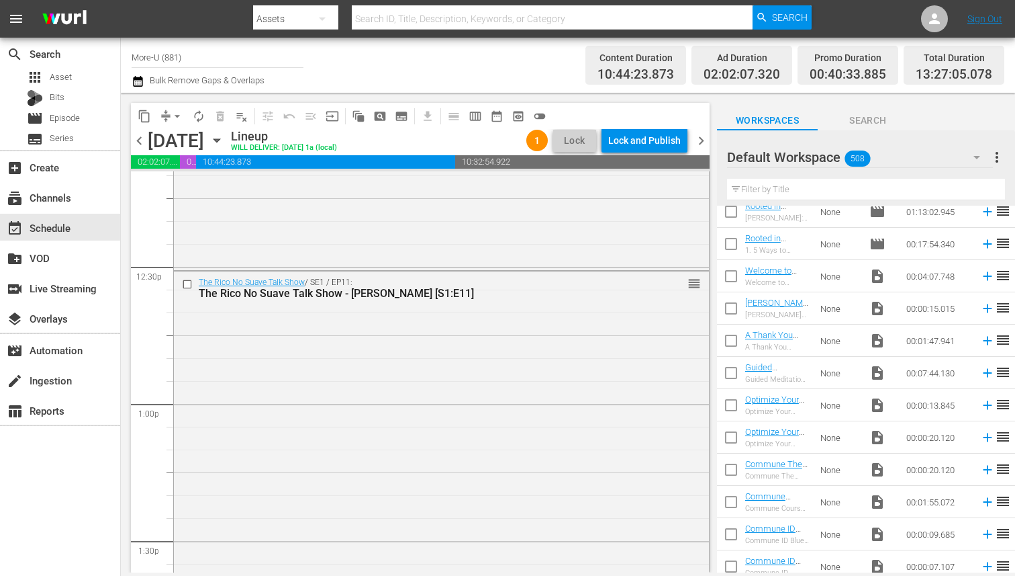
scroll to position [3316, 0]
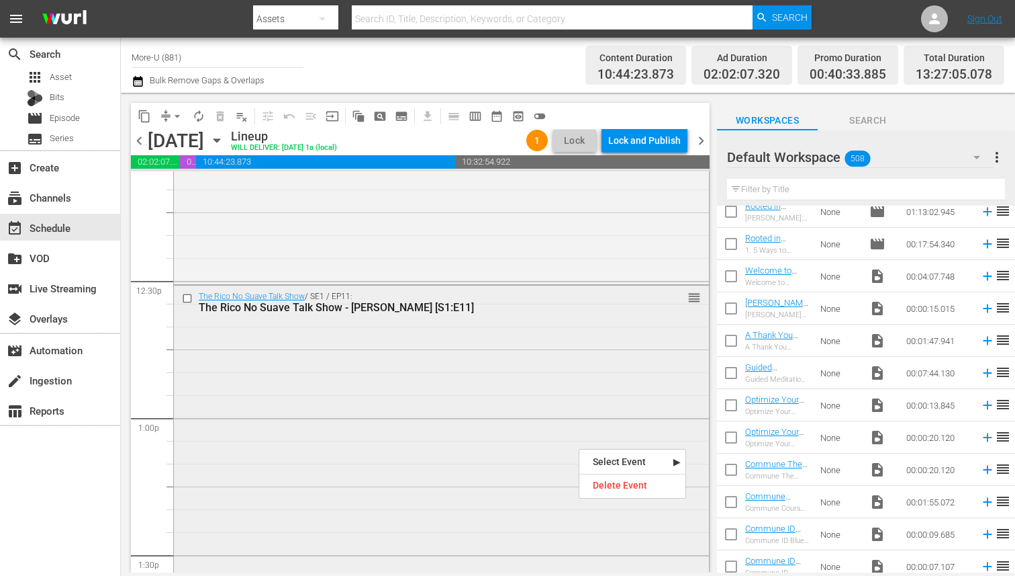
drag, startPoint x: 579, startPoint y: 447, endPoint x: 592, endPoint y: 429, distance: 22.6
click at [524, 370] on div "The Rico No Suave Talk Show / SE1 / EP11: The Rico No Suave Talk Show - Jacquel…" at bounding box center [441, 445] width 535 height 324
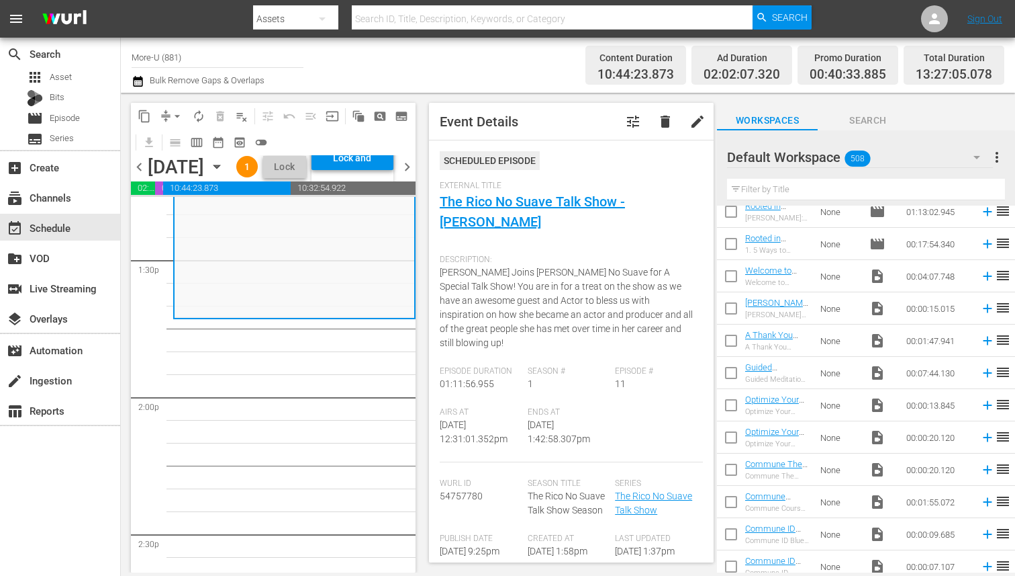
scroll to position [3652, 0]
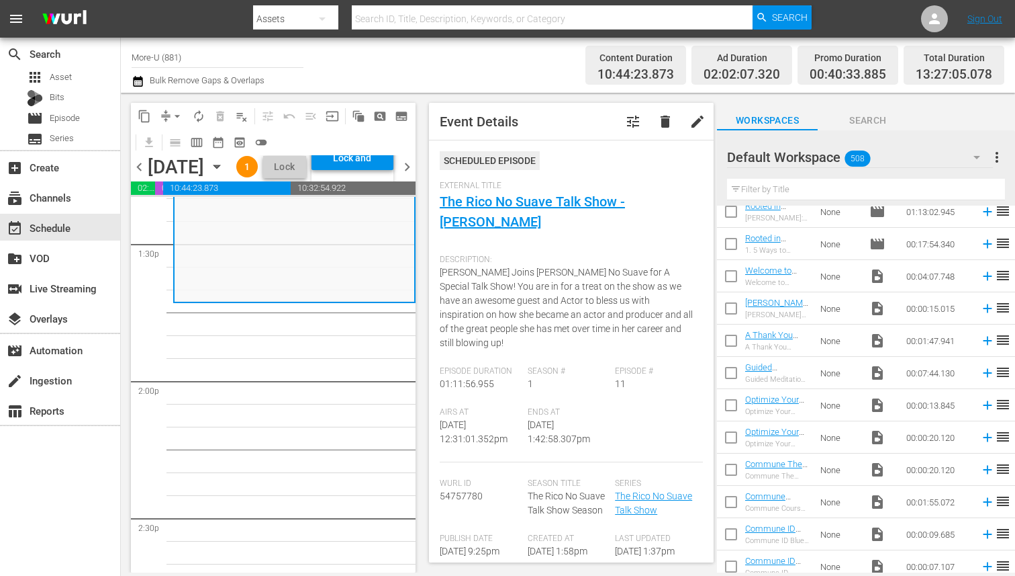
click at [798, 183] on input "text" at bounding box center [866, 189] width 278 height 21
type input "Healthday"
click at [140, 175] on span "chevron_left" at bounding box center [139, 166] width 17 height 17
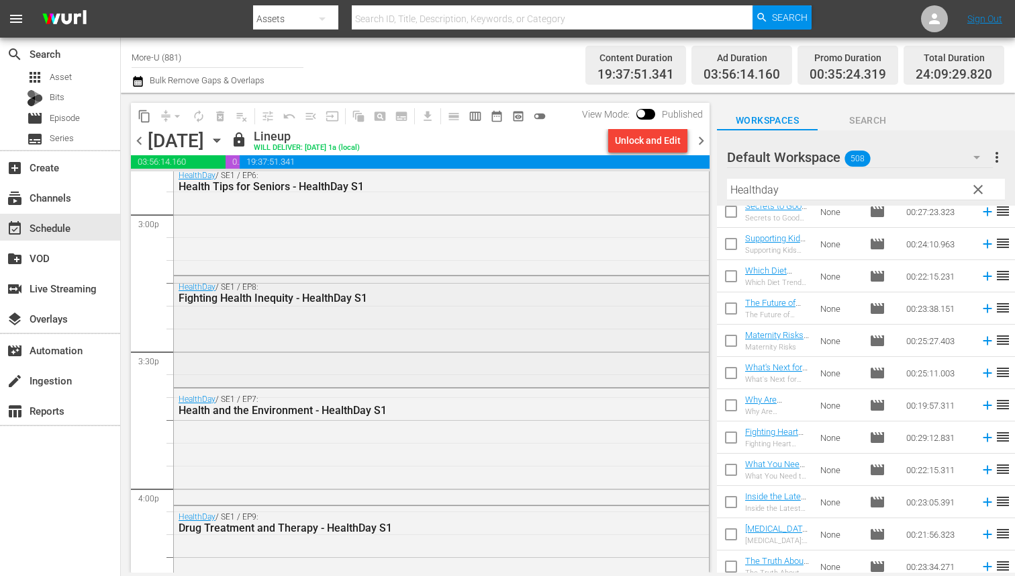
scroll to position [4058, 0]
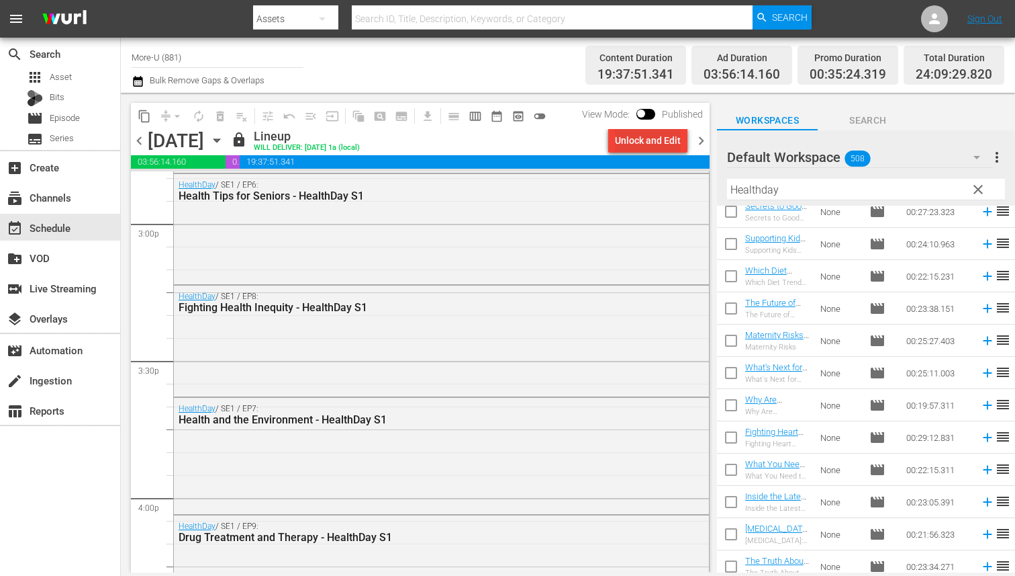
click at [638, 145] on div "Unlock and Edit" at bounding box center [648, 140] width 66 height 24
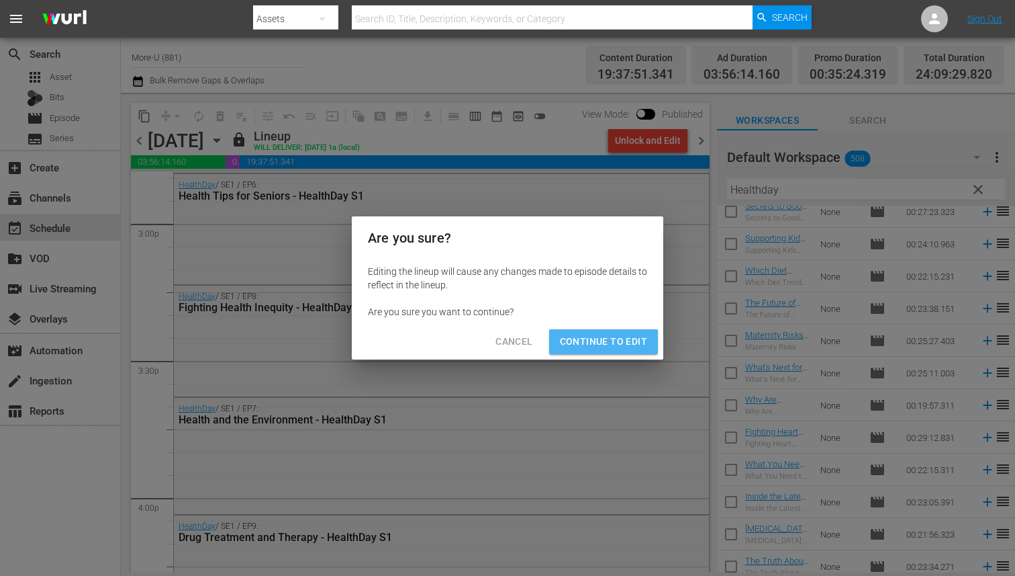
click at [610, 342] on span "Continue to Edit" at bounding box center [603, 341] width 87 height 17
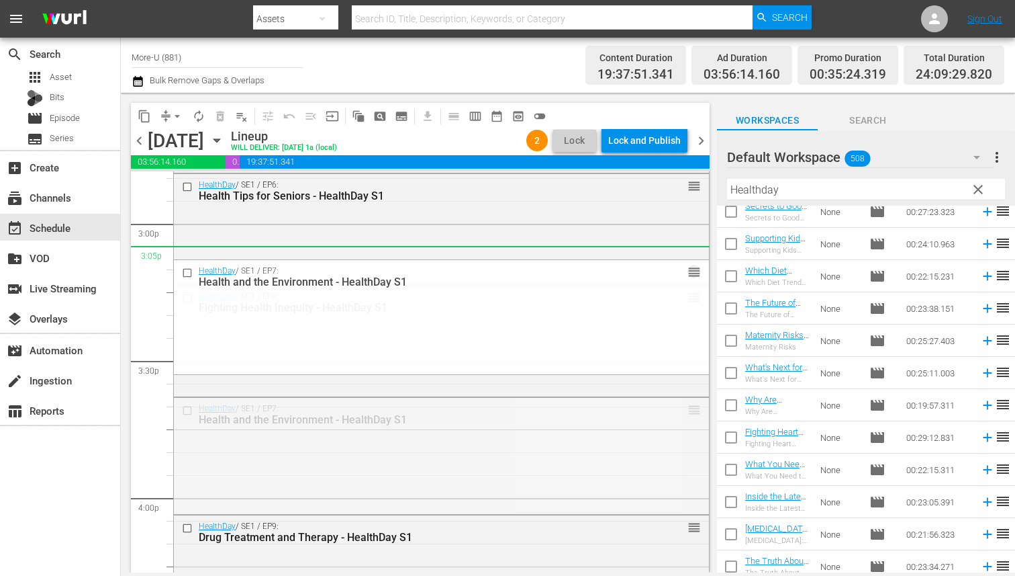
drag, startPoint x: 695, startPoint y: 410, endPoint x: 684, endPoint y: 246, distance: 163.6
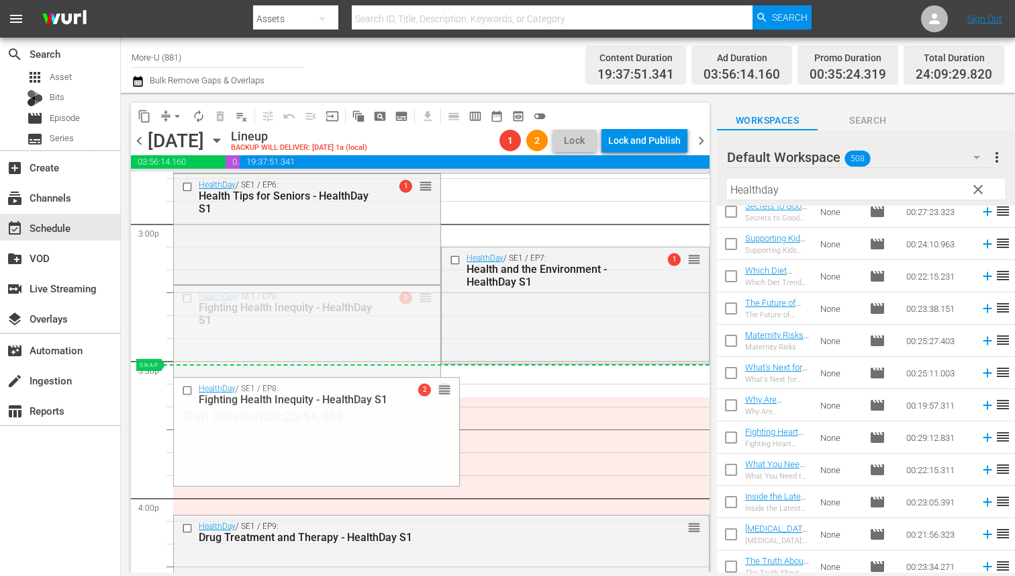
drag, startPoint x: 425, startPoint y: 296, endPoint x: 452, endPoint y: 374, distance: 82.4
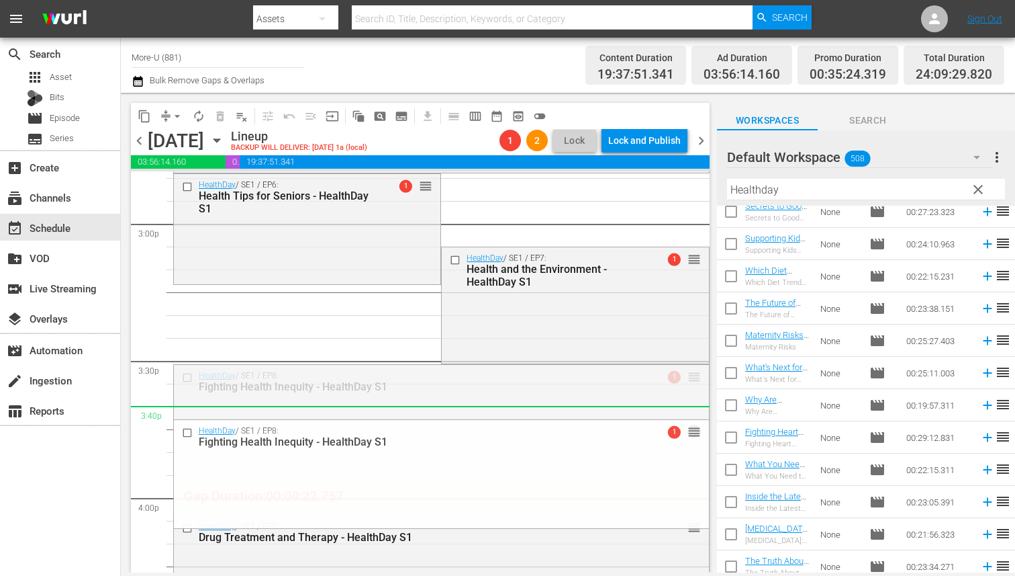
drag, startPoint x: 695, startPoint y: 373, endPoint x: 692, endPoint y: 406, distance: 32.4
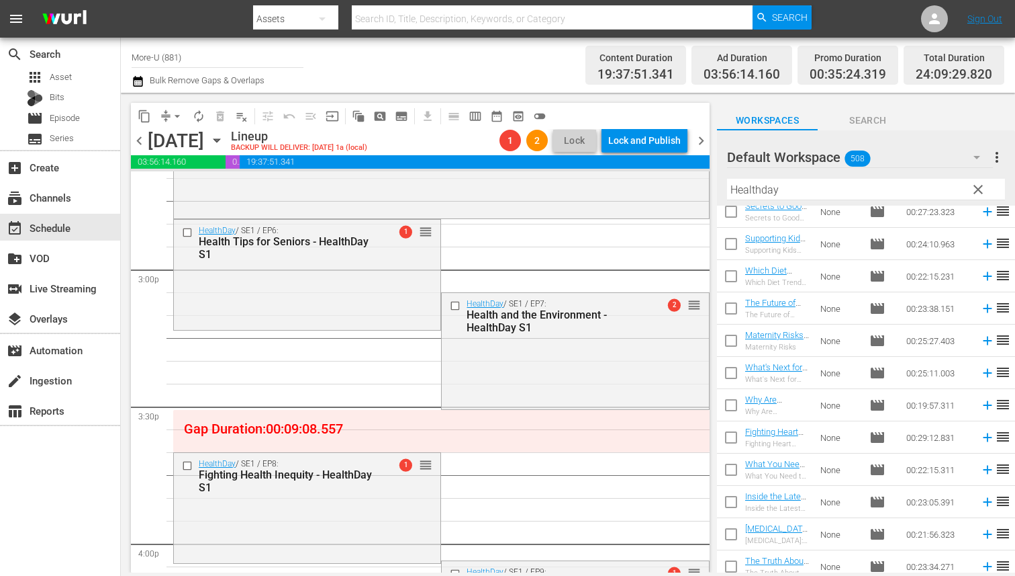
scroll to position [4001, 0]
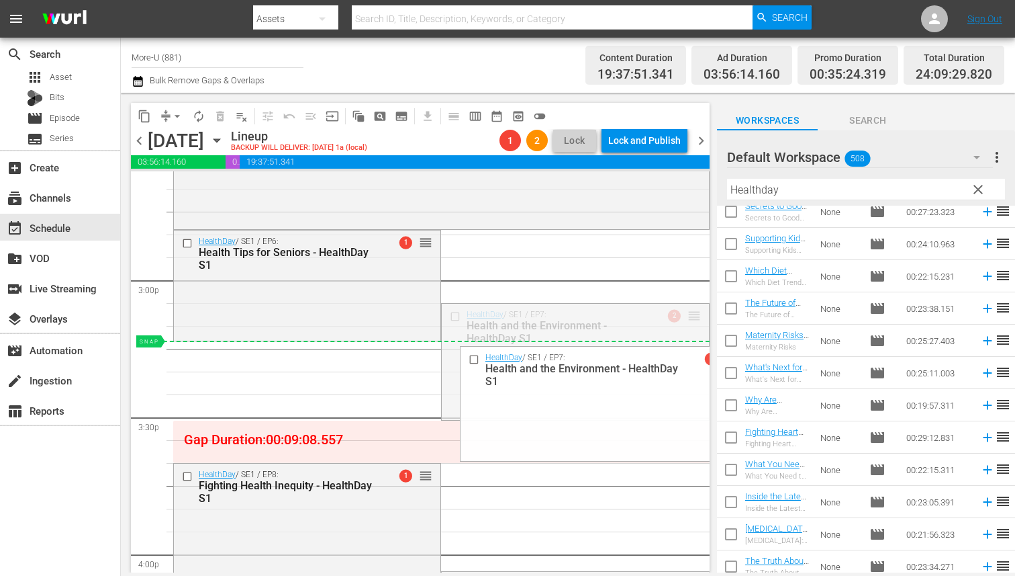
drag, startPoint x: 694, startPoint y: 312, endPoint x: 651, endPoint y: 343, distance: 52.9
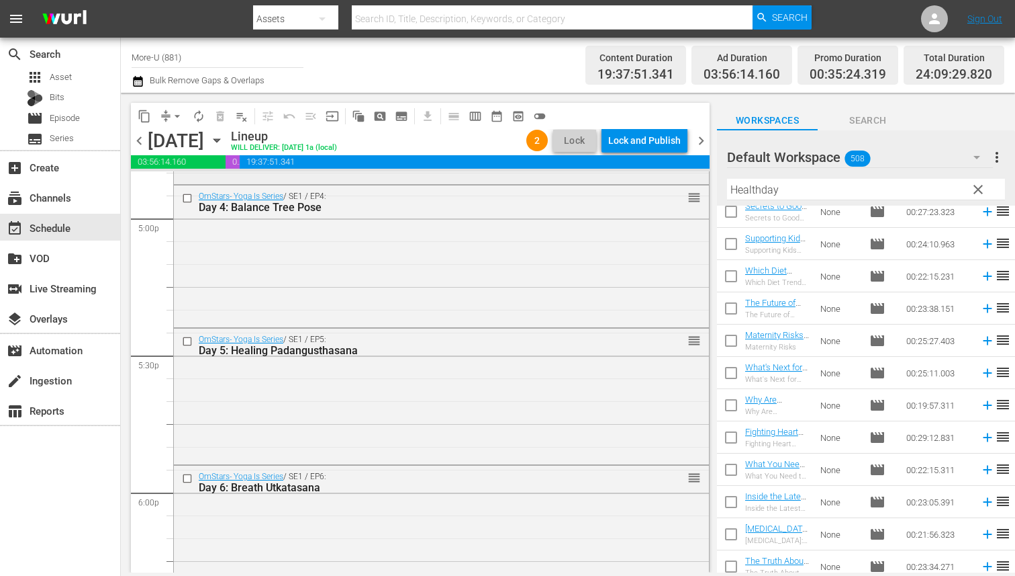
scroll to position [4589, 0]
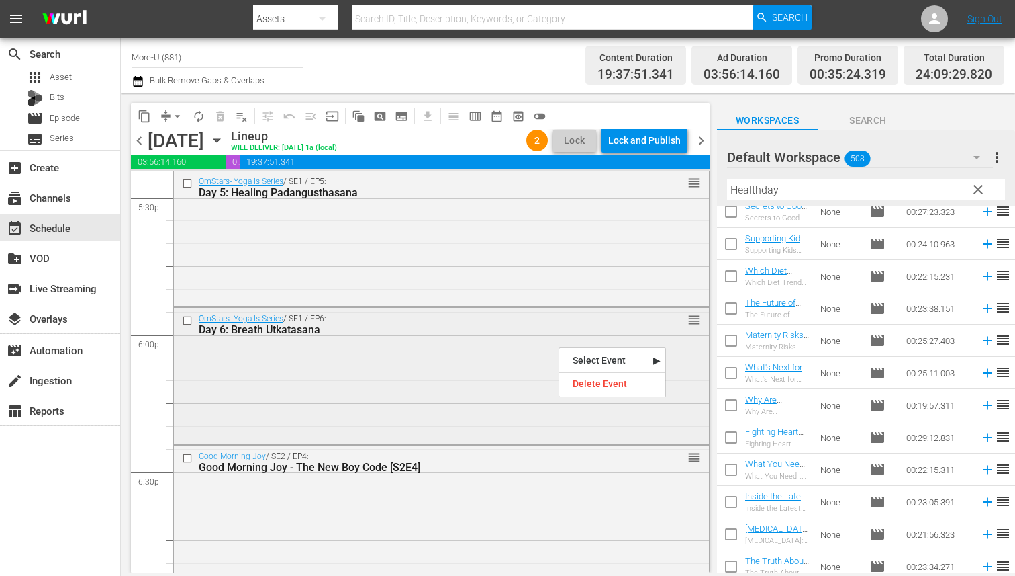
drag, startPoint x: 559, startPoint y: 346, endPoint x: 547, endPoint y: 375, distance: 31.1
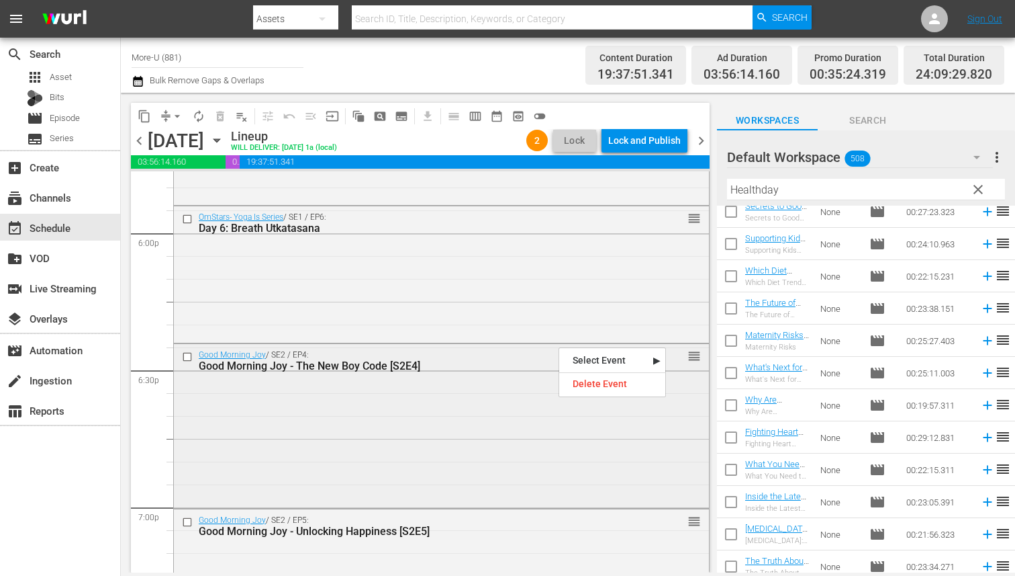
scroll to position [4860, 0]
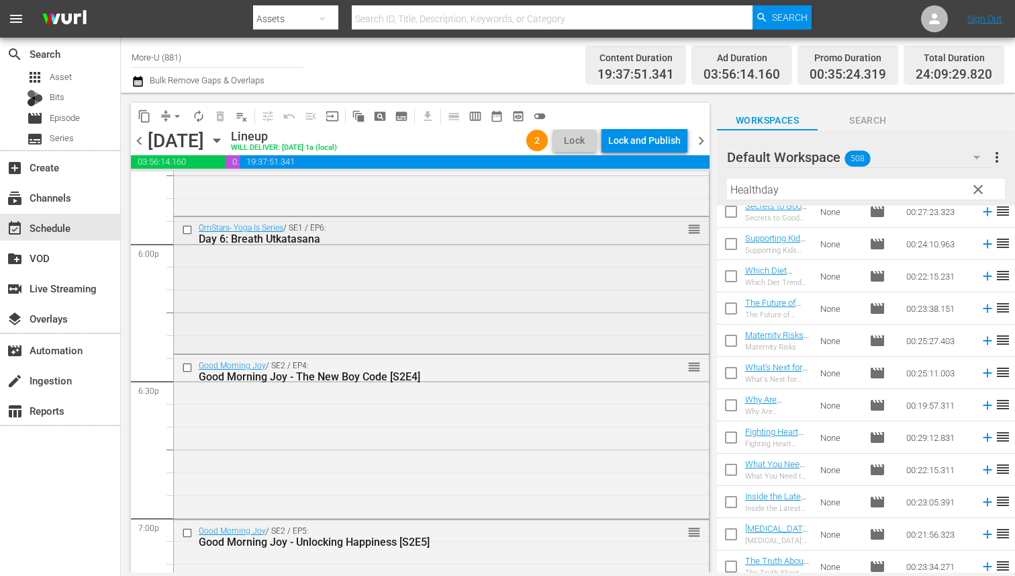
click at [483, 275] on div "OmStars- Yoga Is Series / SE1 / EP6: Day 6: Breath Utkatasana reorder" at bounding box center [441, 283] width 535 height 133
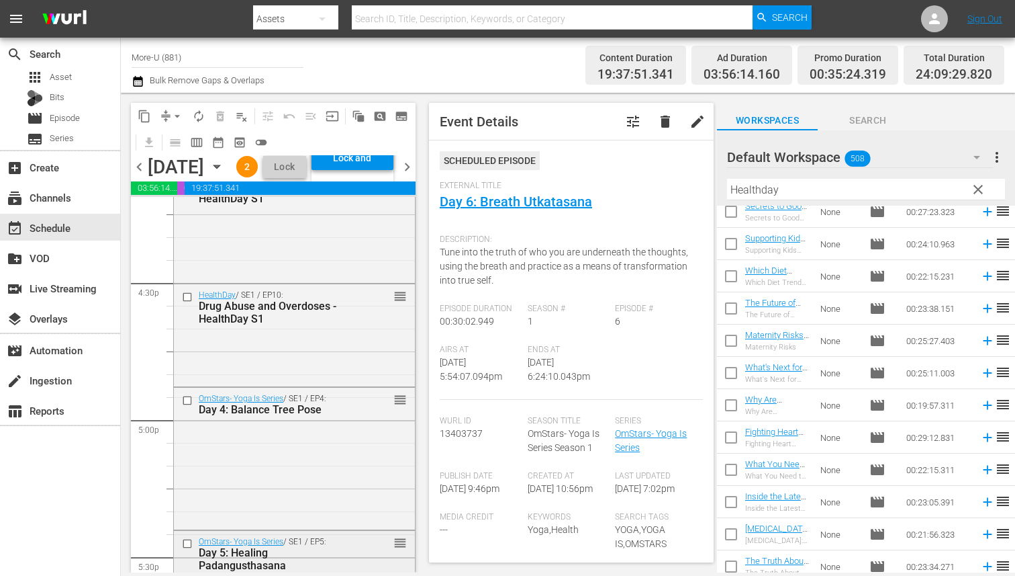
scroll to position [4416, 0]
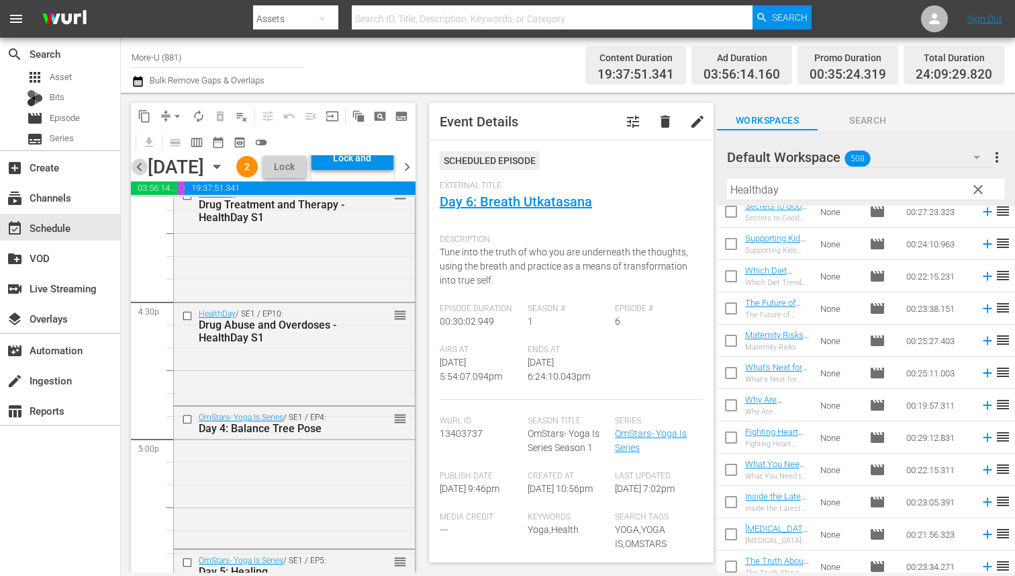
click at [138, 175] on span "chevron_left" at bounding box center [139, 166] width 17 height 17
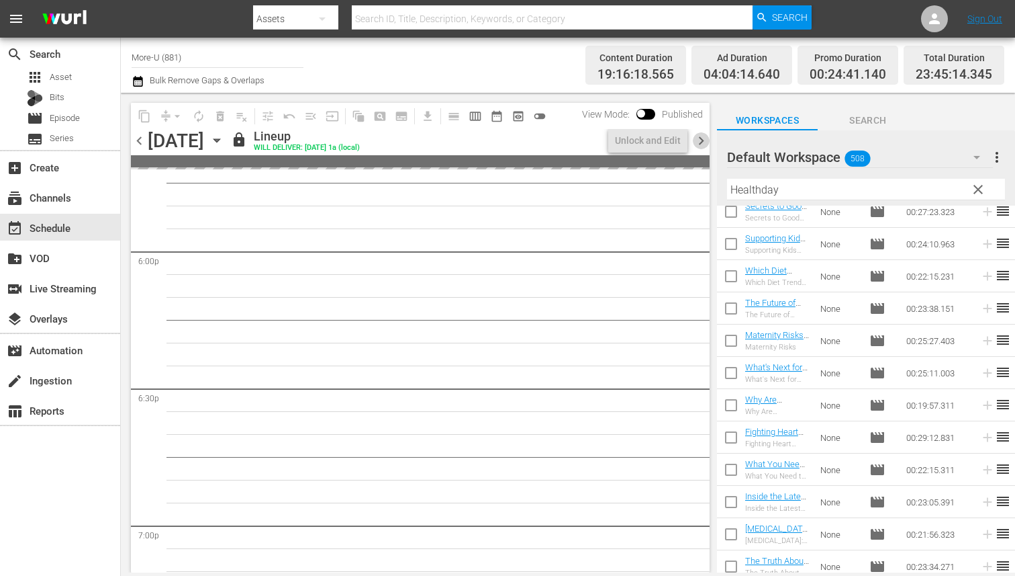
click at [701, 144] on span "chevron_right" at bounding box center [701, 140] width 17 height 17
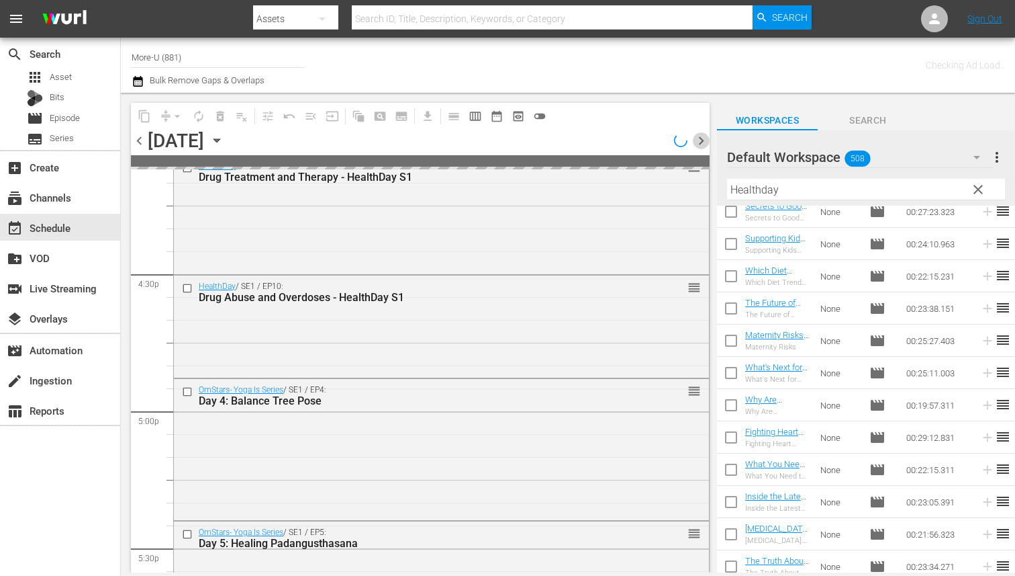
click at [701, 144] on span "chevron_right" at bounding box center [701, 140] width 17 height 17
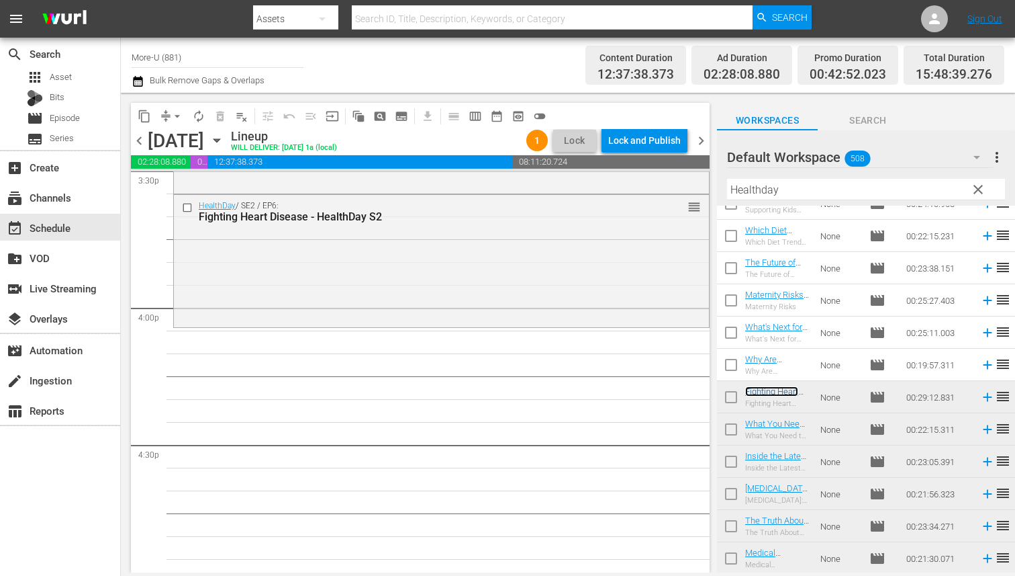
scroll to position [4242, 0]
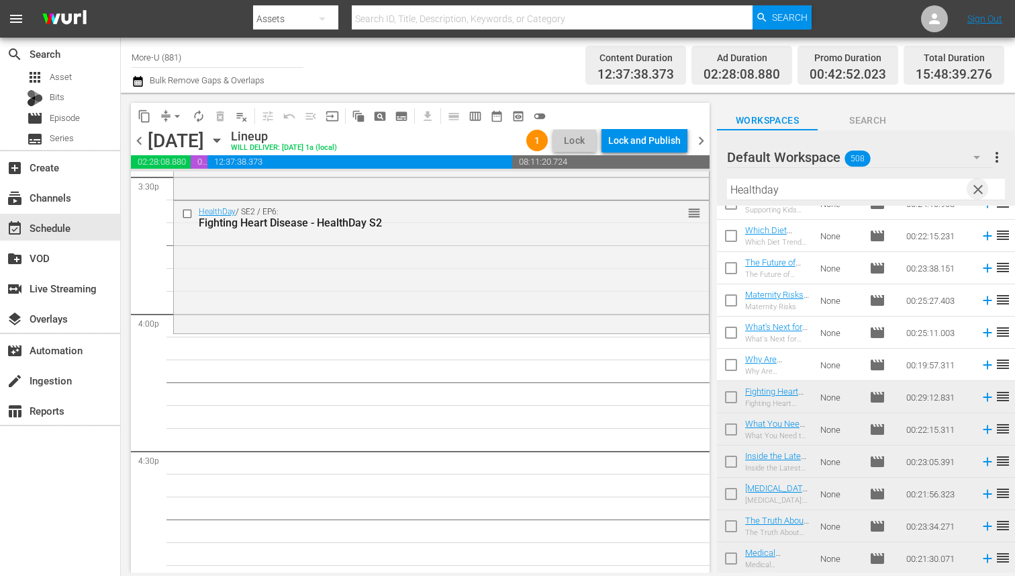
click at [979, 189] on span "clear" at bounding box center [978, 189] width 16 height 16
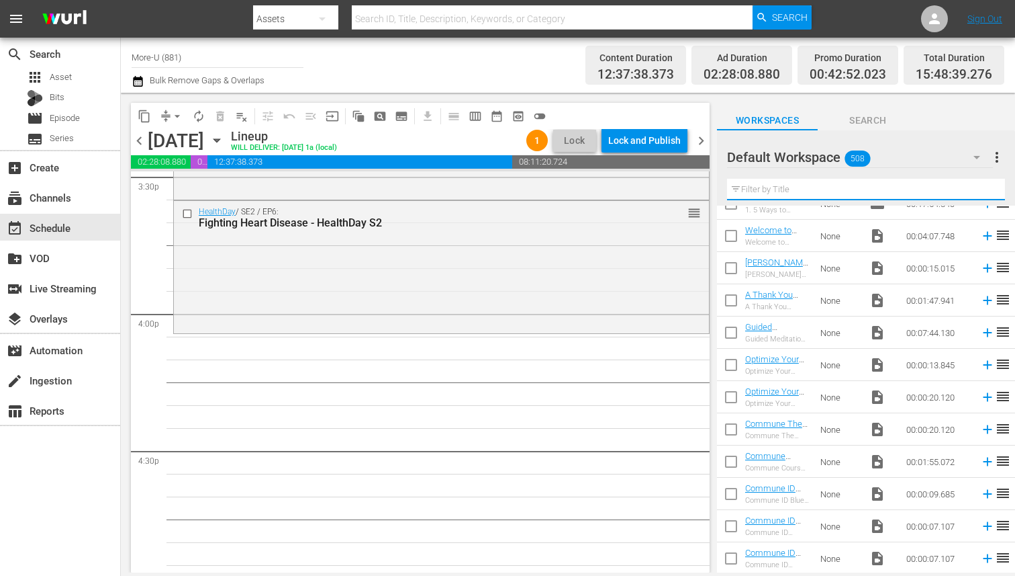
click at [849, 184] on input "text" at bounding box center [866, 189] width 278 height 21
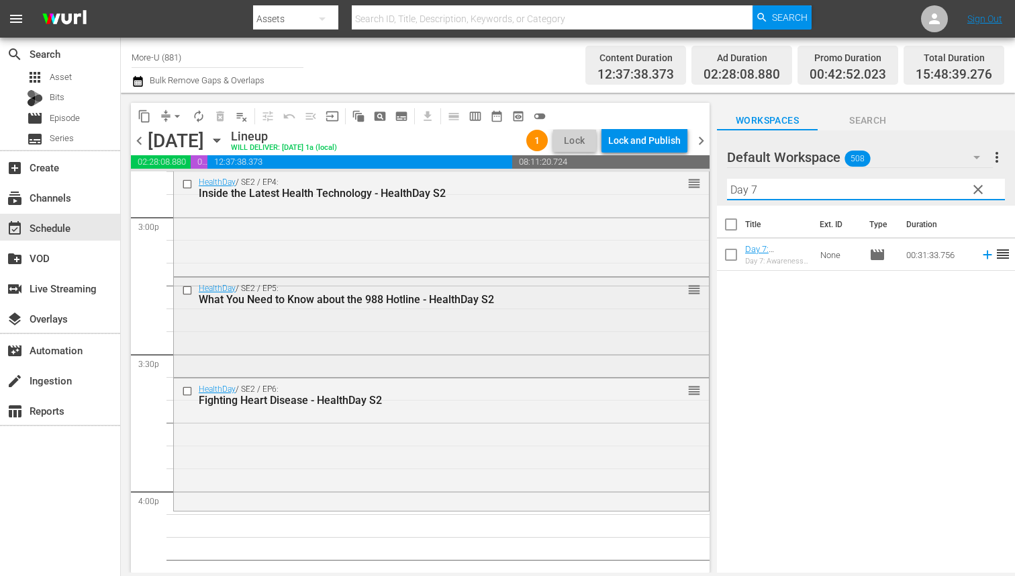
scroll to position [4050, 0]
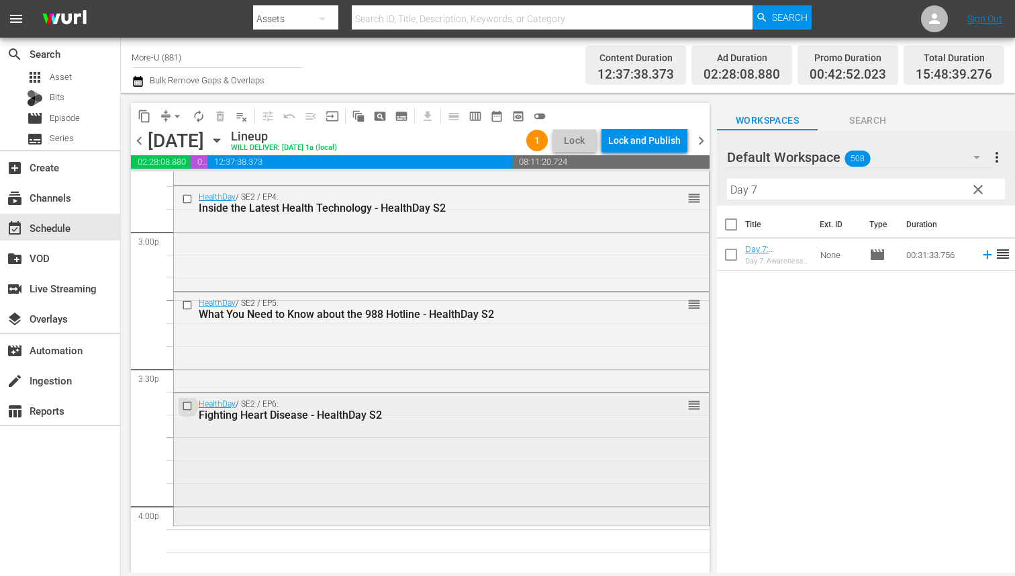
click at [187, 402] on input "checkbox" at bounding box center [189, 405] width 14 height 11
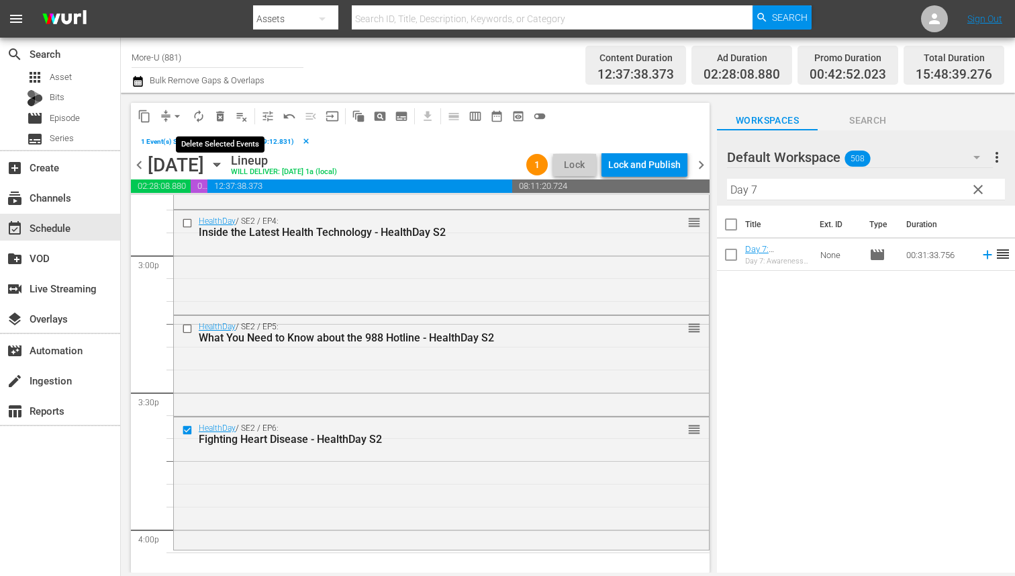
click at [224, 120] on span "delete_forever_outlined" at bounding box center [220, 115] width 13 height 13
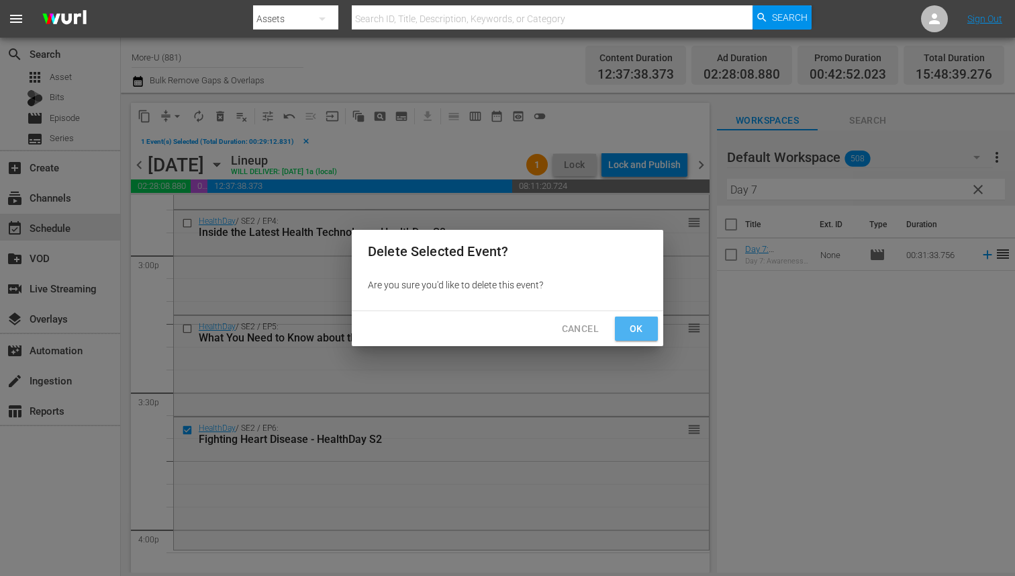
click at [636, 330] on span "Ok" at bounding box center [636, 328] width 21 height 17
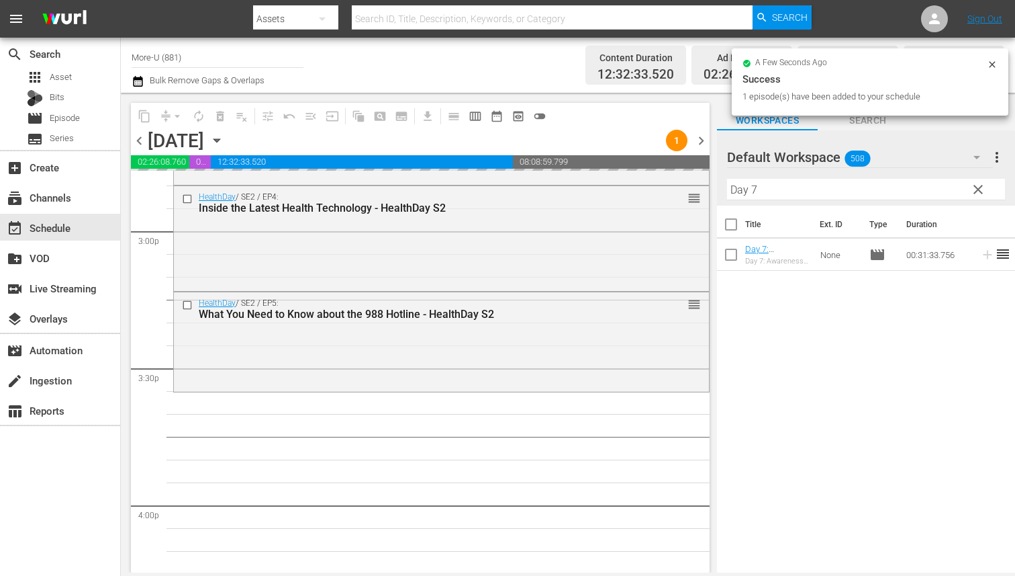
click at [844, 195] on input "Day 7" at bounding box center [866, 189] width 278 height 21
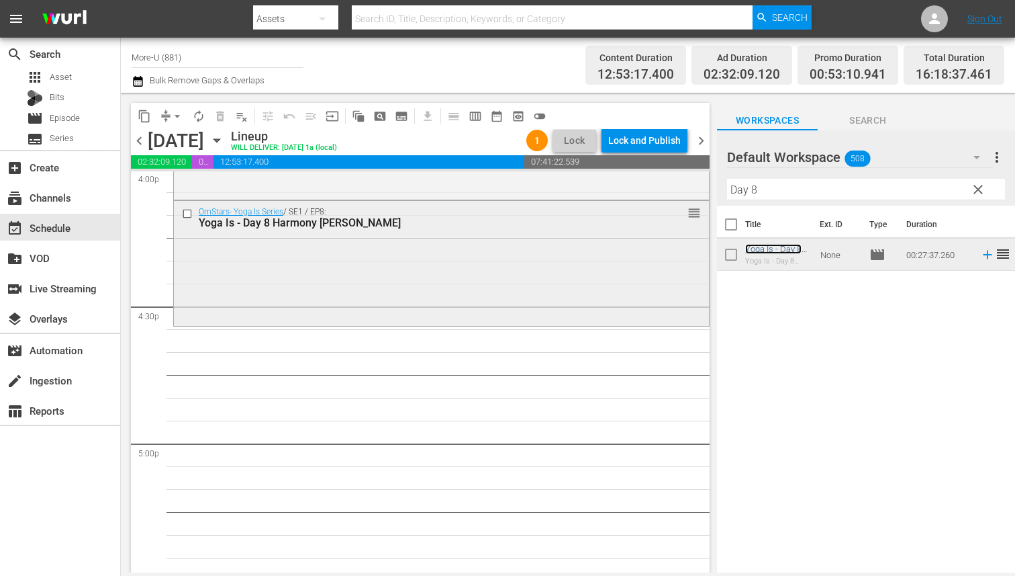
scroll to position [4397, 0]
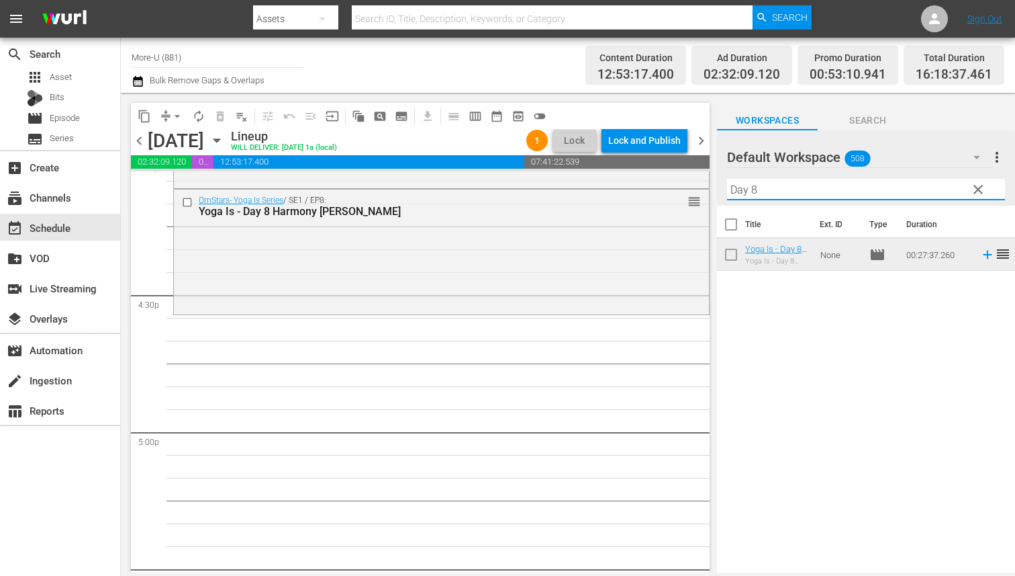
click at [765, 192] on input "Day 8" at bounding box center [866, 189] width 278 height 21
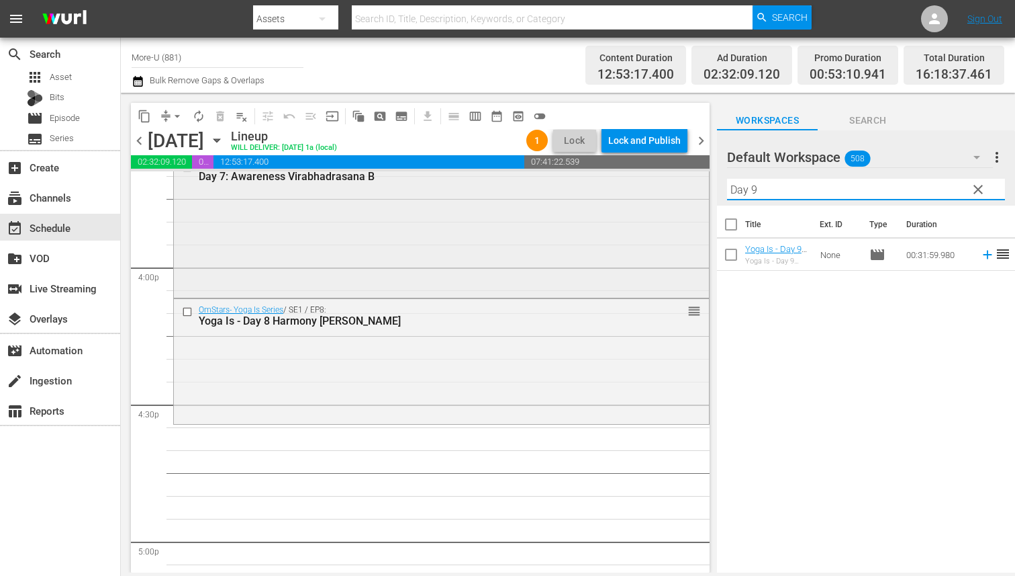
scroll to position [4295, 0]
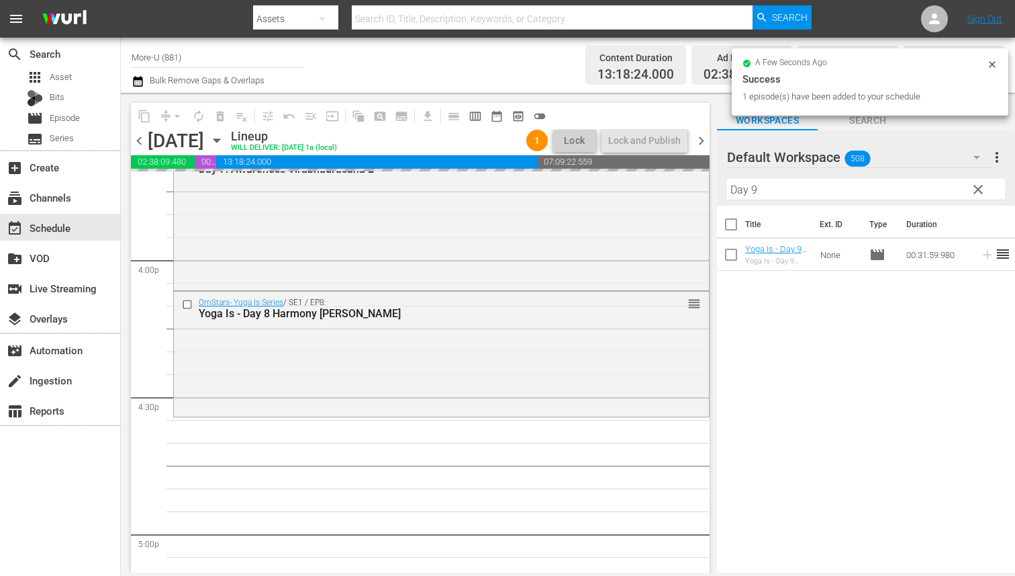
click at [766, 183] on input "Day 9" at bounding box center [866, 189] width 278 height 21
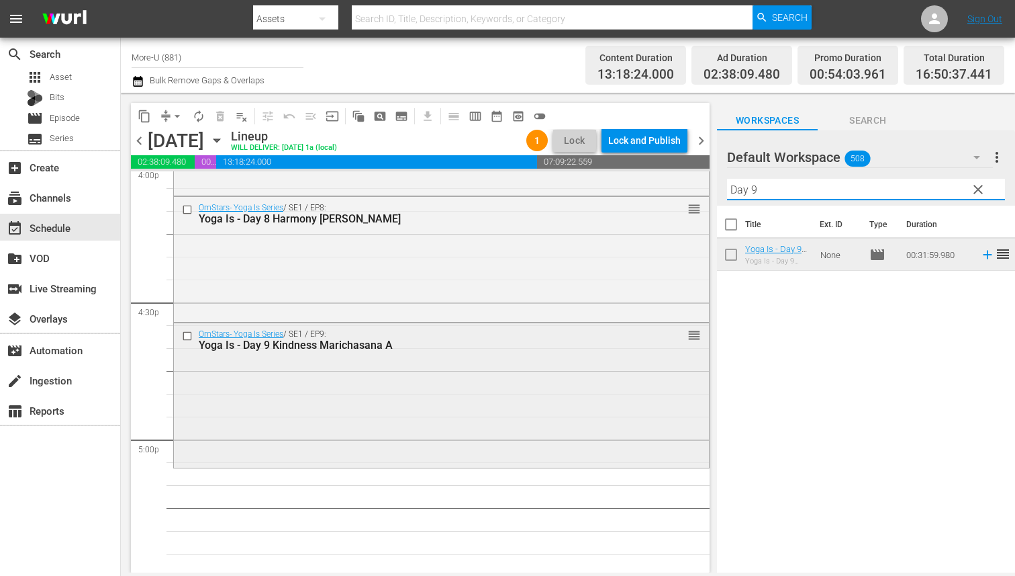
scroll to position [4407, 0]
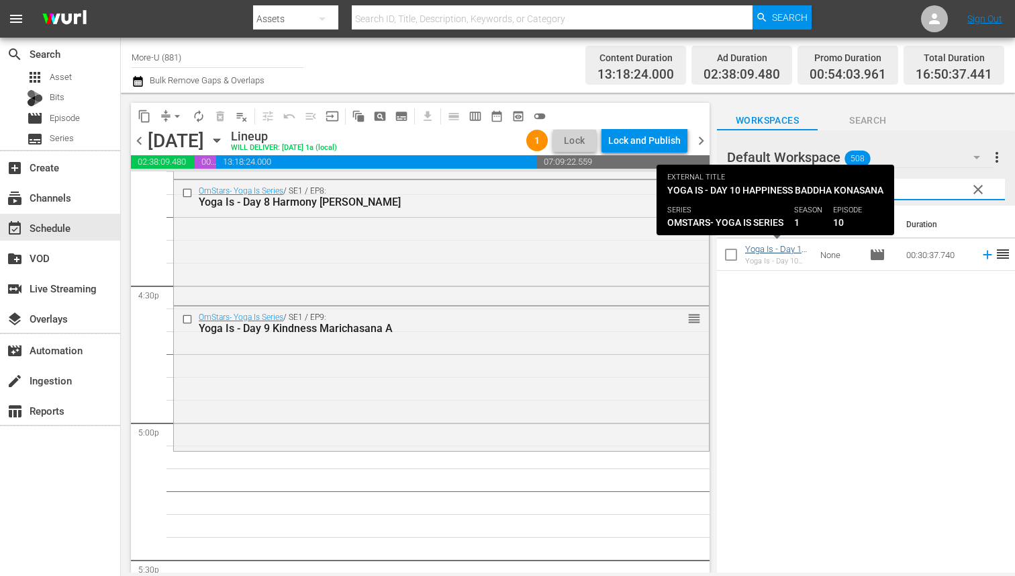
type input "Day 10"
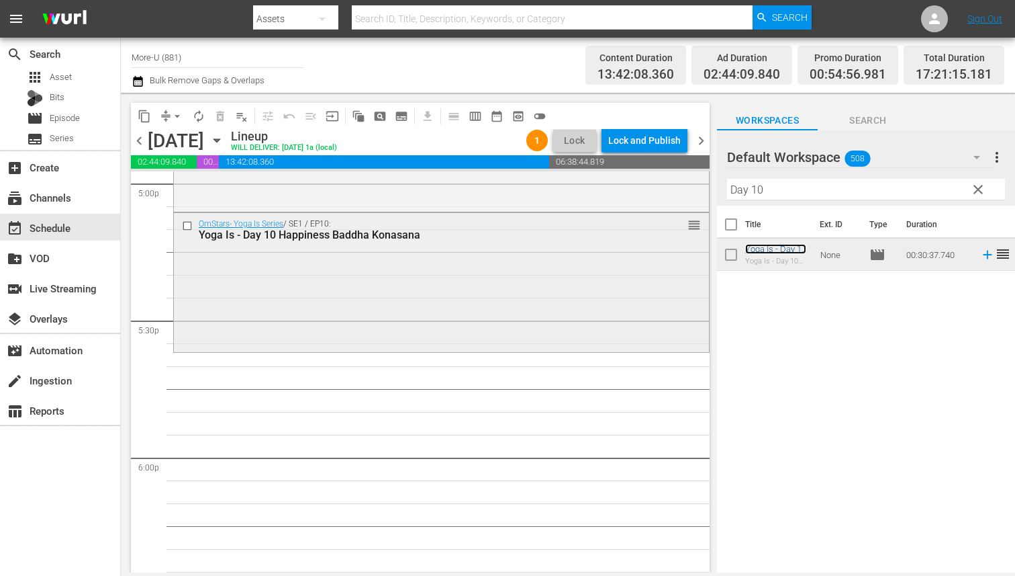
scroll to position [4604, 0]
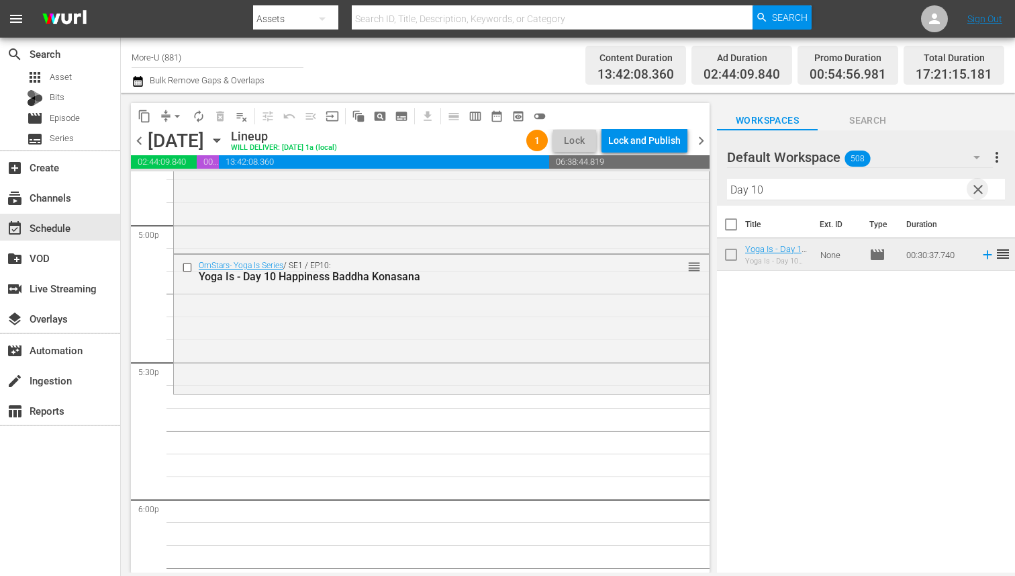
click at [978, 187] on span "clear" at bounding box center [978, 189] width 16 height 16
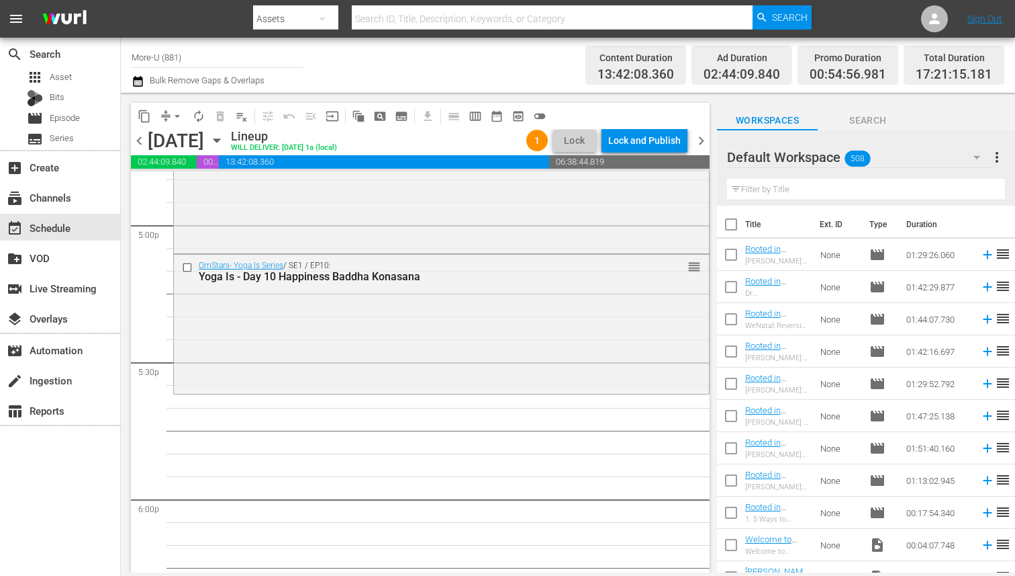
click at [850, 196] on input "text" at bounding box center [866, 189] width 278 height 21
type input "Good Morning joy"
click at [144, 144] on span "chevron_left" at bounding box center [139, 140] width 17 height 17
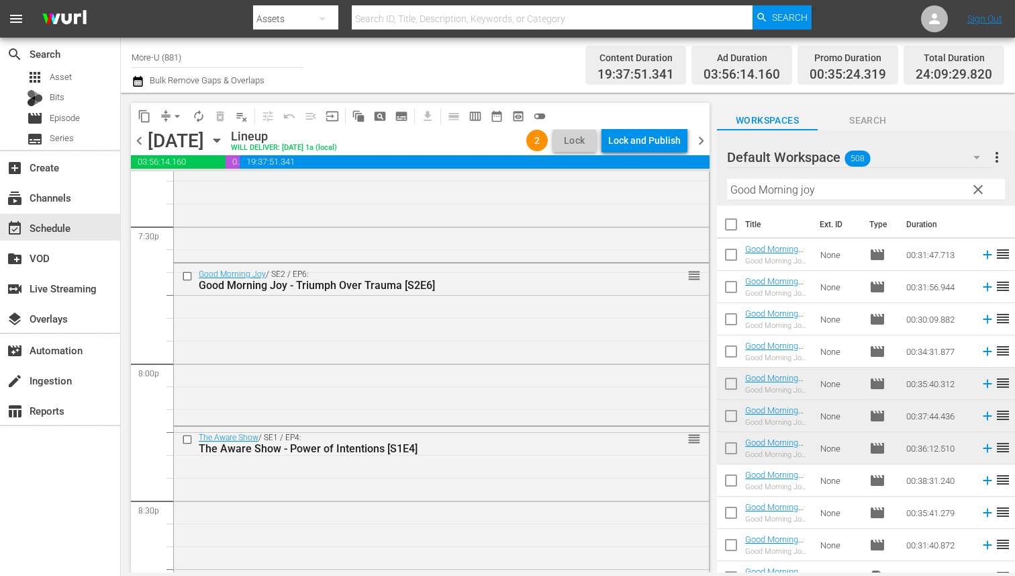
scroll to position [5283, 0]
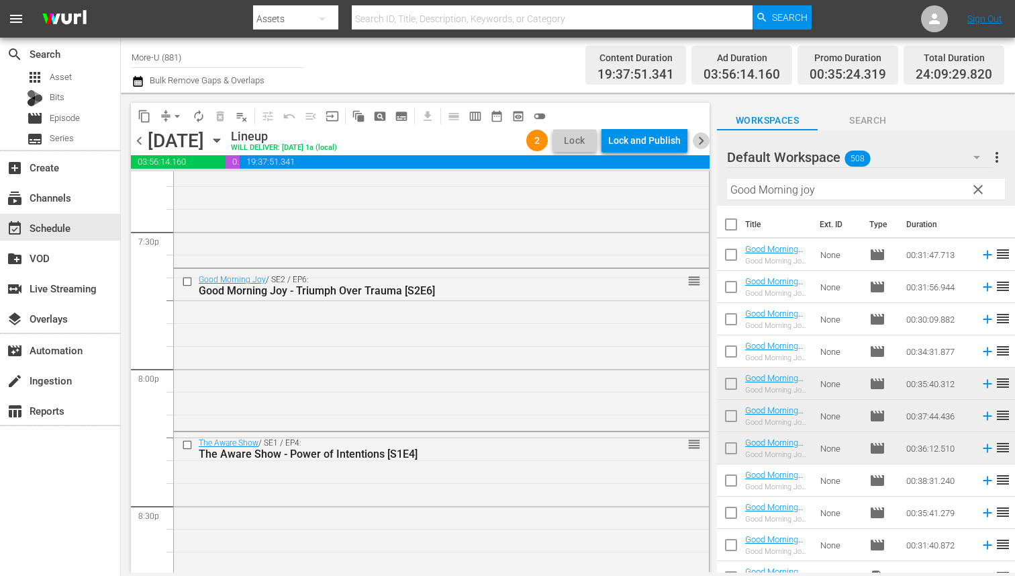
click at [703, 144] on span "chevron_right" at bounding box center [701, 140] width 17 height 17
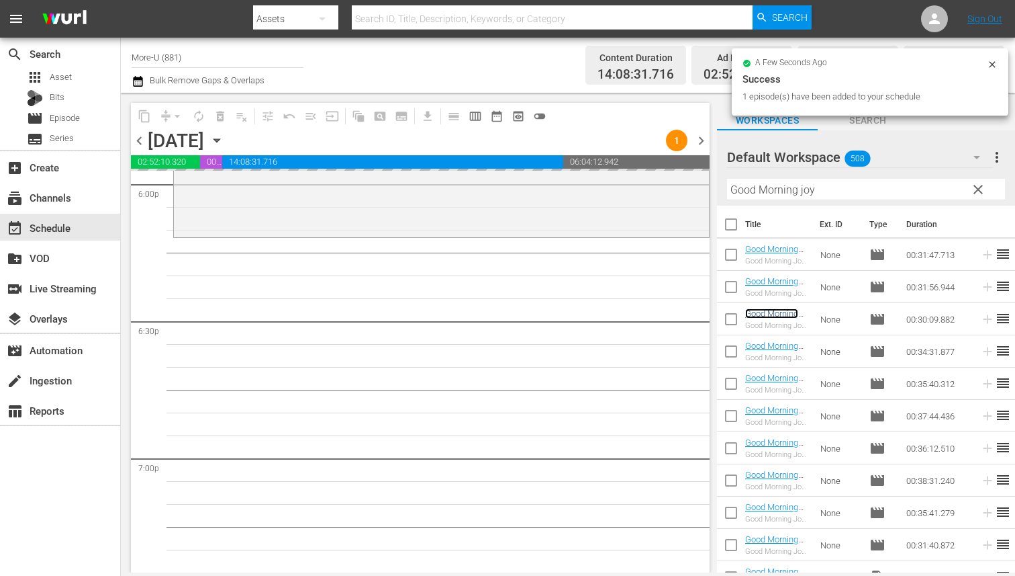
scroll to position [4925, 0]
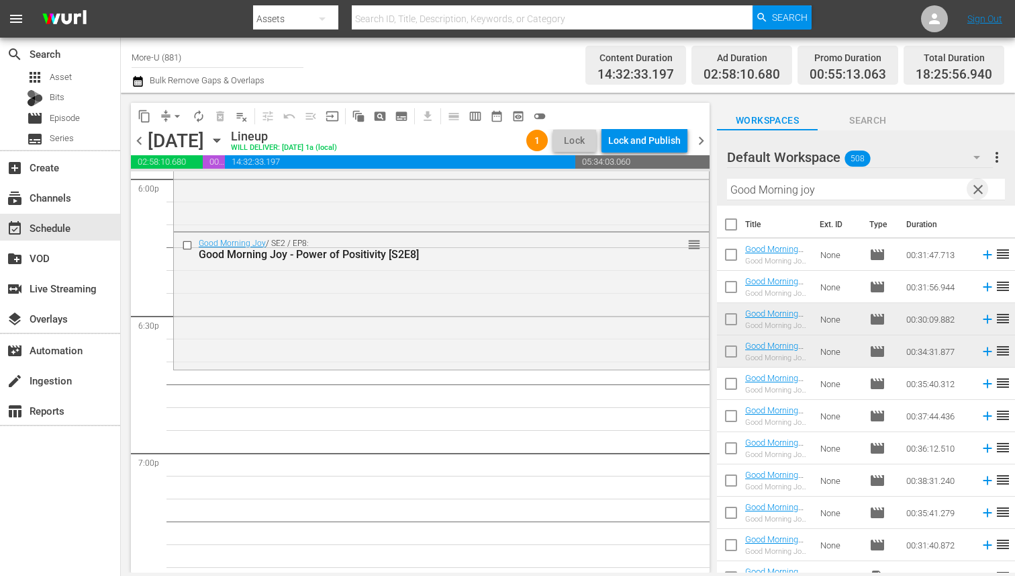
click at [978, 187] on span "clear" at bounding box center [978, 189] width 16 height 16
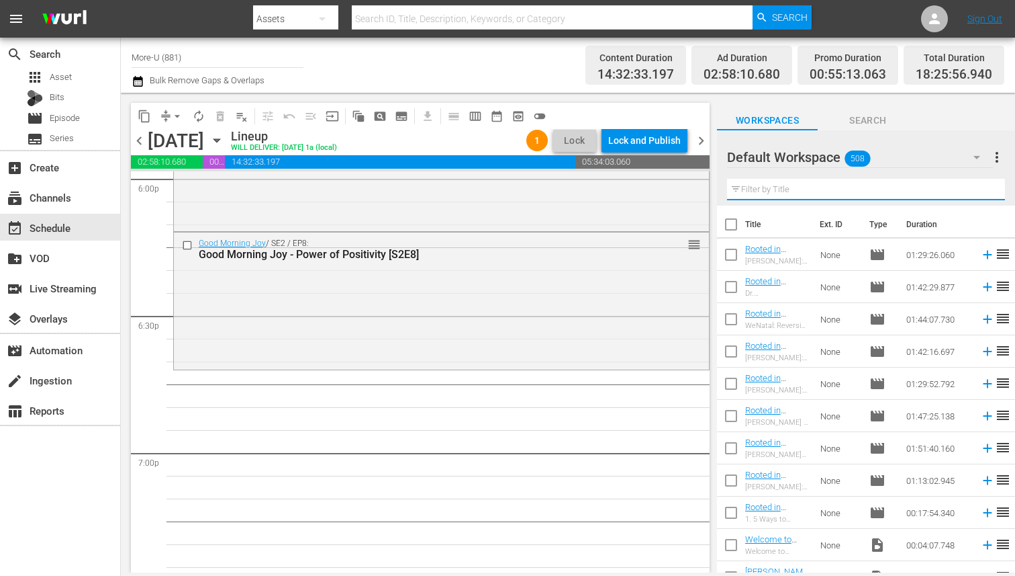
click at [832, 192] on input "text" at bounding box center [866, 189] width 278 height 21
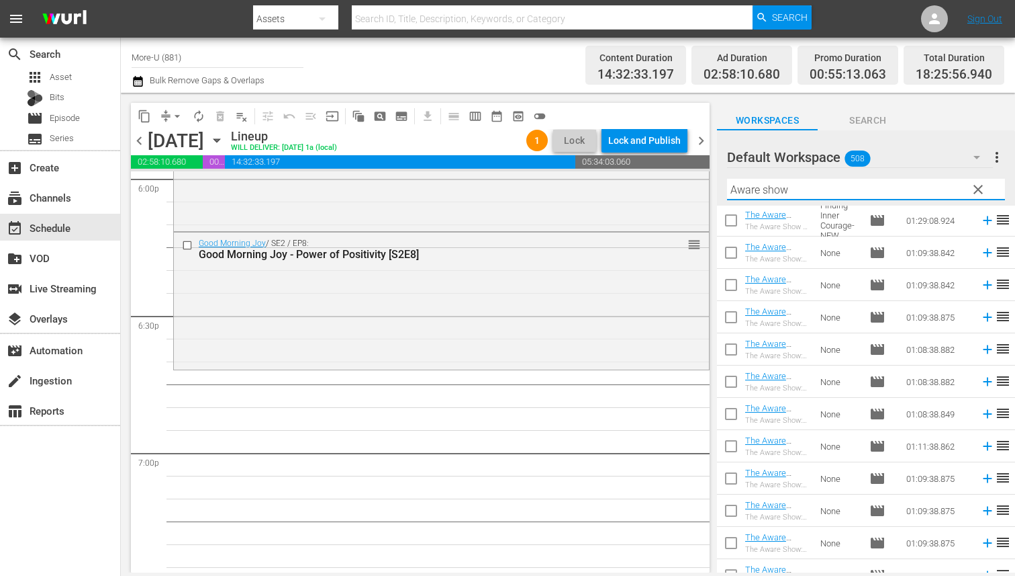
scroll to position [1082, 0]
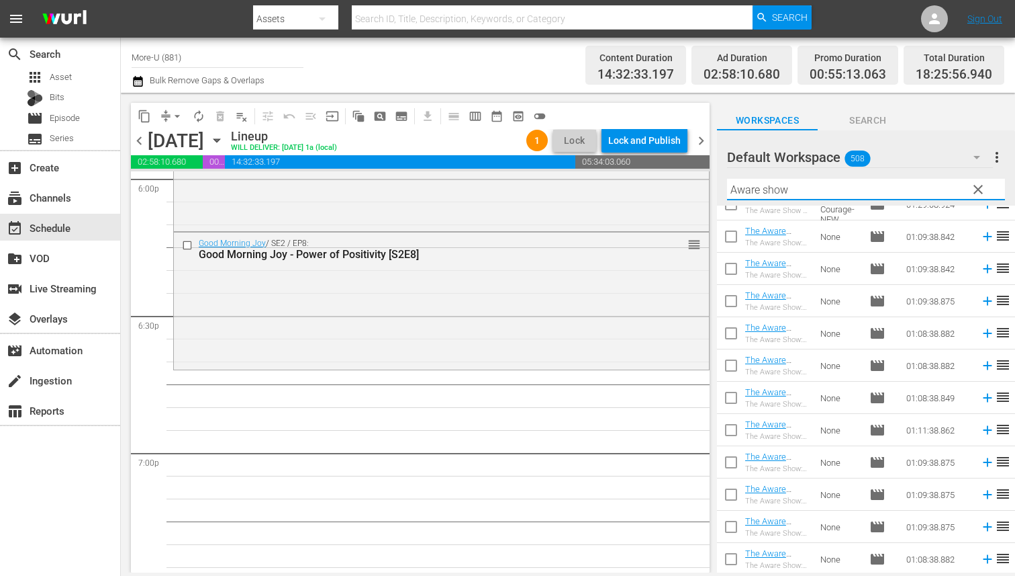
type input "Aware show"
click at [146, 144] on span "chevron_left" at bounding box center [139, 140] width 17 height 17
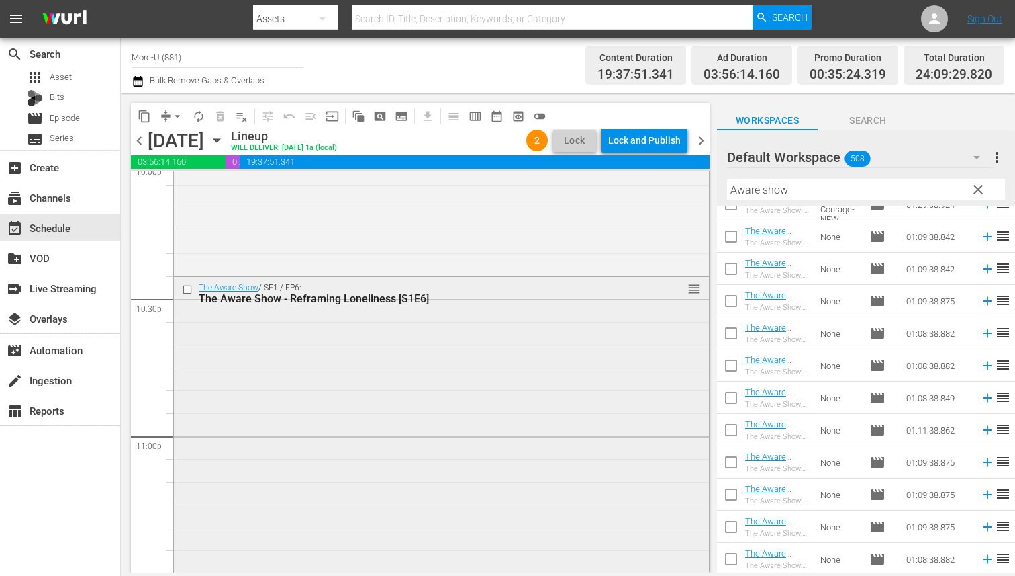
scroll to position [6015, 0]
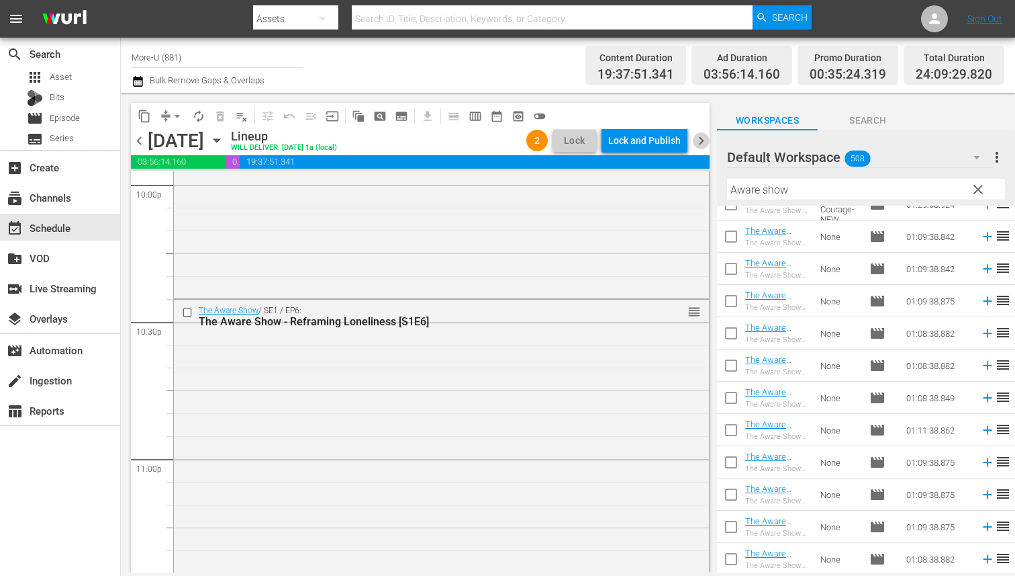
click at [703, 136] on span "chevron_right" at bounding box center [701, 140] width 17 height 17
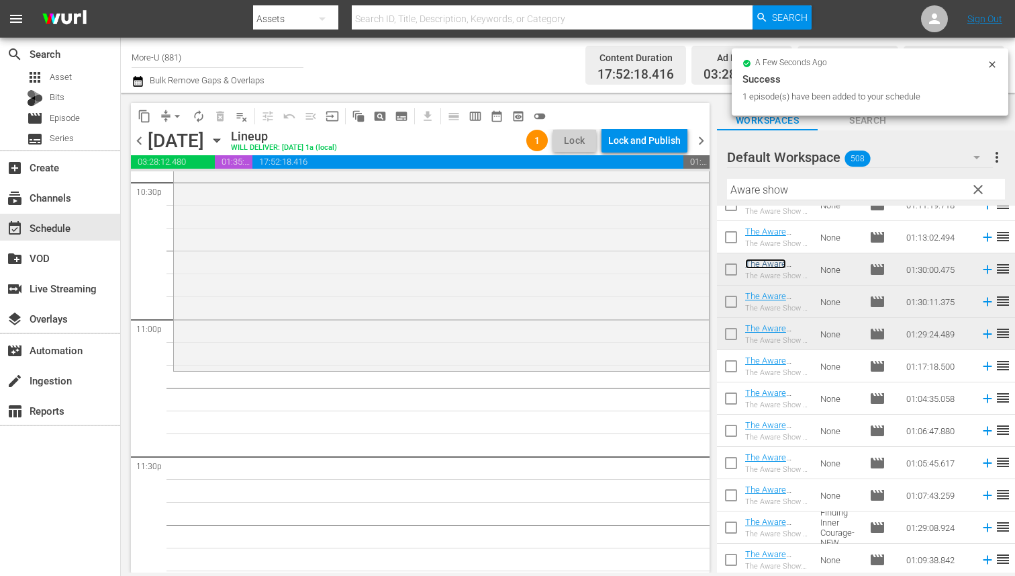
scroll to position [6174, 0]
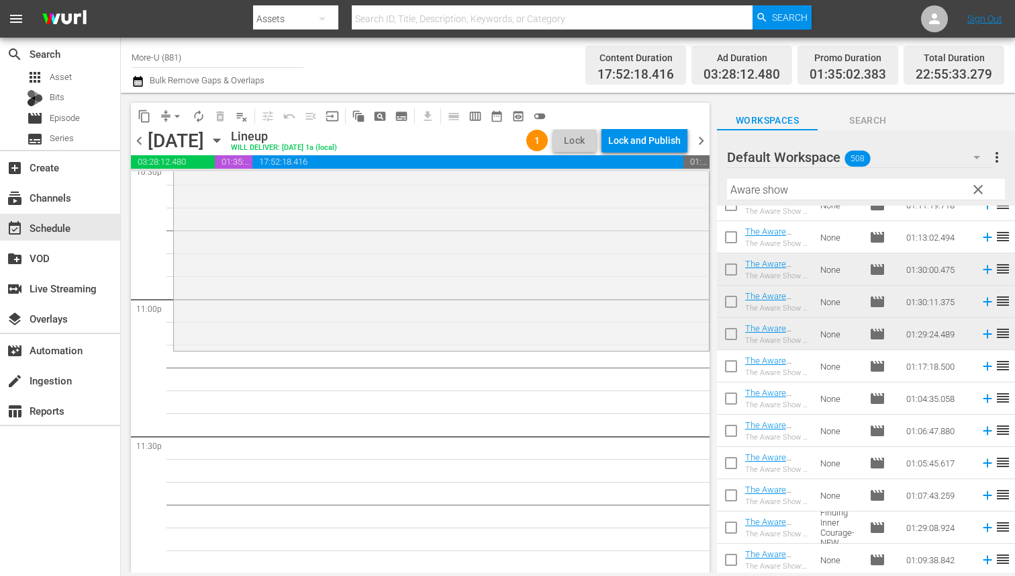
click at [972, 191] on span "clear" at bounding box center [978, 189] width 16 height 16
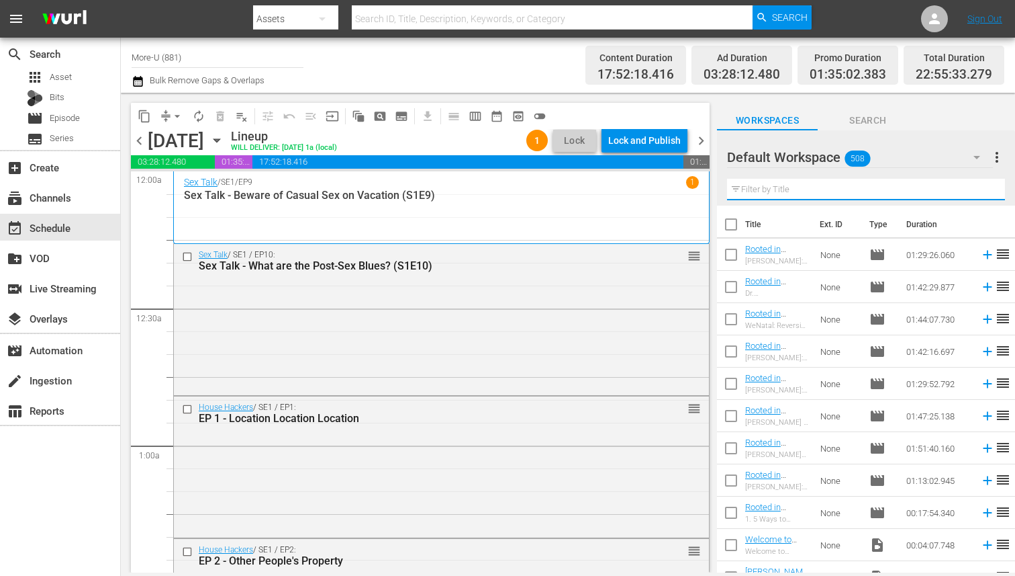
click at [840, 185] on input "text" at bounding box center [866, 189] width 278 height 21
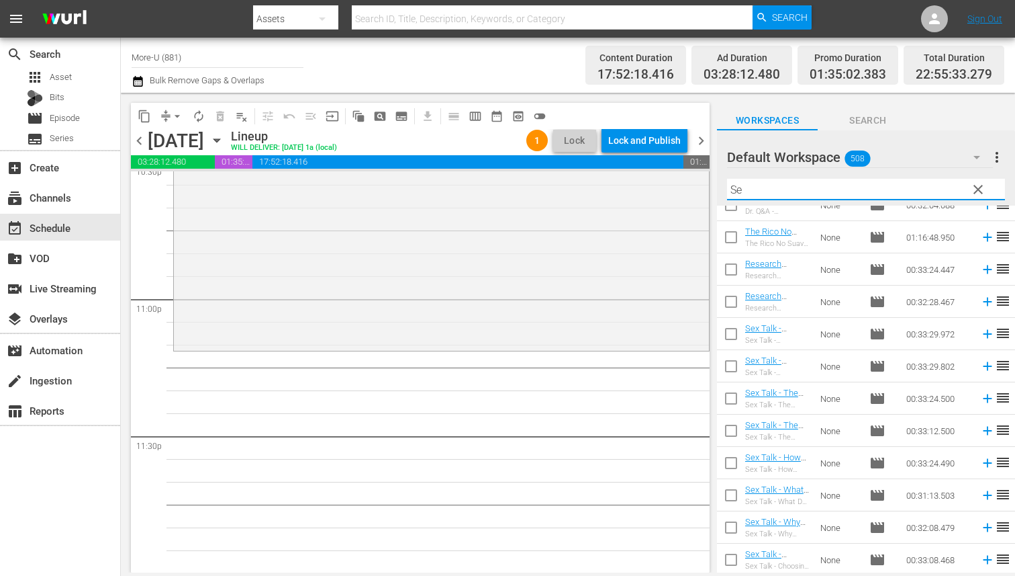
type input "Se"
click at [980, 195] on span "clear" at bounding box center [978, 189] width 16 height 16
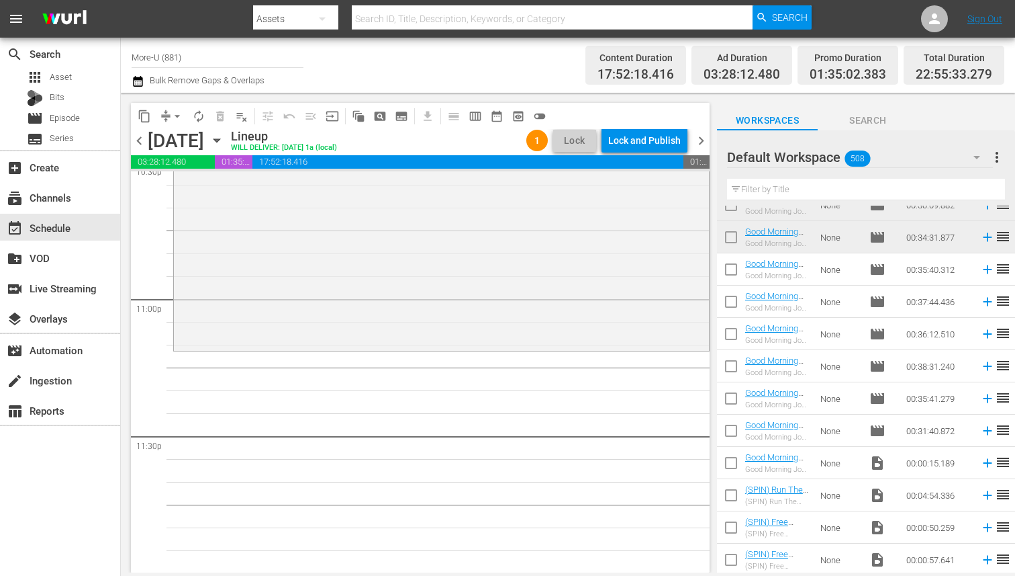
click at [863, 123] on span "Search" at bounding box center [868, 120] width 101 height 17
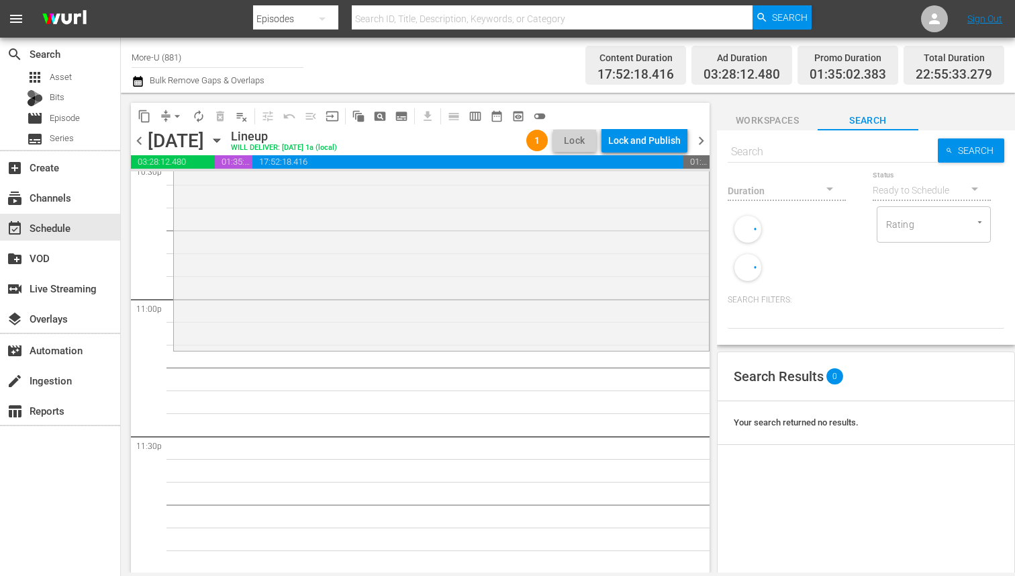
click at [795, 154] on input "text" at bounding box center [833, 152] width 210 height 32
type input "m"
type input "antras"
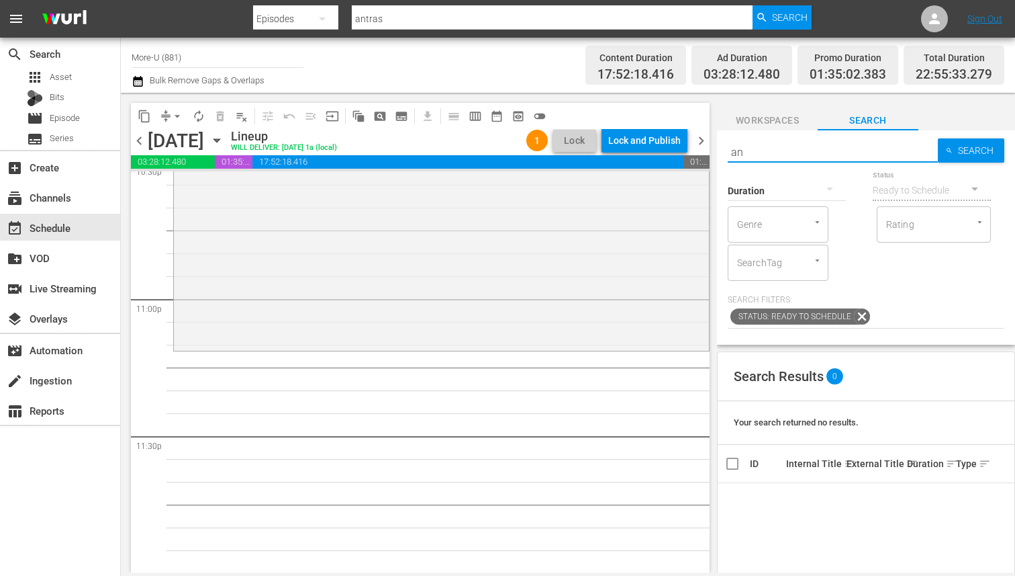
type input "a"
type input "mantras made"
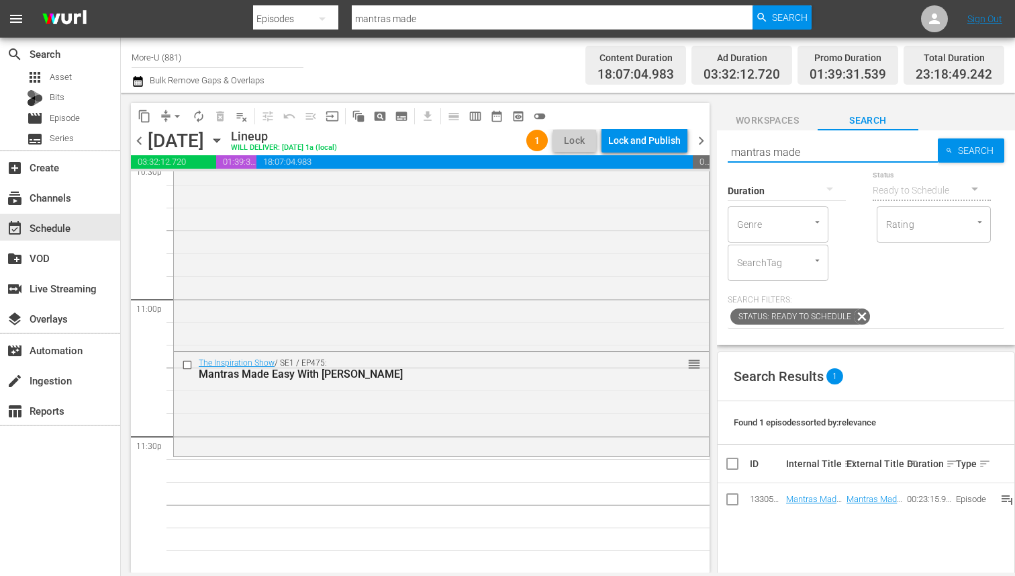
click at [820, 151] on input "mantras made" at bounding box center [833, 152] width 210 height 32
type input "m"
type input "Sex talk"
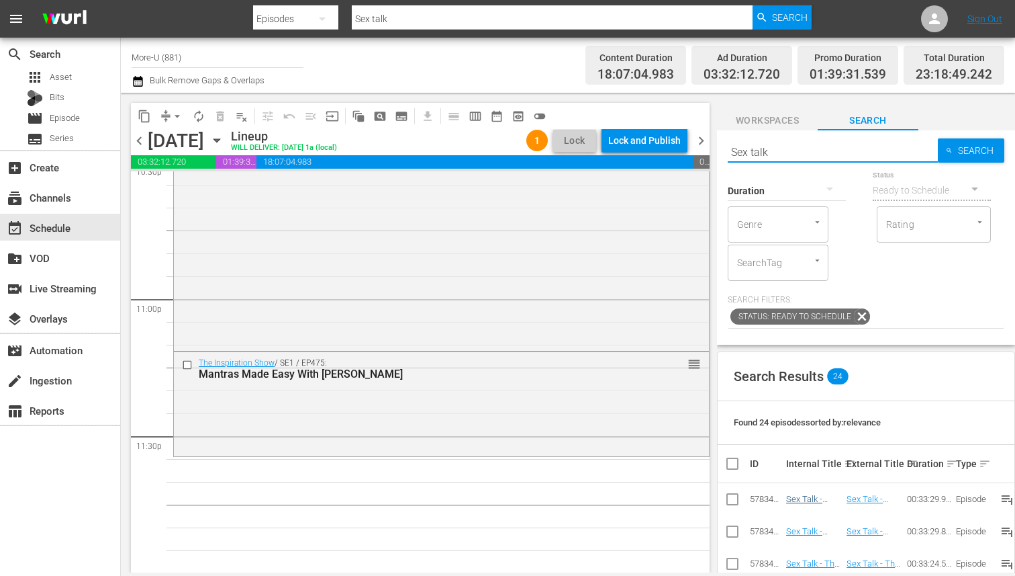
scroll to position [426, 0]
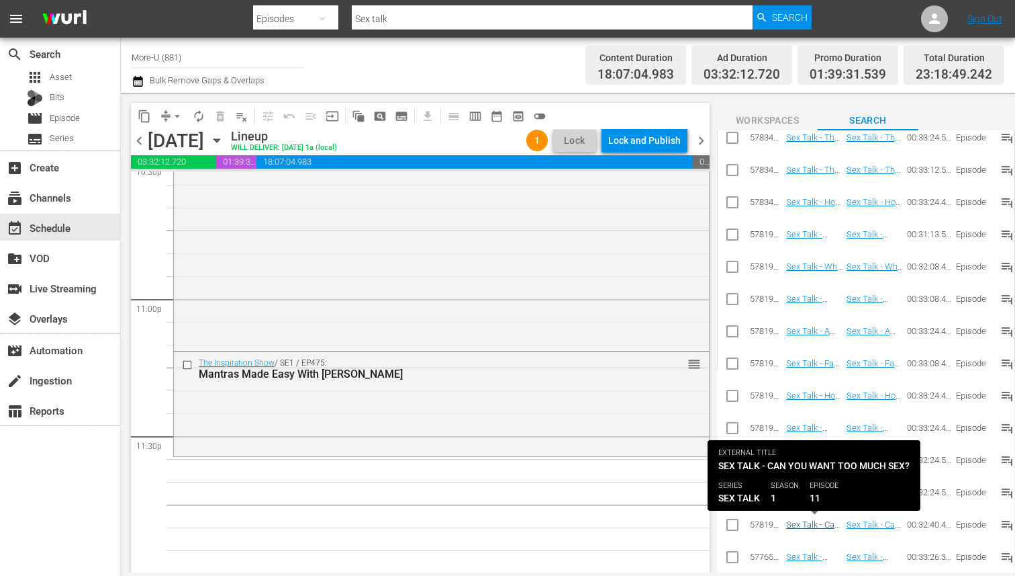
type input "Sex talk"
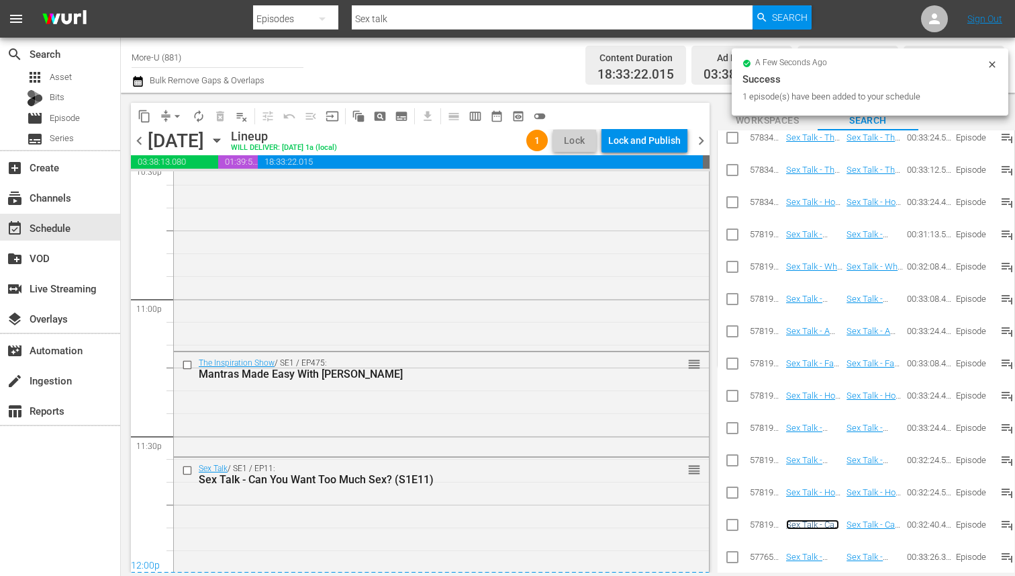
scroll to position [6208, 0]
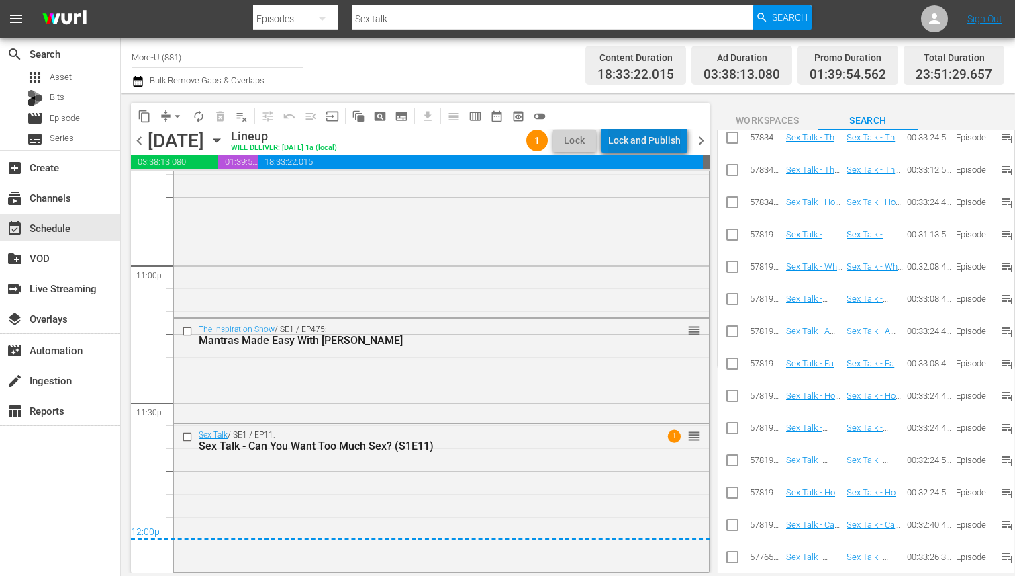
click at [661, 138] on div "Lock and Publish" at bounding box center [644, 140] width 73 height 24
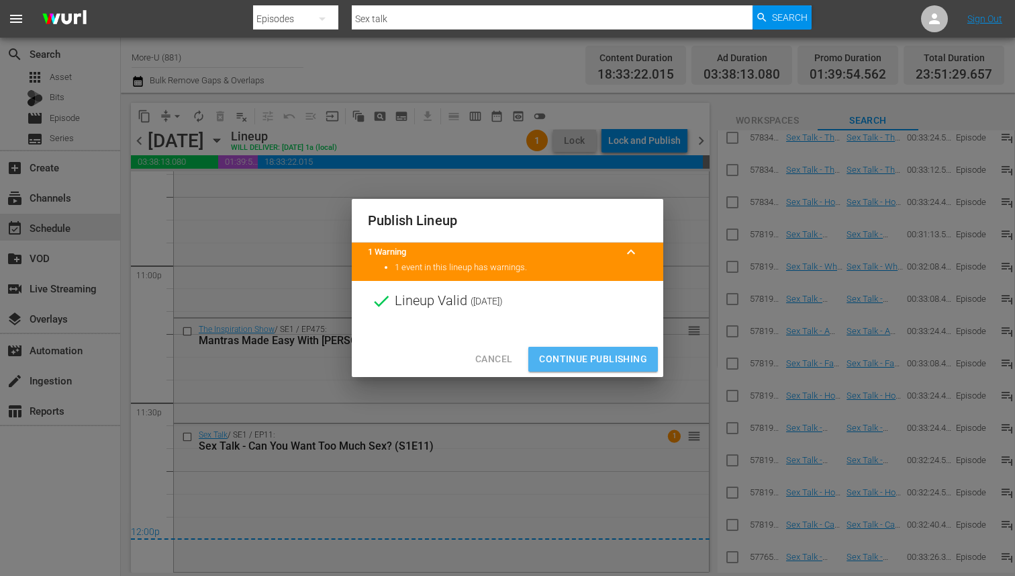
click at [579, 356] on span "Continue Publishing" at bounding box center [593, 359] width 108 height 17
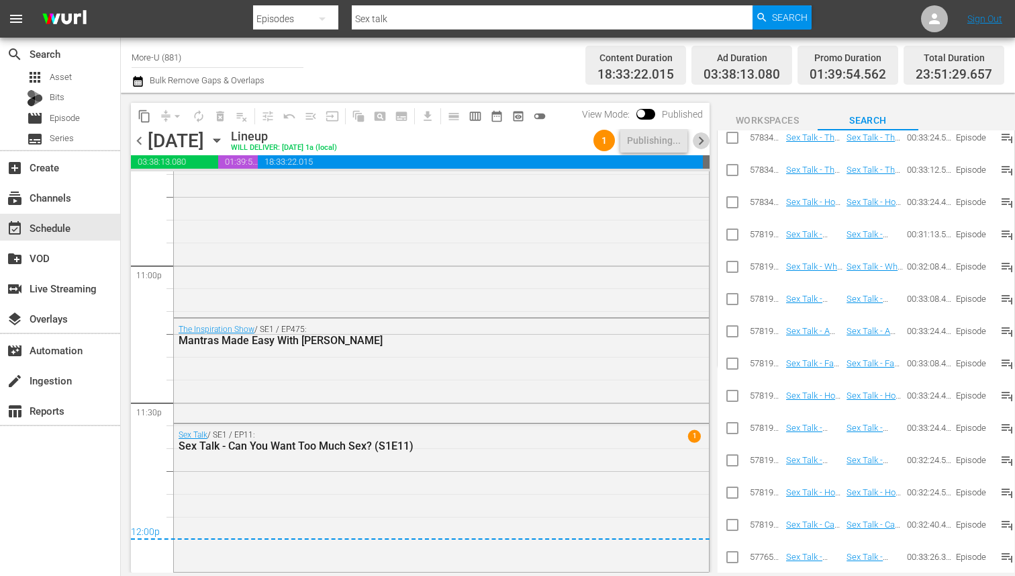
click at [703, 133] on span "chevron_right" at bounding box center [701, 140] width 17 height 17
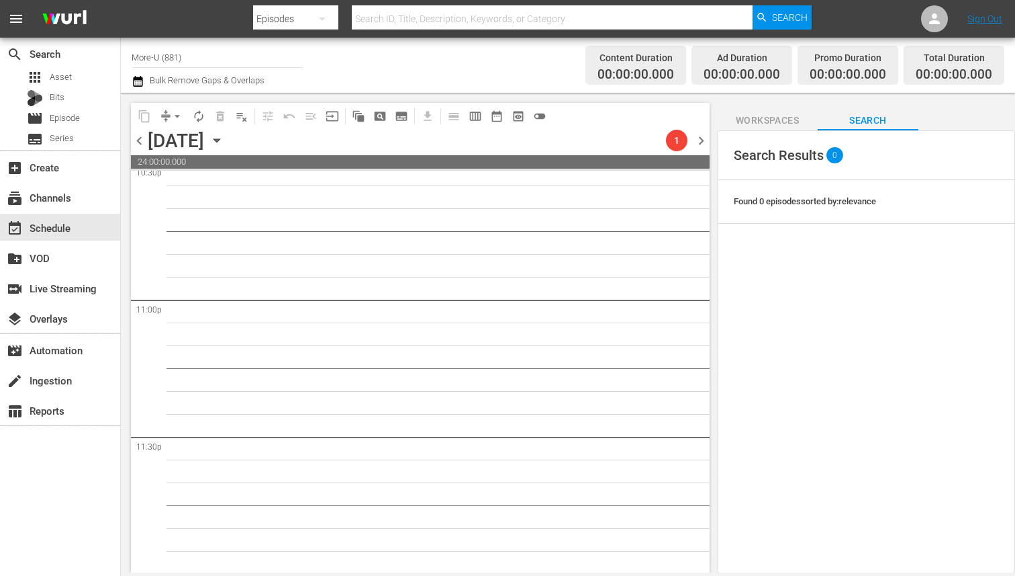
scroll to position [6174, 0]
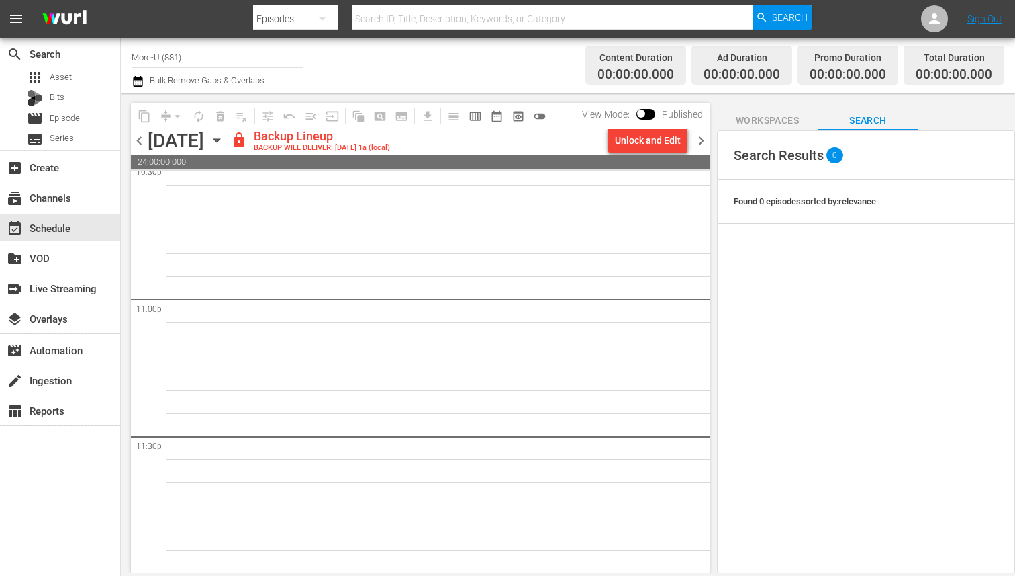
drag, startPoint x: 411, startPoint y: 230, endPoint x: 498, endPoint y: 168, distance: 107.3
click at [498, 168] on div "content_copy compress arrow_drop_down autorenew_outlined delete_forever_outline…" at bounding box center [420, 337] width 579 height 469
click at [662, 137] on div "Unlock and Edit" at bounding box center [648, 140] width 66 height 24
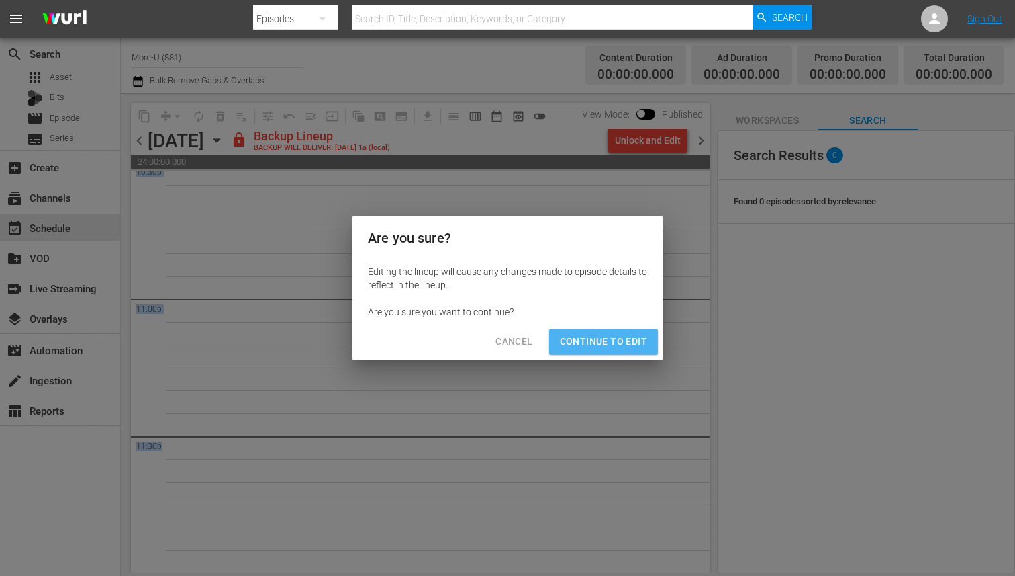
click at [619, 334] on span "Continue to Edit" at bounding box center [603, 341] width 87 height 17
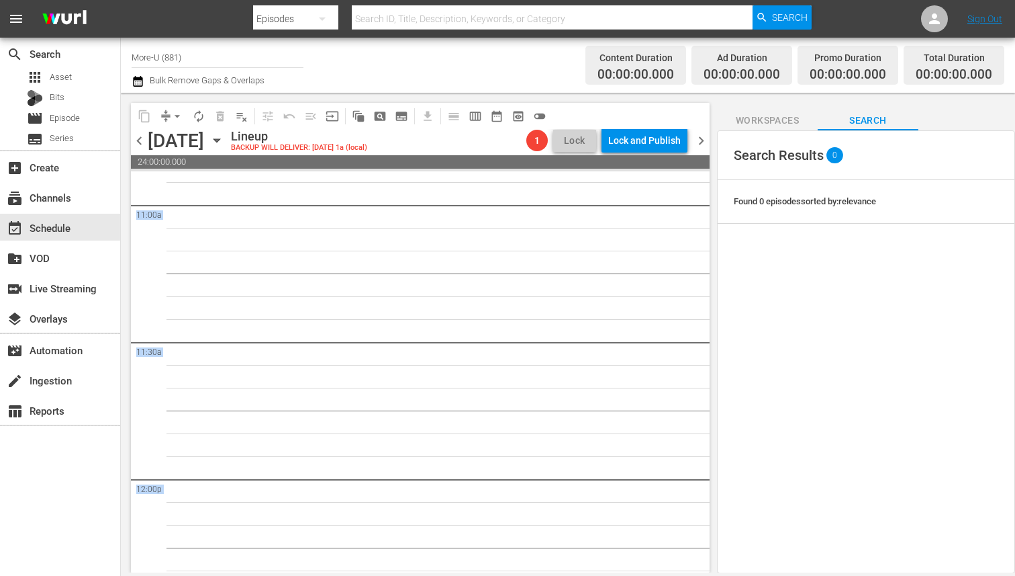
scroll to position [2956, 0]
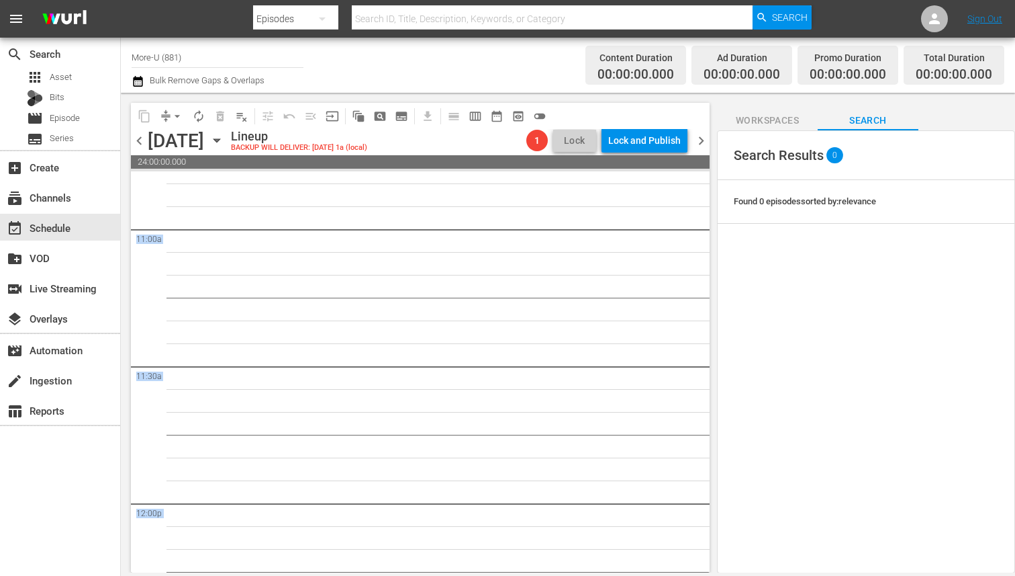
click at [448, 268] on div "29" at bounding box center [441, 503] width 537 height 6576
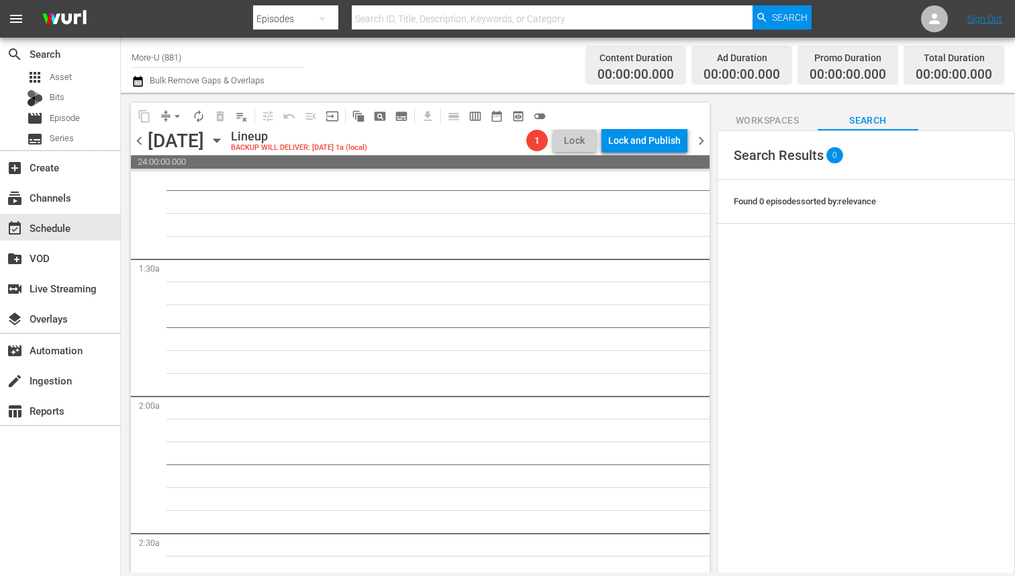
scroll to position [0, 0]
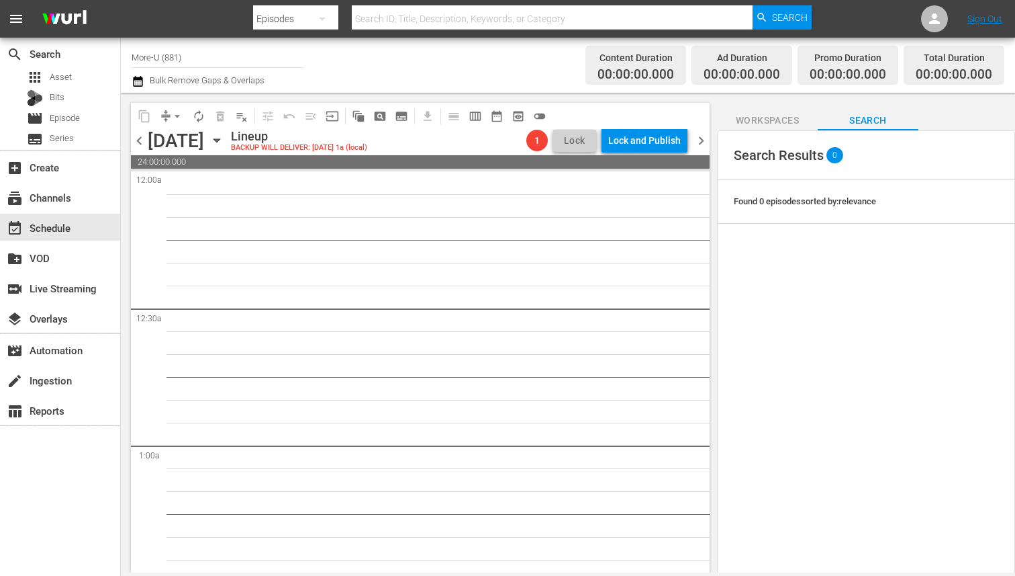
click at [142, 140] on span "chevron_left" at bounding box center [139, 140] width 17 height 17
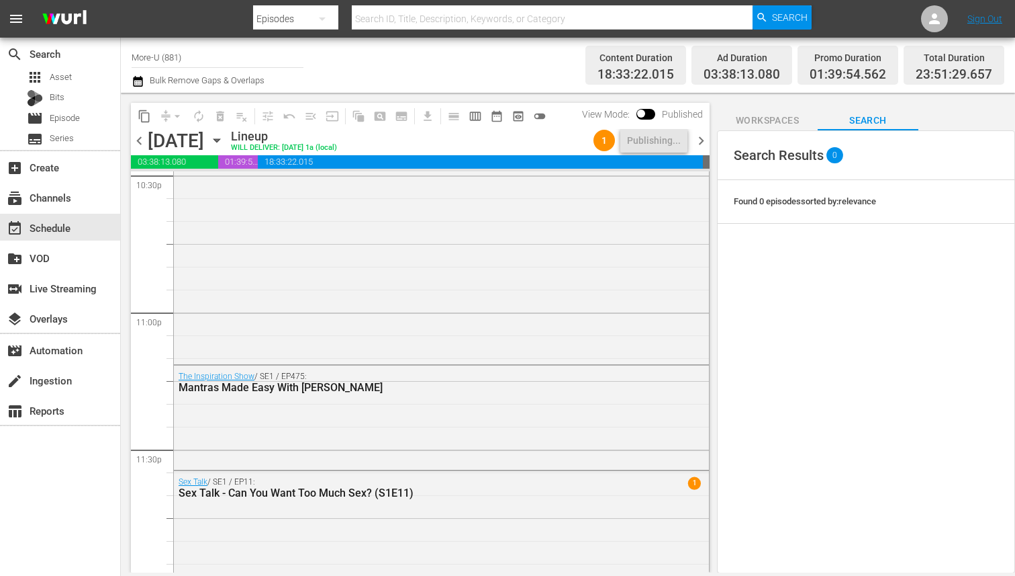
scroll to position [6208, 0]
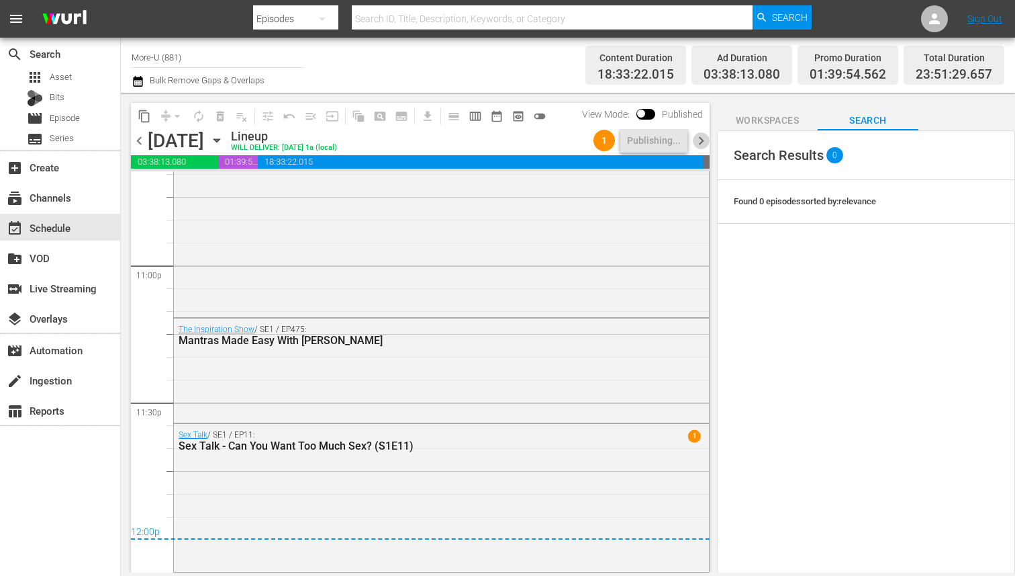
click at [704, 136] on span "chevron_right" at bounding box center [701, 140] width 17 height 17
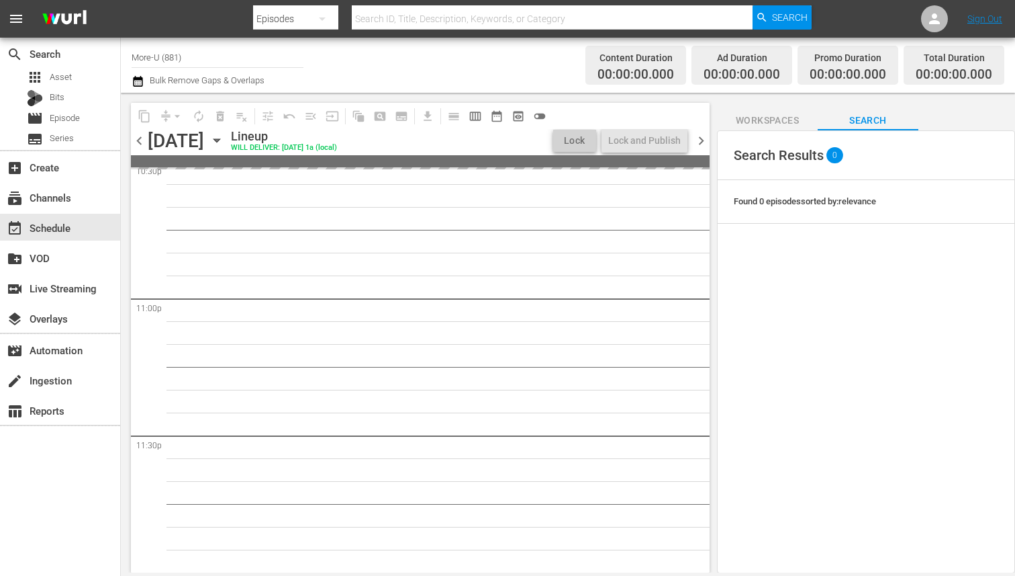
scroll to position [6174, 0]
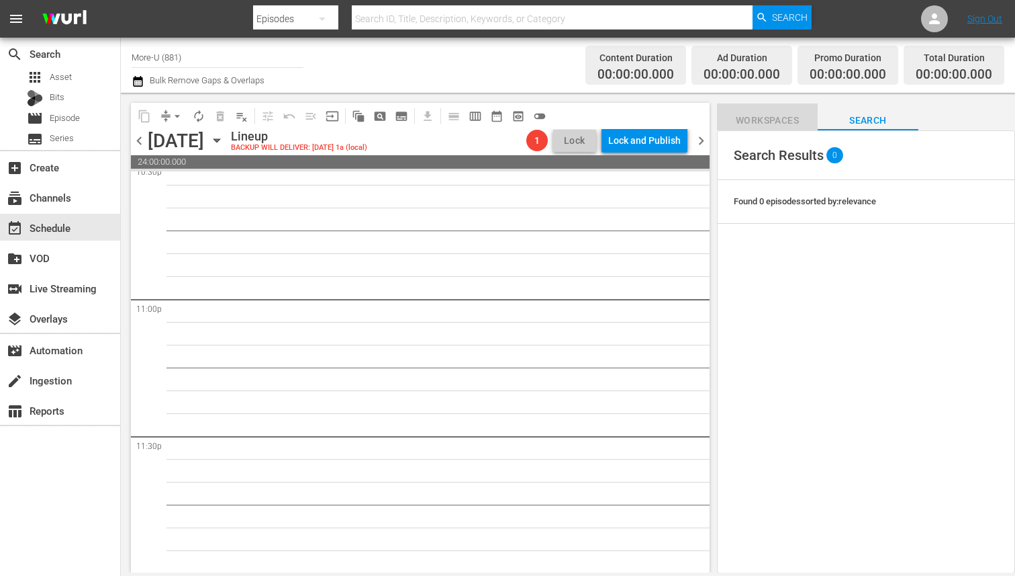
click at [774, 123] on span "Workspaces" at bounding box center [767, 120] width 101 height 17
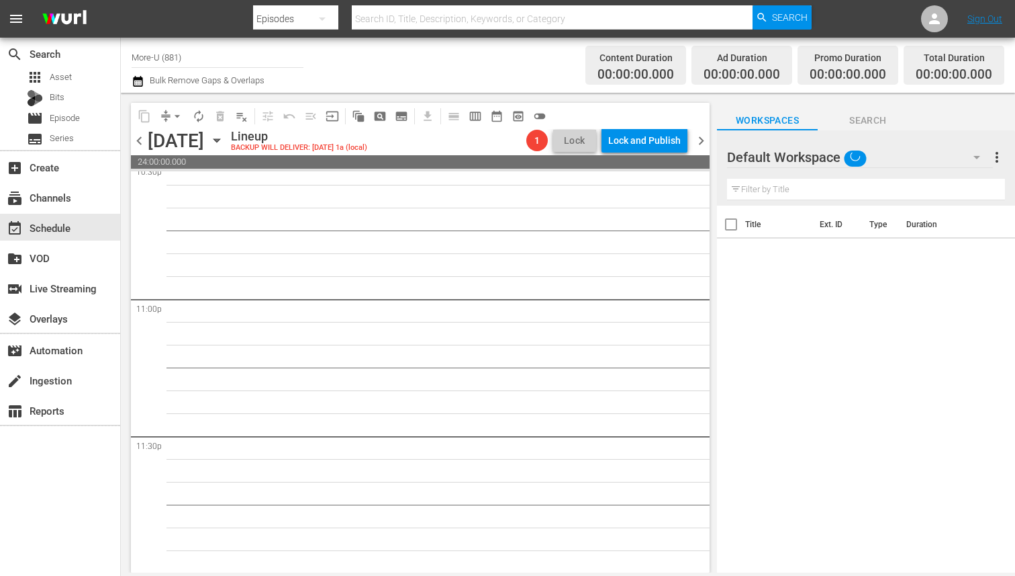
click at [798, 186] on input "text" at bounding box center [866, 189] width 278 height 21
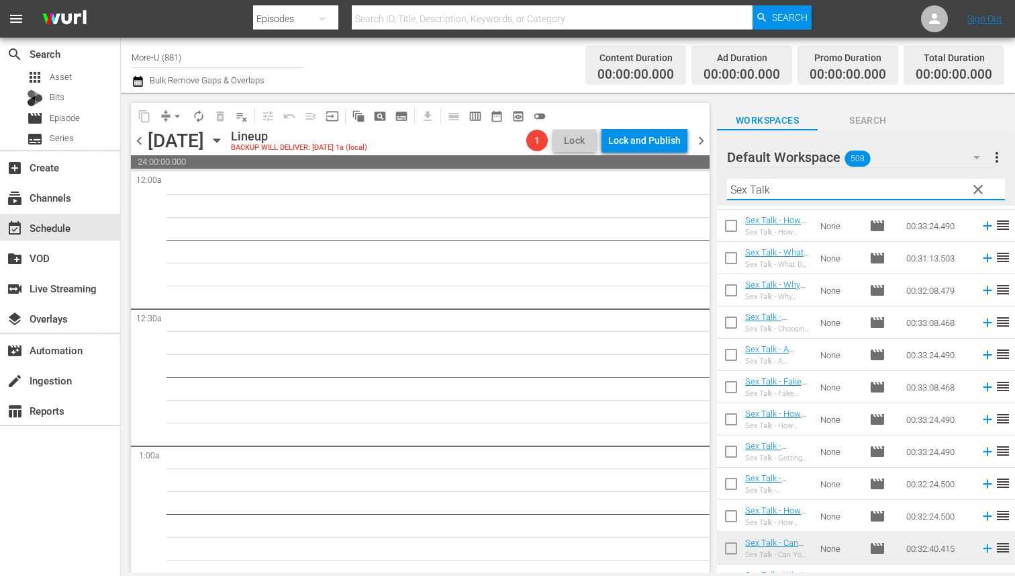
scroll to position [168, 0]
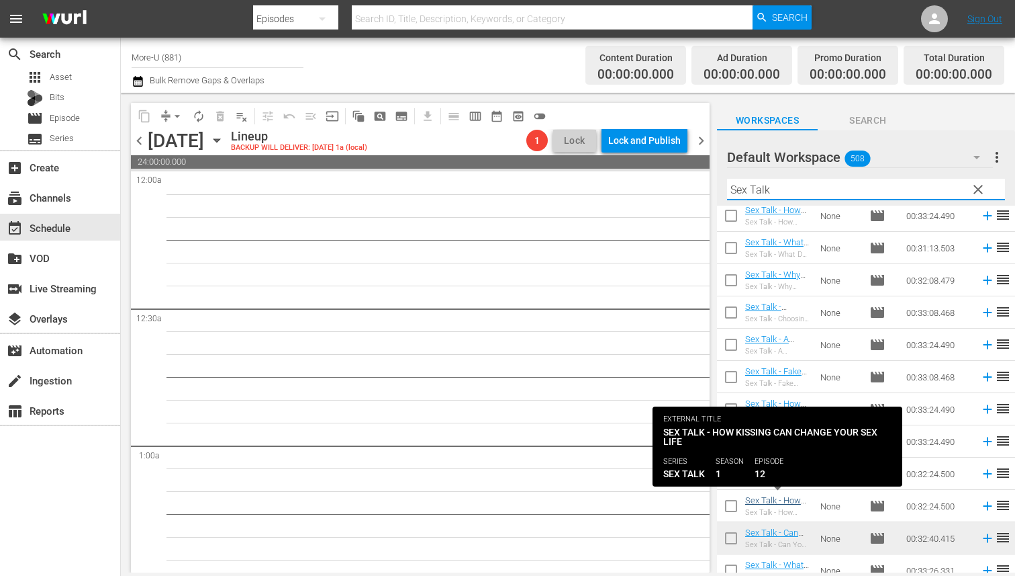
type input "Sex Talk"
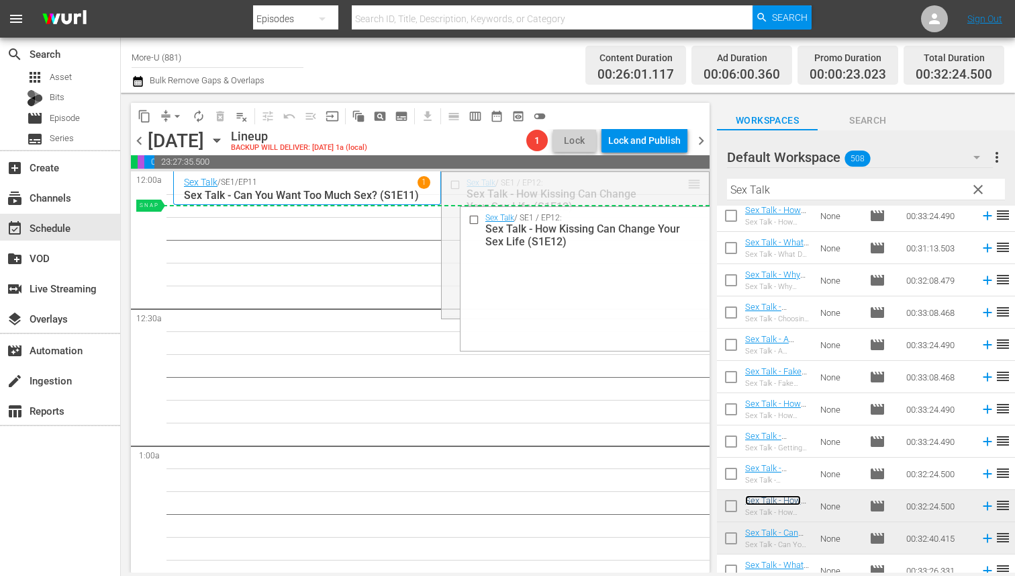
drag, startPoint x: 698, startPoint y: 184, endPoint x: 643, endPoint y: 209, distance: 59.8
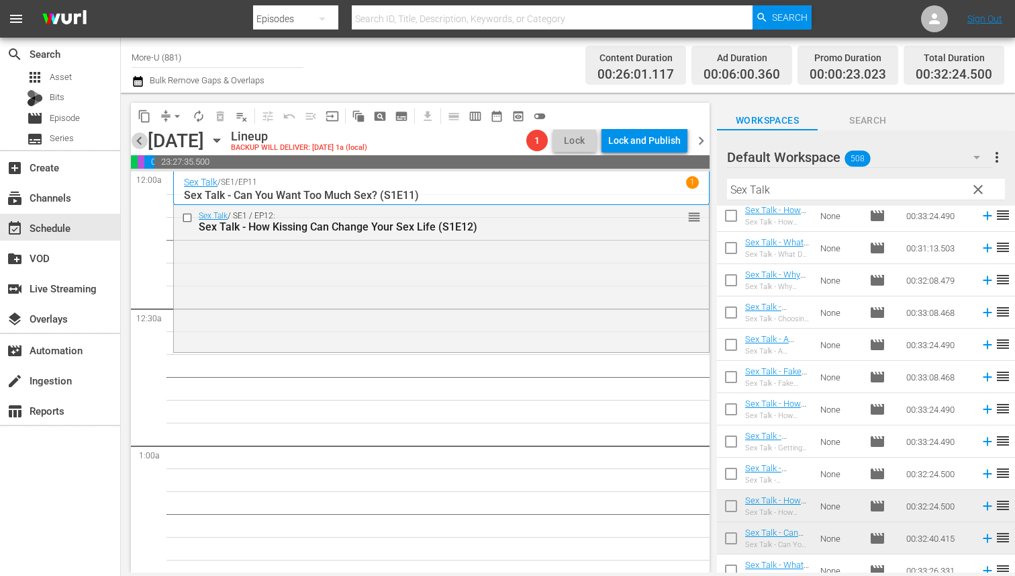
click at [142, 136] on span "chevron_left" at bounding box center [139, 140] width 17 height 17
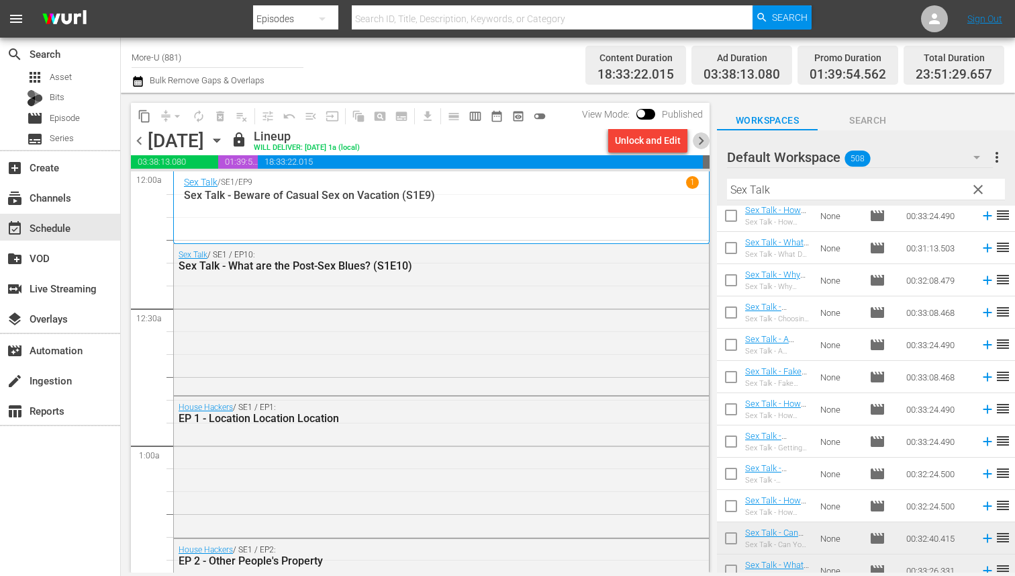
click at [702, 132] on span "chevron_right" at bounding box center [701, 140] width 17 height 17
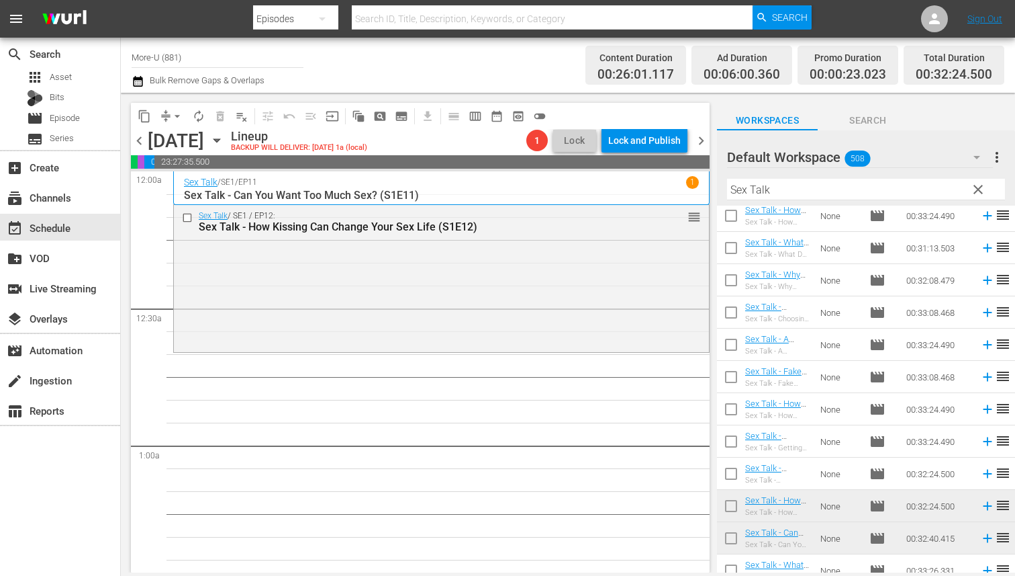
click at [980, 185] on span "clear" at bounding box center [978, 189] width 16 height 16
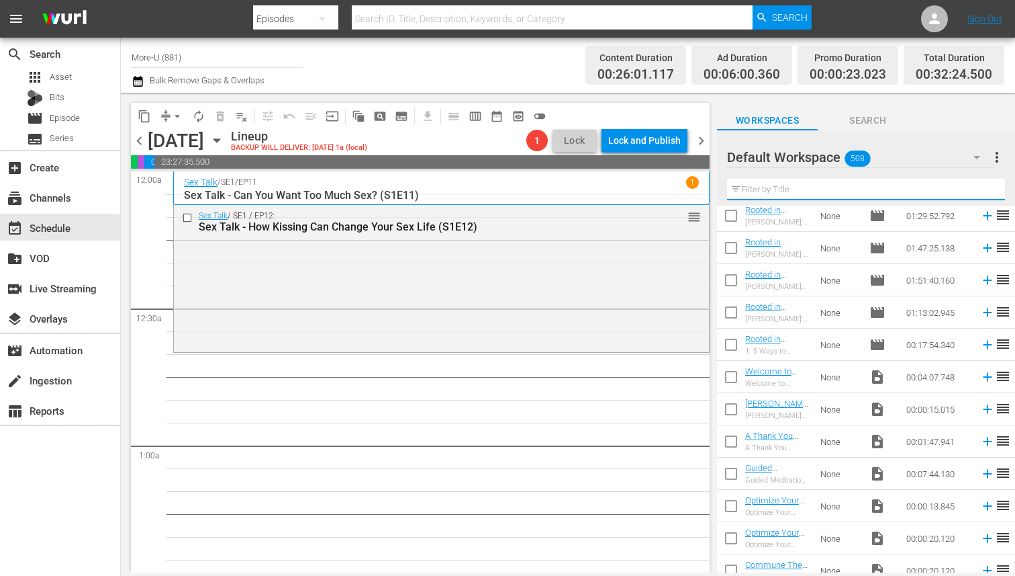
click at [831, 191] on input "text" at bounding box center [866, 189] width 278 height 21
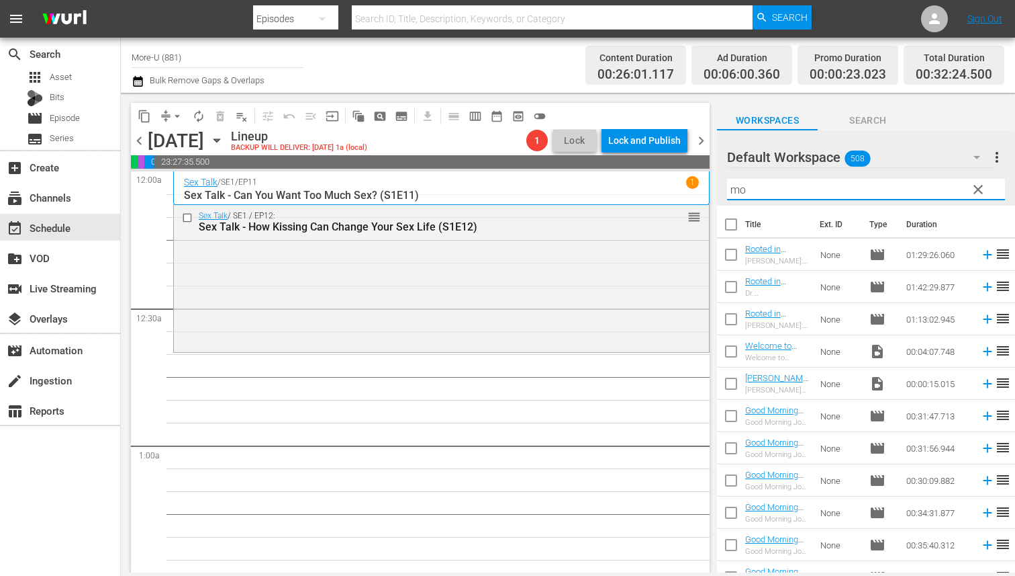
type input "m"
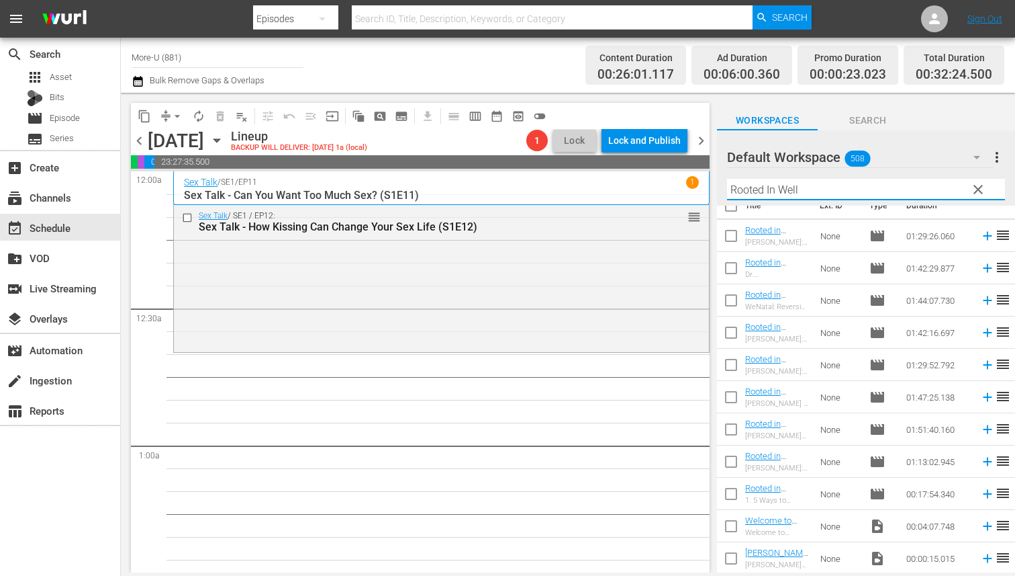
type input "Rooted In Well"
click at [974, 192] on span "clear" at bounding box center [978, 189] width 16 height 16
click at [862, 192] on input "text" at bounding box center [866, 189] width 278 height 21
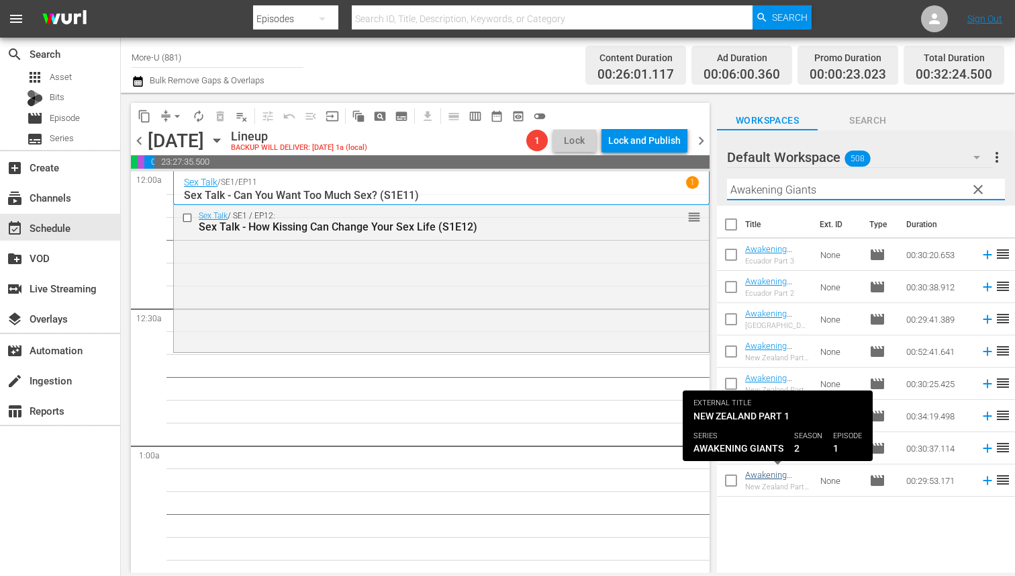
type input "Awakening Giants"
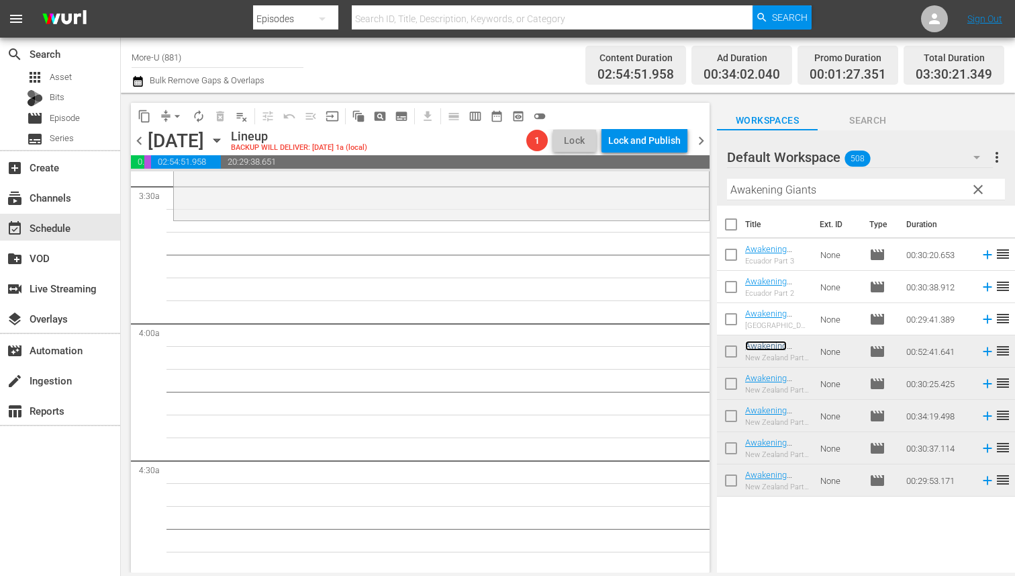
scroll to position [955, 0]
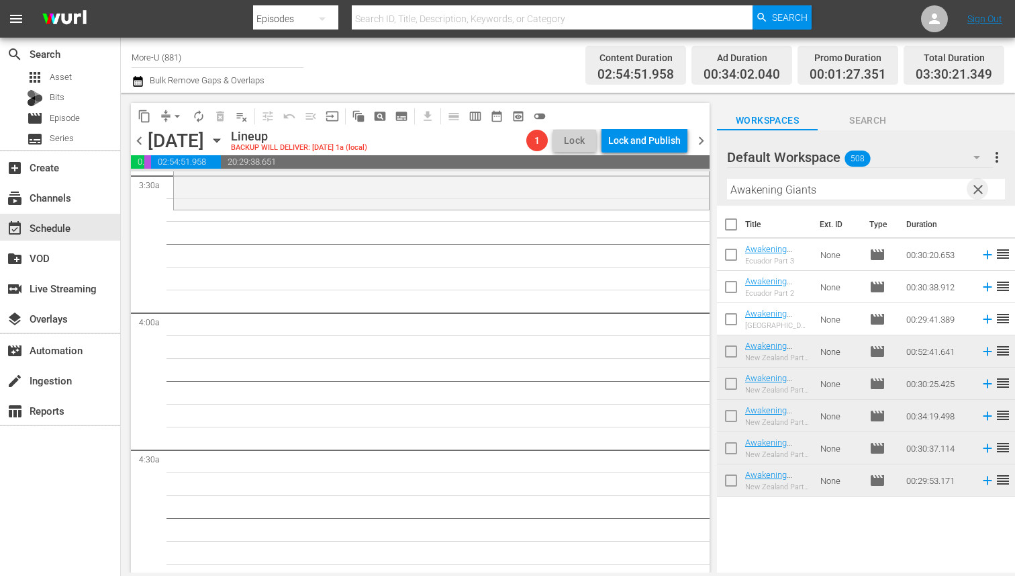
click at [978, 187] on span "clear" at bounding box center [978, 189] width 16 height 16
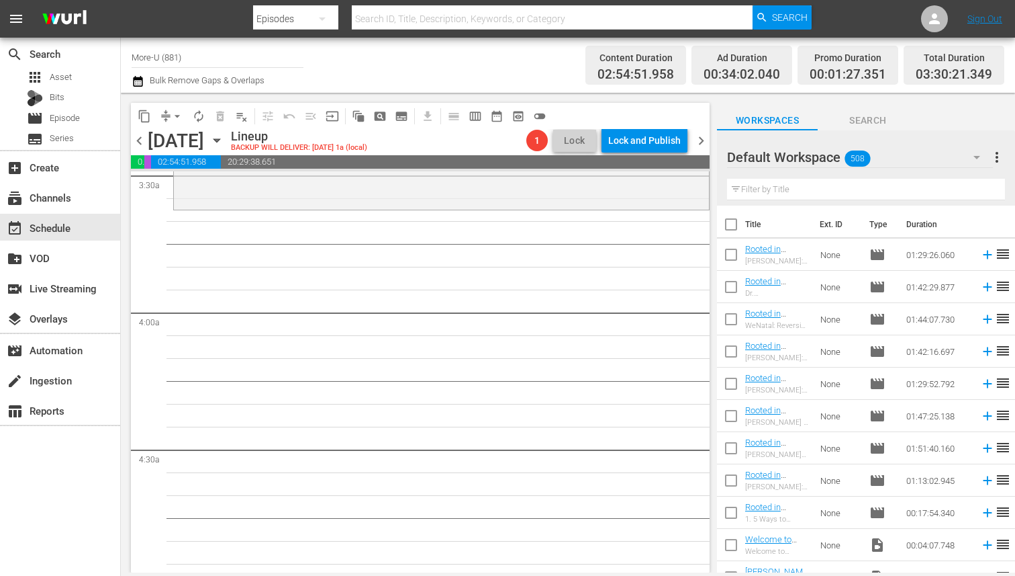
click at [869, 189] on input "text" at bounding box center [866, 189] width 278 height 21
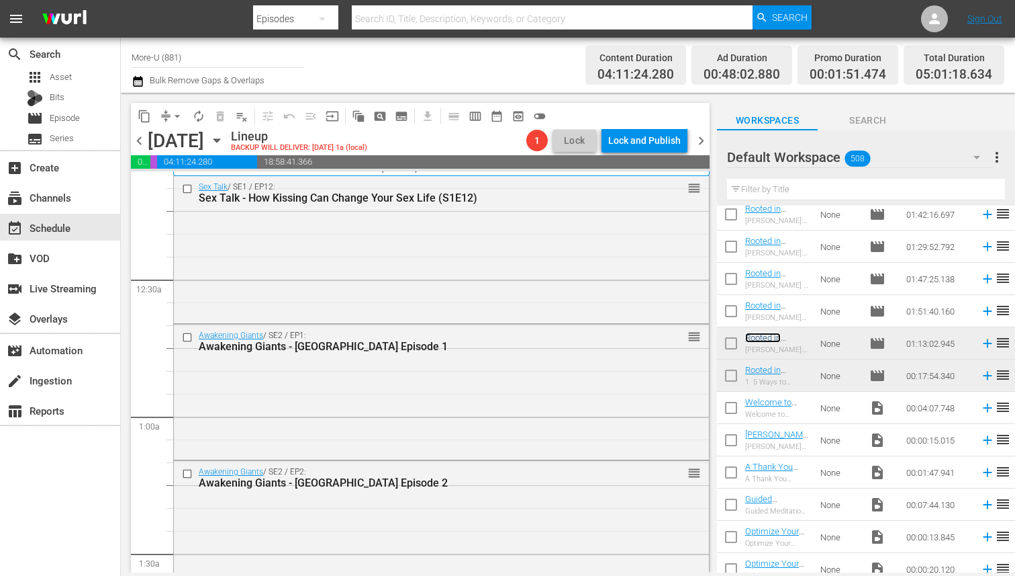
scroll to position [0, 0]
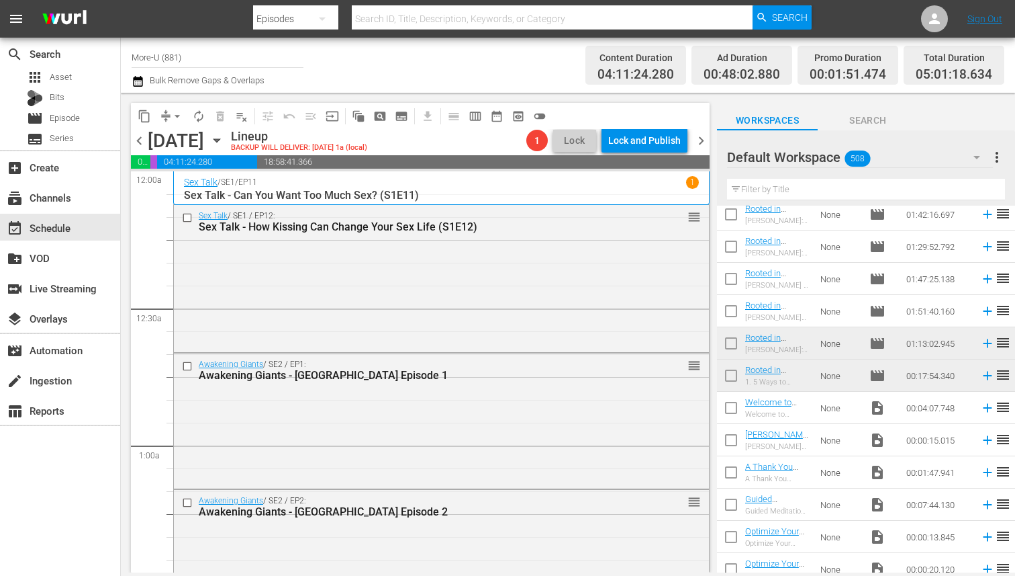
click at [809, 191] on input "text" at bounding box center [866, 189] width 278 height 21
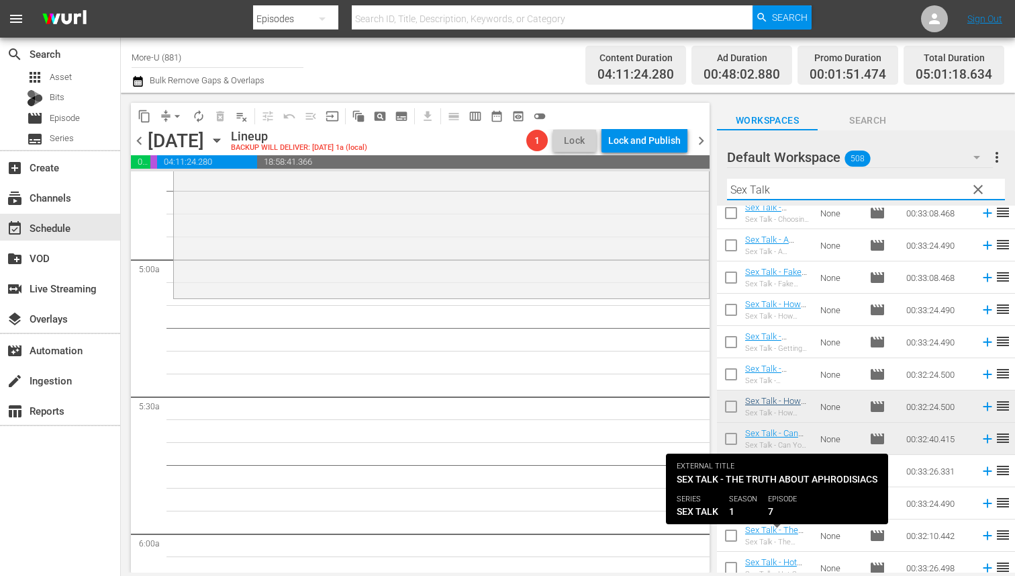
scroll to position [283, 0]
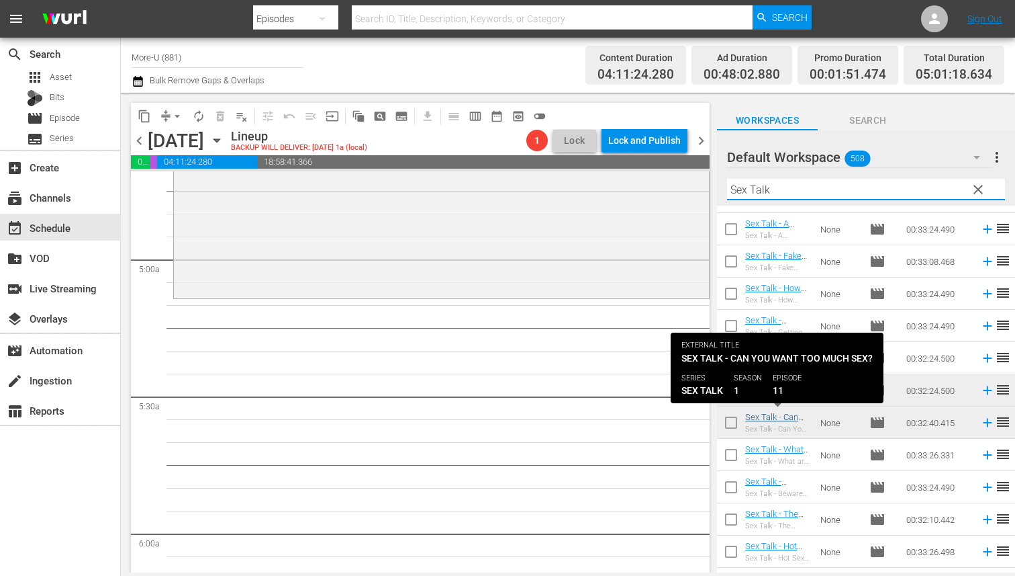
type input "Sex Talk"
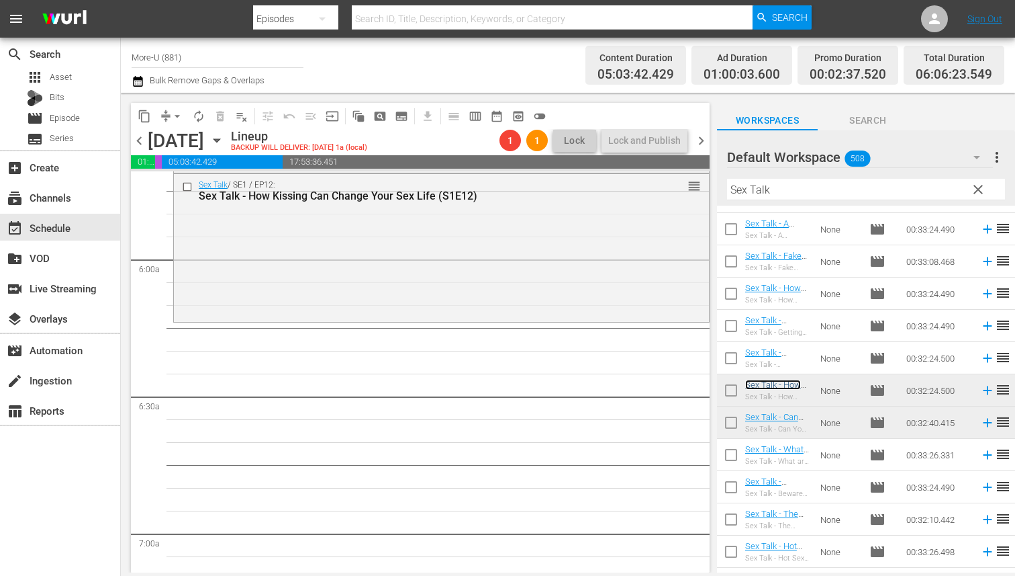
scroll to position [1558, 0]
click at [138, 141] on span "chevron_left" at bounding box center [139, 140] width 17 height 17
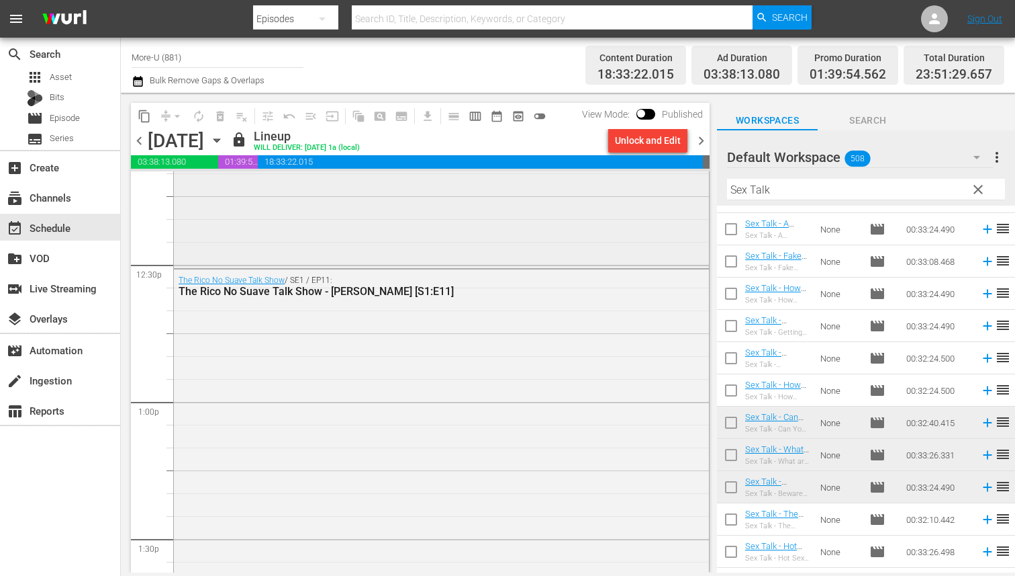
scroll to position [3328, 0]
click at [702, 136] on span "chevron_right" at bounding box center [701, 140] width 17 height 17
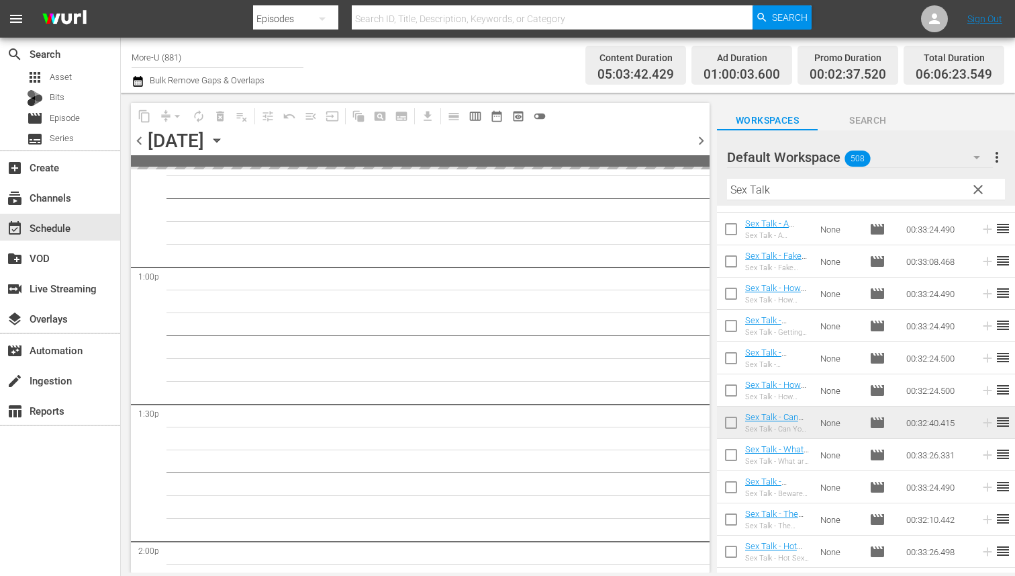
scroll to position [3350, 0]
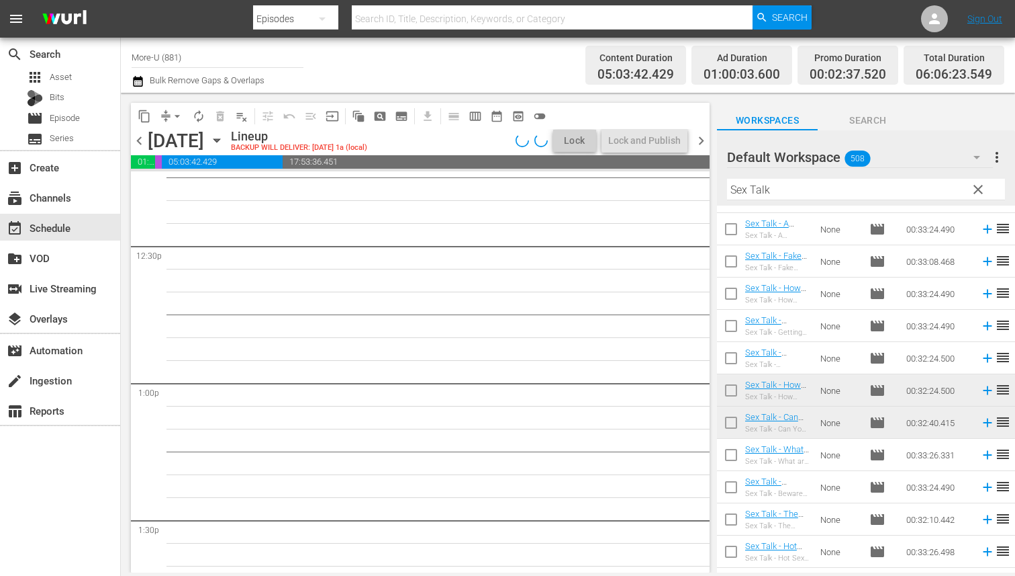
click at [985, 189] on span "clear" at bounding box center [978, 189] width 16 height 16
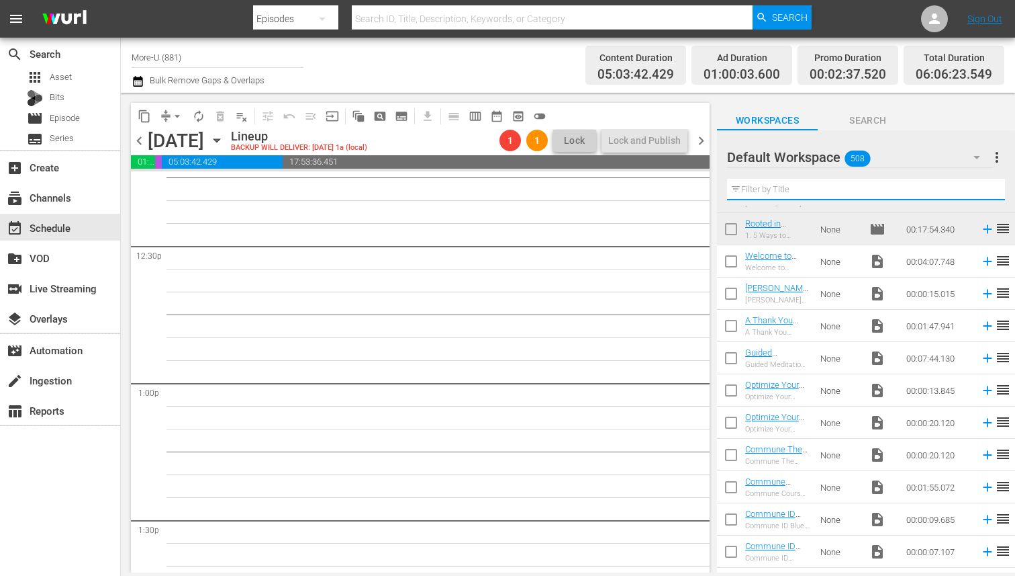
click at [842, 191] on input "text" at bounding box center [866, 189] width 278 height 21
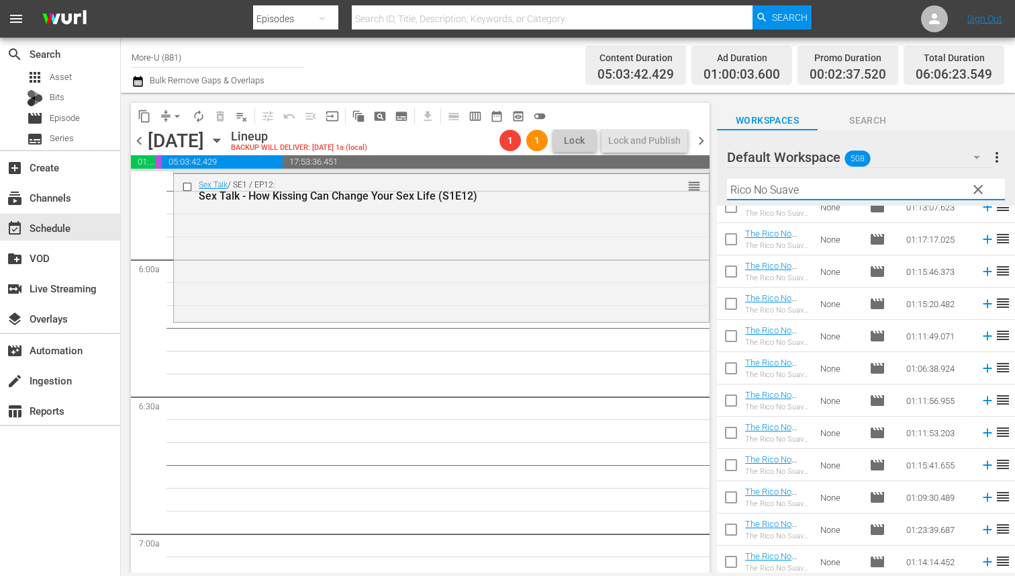
scroll to position [0, 0]
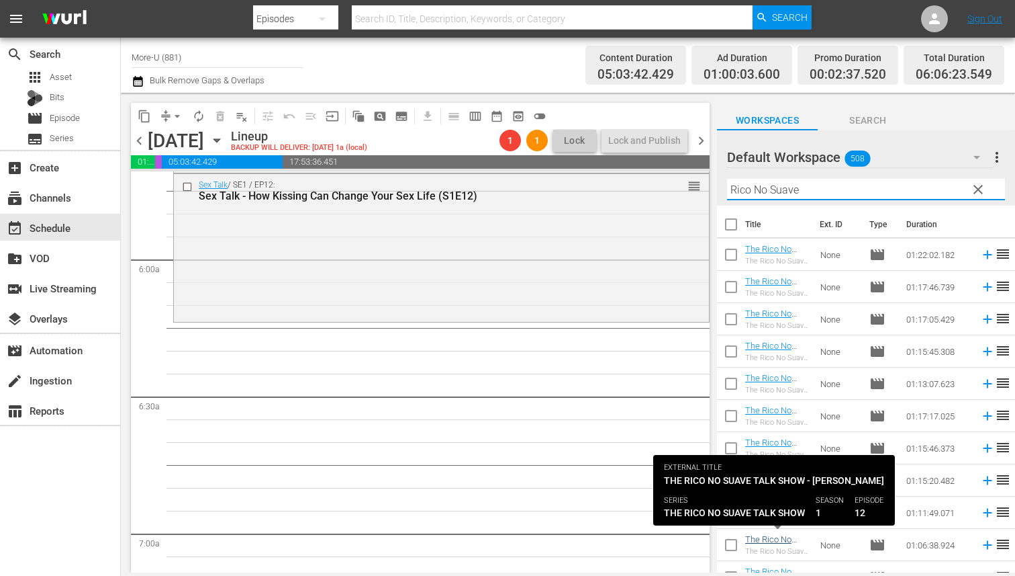
type input "Rico No Suave"
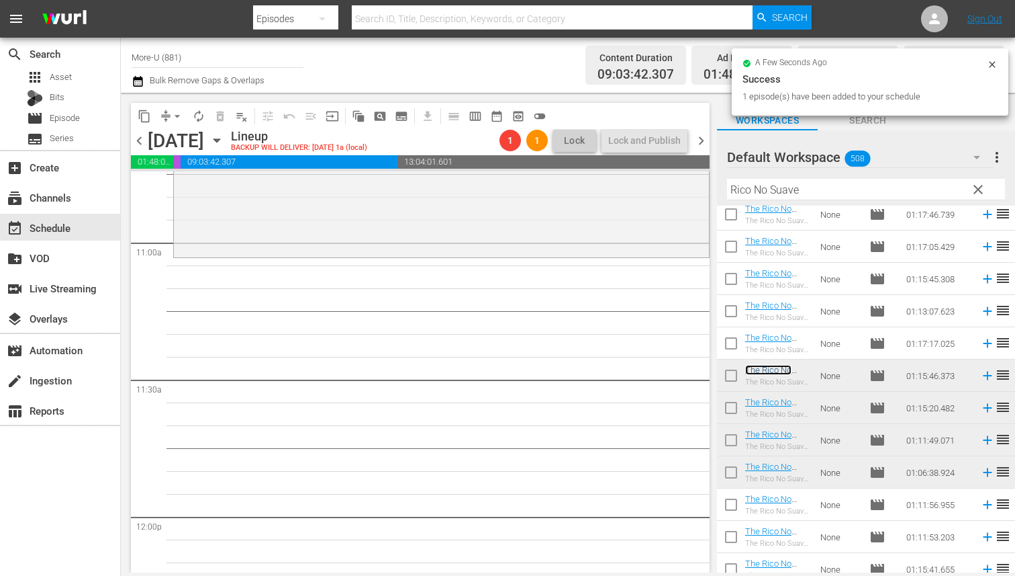
scroll to position [2944, 0]
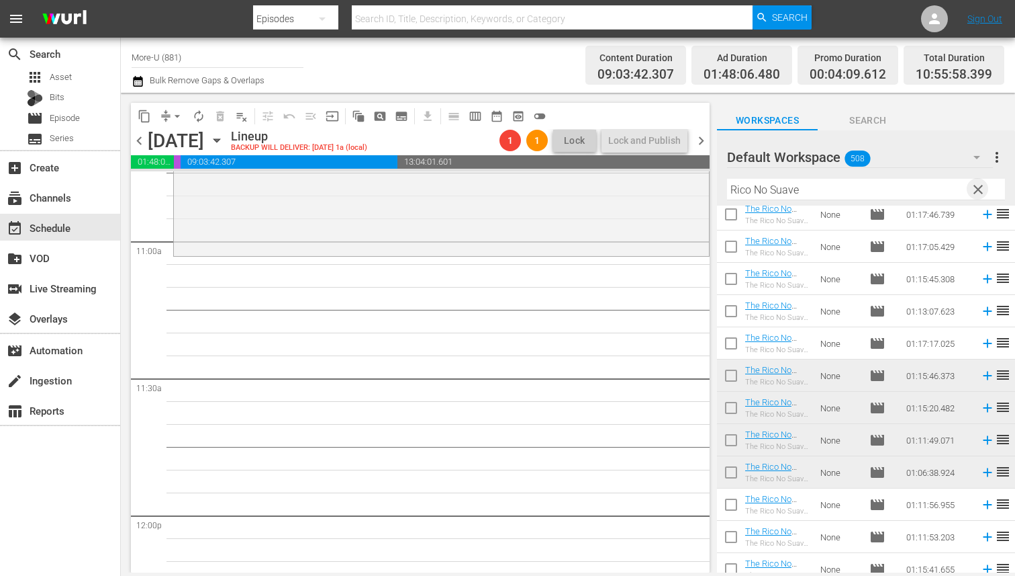
click at [980, 186] on span "clear" at bounding box center [978, 189] width 16 height 16
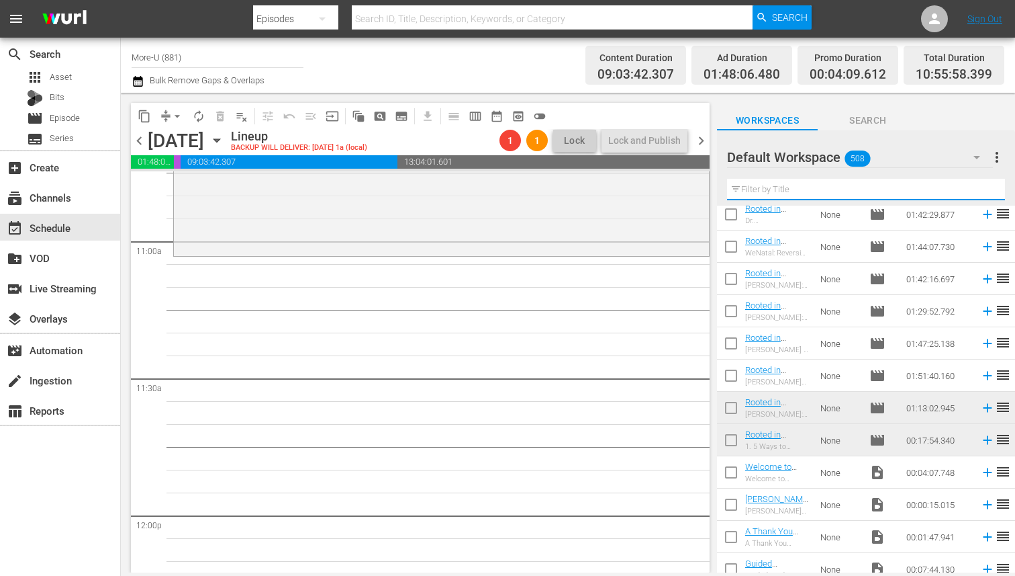
click at [876, 193] on input "text" at bounding box center [866, 189] width 278 height 21
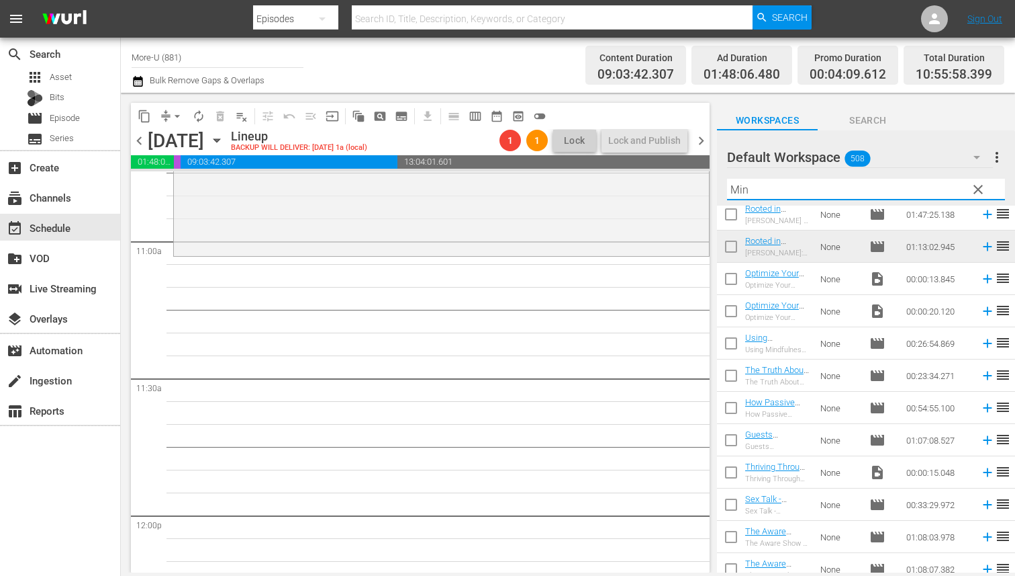
scroll to position [0, 0]
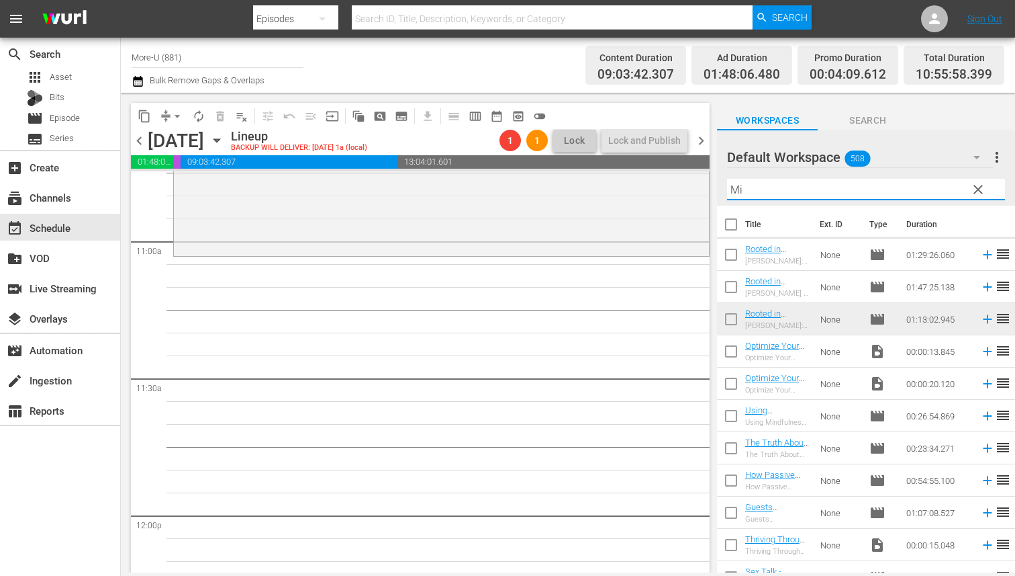
type input "M"
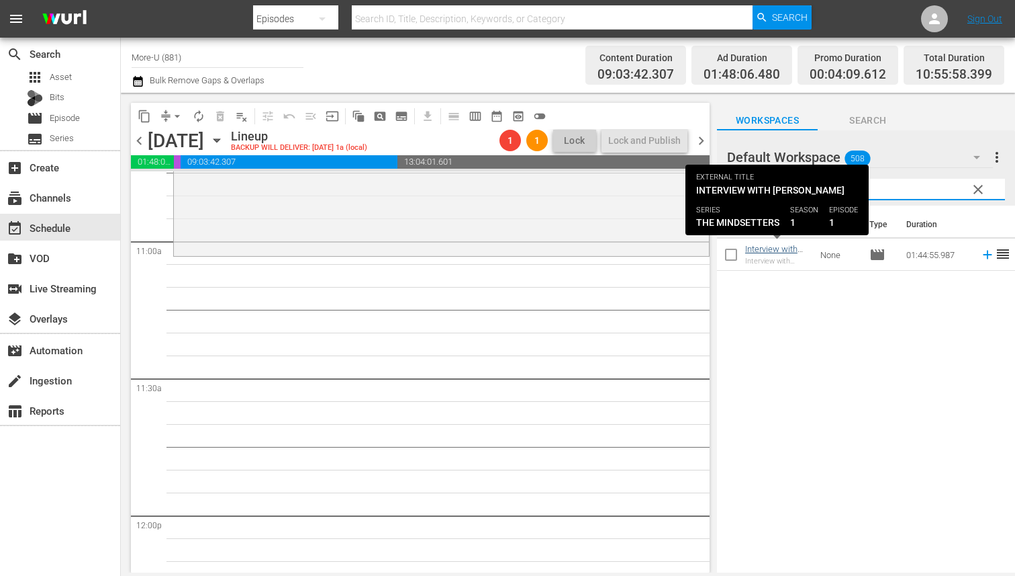
type input "jesus"
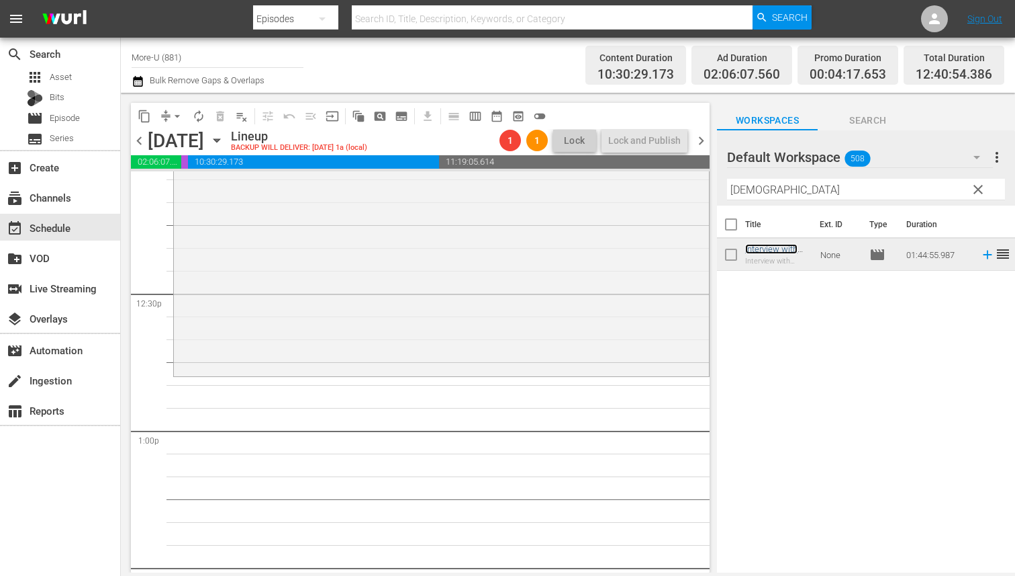
scroll to position [3311, 0]
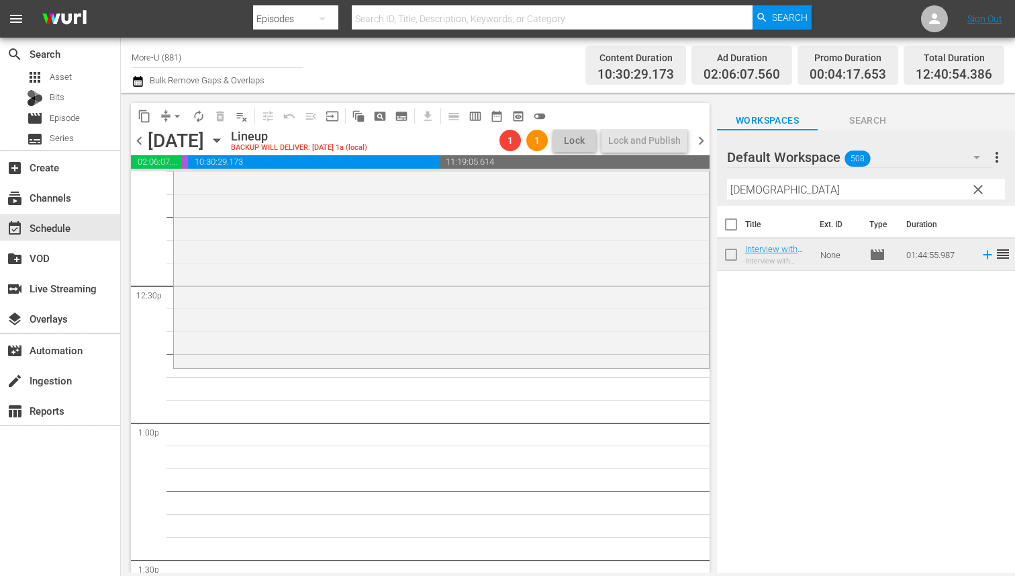
drag, startPoint x: 798, startPoint y: 251, endPoint x: 42, endPoint y: 6, distance: 794.3
click at [985, 188] on span "clear" at bounding box center [978, 189] width 16 height 16
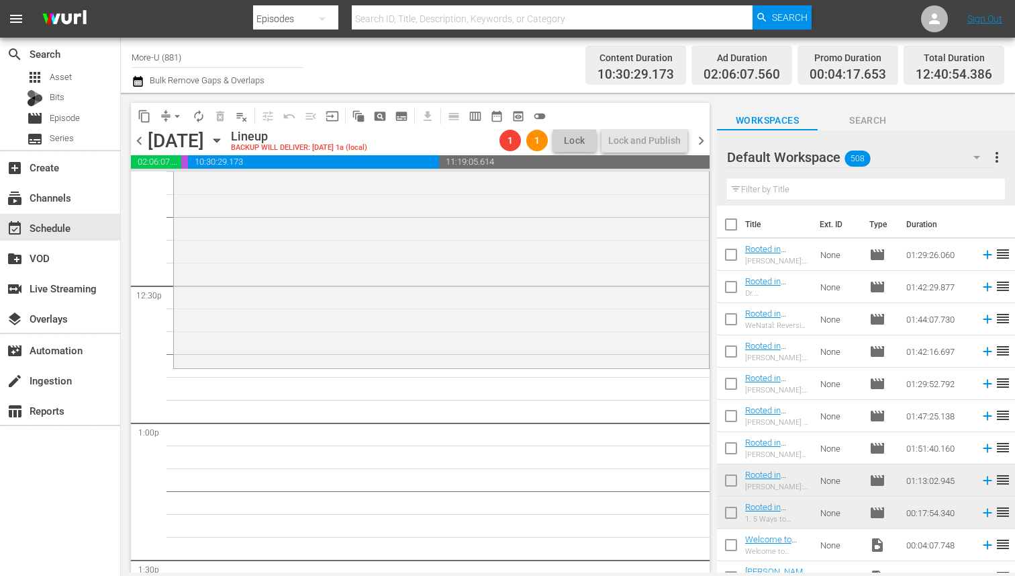
click at [888, 189] on input "text" at bounding box center [866, 189] width 278 height 21
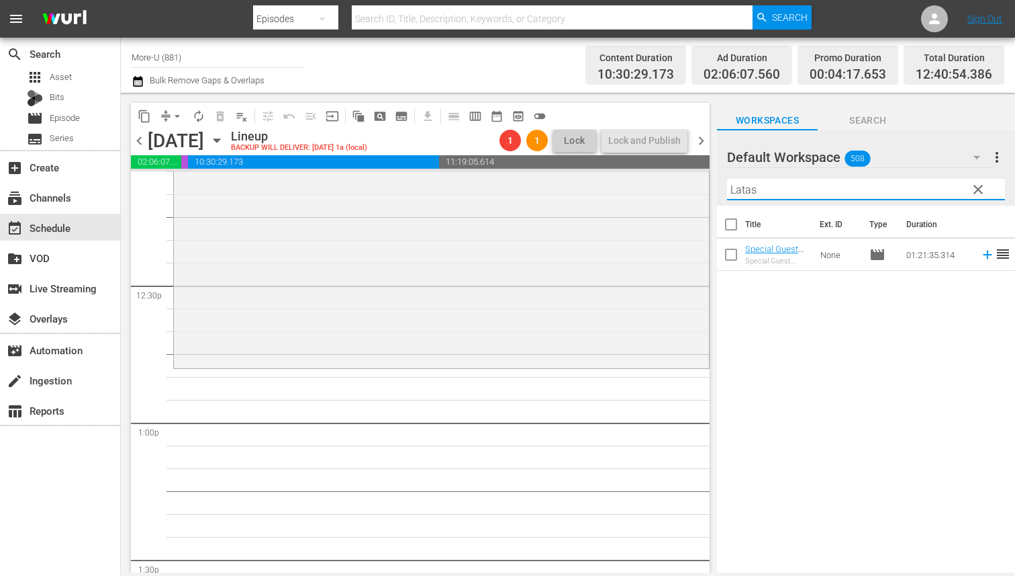
type input "Latas"
click at [891, 116] on span "Search" at bounding box center [868, 120] width 101 height 17
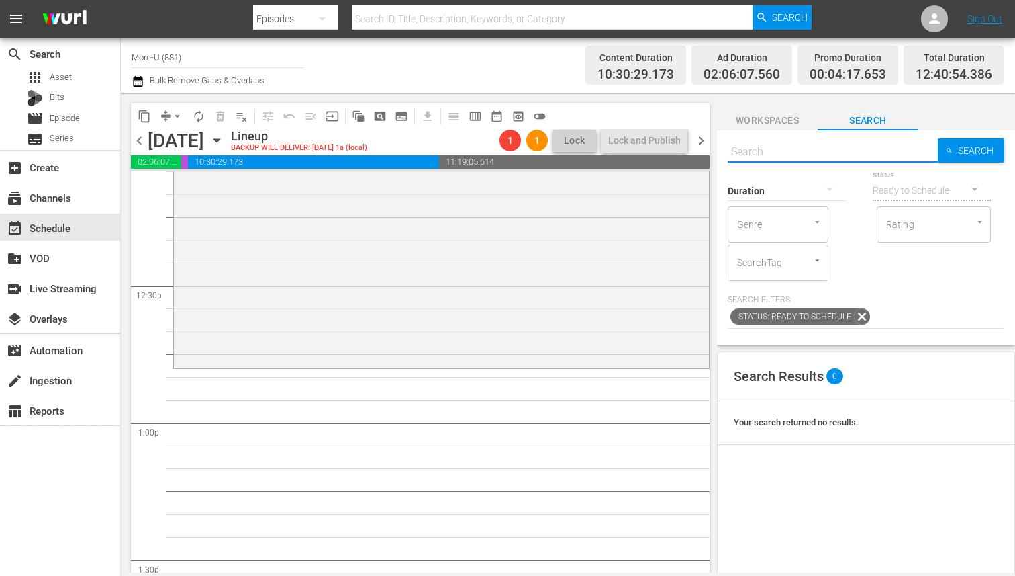
click at [812, 156] on input "text" at bounding box center [833, 152] width 210 height 32
paste input "Lipstick Ladies Talk Part 1"
type input "Lipstick Ladies Talk Part 1"
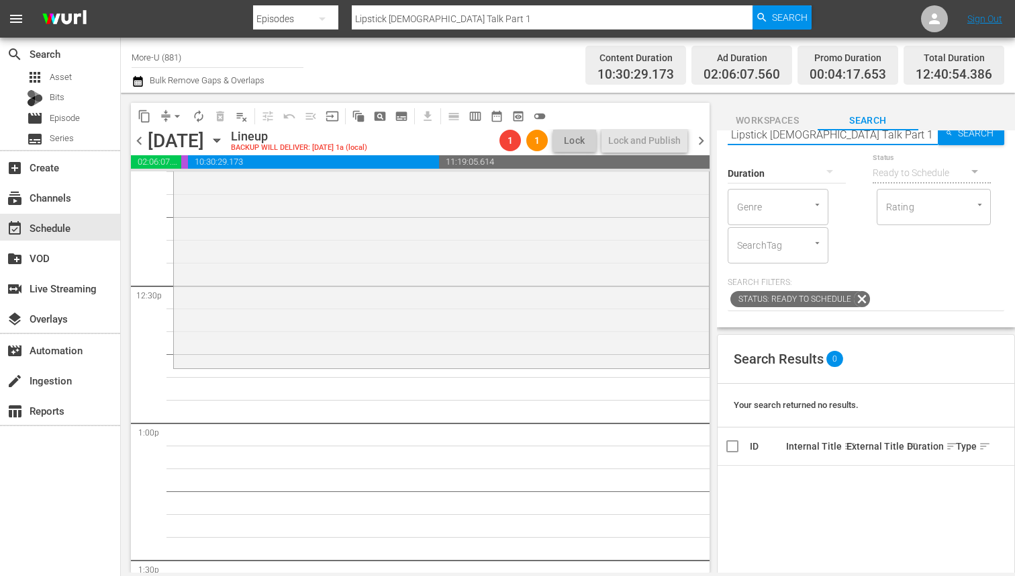
scroll to position [0, 0]
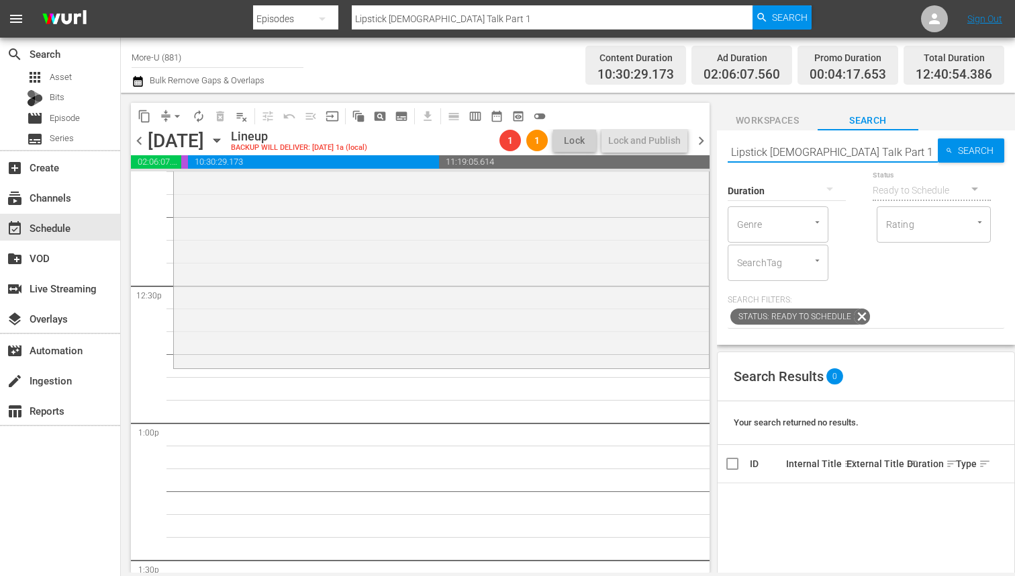
type input "Lipstick Ladies Talk Part"
click at [764, 118] on span "Workspaces" at bounding box center [767, 120] width 101 height 17
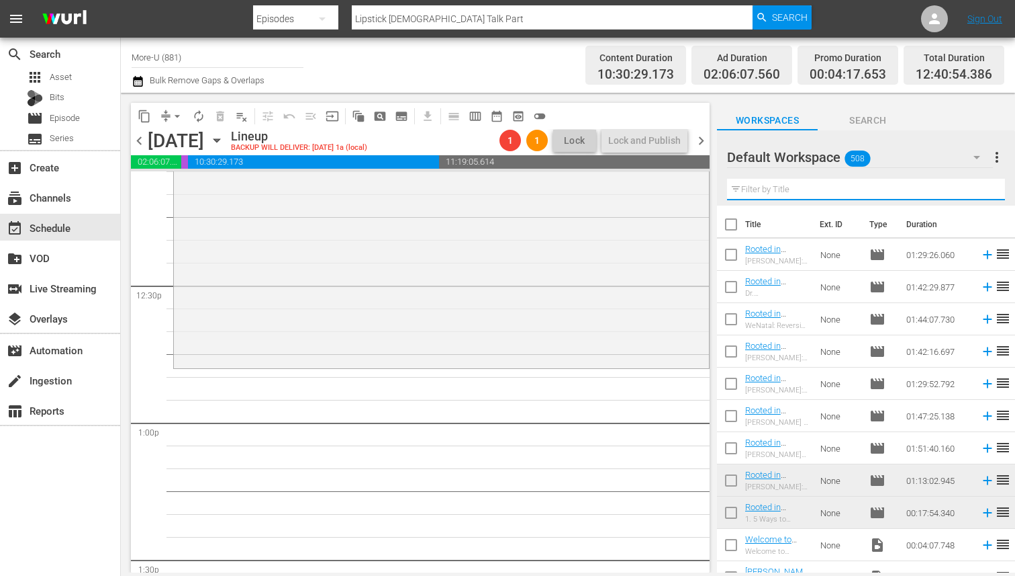
click at [805, 193] on input "text" at bounding box center [866, 189] width 278 height 21
paste input "Lipstick Ladies Talk Part 1"
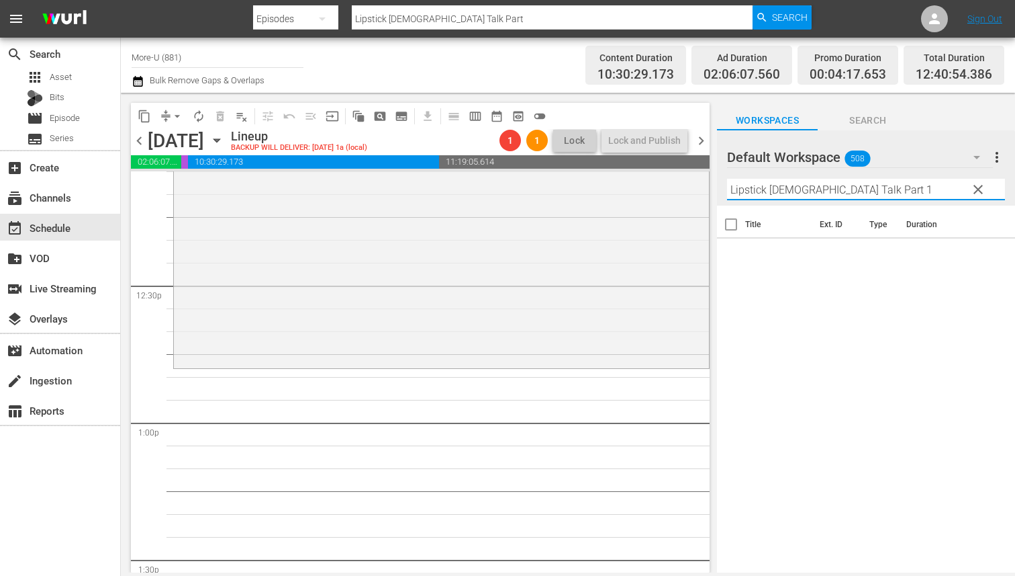
type input "Lipstick Ladies Talk Part 1"
click at [864, 118] on span "Search" at bounding box center [868, 120] width 101 height 17
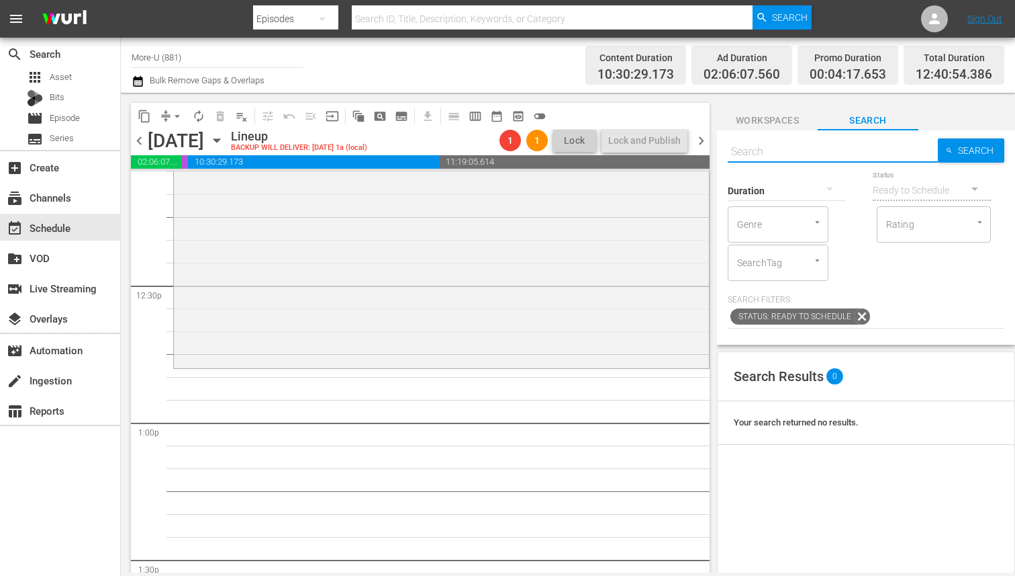
click at [820, 152] on input "text" at bounding box center [833, 152] width 210 height 32
type input "LipStick"
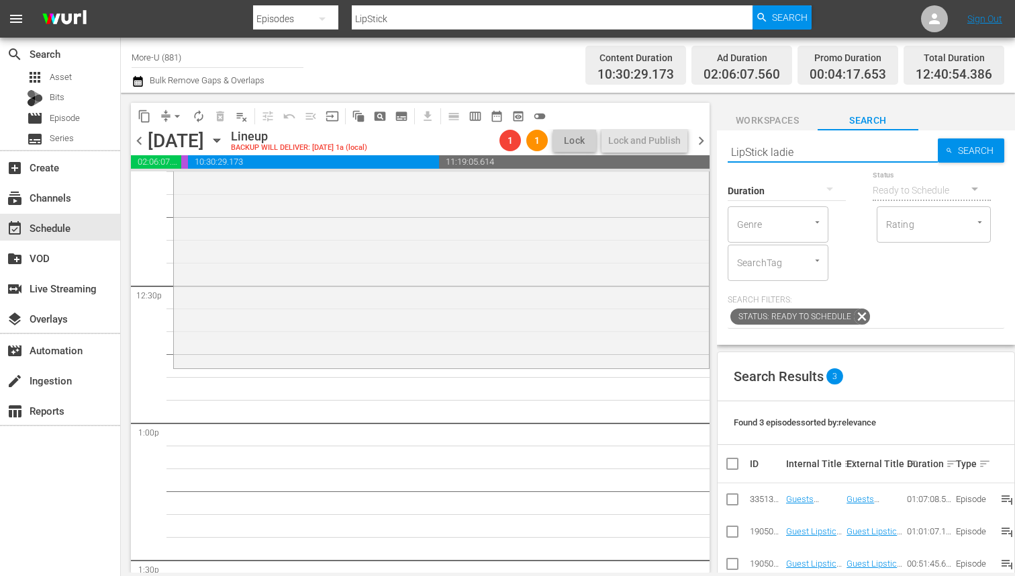
type input "LipStick ladies"
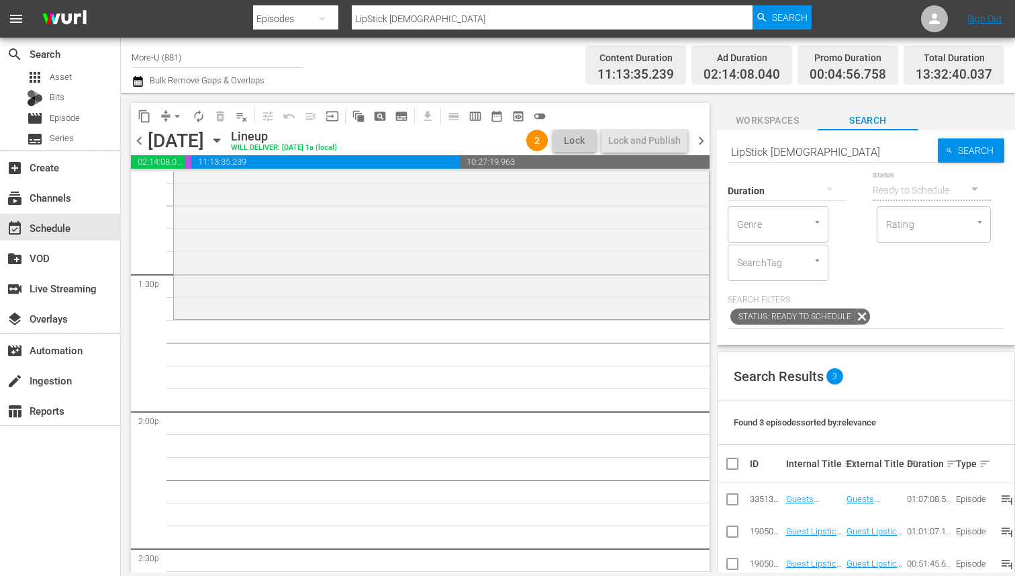
click at [814, 157] on input "LipStick ladies" at bounding box center [833, 152] width 210 height 32
type input "L"
type input "Health"
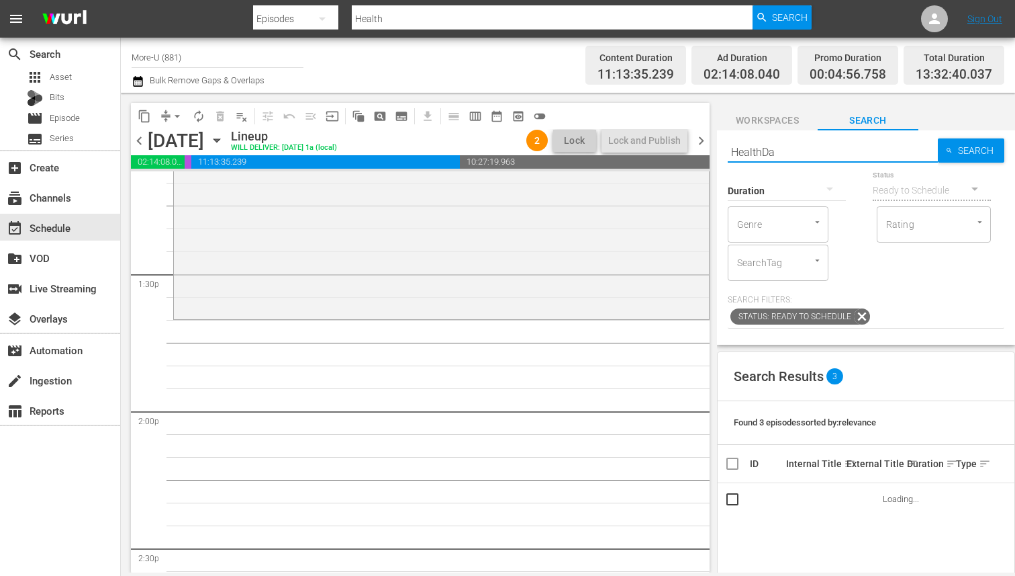
type input "HealthDay"
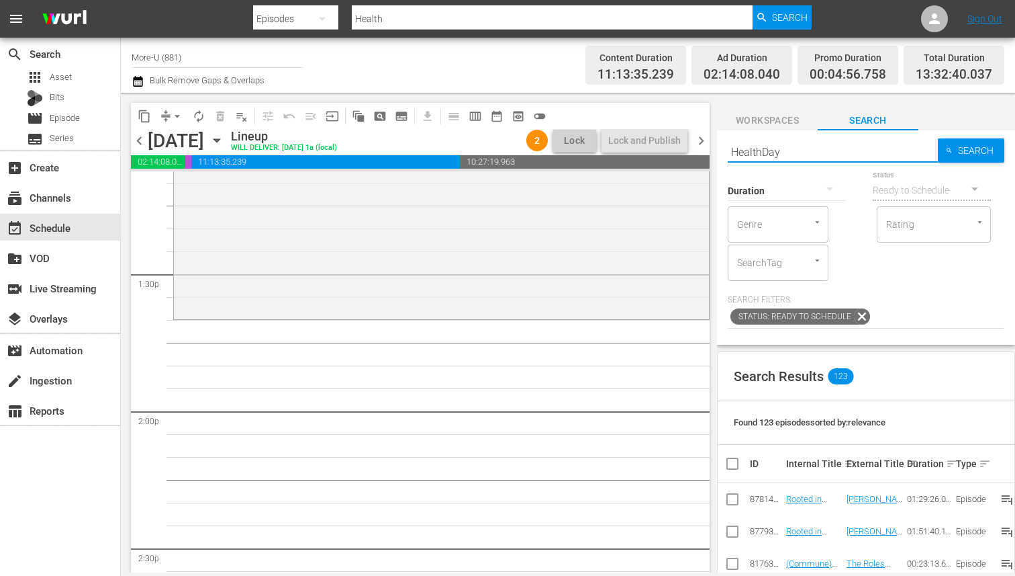
type input "HealthDay"
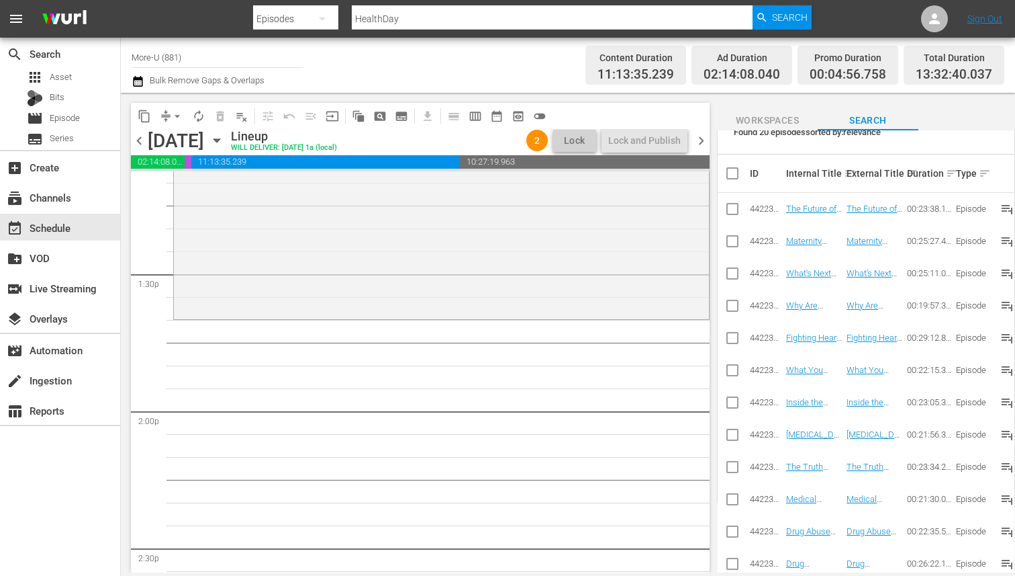
scroll to position [328, 0]
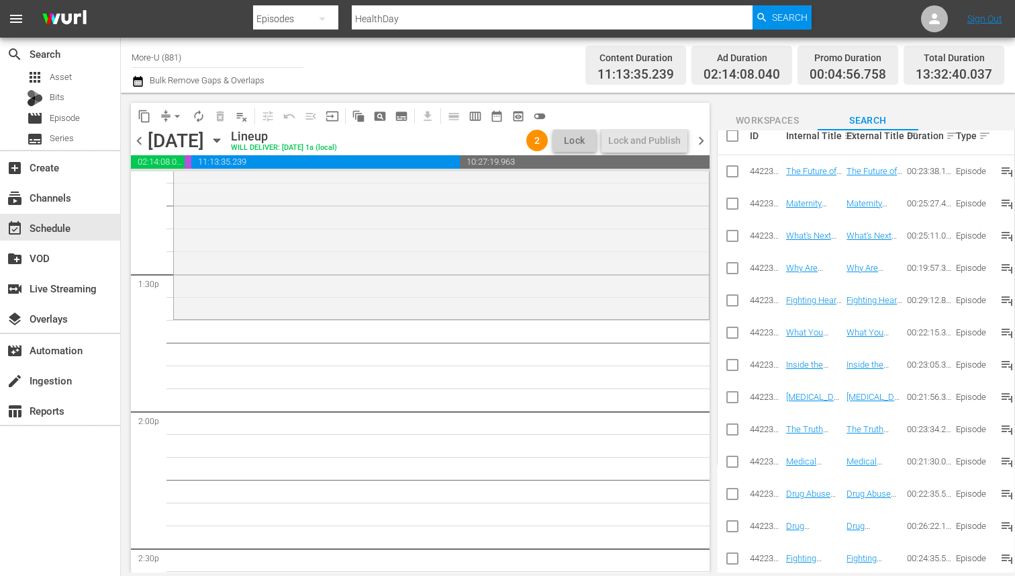
type input "HealthDay"
click at [136, 134] on span "chevron_left" at bounding box center [139, 140] width 17 height 17
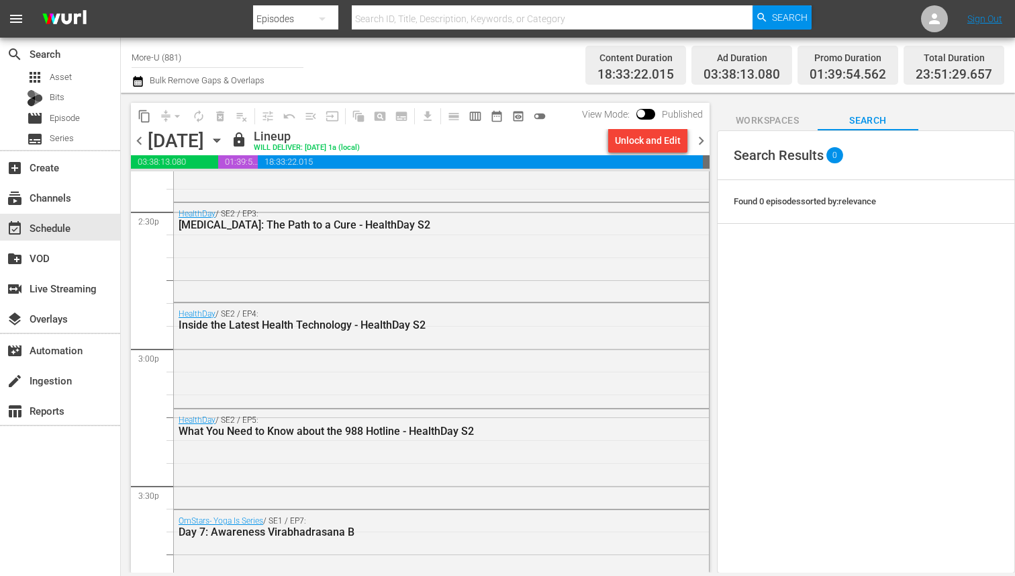
scroll to position [3933, 0]
click at [702, 139] on span "chevron_right" at bounding box center [701, 140] width 17 height 17
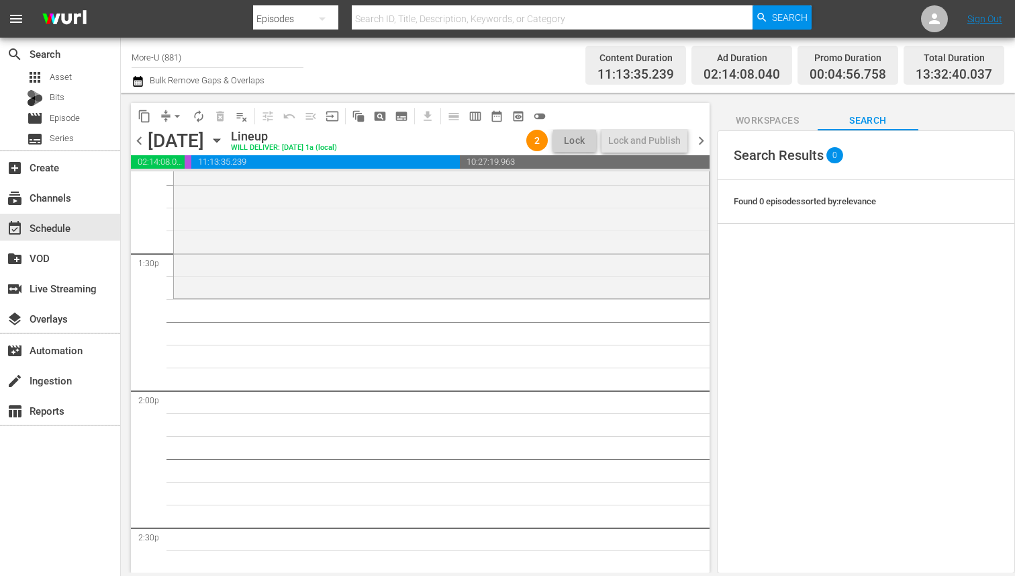
scroll to position [3661, 0]
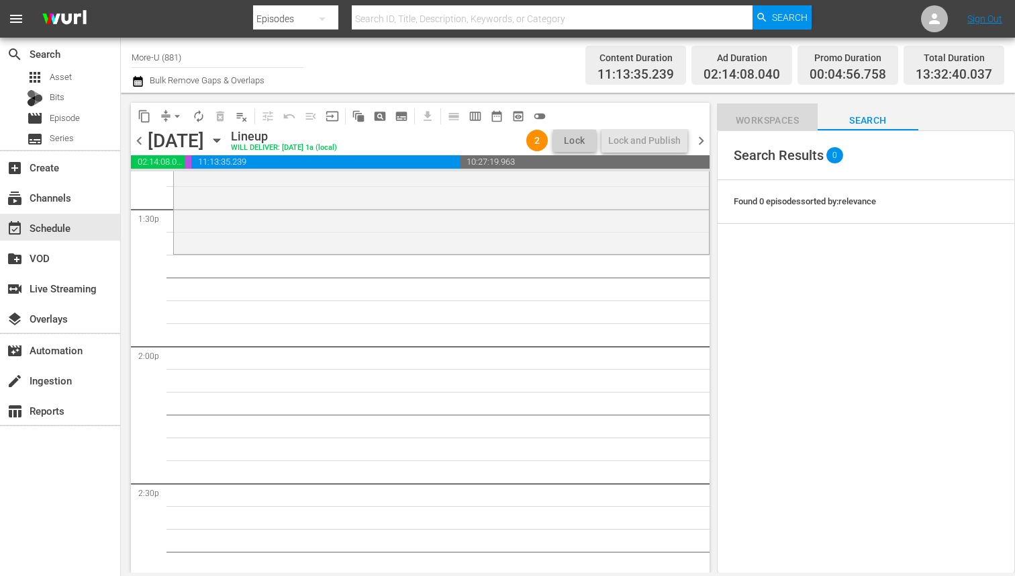
click at [773, 124] on span "Workspaces" at bounding box center [767, 120] width 101 height 17
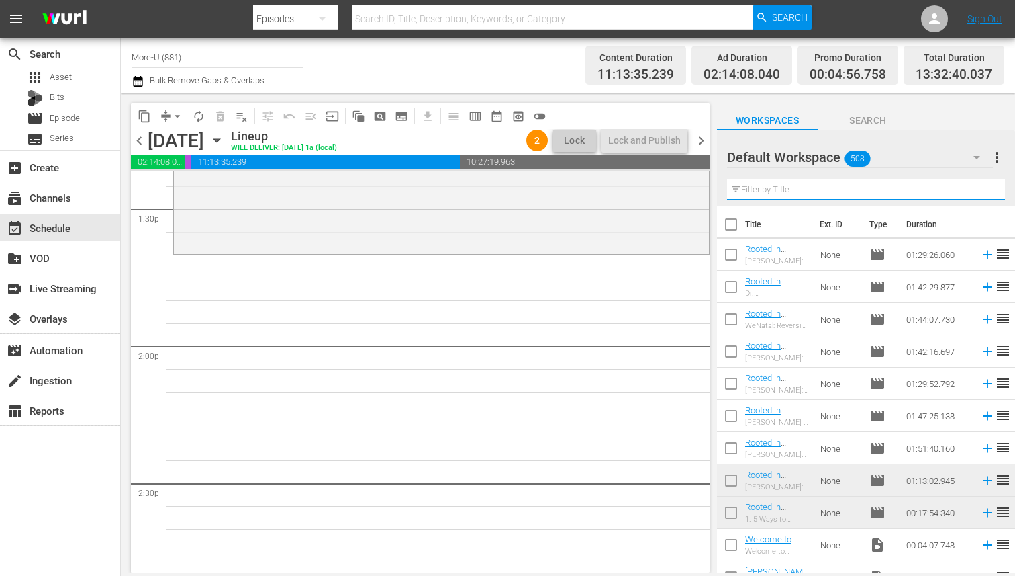
click at [785, 192] on input "text" at bounding box center [866, 189] width 278 height 21
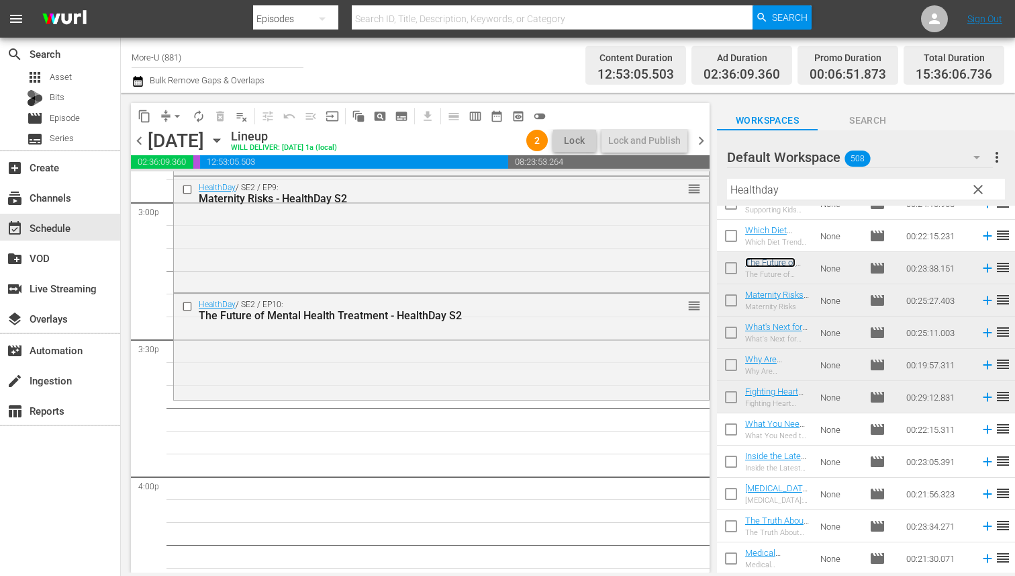
scroll to position [4080, 0]
click at [799, 184] on input "Healthday" at bounding box center [866, 189] width 278 height 21
type input "H"
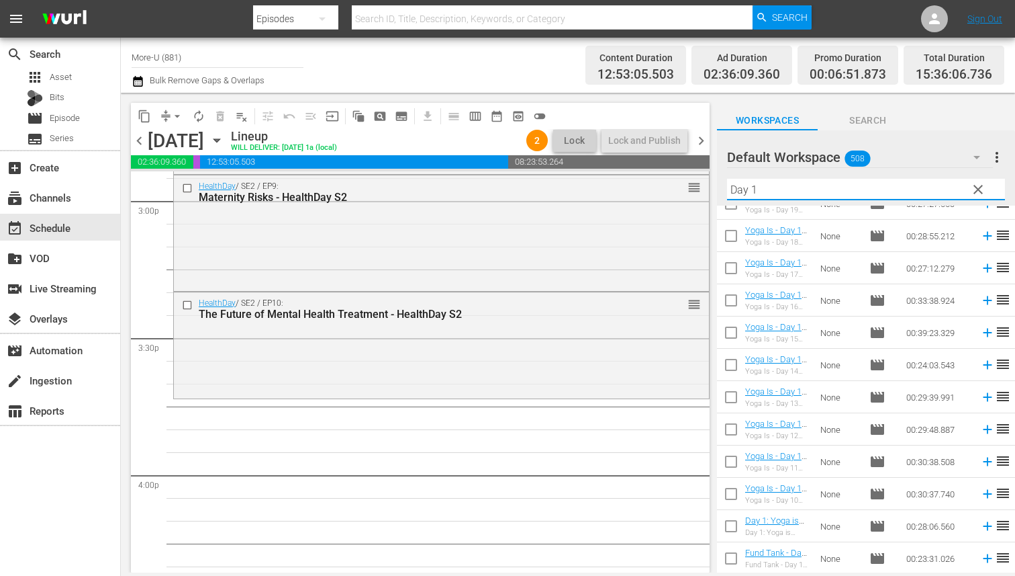
scroll to position [0, 0]
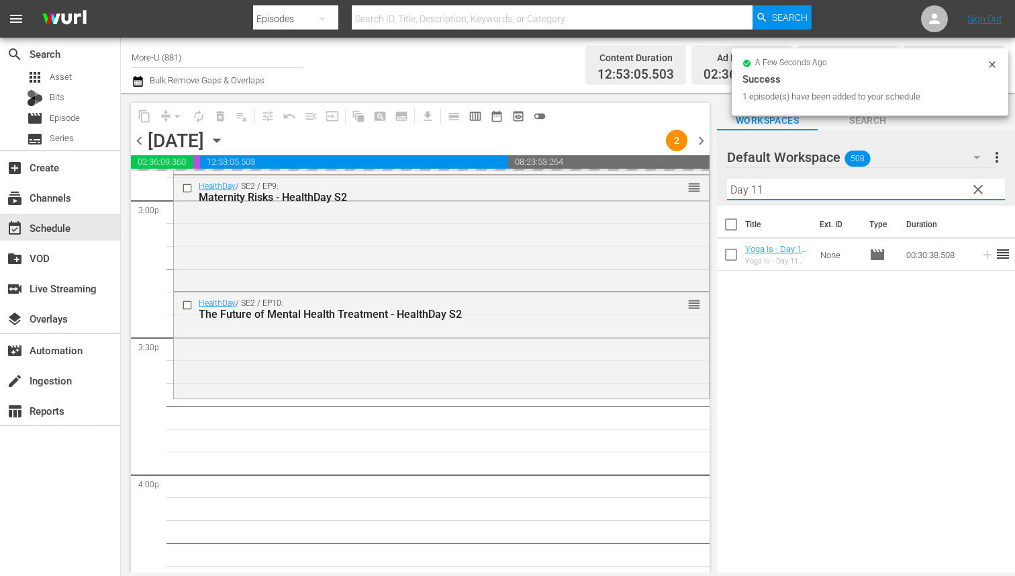
click at [774, 189] on input "Day 11" at bounding box center [866, 189] width 278 height 21
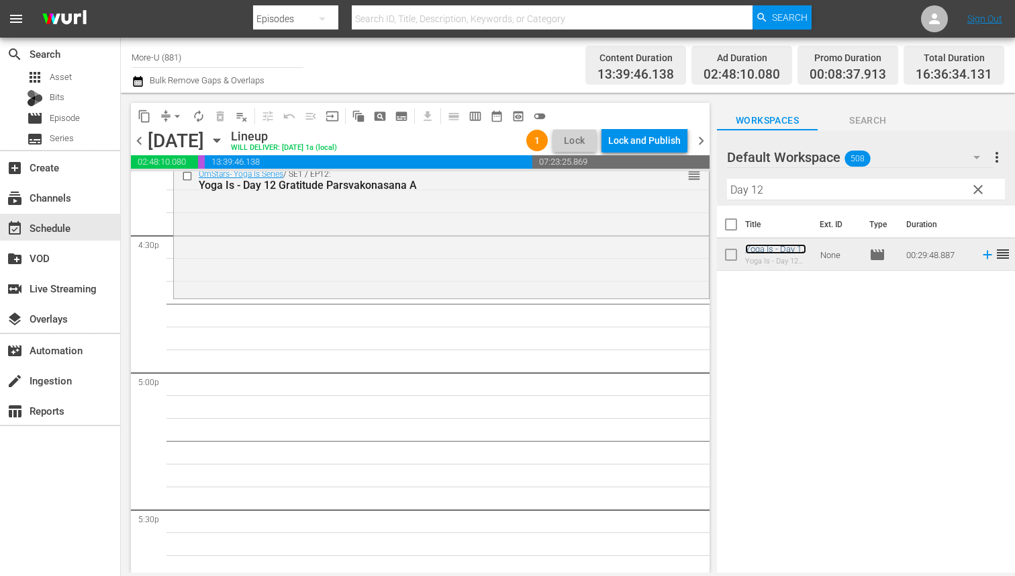
scroll to position [4456, 0]
click at [770, 193] on input "Day 12" at bounding box center [866, 189] width 278 height 21
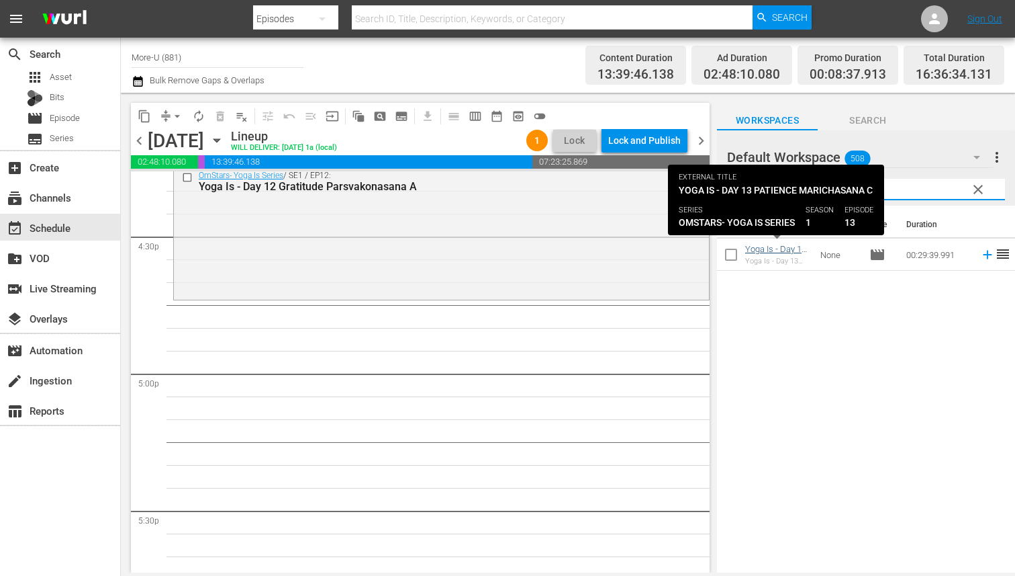
type input "Day 13"
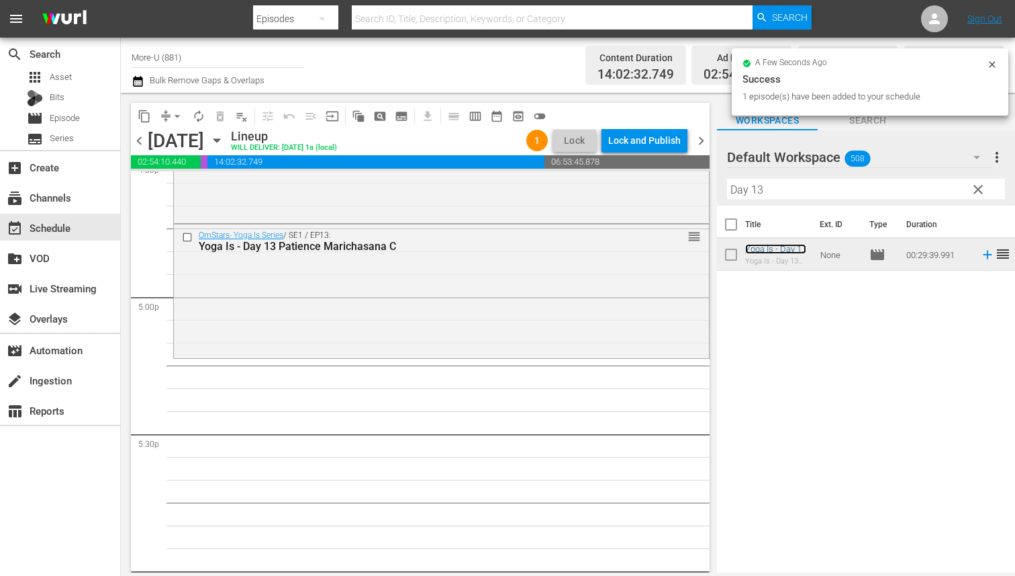
scroll to position [4534, 0]
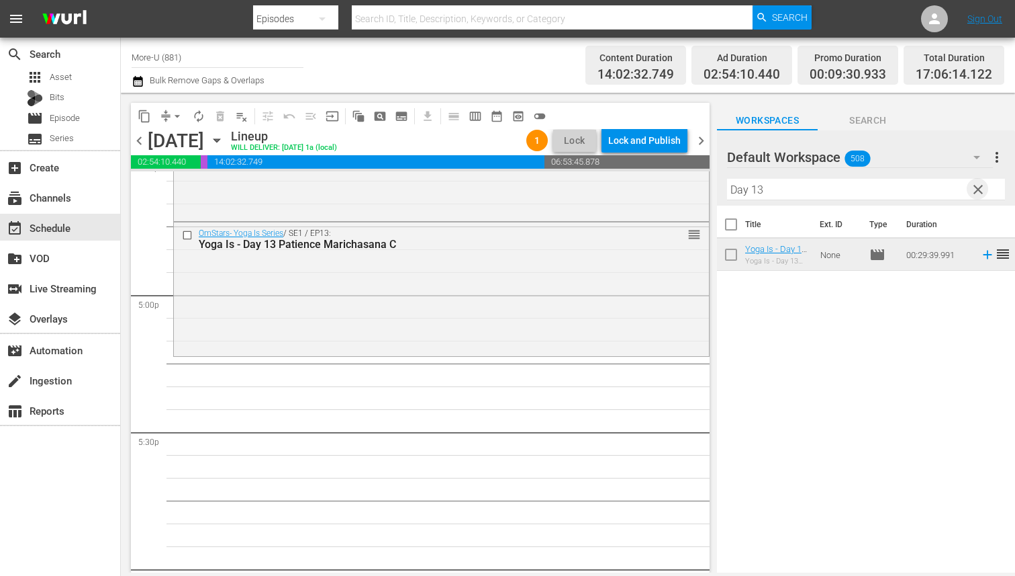
click at [978, 184] on span "clear" at bounding box center [978, 189] width 16 height 16
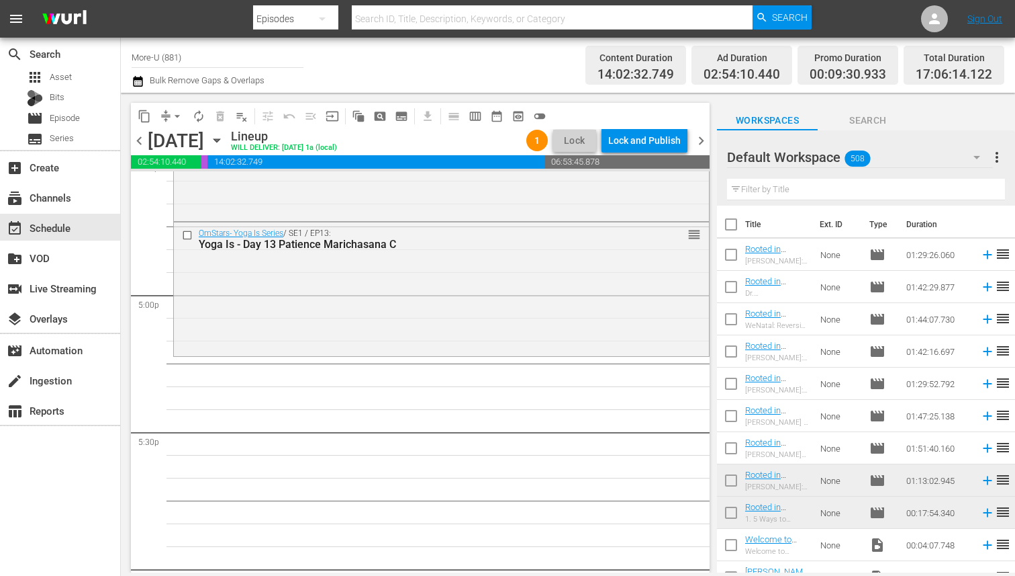
click at [811, 189] on input "text" at bounding box center [866, 189] width 278 height 21
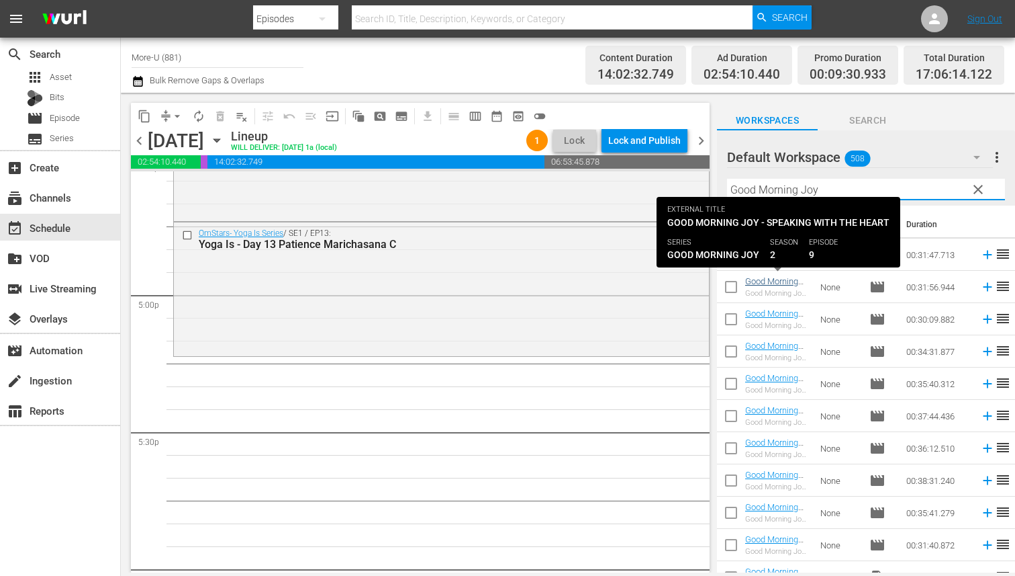
type input "Good Morning Joy"
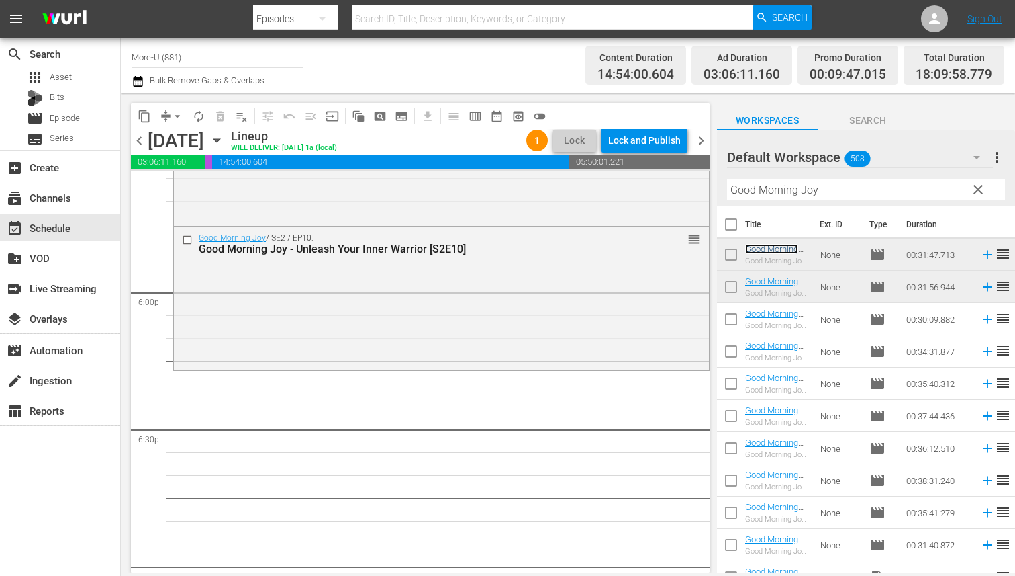
scroll to position [4808, 0]
click at [979, 185] on span "clear" at bounding box center [978, 189] width 16 height 16
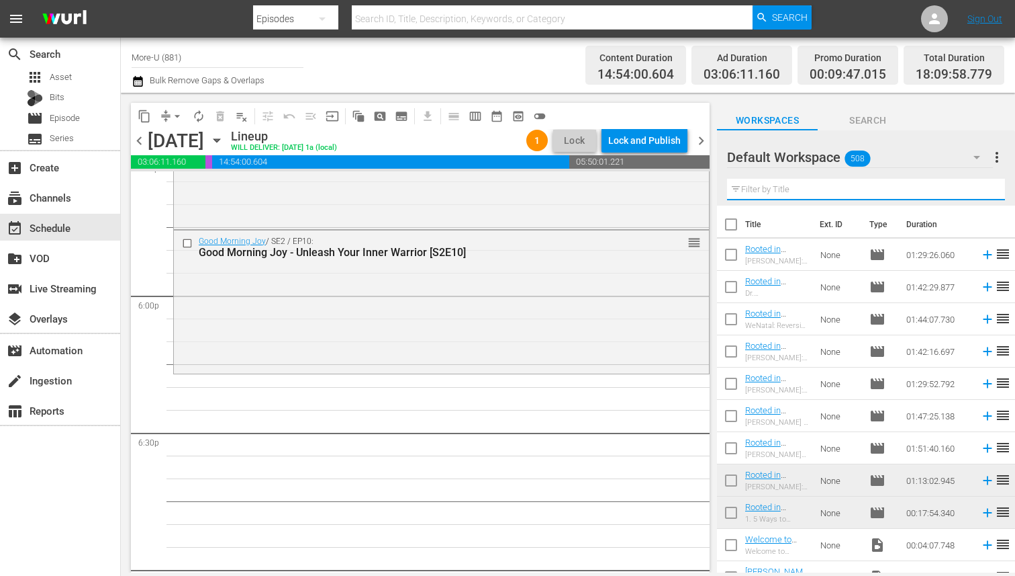
click at [808, 186] on input "text" at bounding box center [866, 189] width 278 height 21
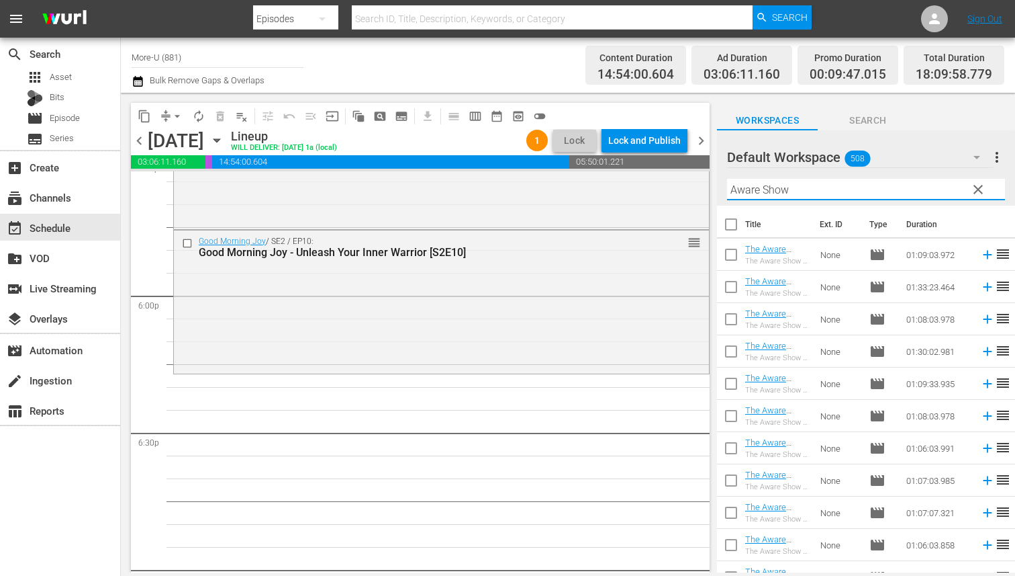
type input "Aware Show"
click at [140, 144] on span "chevron_left" at bounding box center [139, 140] width 17 height 17
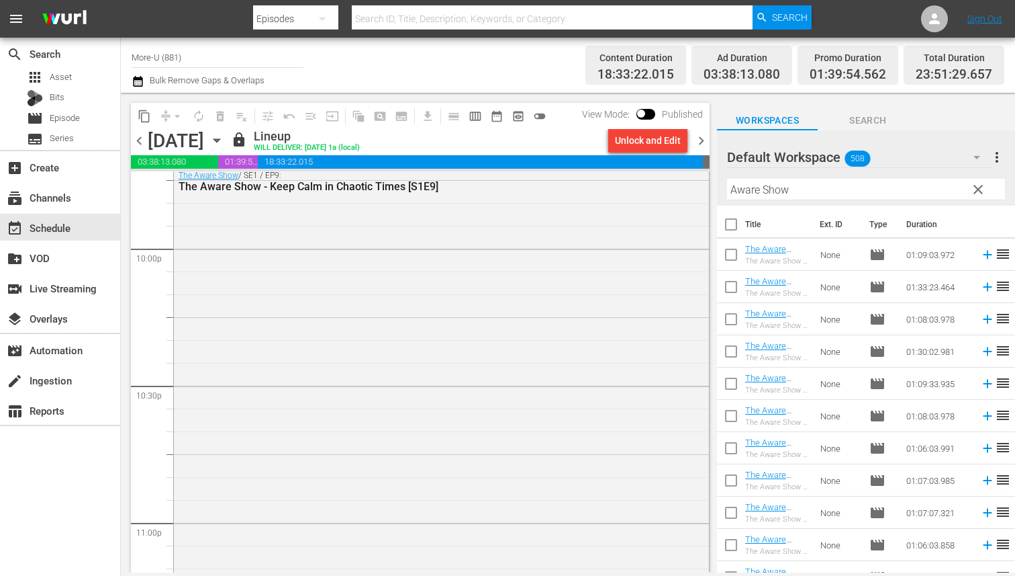
scroll to position [5898, 0]
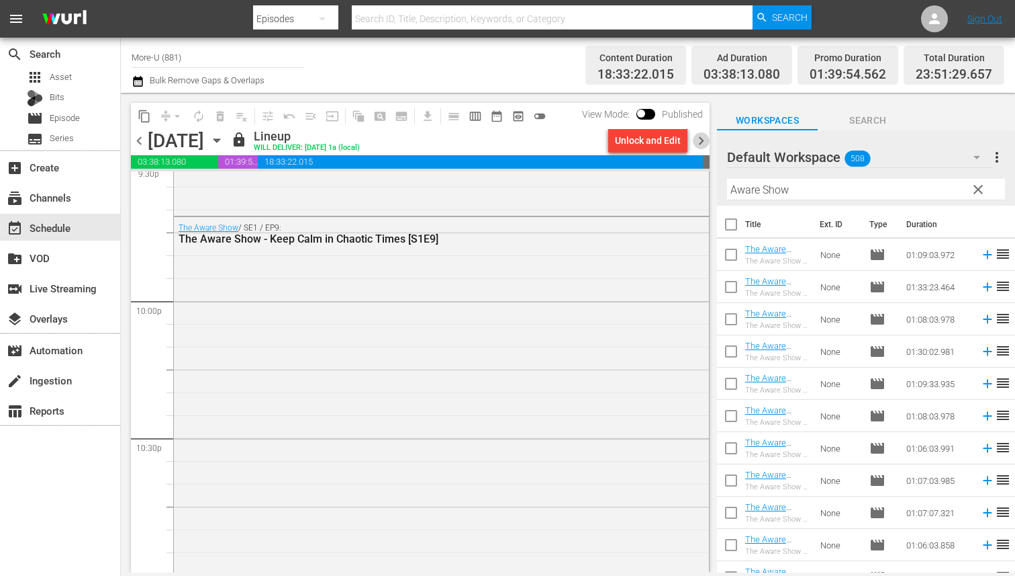
click at [698, 136] on span "chevron_right" at bounding box center [701, 140] width 17 height 17
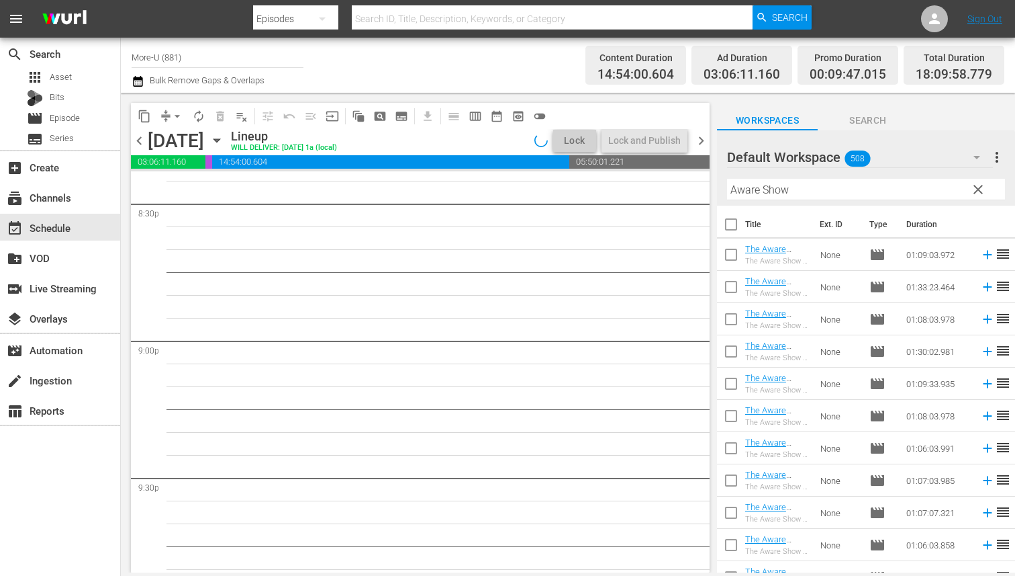
scroll to position [5562, 0]
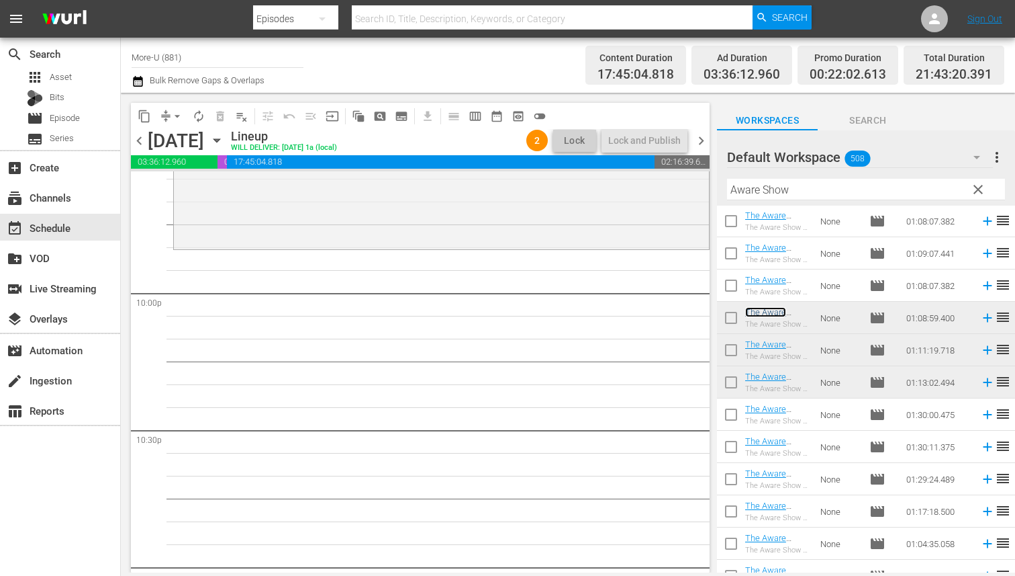
scroll to position [615, 0]
click at [978, 191] on span "clear" at bounding box center [978, 189] width 16 height 16
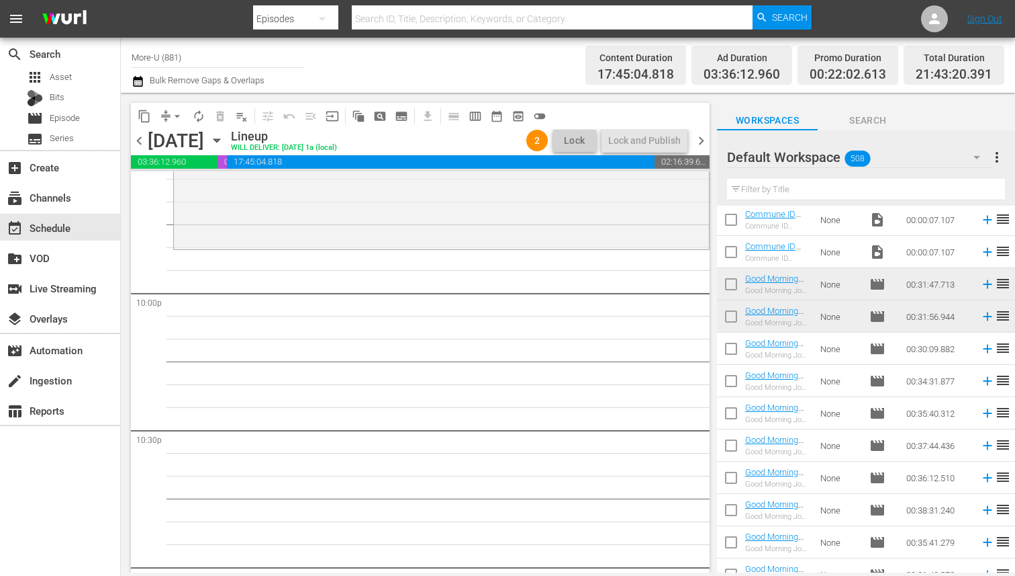
click at [866, 182] on input "text" at bounding box center [866, 189] width 278 height 21
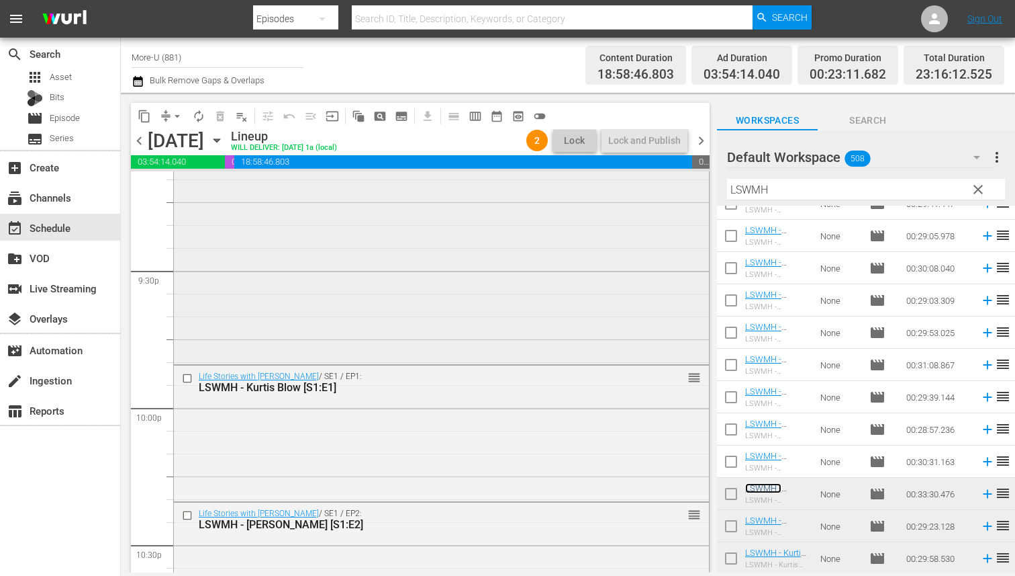
scroll to position [5841, 0]
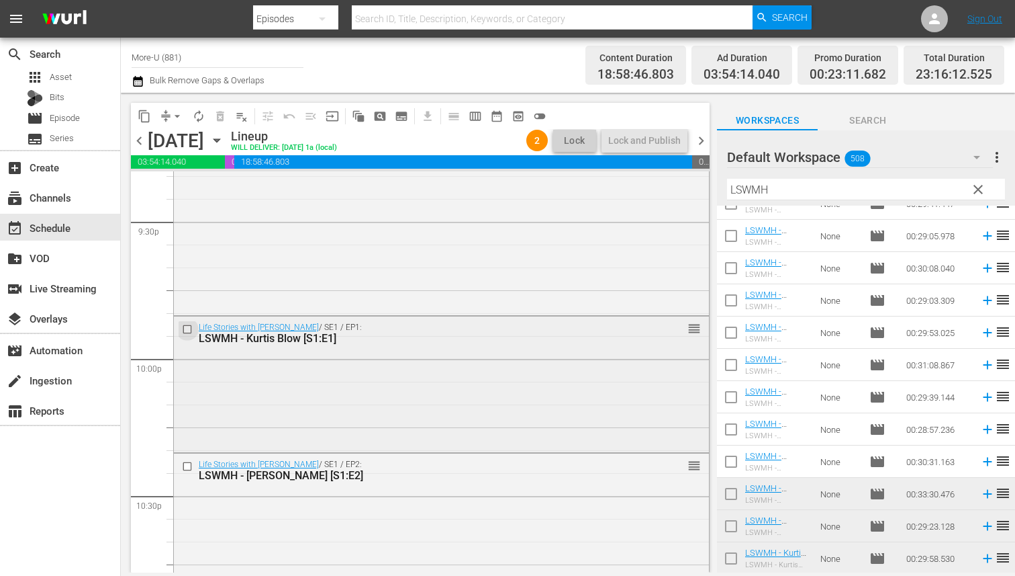
click at [186, 325] on input "checkbox" at bounding box center [189, 329] width 14 height 11
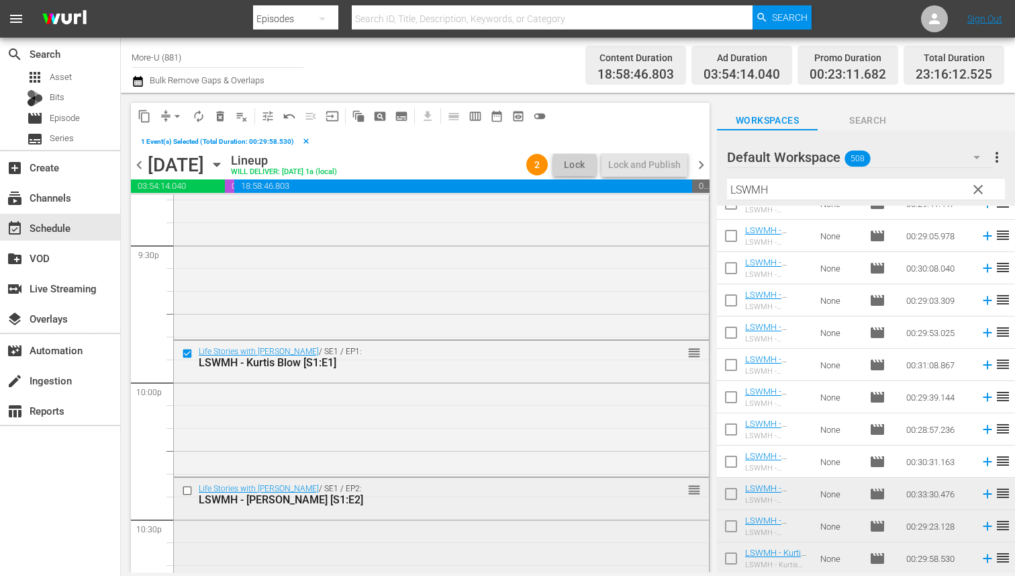
click at [189, 490] on input "checkbox" at bounding box center [189, 489] width 14 height 11
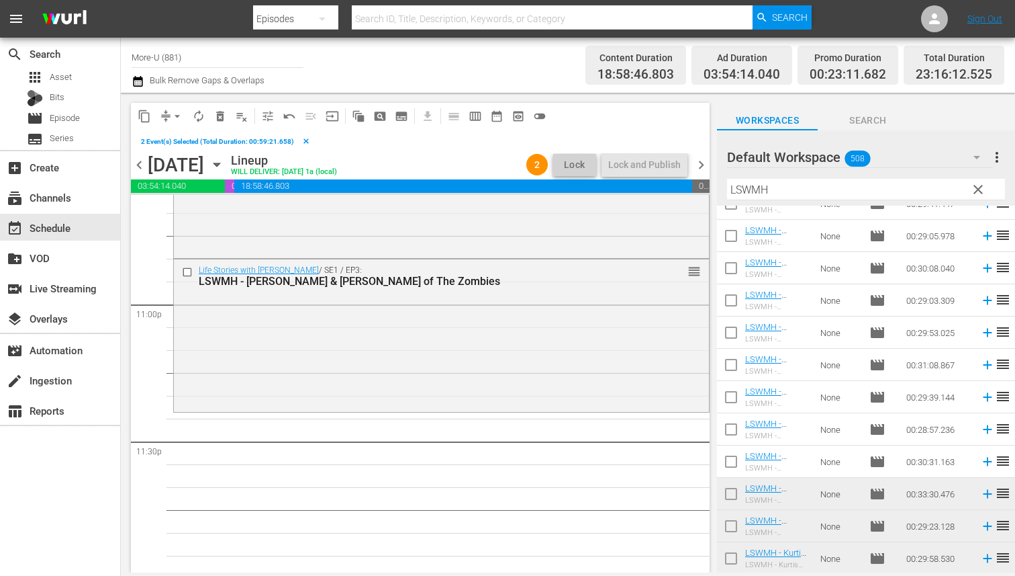
scroll to position [6199, 0]
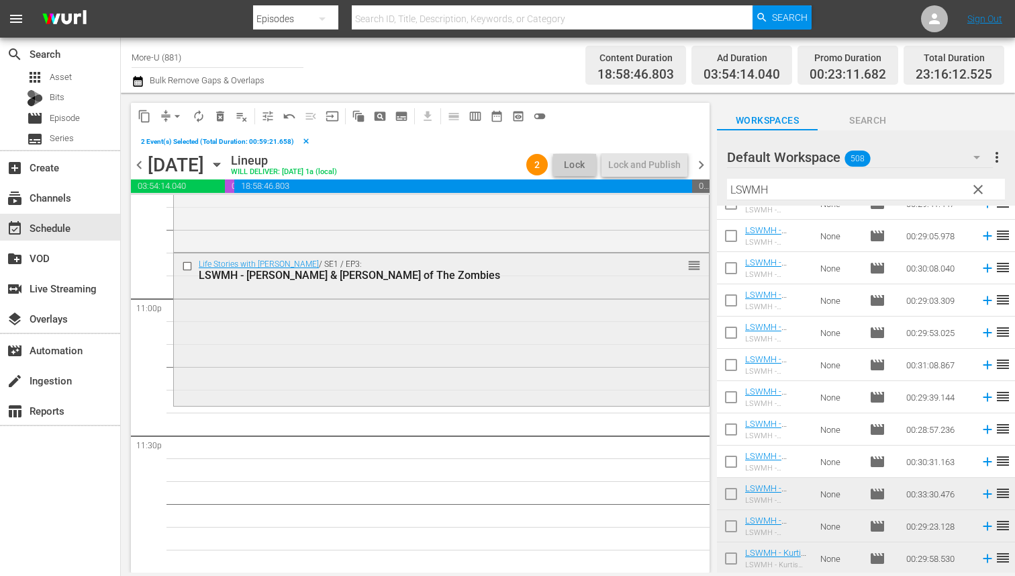
click at [186, 264] on input "checkbox" at bounding box center [189, 266] width 14 height 11
click at [223, 118] on span "delete_forever_outlined" at bounding box center [220, 115] width 13 height 13
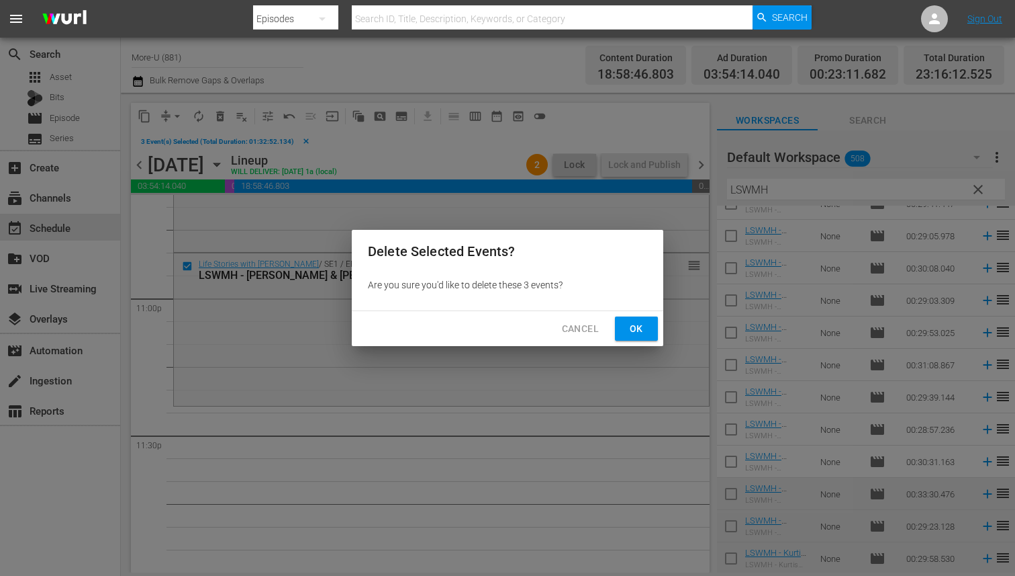
click at [627, 323] on span "Ok" at bounding box center [636, 328] width 21 height 17
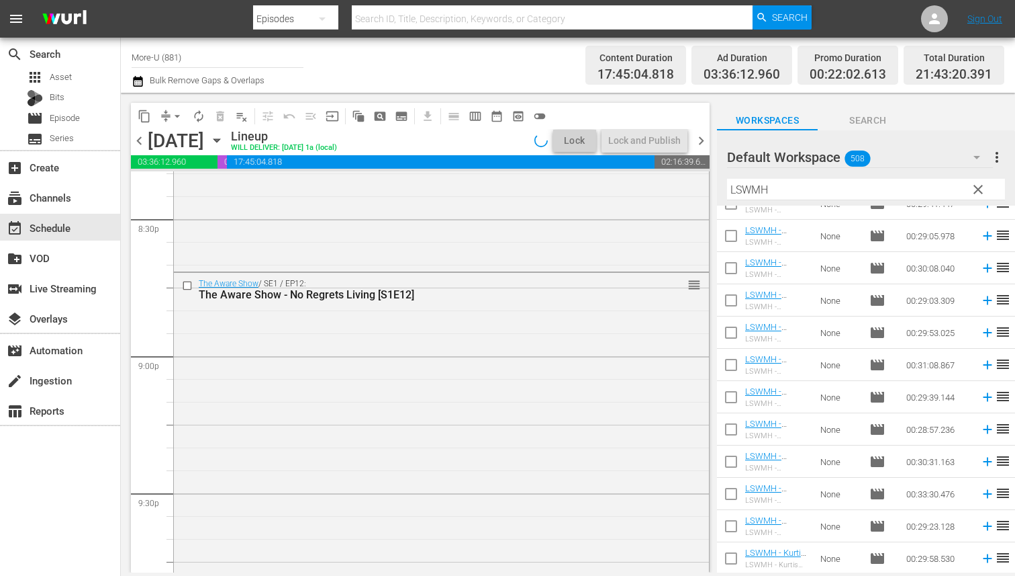
scroll to position [5569, 0]
click at [772, 187] on input "LSWMH" at bounding box center [866, 189] width 278 height 21
type input "L"
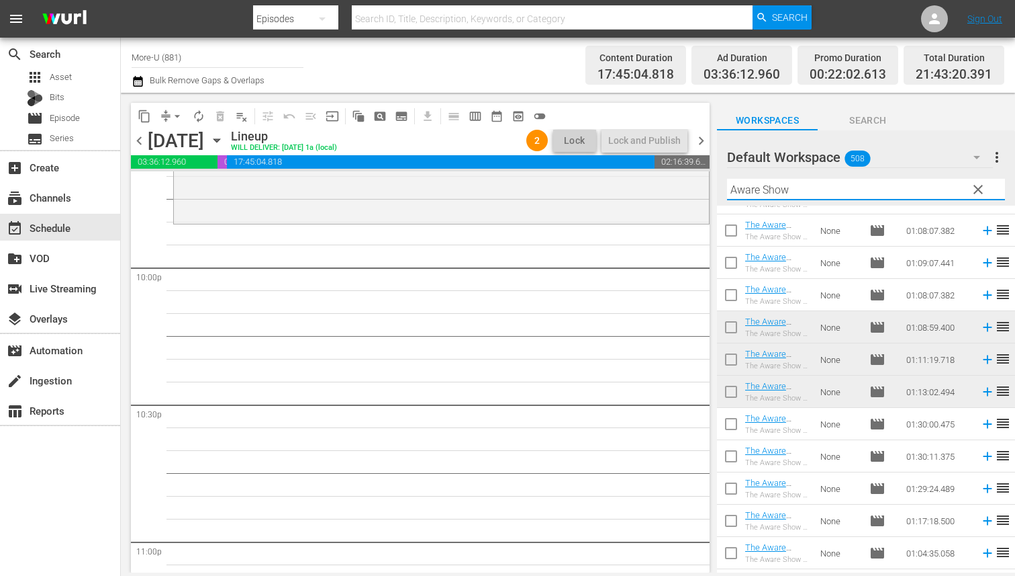
scroll to position [5913, 0]
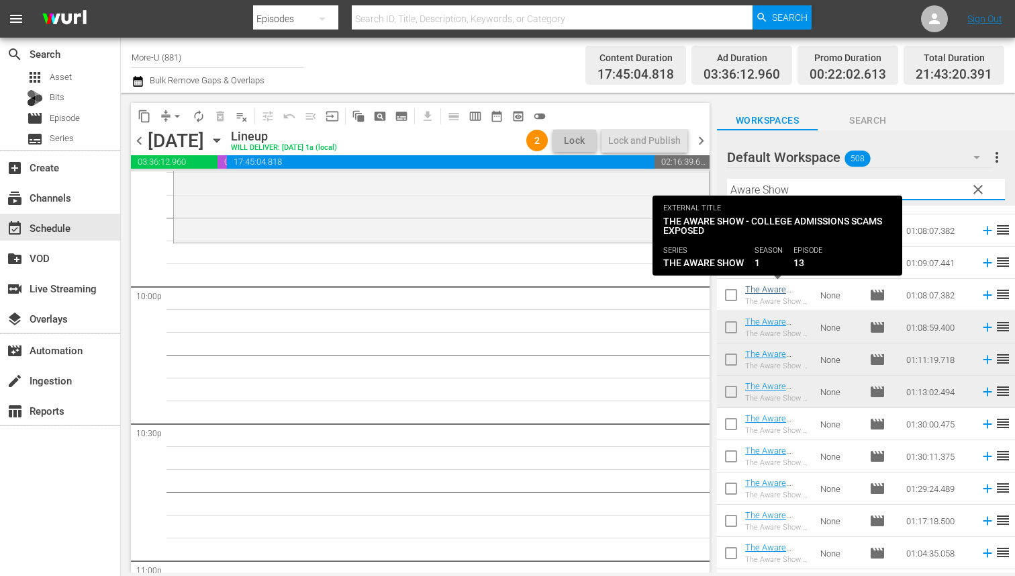
type input "Aware Show"
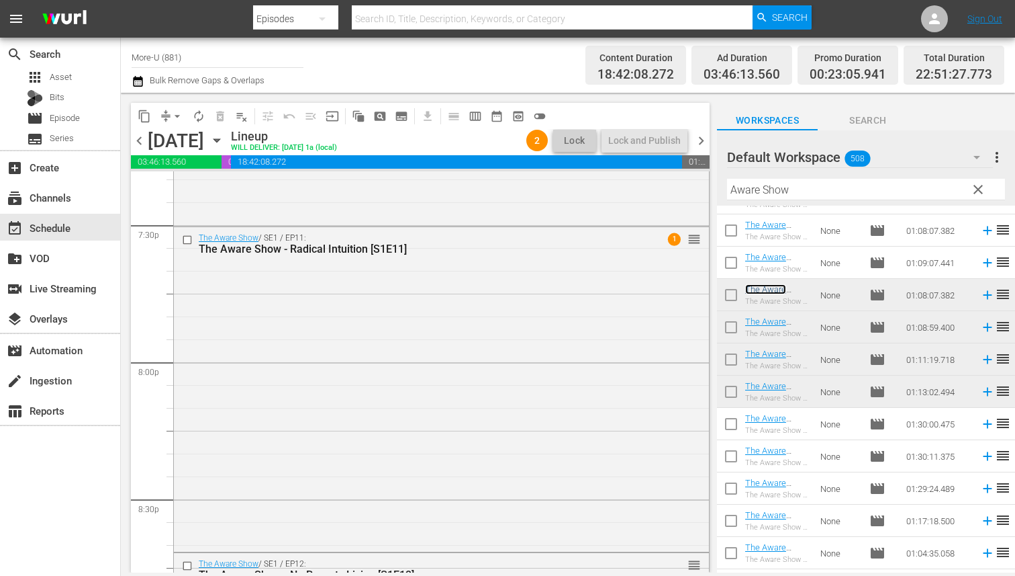
scroll to position [5295, 0]
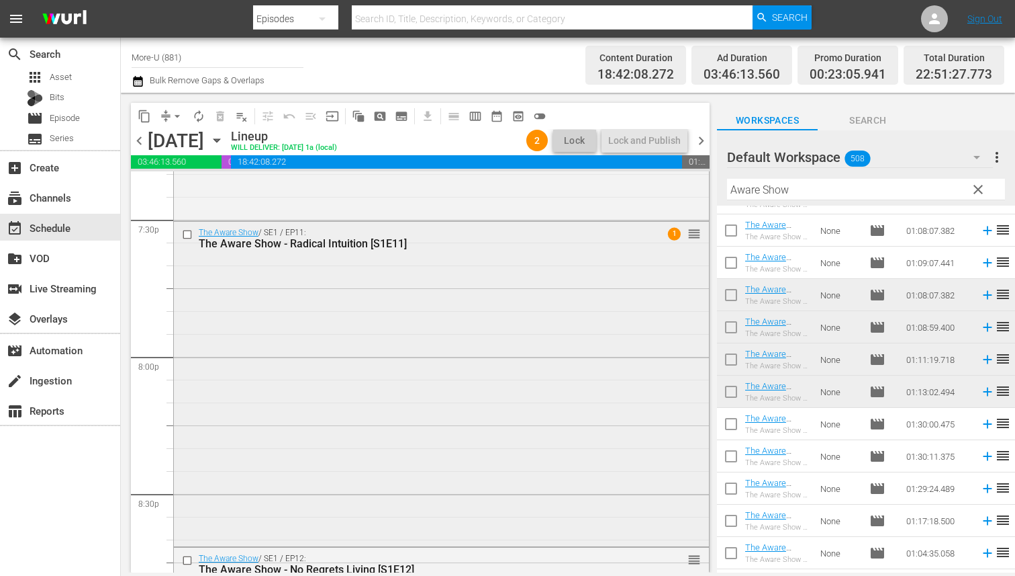
click at [576, 309] on div "The Aware Show / SE1 / EP11: The Aware Show - Radical Intuition [S1E11] 1 reord…" at bounding box center [441, 383] width 535 height 322
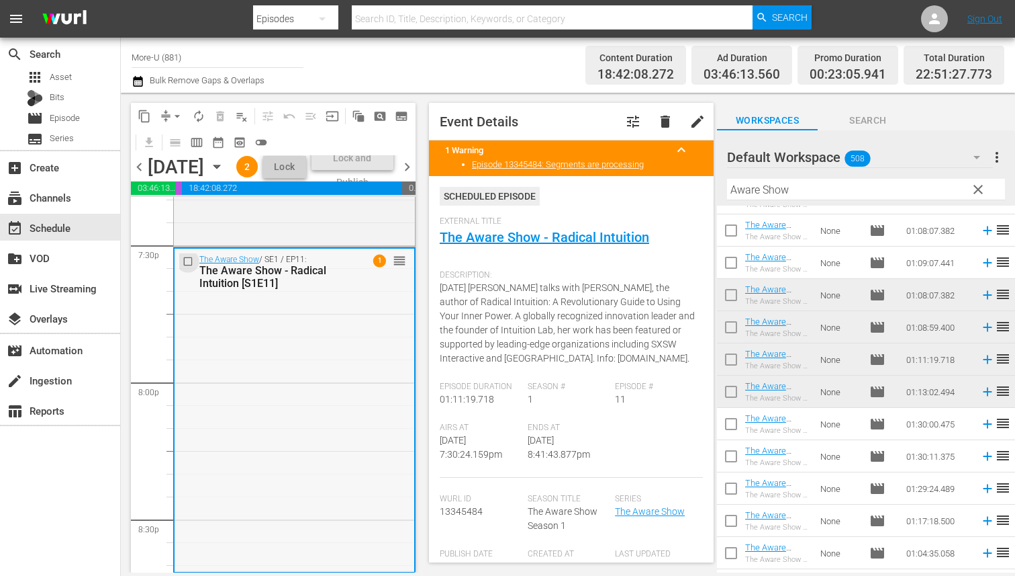
click at [187, 267] on input "checkbox" at bounding box center [190, 261] width 14 height 11
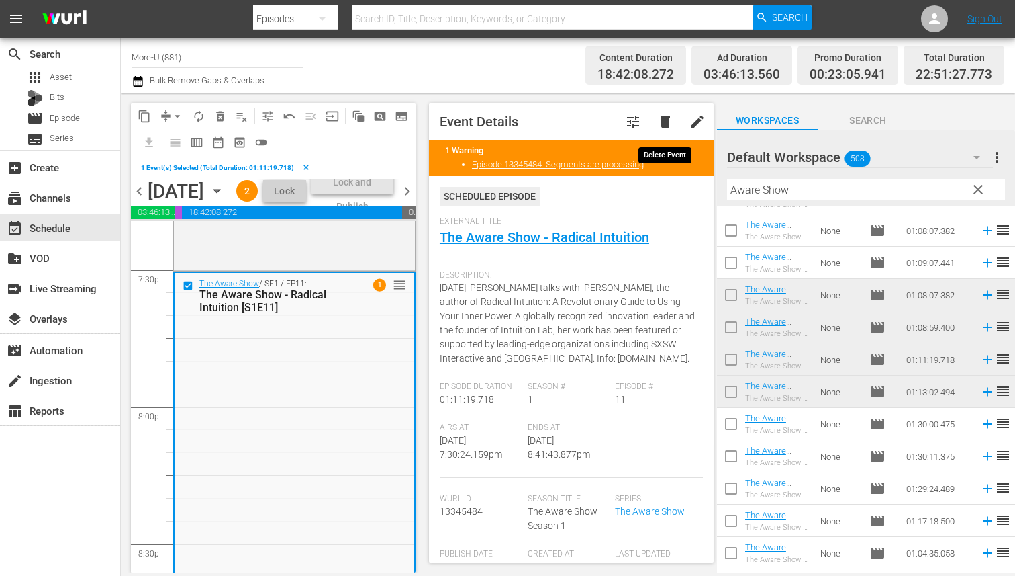
click at [668, 118] on span "delete" at bounding box center [665, 121] width 16 height 16
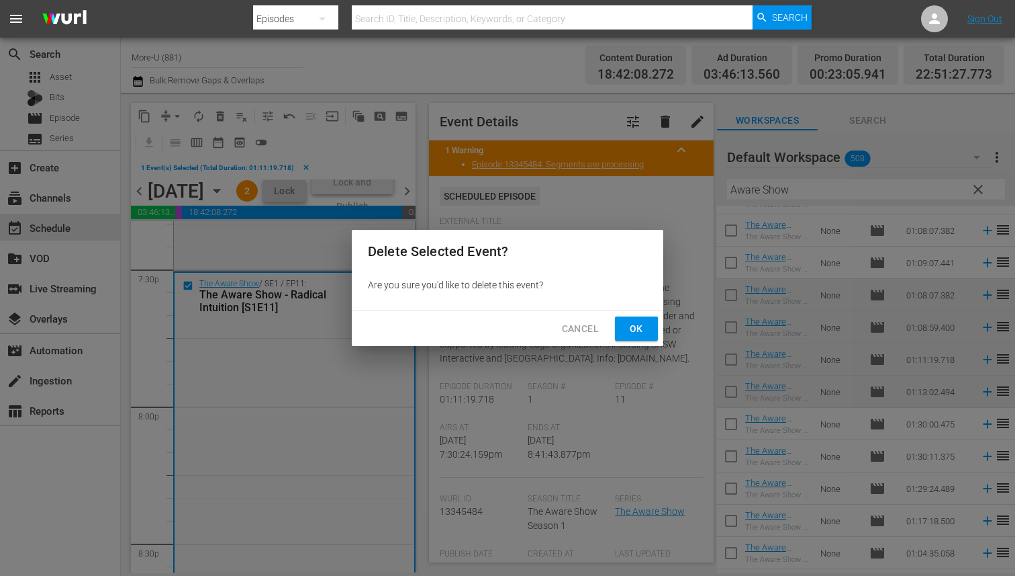
click at [643, 336] on span "Ok" at bounding box center [636, 328] width 21 height 17
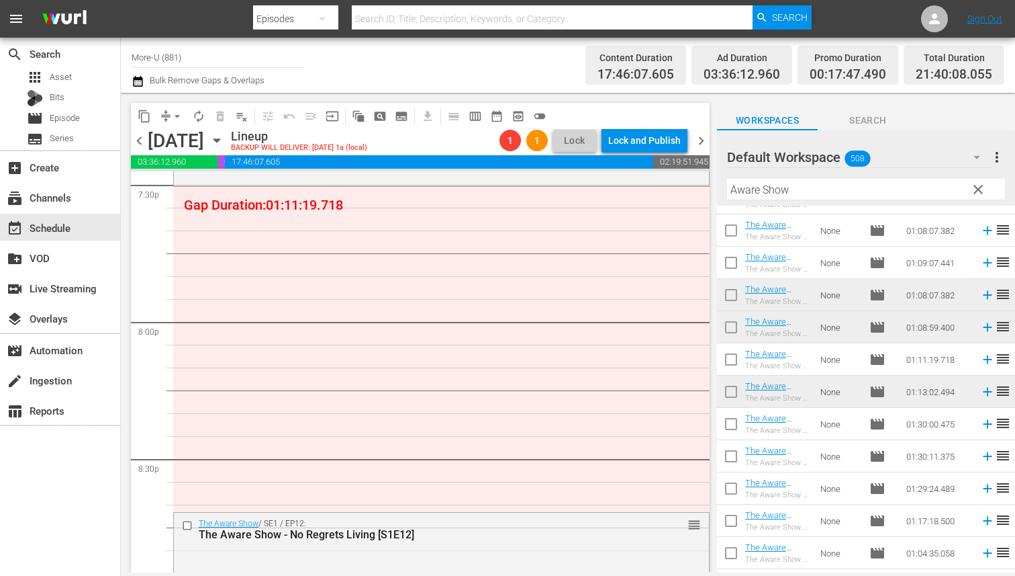
scroll to position [5346, 0]
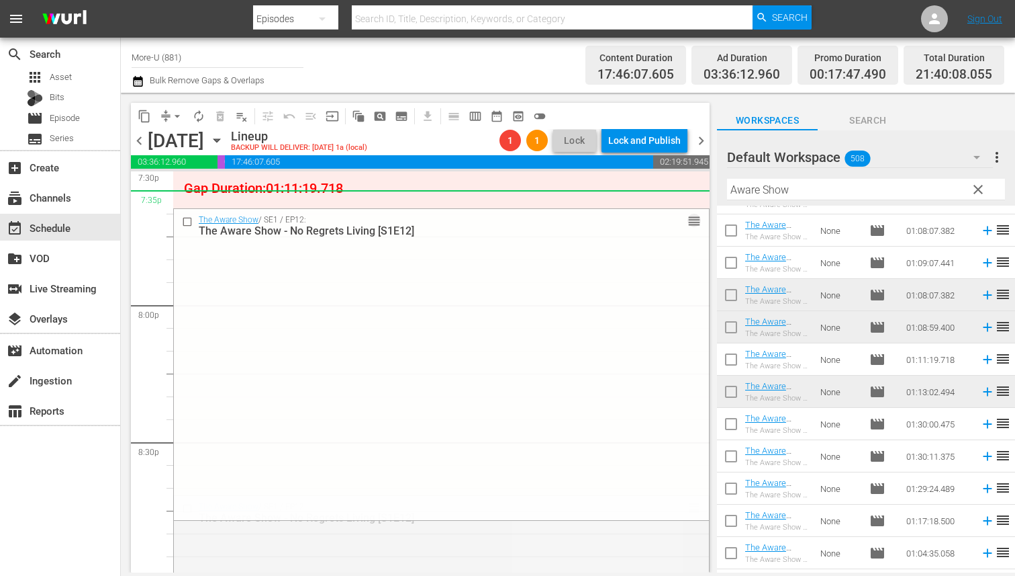
drag, startPoint x: 693, startPoint y: 507, endPoint x: 690, endPoint y: 190, distance: 317.0
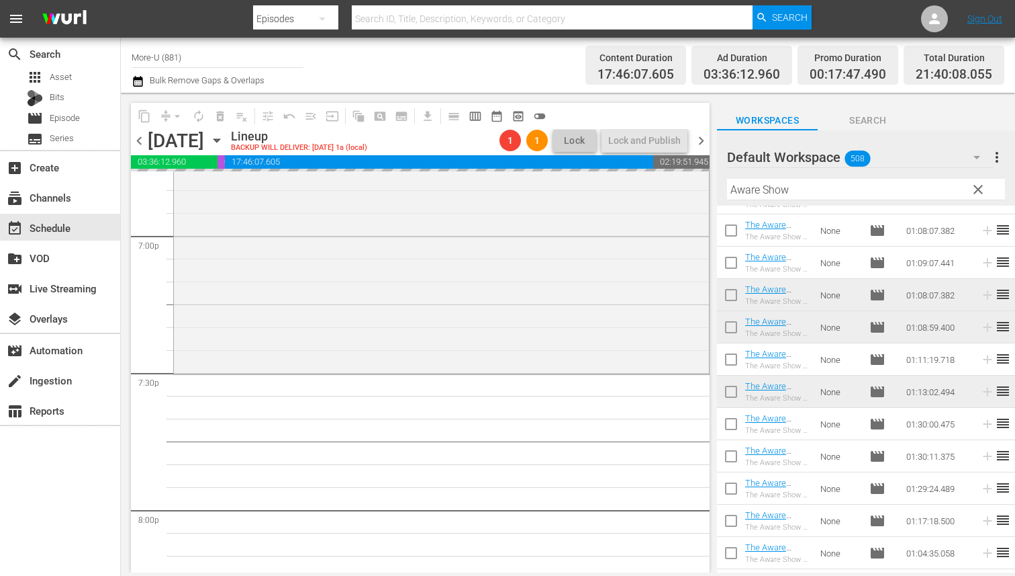
scroll to position [5131, 0]
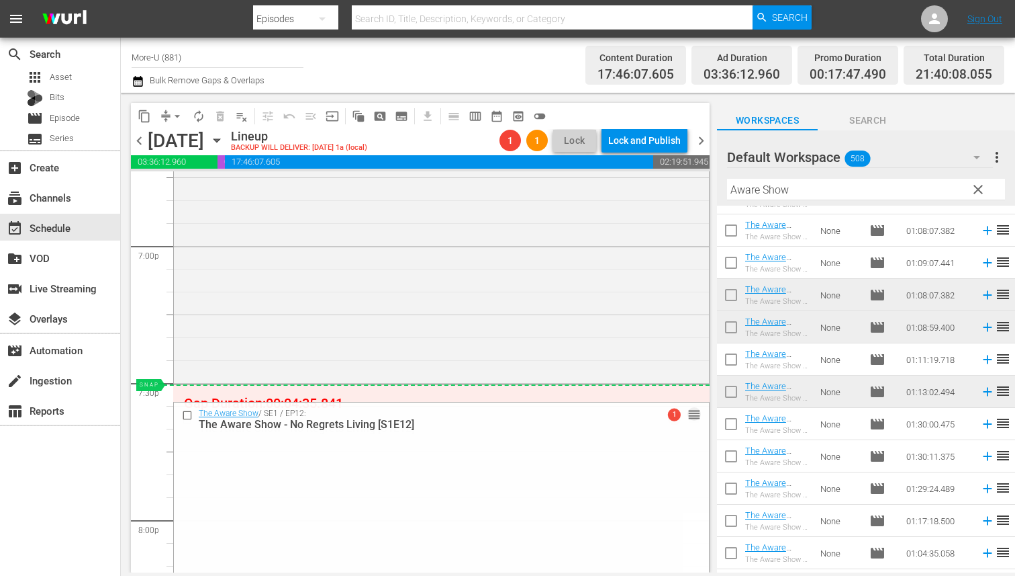
drag, startPoint x: 696, startPoint y: 415, endPoint x: 698, endPoint y: 394, distance: 21.7
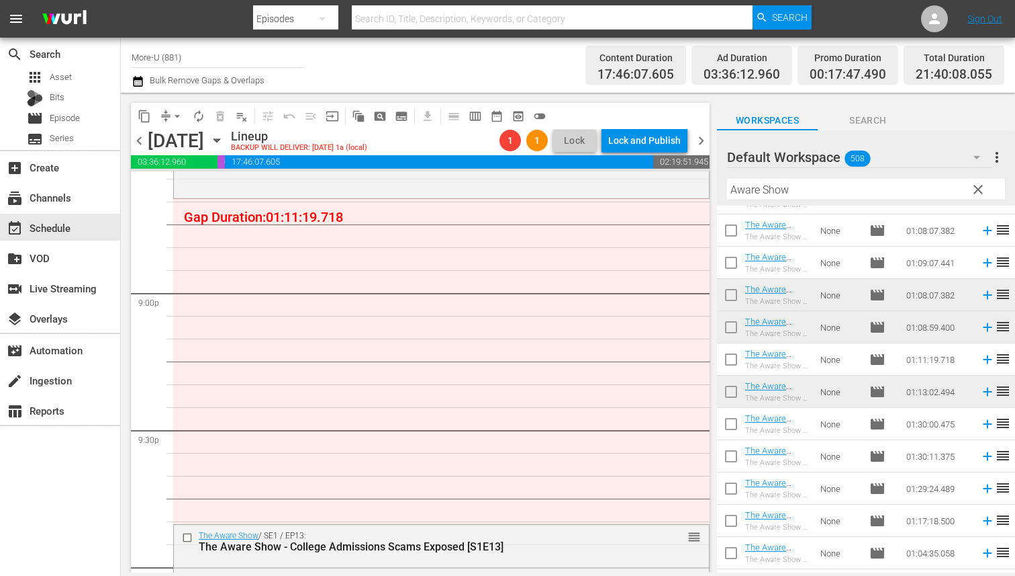
scroll to position [5646, 0]
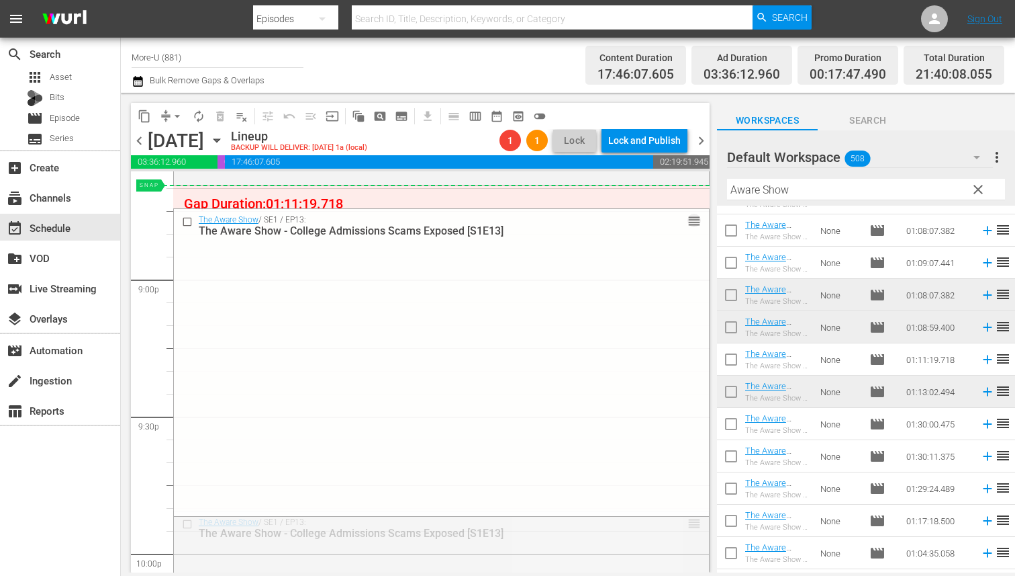
drag, startPoint x: 692, startPoint y: 518, endPoint x: 665, endPoint y: 195, distance: 324.2
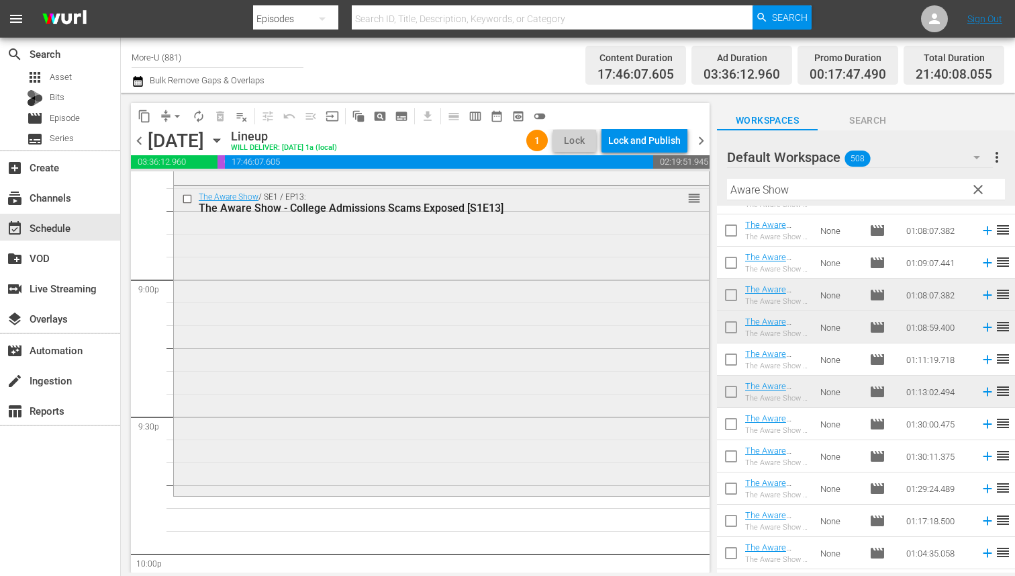
drag, startPoint x: 316, startPoint y: 482, endPoint x: 318, endPoint y: 466, distance: 16.2
click at [318, 466] on div "The Aware Show / SE1 / EP13: The Aware Show - College Admissions Scams Exposed …" at bounding box center [441, 339] width 535 height 307
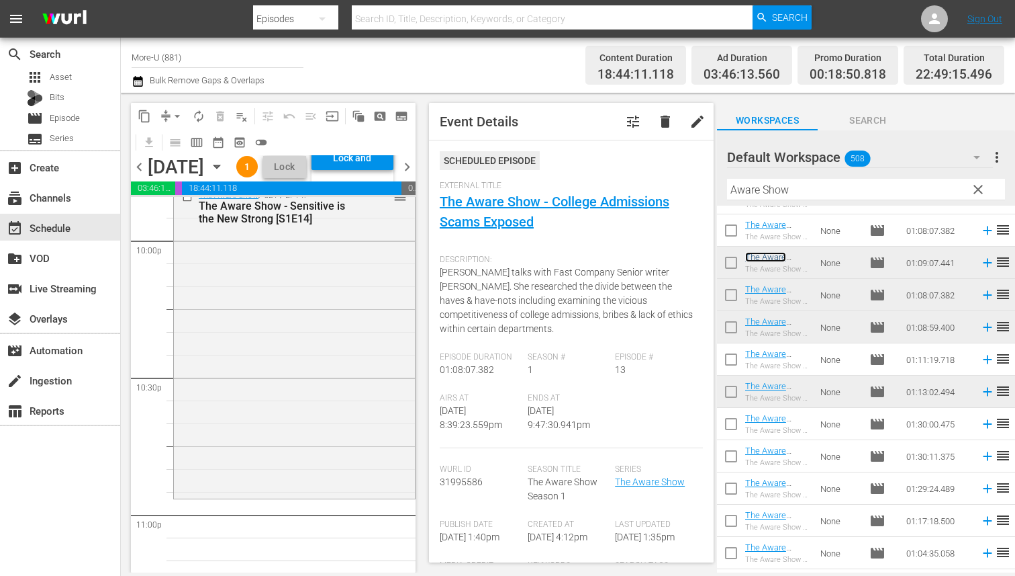
scroll to position [5993, 0]
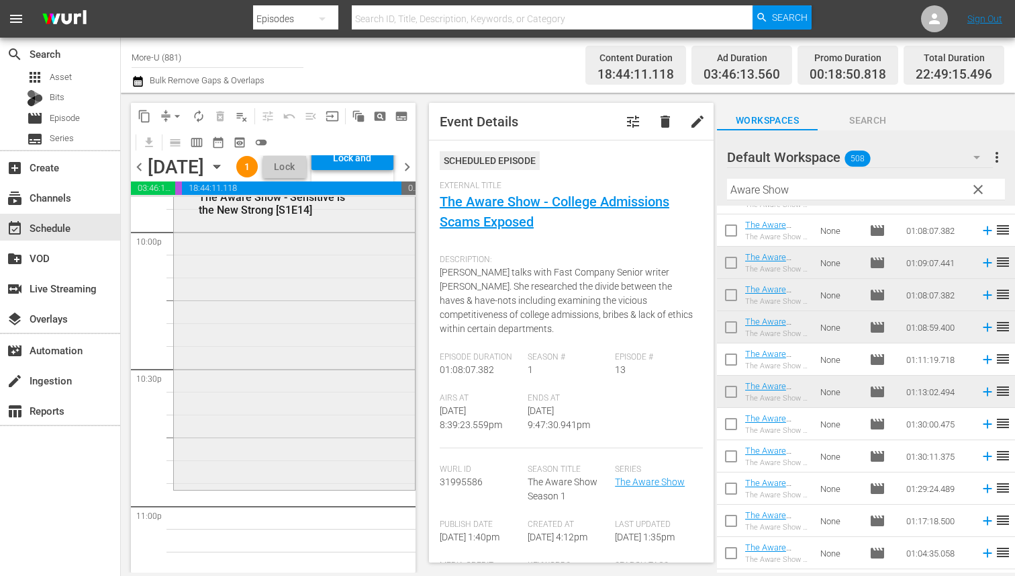
click at [311, 414] on div "The Aware Show / SE1 / EP14: The Aware Show - Sensitive is the New Strong [S1E1…" at bounding box center [294, 331] width 241 height 312
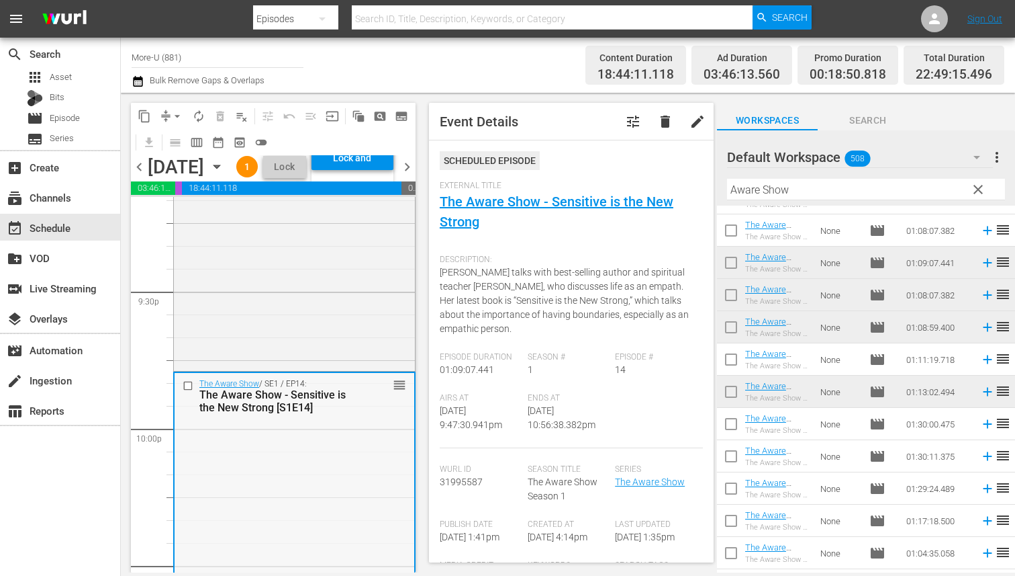
scroll to position [5802, 0]
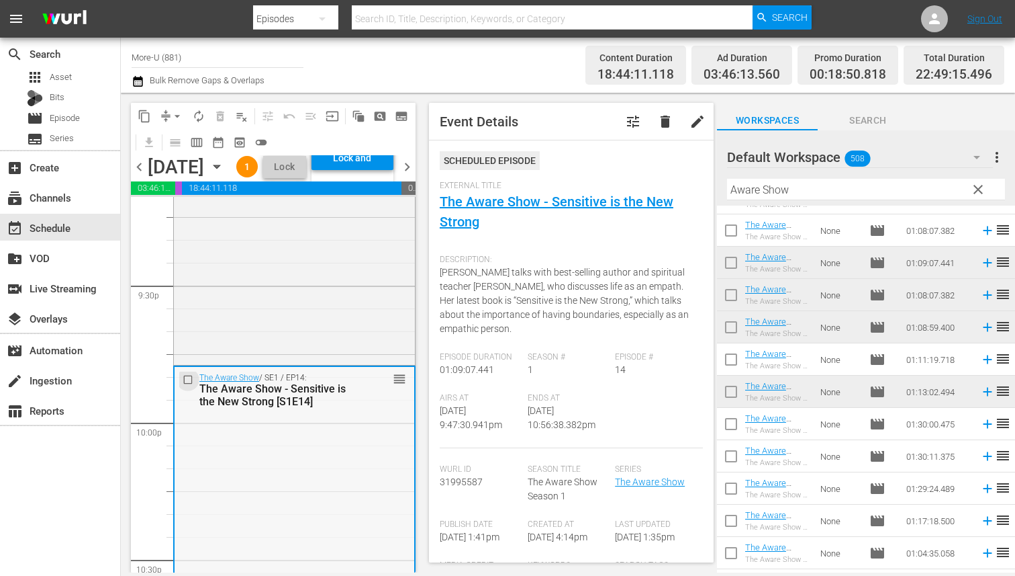
click at [192, 385] on input "checkbox" at bounding box center [190, 379] width 14 height 11
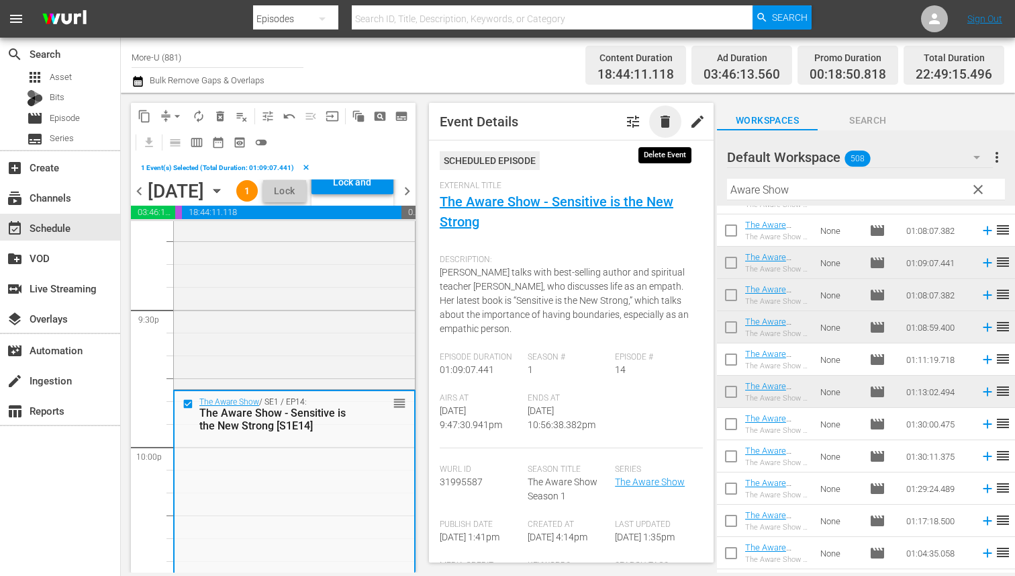
click at [665, 118] on span "delete" at bounding box center [665, 121] width 16 height 16
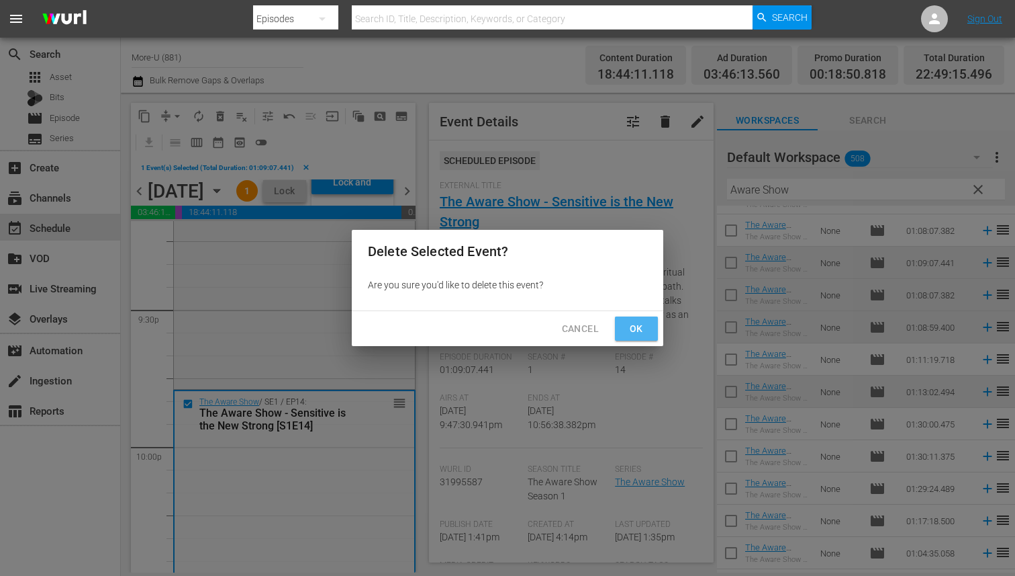
click at [637, 320] on span "Ok" at bounding box center [636, 328] width 21 height 17
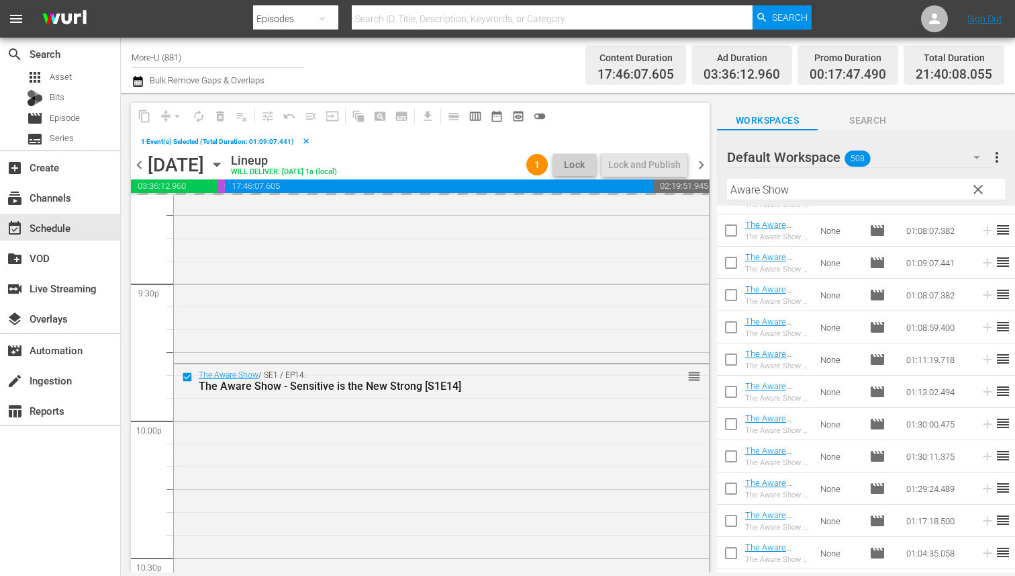
click at [974, 183] on span "clear" at bounding box center [978, 189] width 16 height 16
click at [862, 182] on input "text" at bounding box center [866, 189] width 278 height 21
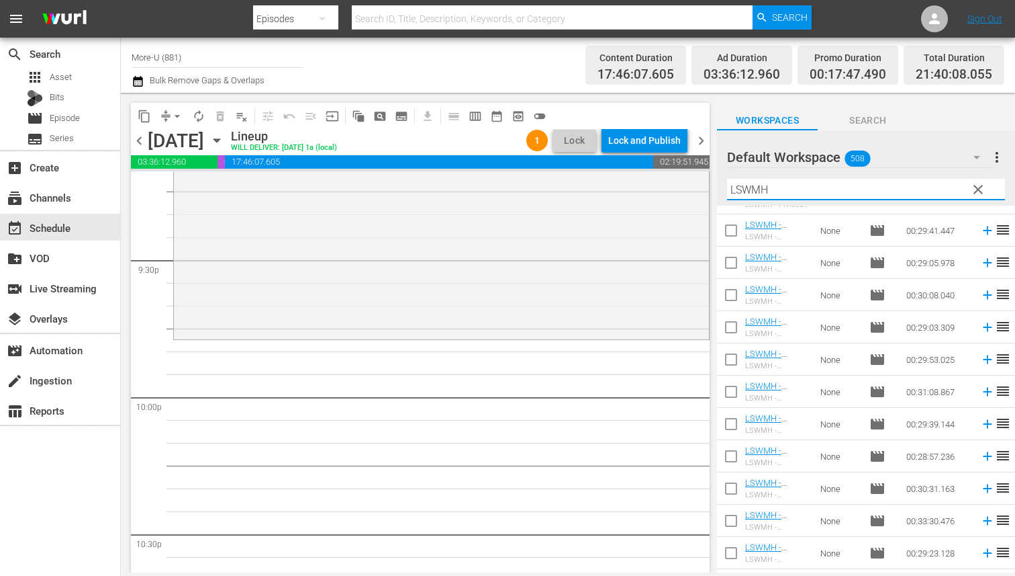
scroll to position [631, 0]
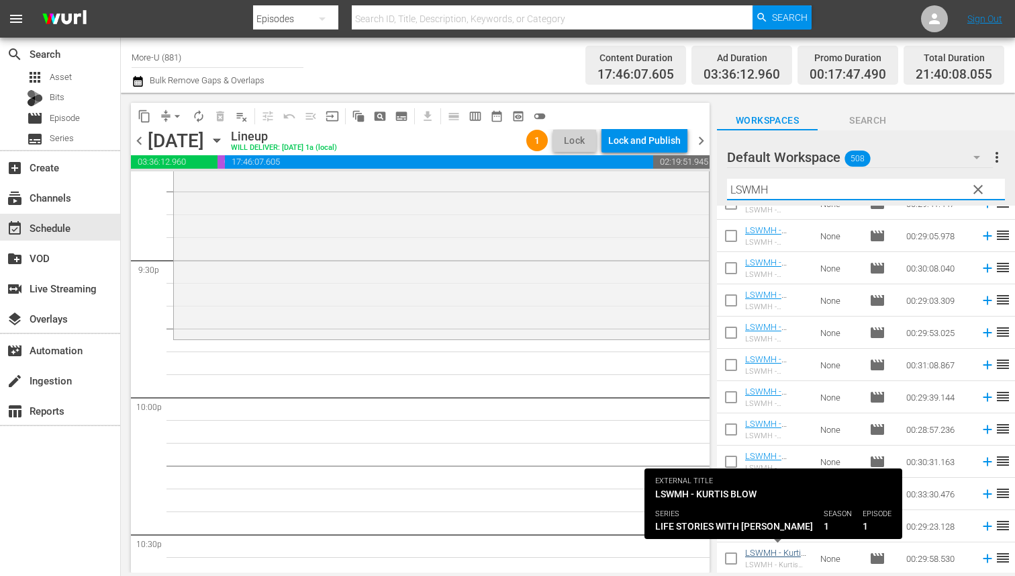
type input "LSWMH"
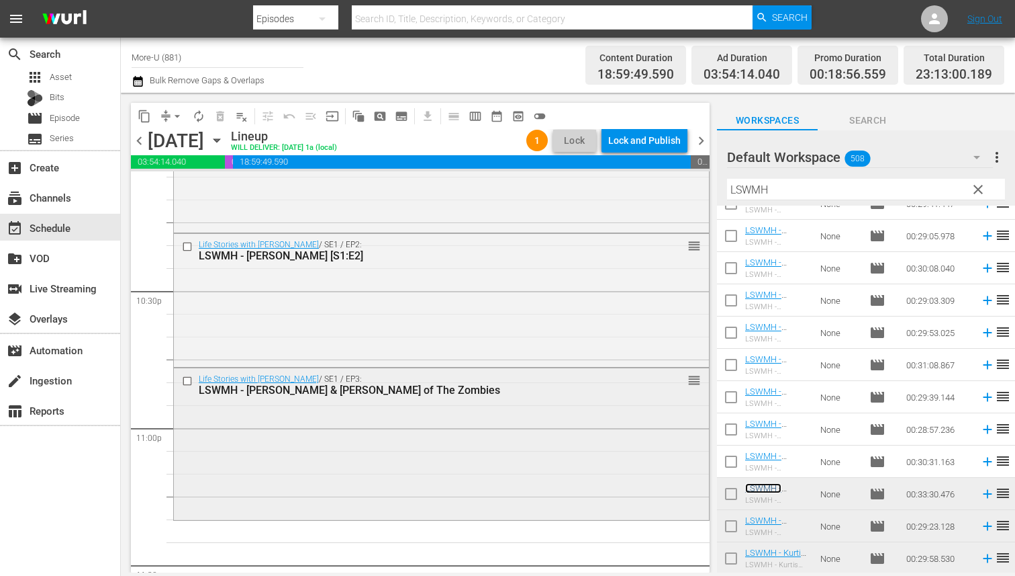
scroll to position [6048, 0]
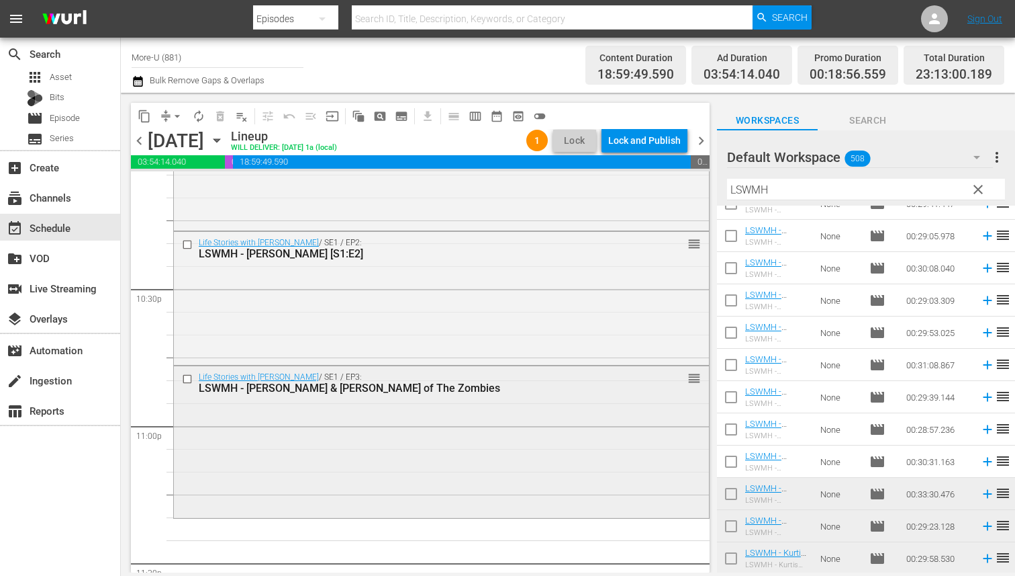
click at [190, 381] on input "checkbox" at bounding box center [189, 378] width 14 height 11
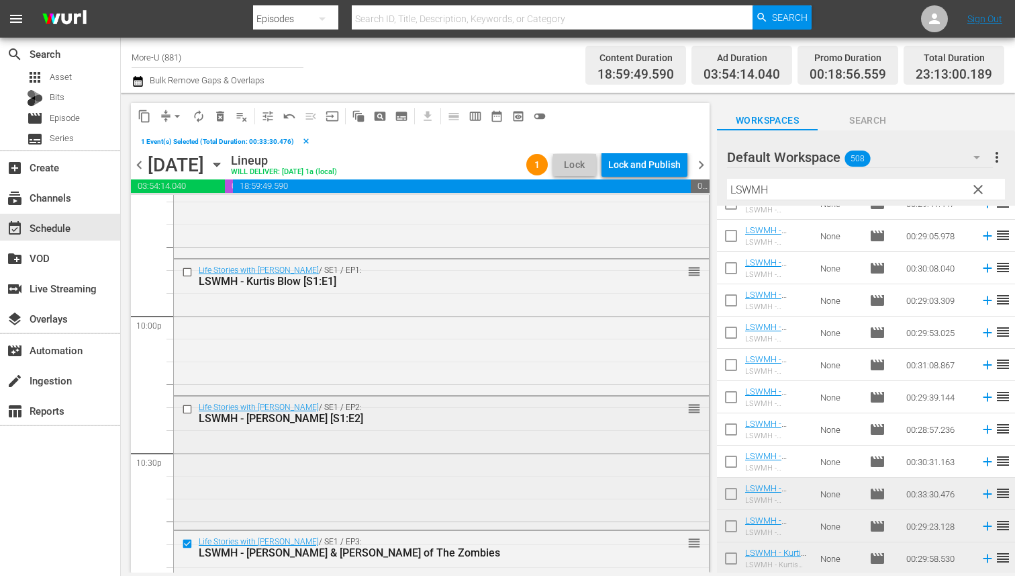
scroll to position [5892, 0]
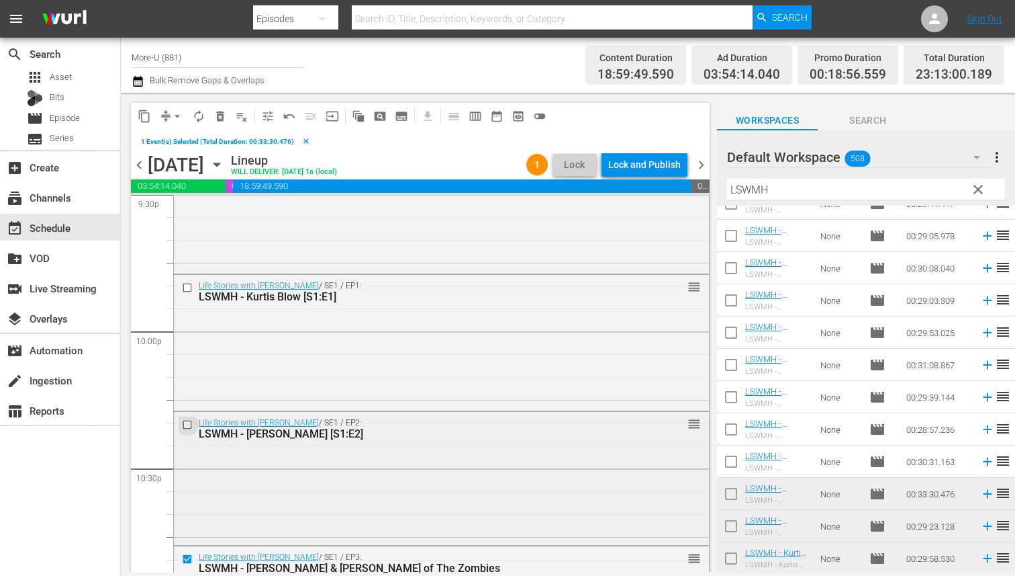
click at [190, 424] on input "checkbox" at bounding box center [189, 424] width 14 height 11
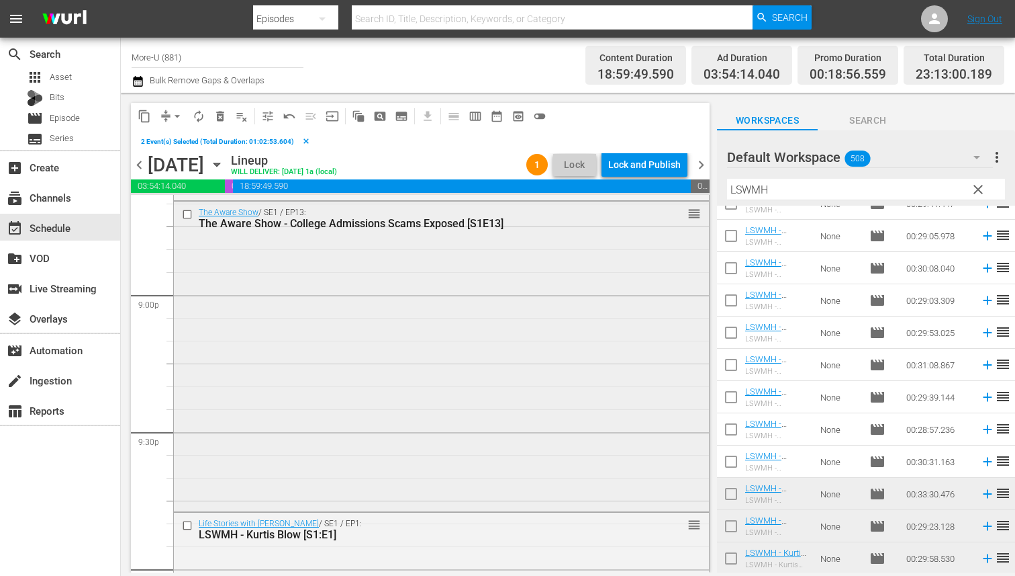
scroll to position [5655, 0]
click at [191, 524] on input "checkbox" at bounding box center [189, 523] width 14 height 11
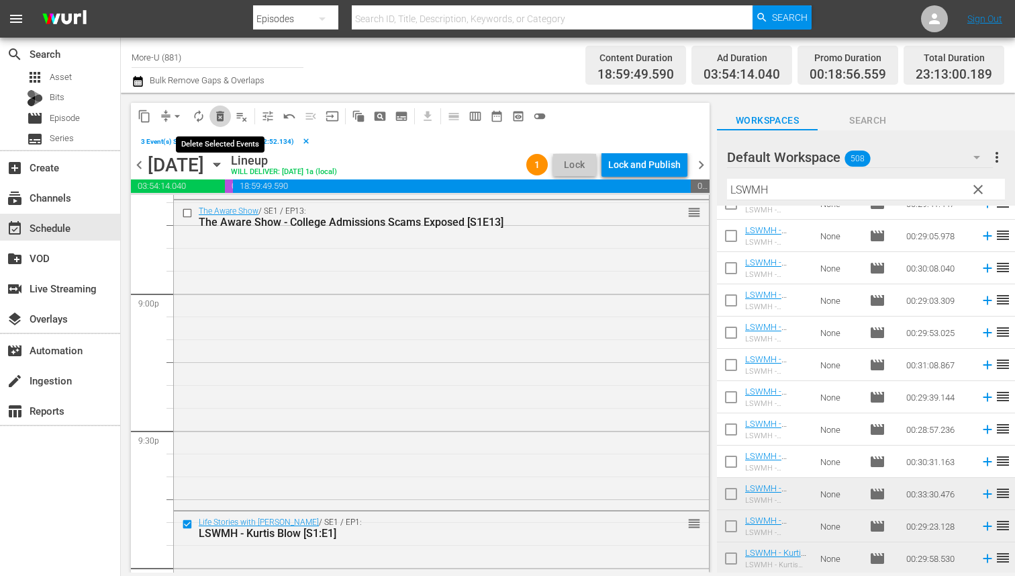
click at [215, 113] on span "delete_forever_outlined" at bounding box center [220, 115] width 13 height 13
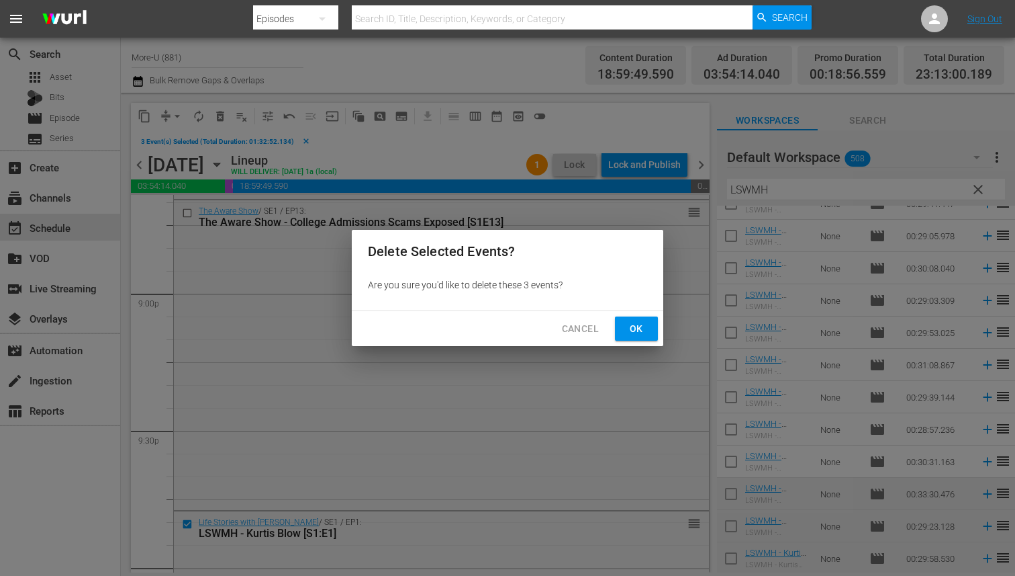
click at [629, 319] on button "Ok" at bounding box center [636, 328] width 43 height 25
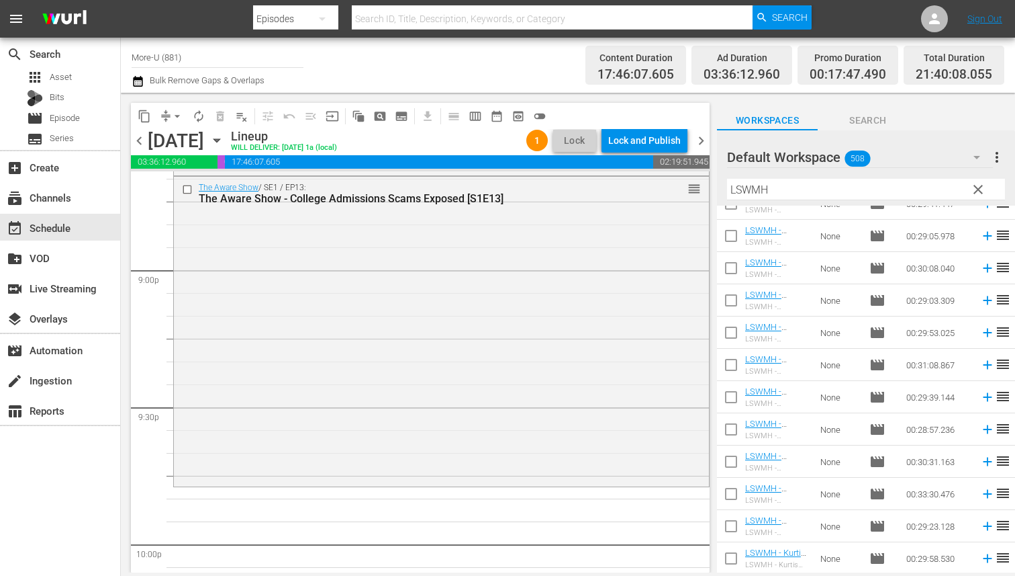
click at [978, 191] on span "clear" at bounding box center [978, 189] width 16 height 16
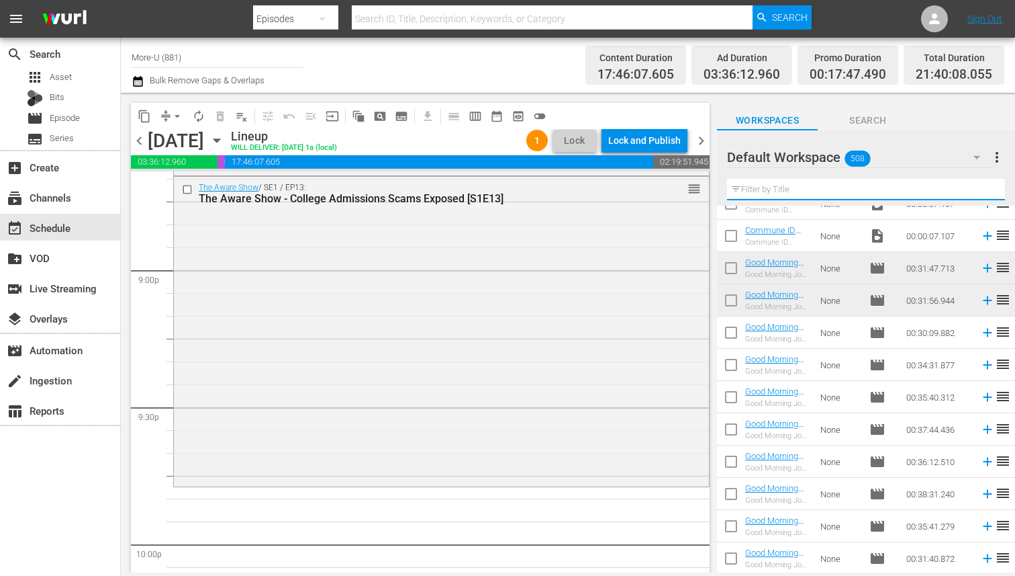
click at [859, 191] on input "text" at bounding box center [866, 189] width 278 height 21
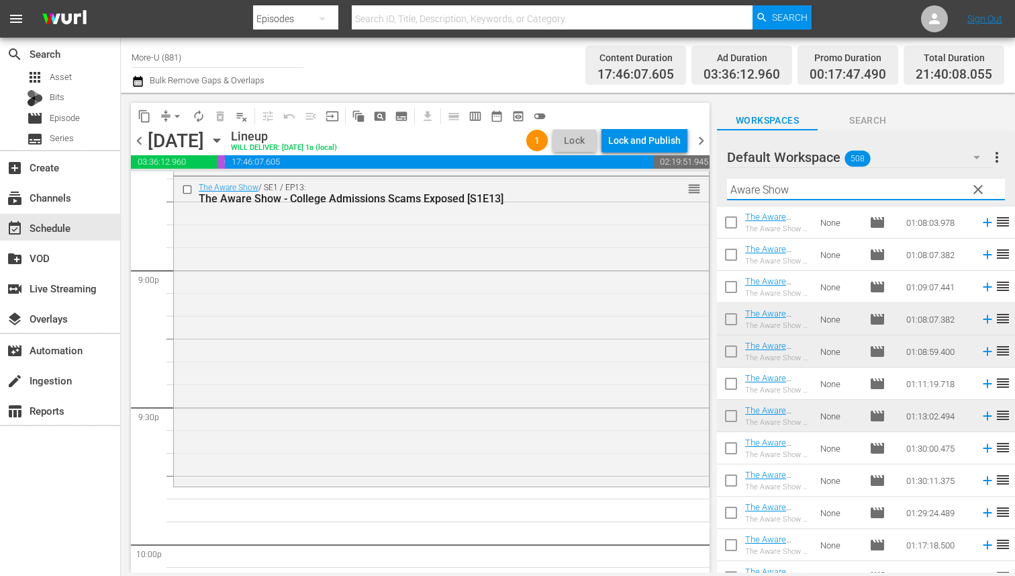
scroll to position [588, 0]
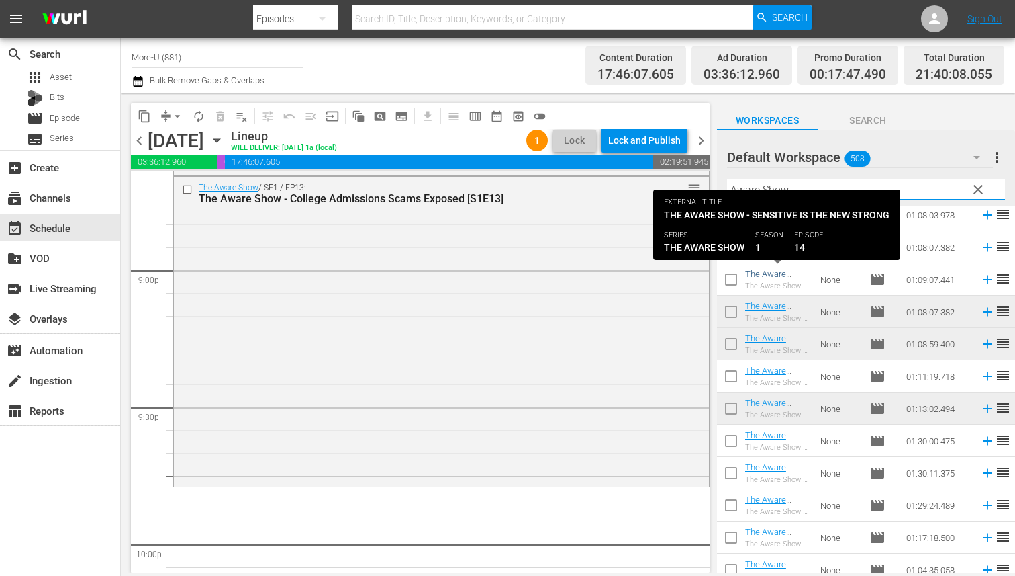
type input "Aware Show"
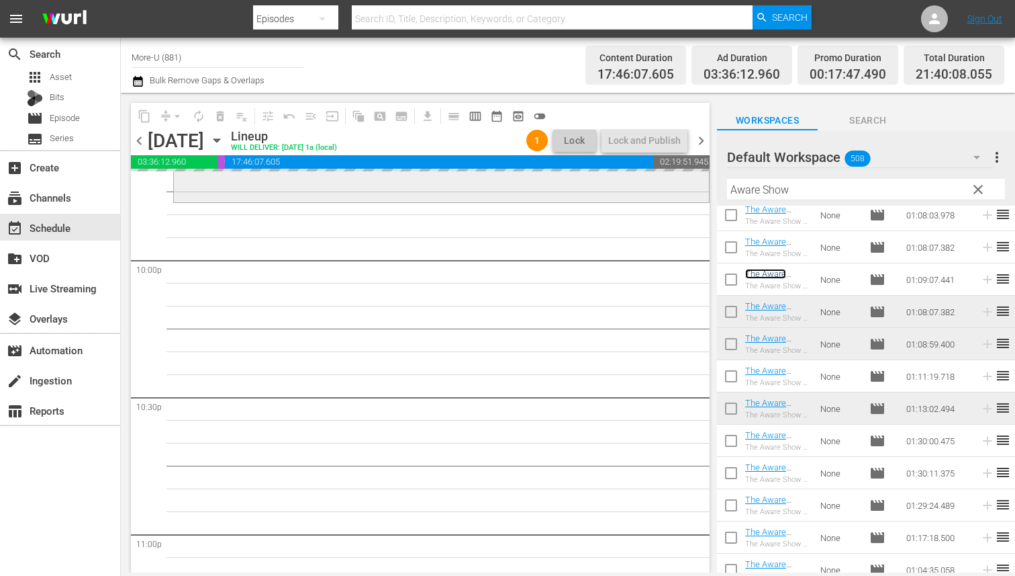
scroll to position [6174, 0]
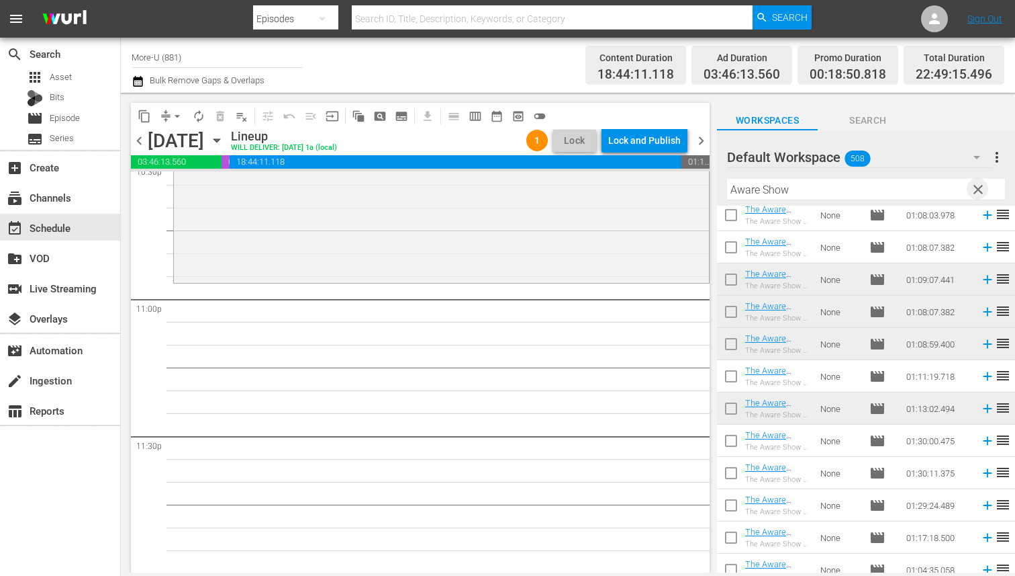
click at [983, 185] on span "clear" at bounding box center [978, 189] width 16 height 16
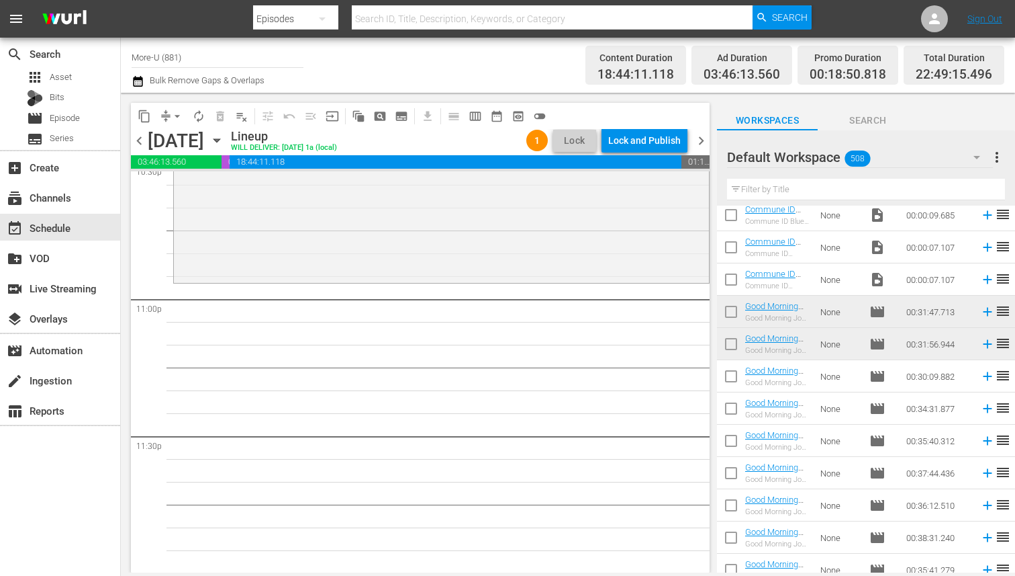
click at [849, 187] on input "text" at bounding box center [866, 189] width 278 height 21
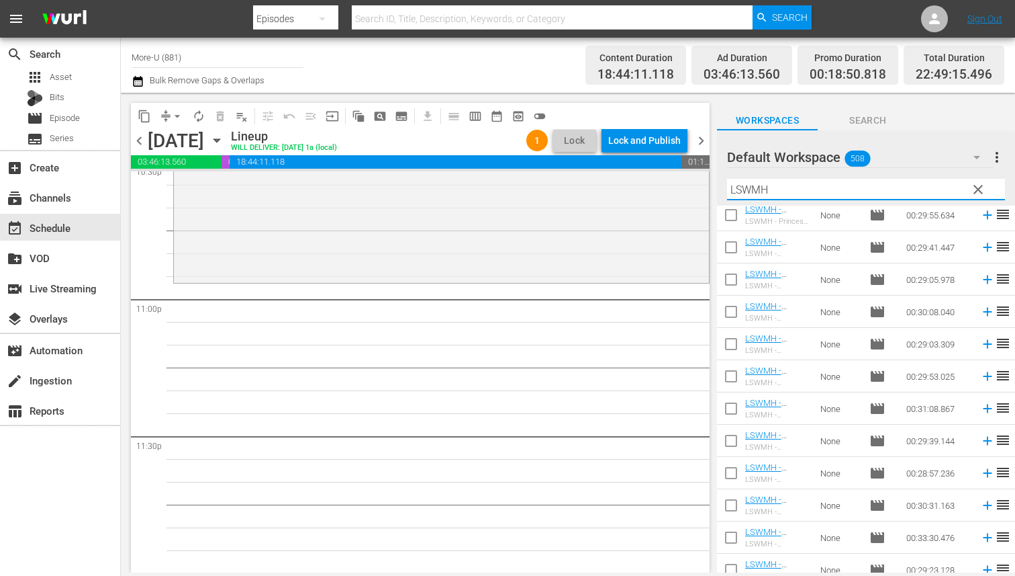
scroll to position [631, 0]
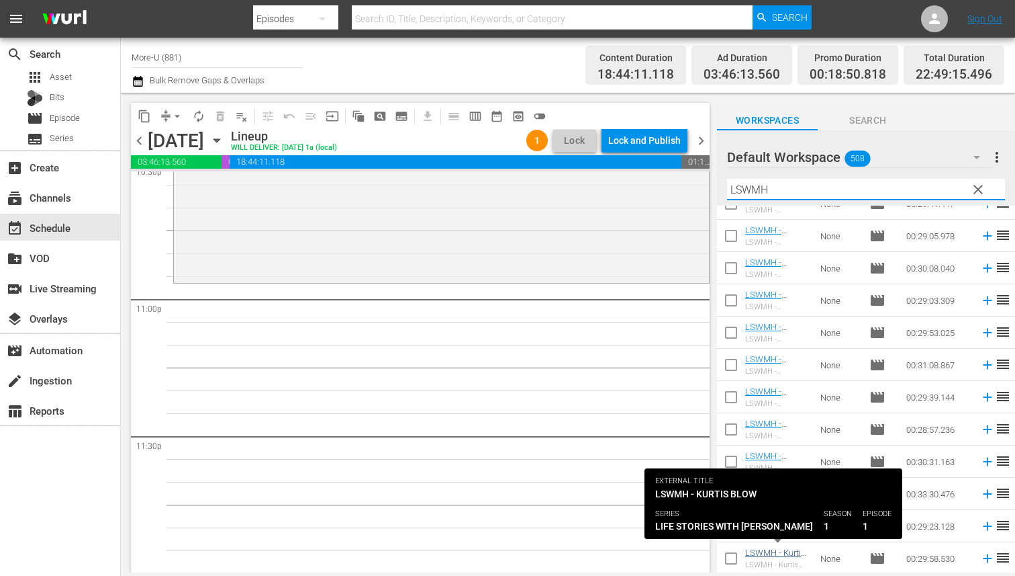
type input "LSWMH"
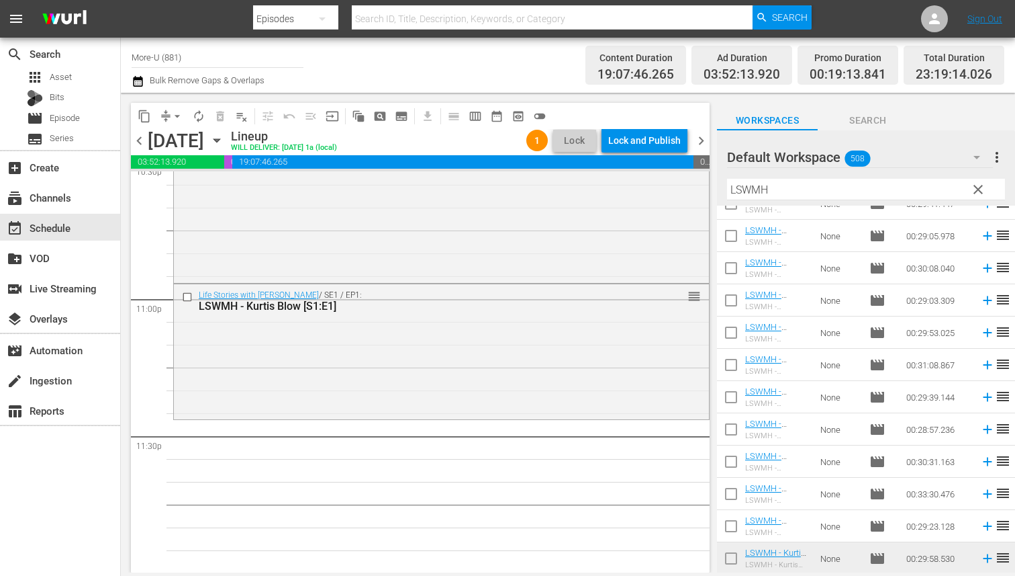
click at [979, 185] on span "clear" at bounding box center [978, 189] width 16 height 16
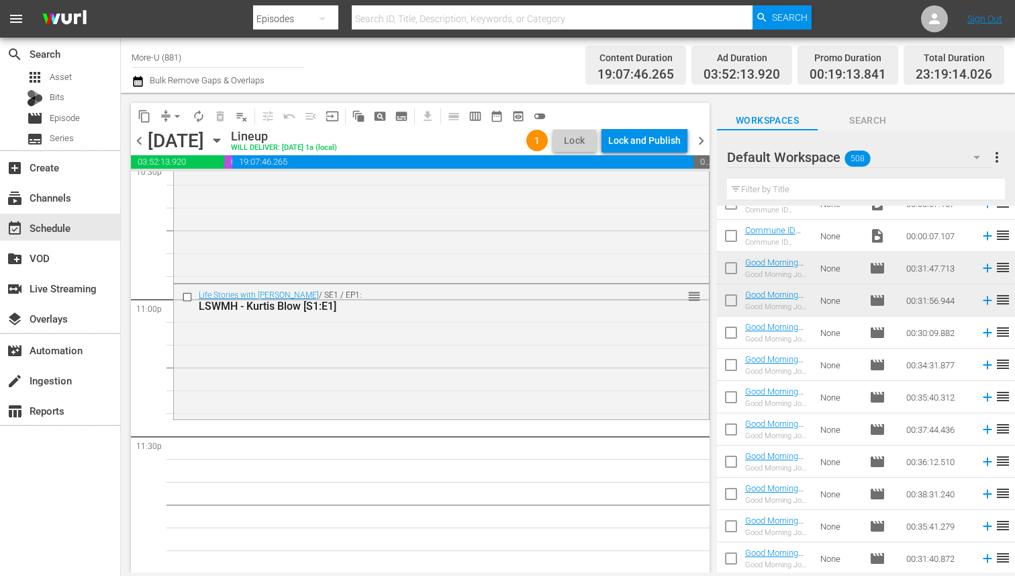
click at [859, 190] on input "text" at bounding box center [866, 189] width 278 height 21
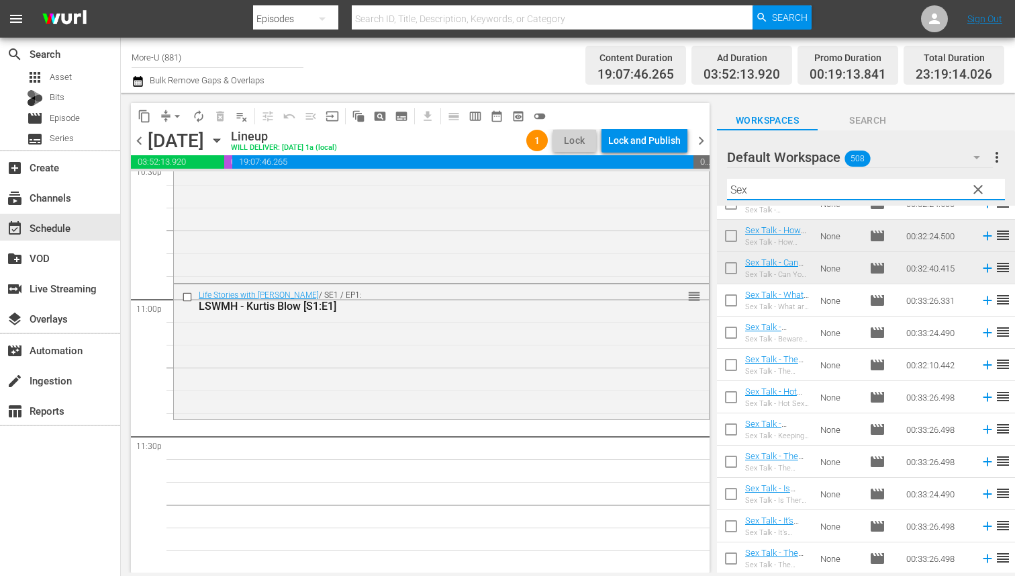
scroll to position [444, 0]
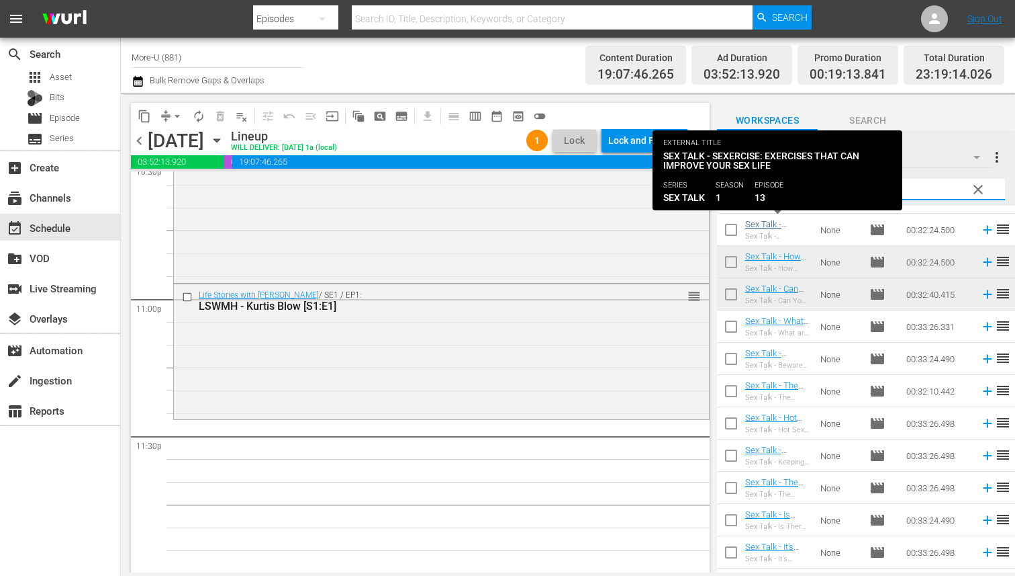
type input "Sex"
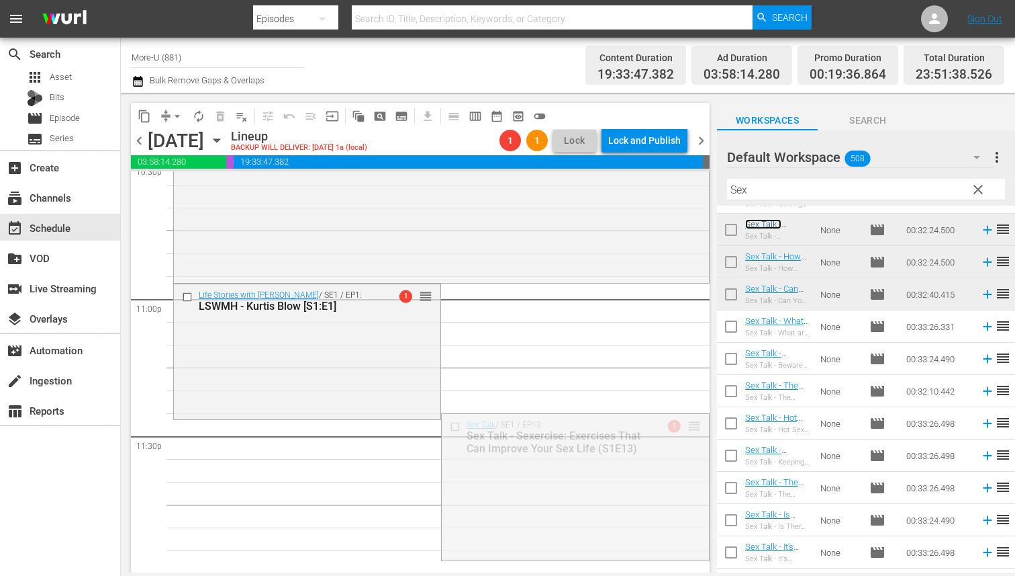
drag, startPoint x: 696, startPoint y: 421, endPoint x: 673, endPoint y: 432, distance: 25.8
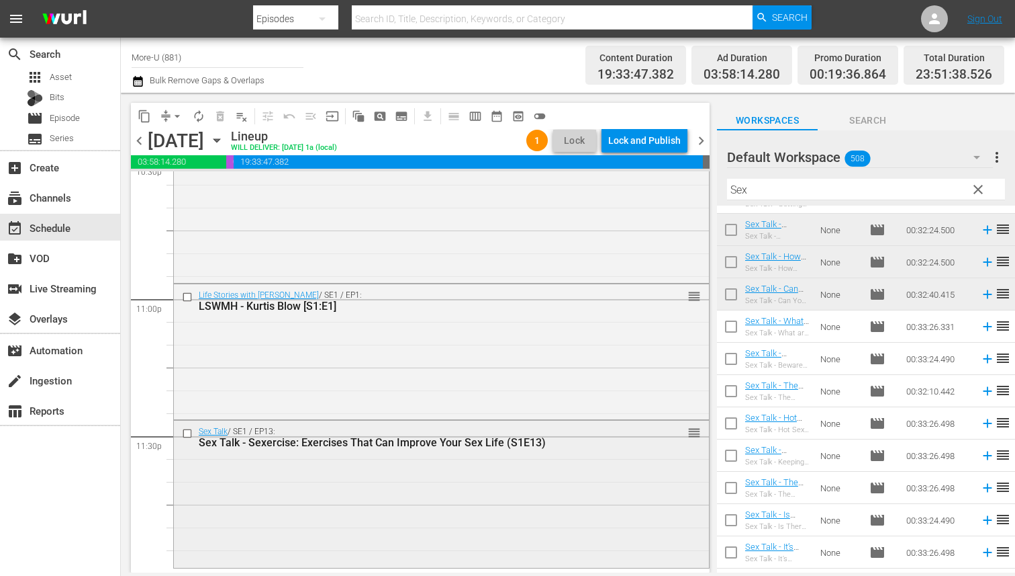
click at [187, 428] on input "checkbox" at bounding box center [189, 433] width 14 height 11
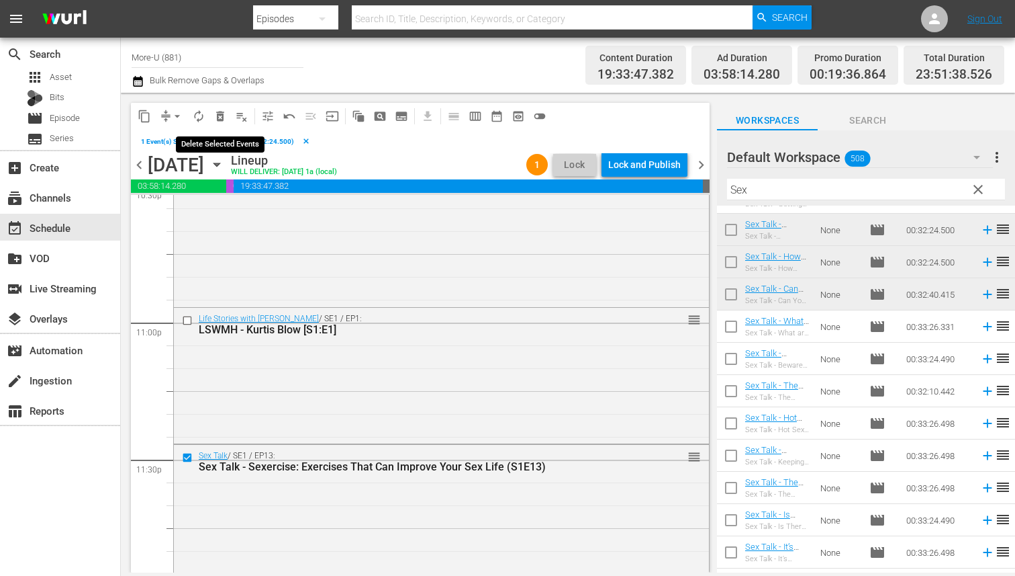
click at [227, 117] on button "delete_forever_outlined" at bounding box center [220, 115] width 21 height 21
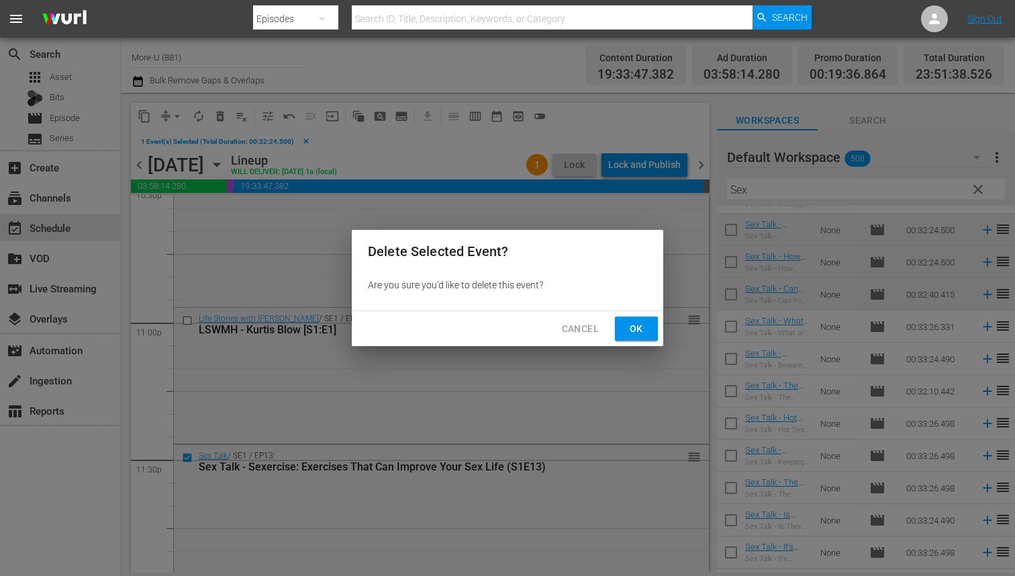
click at [644, 328] on span "Ok" at bounding box center [636, 328] width 21 height 17
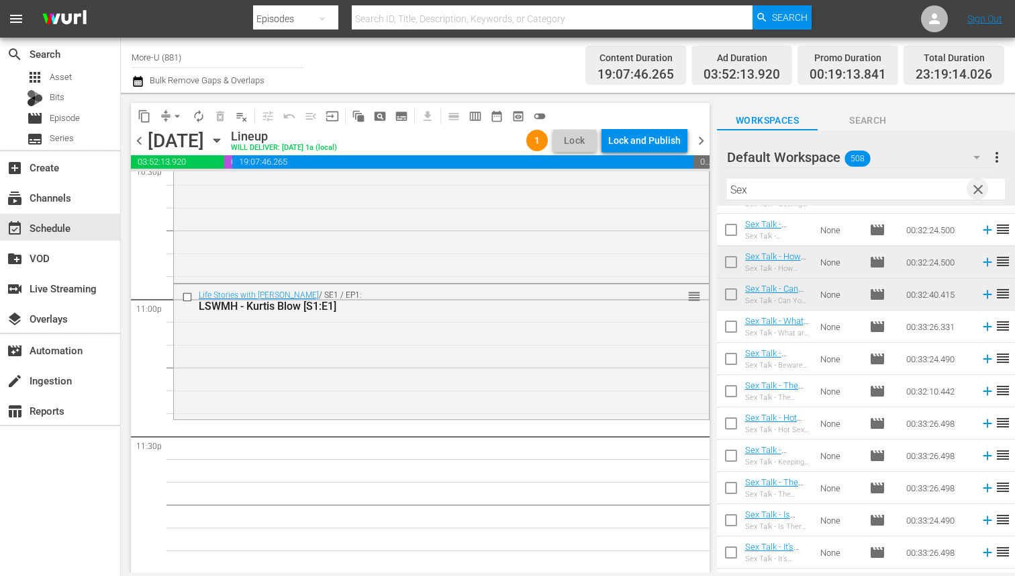
click at [979, 189] on span "clear" at bounding box center [978, 189] width 16 height 16
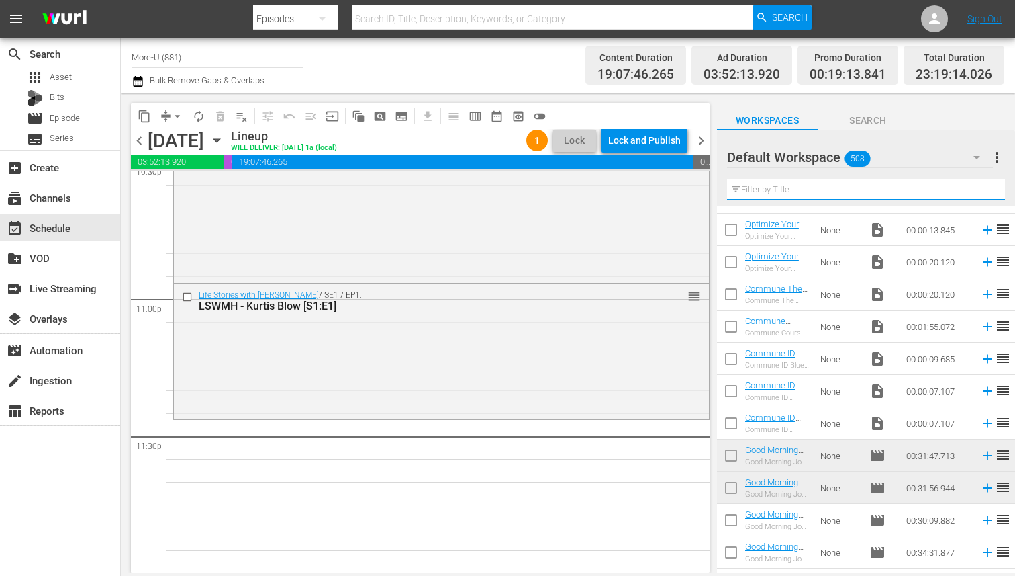
click at [881, 187] on input "text" at bounding box center [866, 189] width 278 height 21
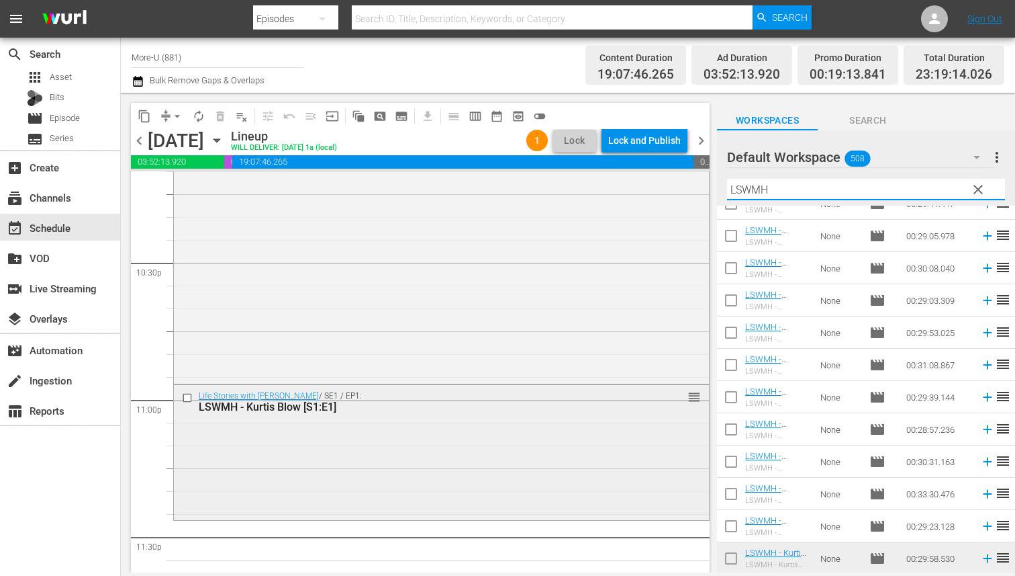
scroll to position [6069, 0]
type input "LSWMH"
click at [189, 402] on input "checkbox" at bounding box center [189, 401] width 14 height 11
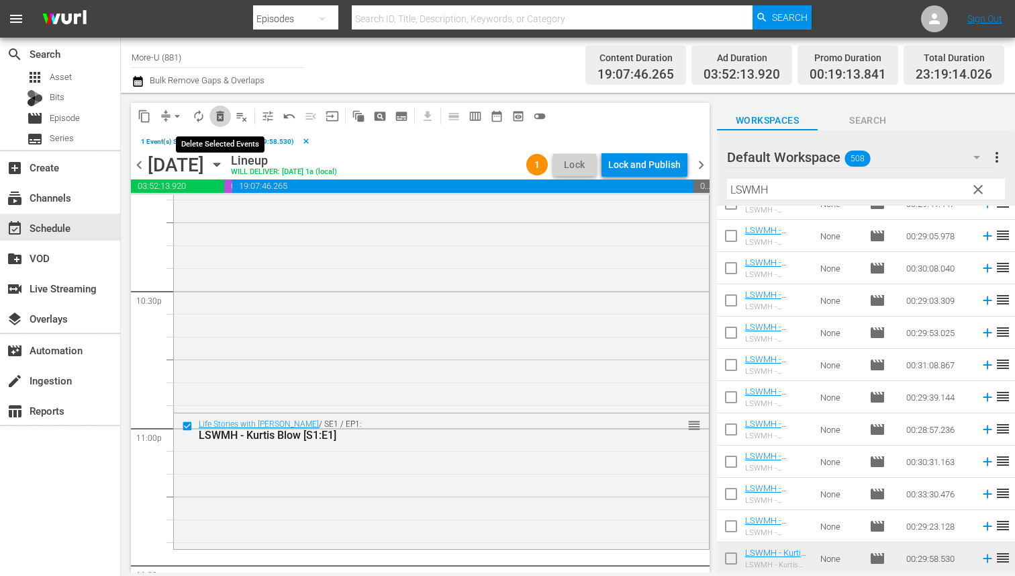
click at [217, 113] on span "delete_forever_outlined" at bounding box center [220, 115] width 13 height 13
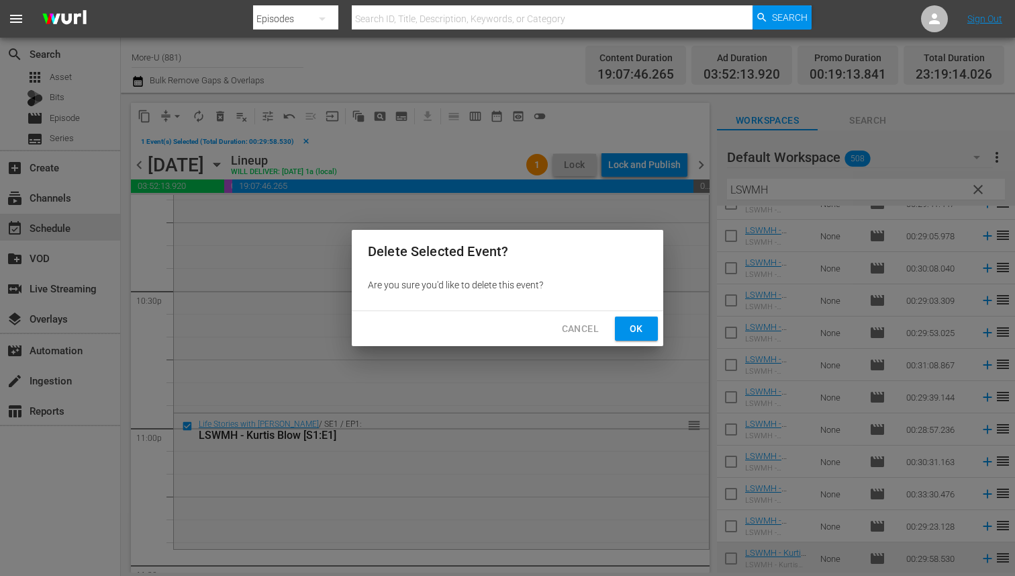
click at [641, 322] on span "Ok" at bounding box center [636, 328] width 21 height 17
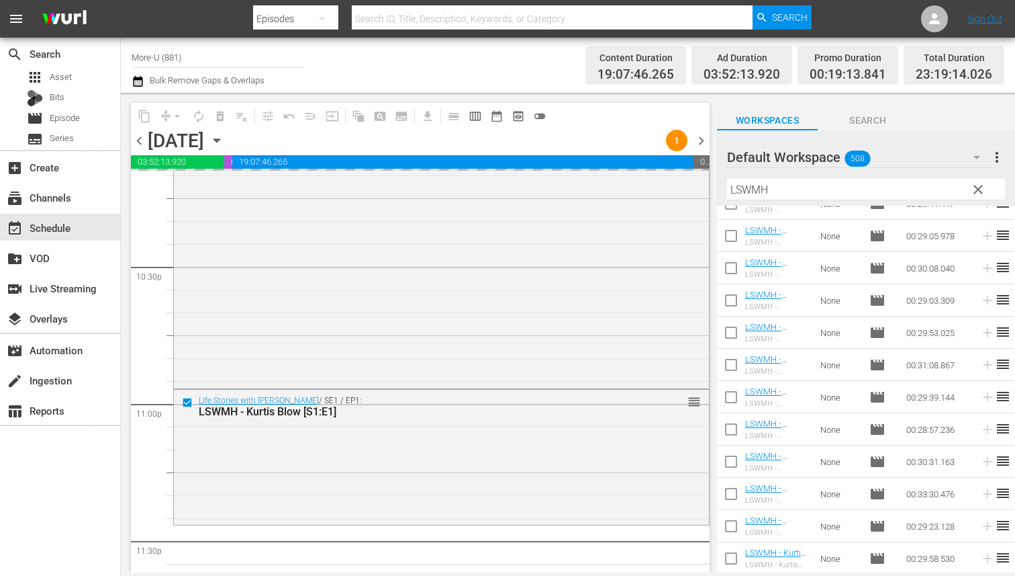
scroll to position [6174, 0]
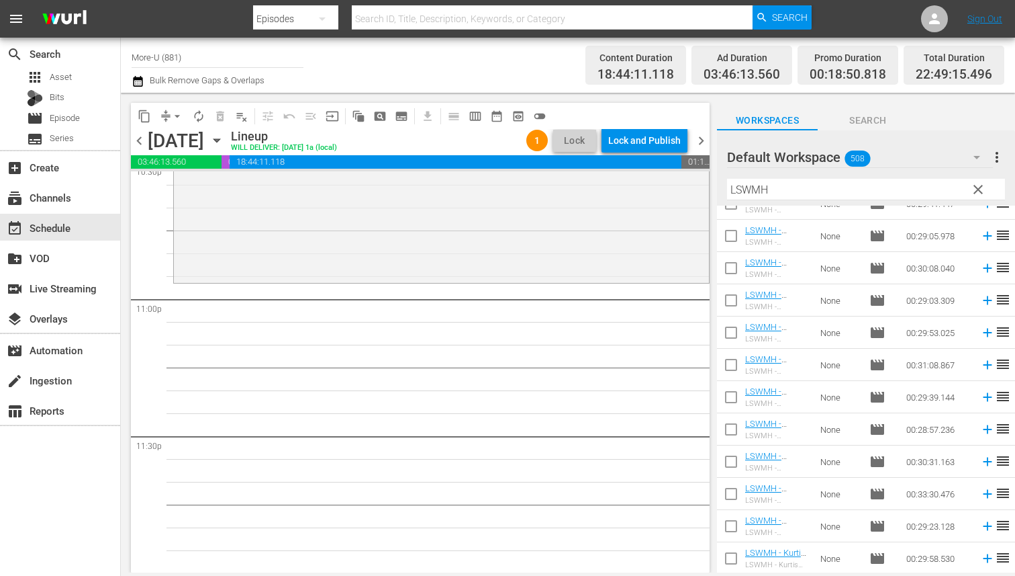
click at [979, 182] on span "clear" at bounding box center [978, 189] width 16 height 16
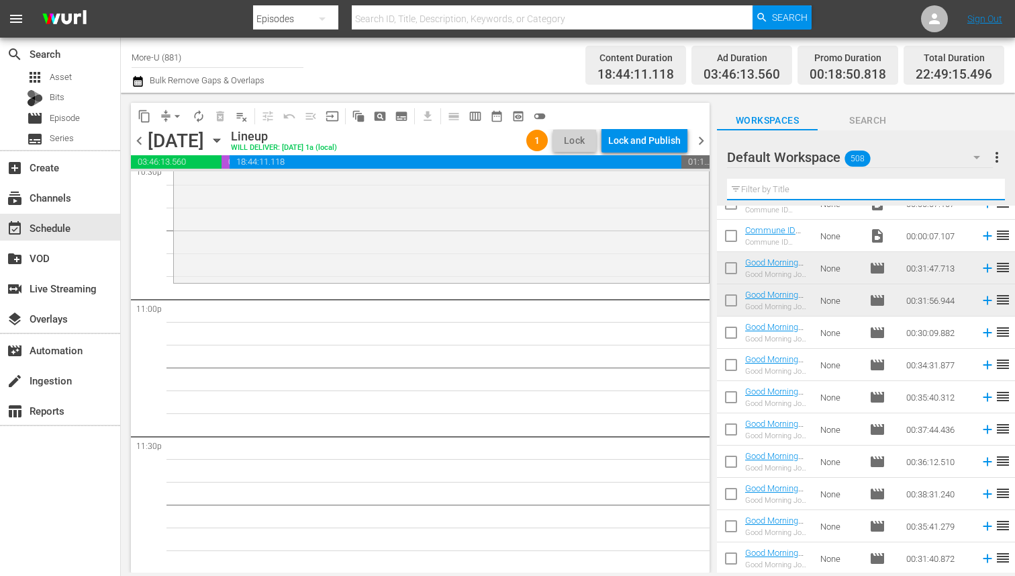
click at [839, 195] on input "text" at bounding box center [866, 189] width 278 height 21
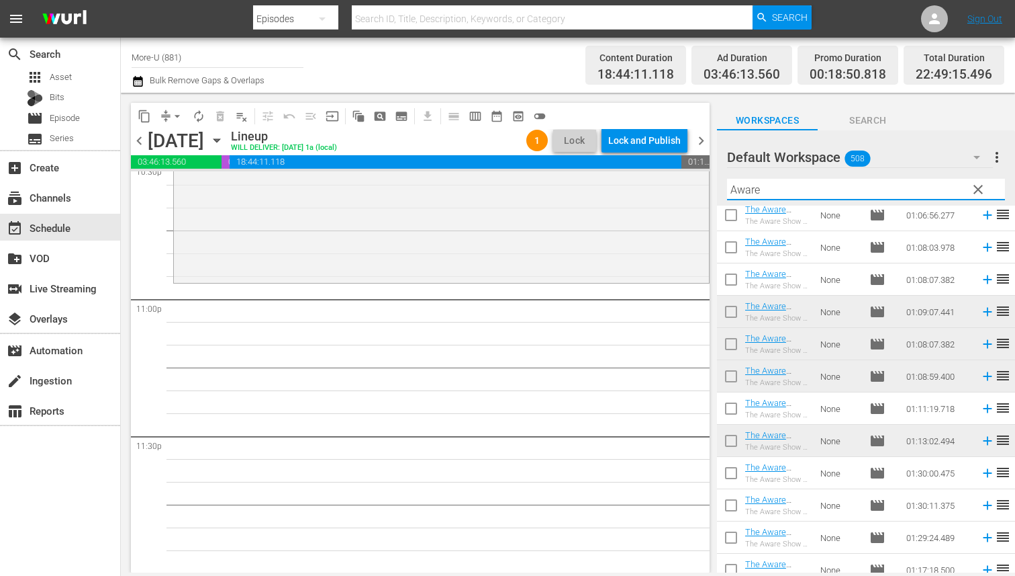
scroll to position [557, 0]
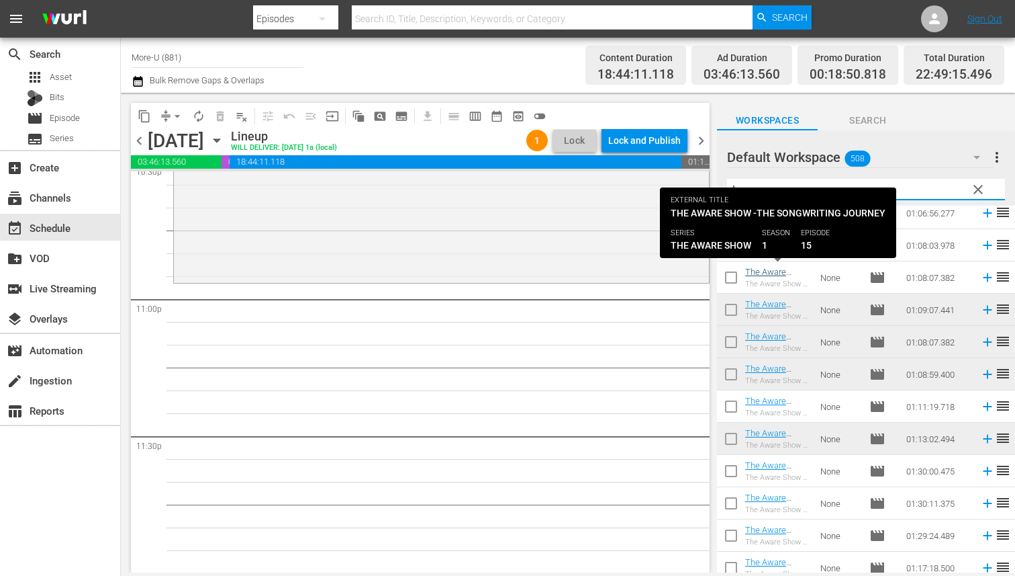
type input "Aware"
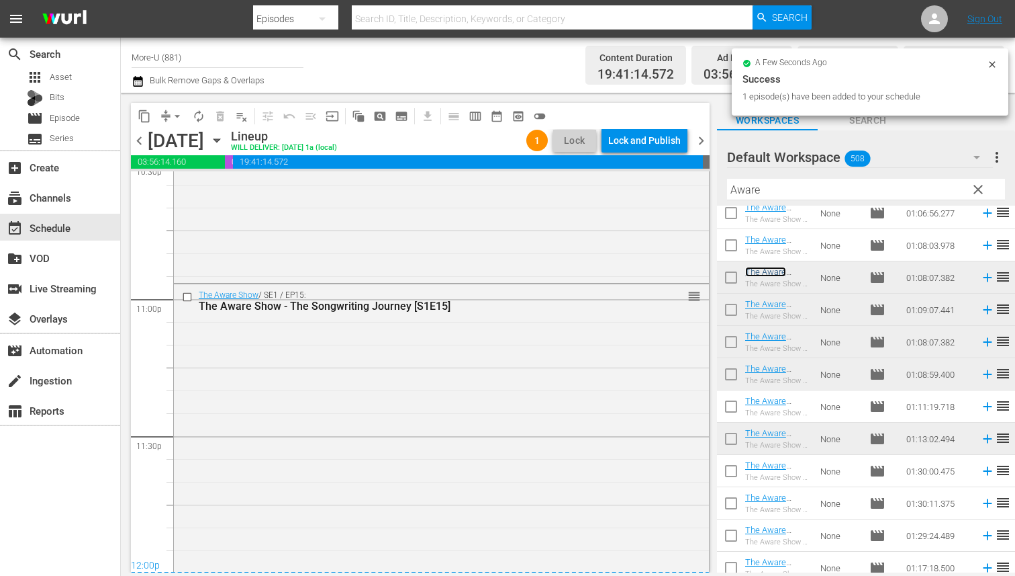
scroll to position [6197, 0]
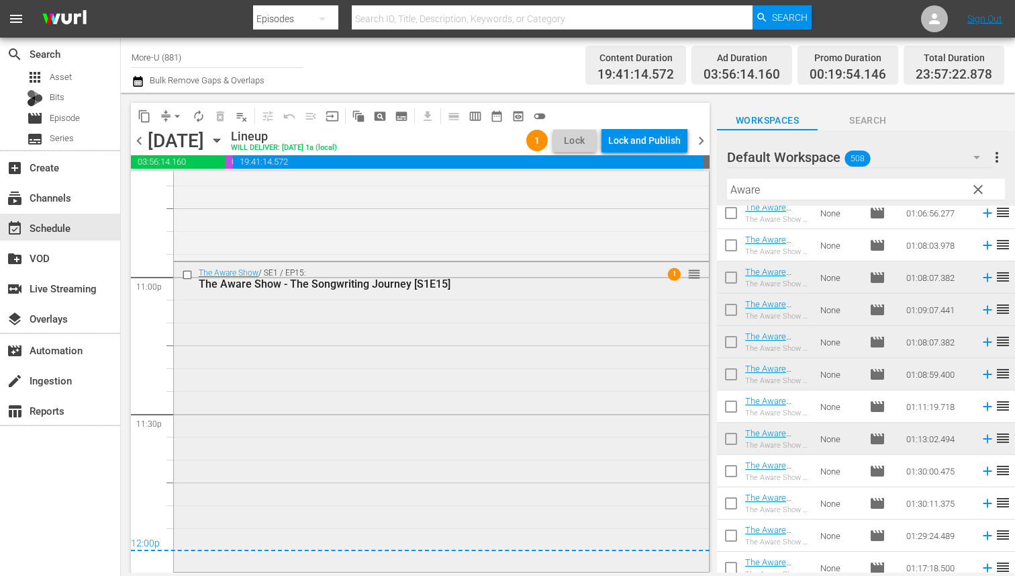
click at [567, 377] on div "The Aware Show / SE1 / EP15: The Aware Show - The Songwriting Journey [S1E15] 1…" at bounding box center [441, 415] width 535 height 307
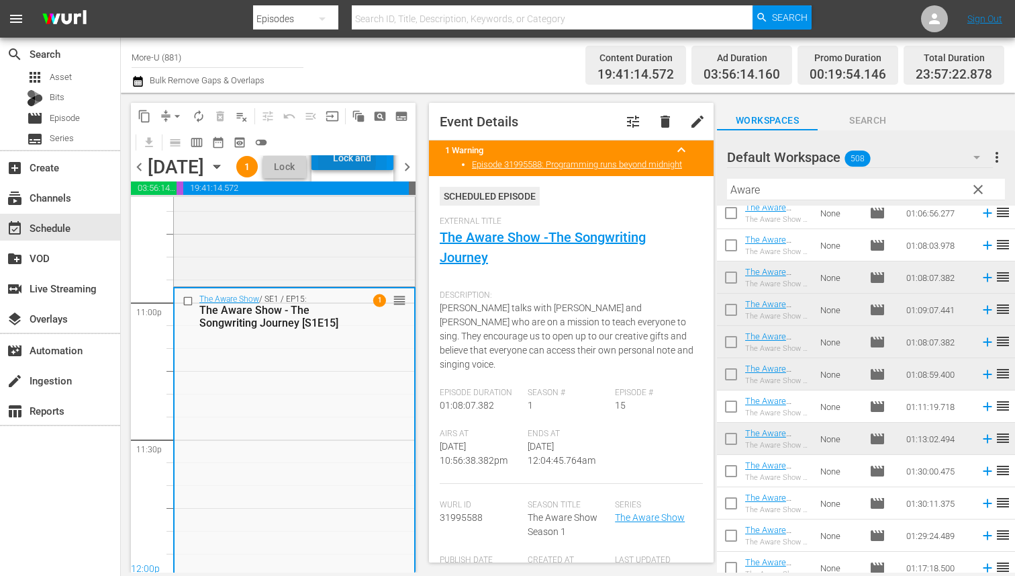
click at [371, 170] on div "Lock and Publish" at bounding box center [352, 158] width 69 height 24
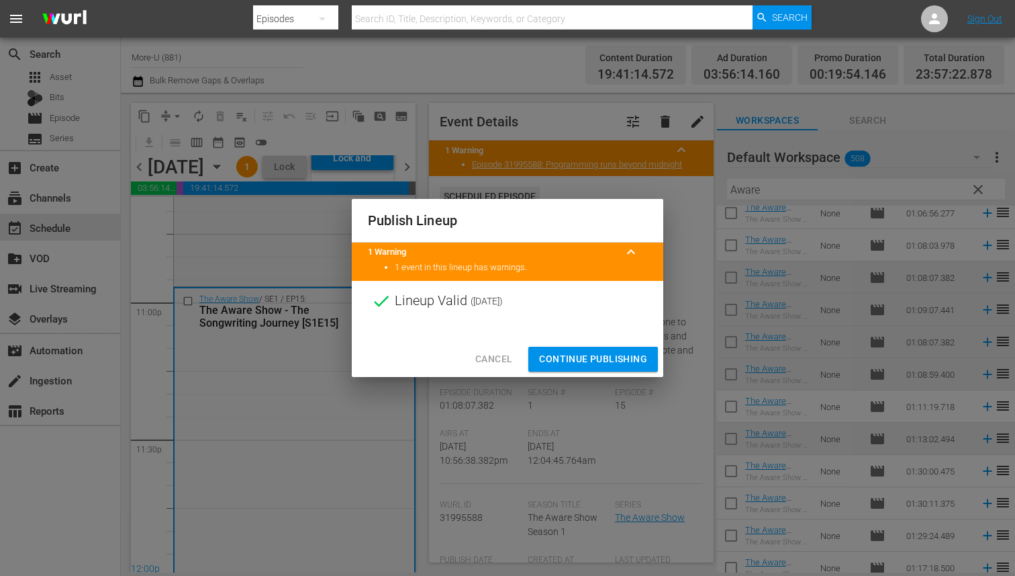
click at [627, 356] on span "Continue Publishing" at bounding box center [593, 359] width 108 height 17
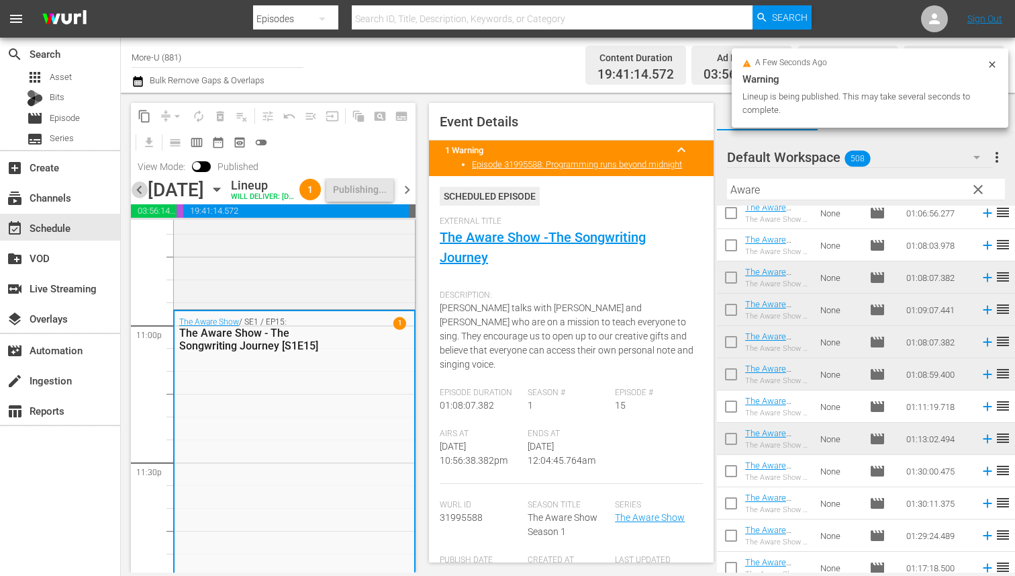
click at [140, 198] on span "chevron_left" at bounding box center [139, 189] width 17 height 17
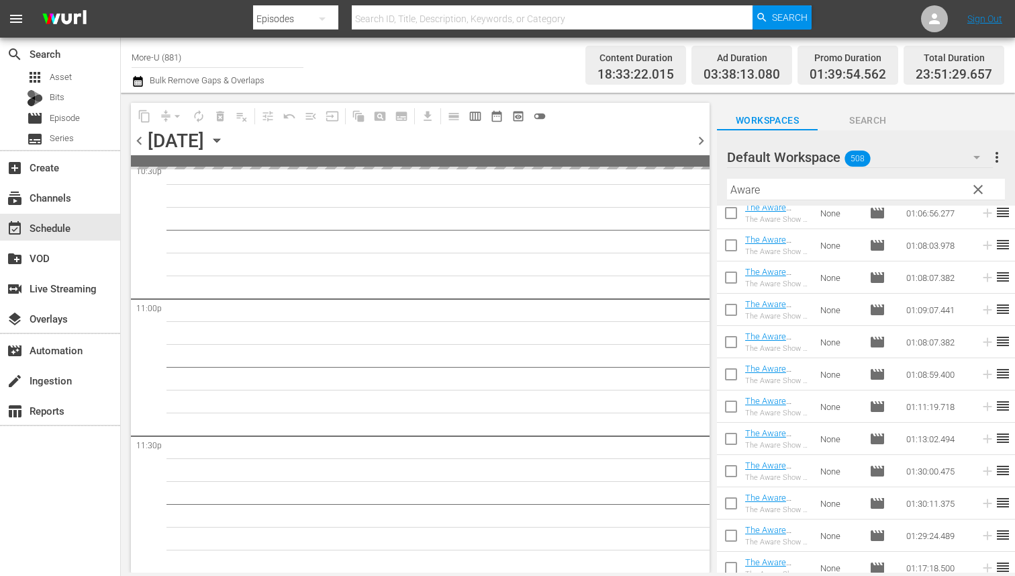
scroll to position [6128, 0]
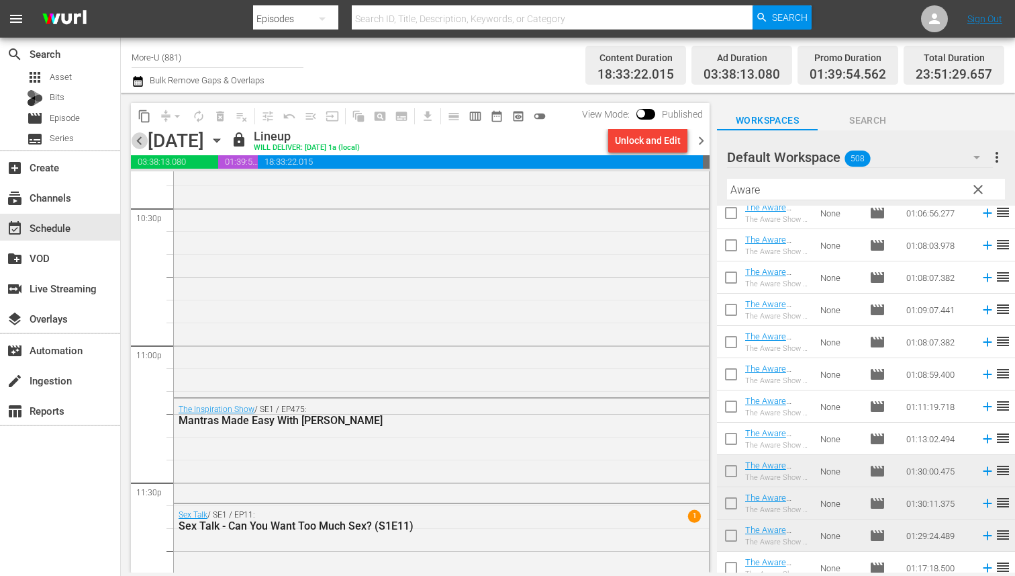
click at [140, 148] on span "chevron_left" at bounding box center [139, 140] width 17 height 17
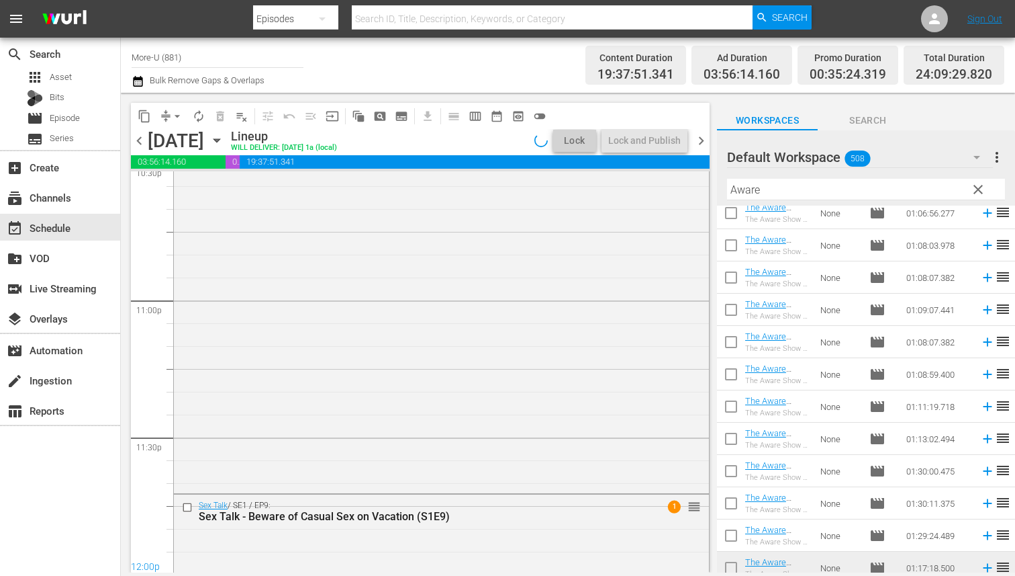
scroll to position [6013, 0]
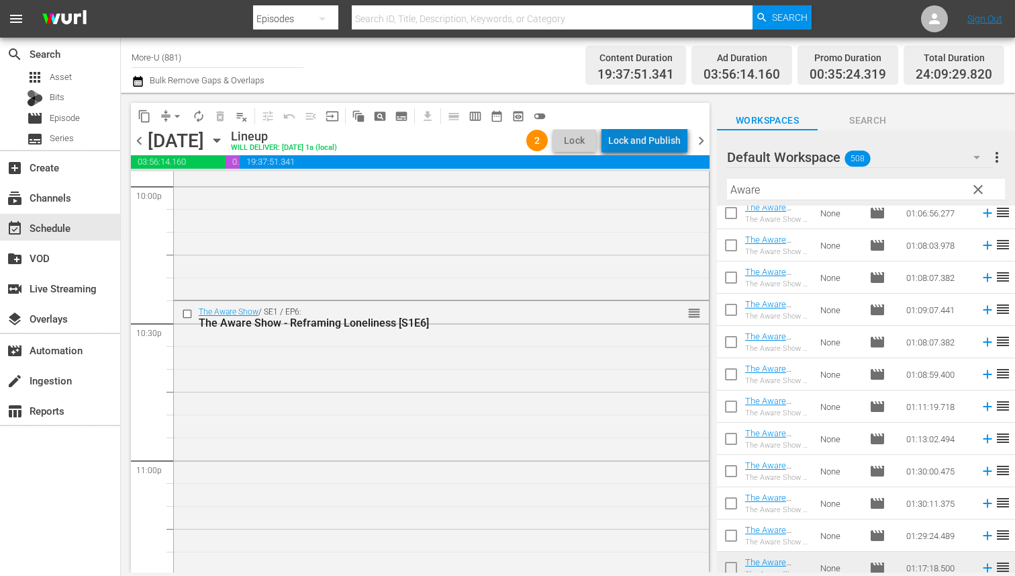
click at [657, 136] on div "Lock and Publish" at bounding box center [644, 140] width 73 height 24
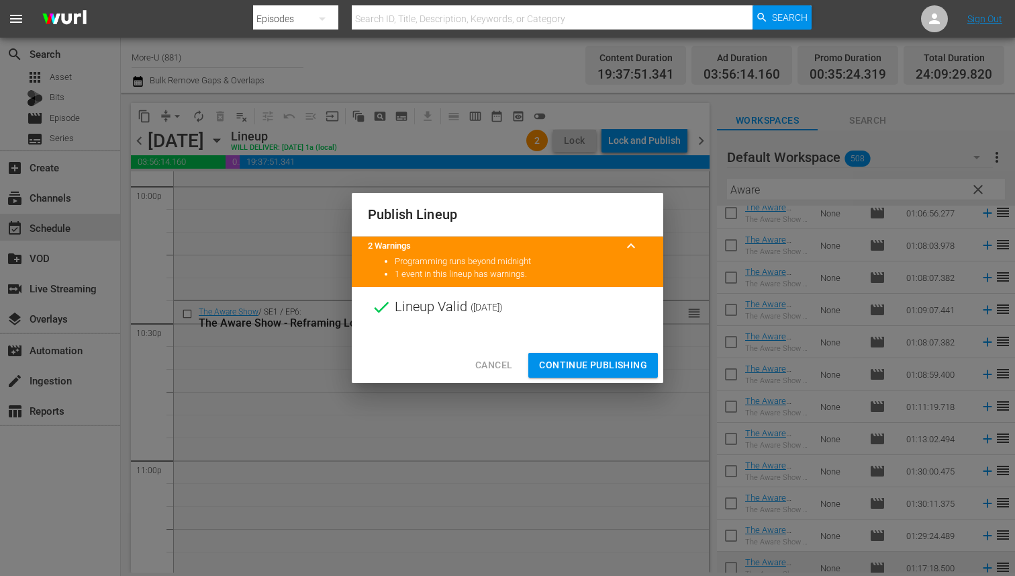
click at [608, 362] on span "Continue Publishing" at bounding box center [593, 365] width 108 height 17
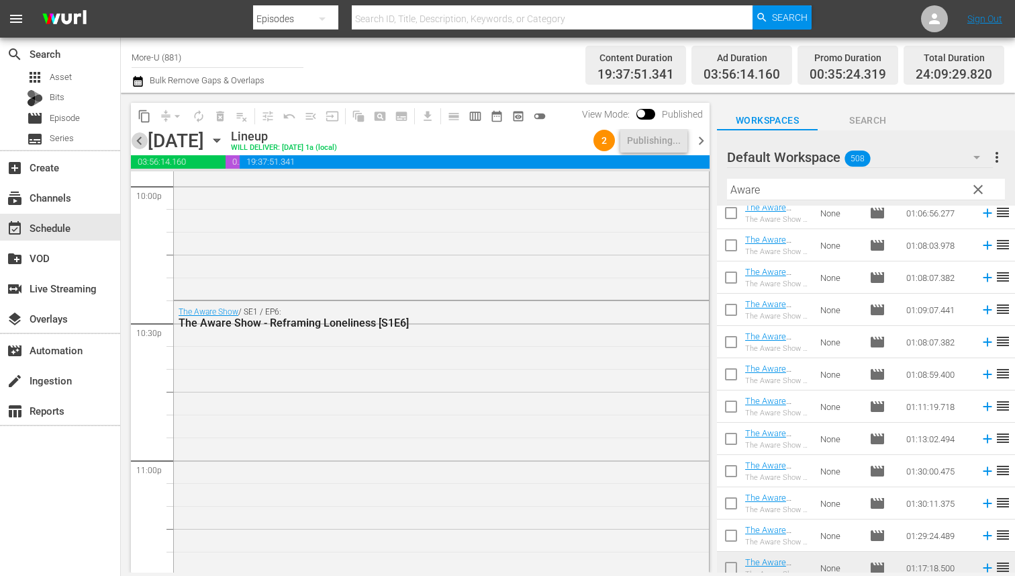
click at [142, 140] on span "chevron_left" at bounding box center [139, 140] width 17 height 17
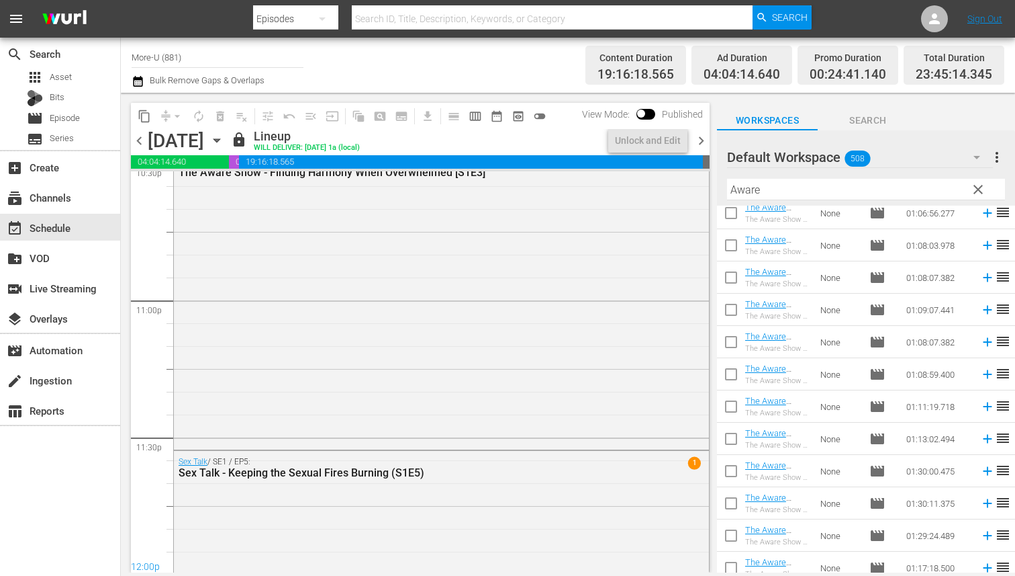
scroll to position [6036, 0]
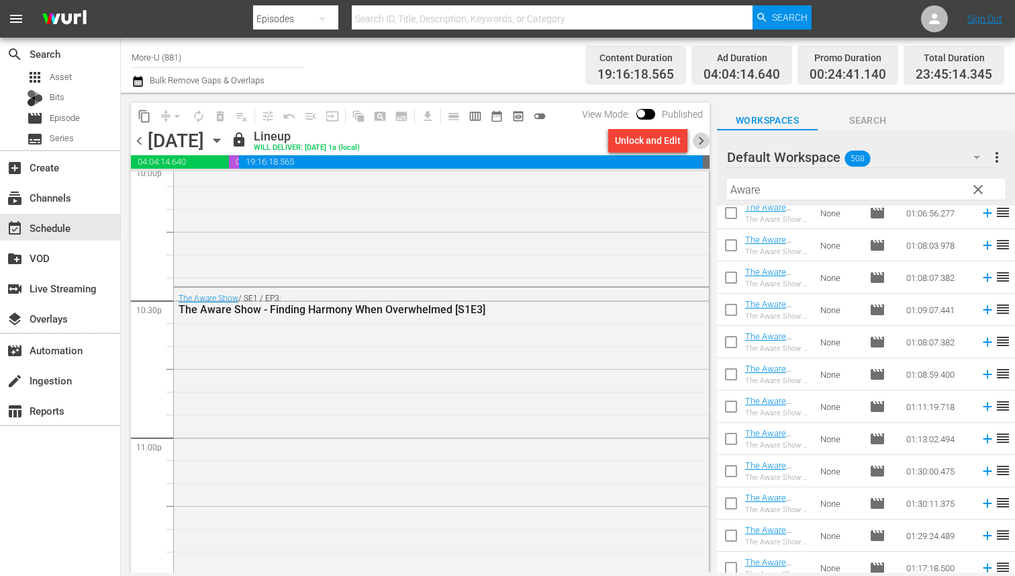
click at [704, 140] on span "chevron_right" at bounding box center [701, 140] width 17 height 17
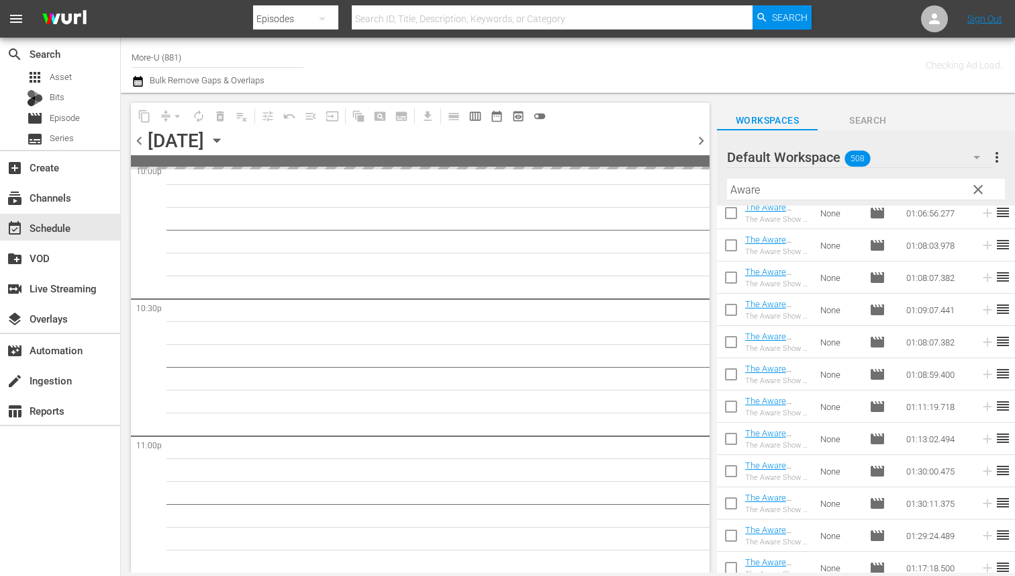
scroll to position [6173, 0]
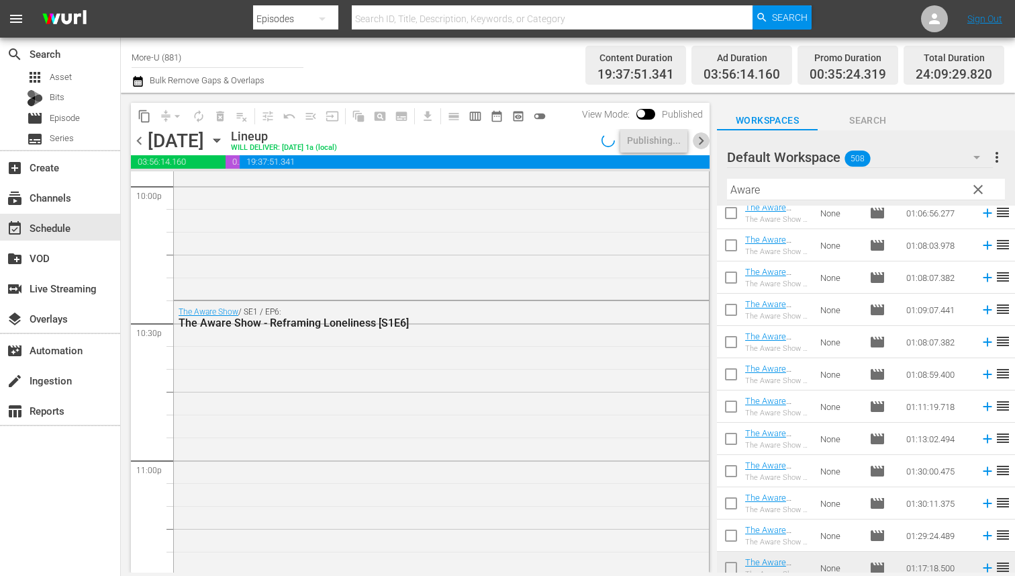
click at [704, 140] on span "chevron_right" at bounding box center [701, 140] width 17 height 17
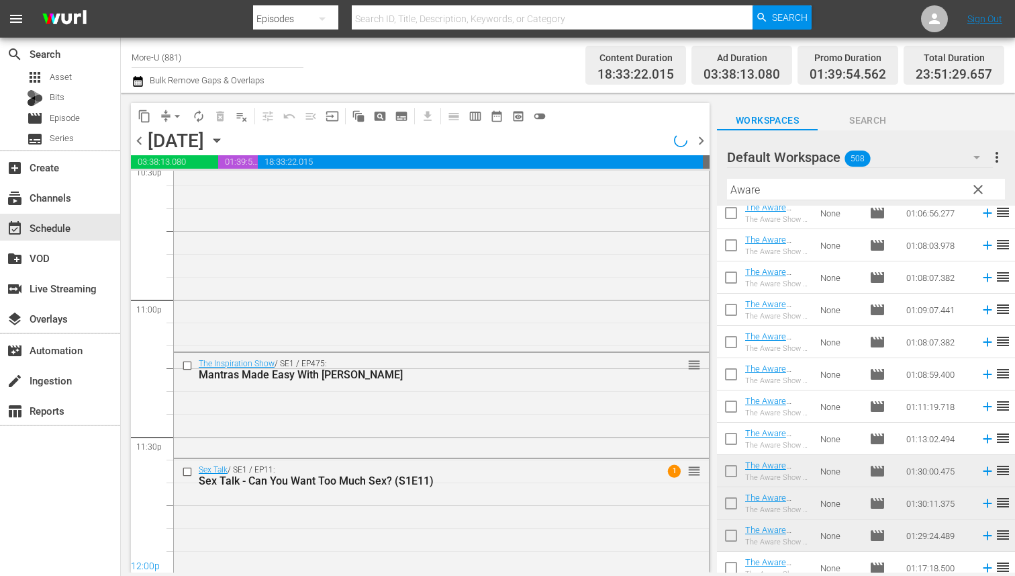
scroll to position [6128, 0]
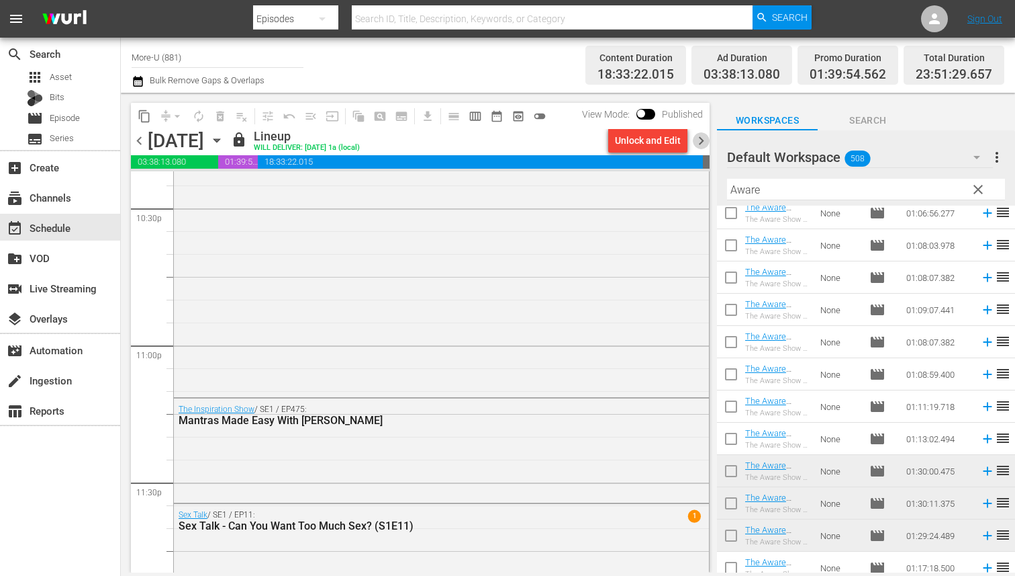
click at [704, 140] on span "chevron_right" at bounding box center [701, 140] width 17 height 17
